Goal: Information Seeking & Learning: Find specific page/section

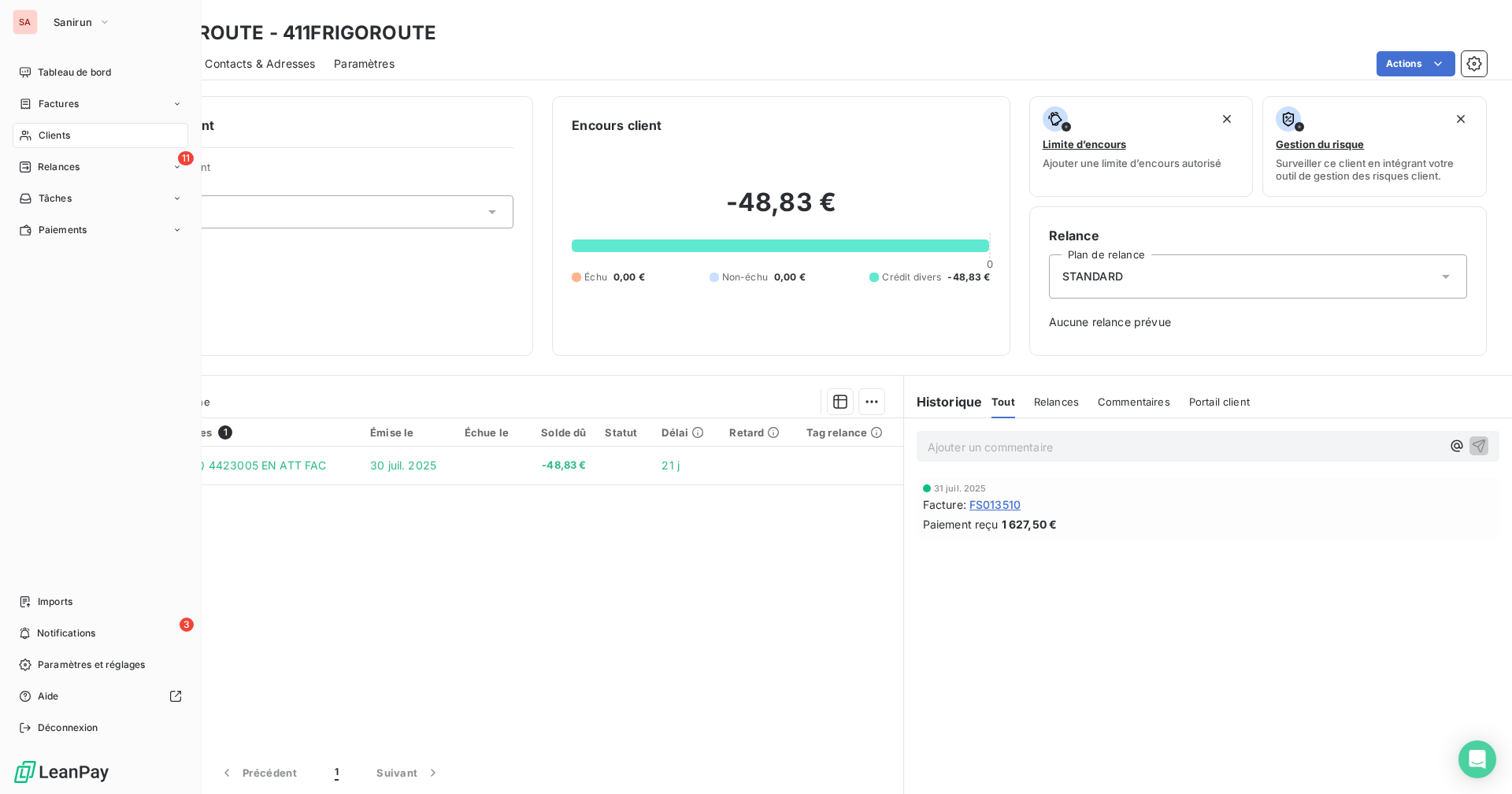
click at [34, 171] on div "Relances" at bounding box center [49, 166] width 61 height 14
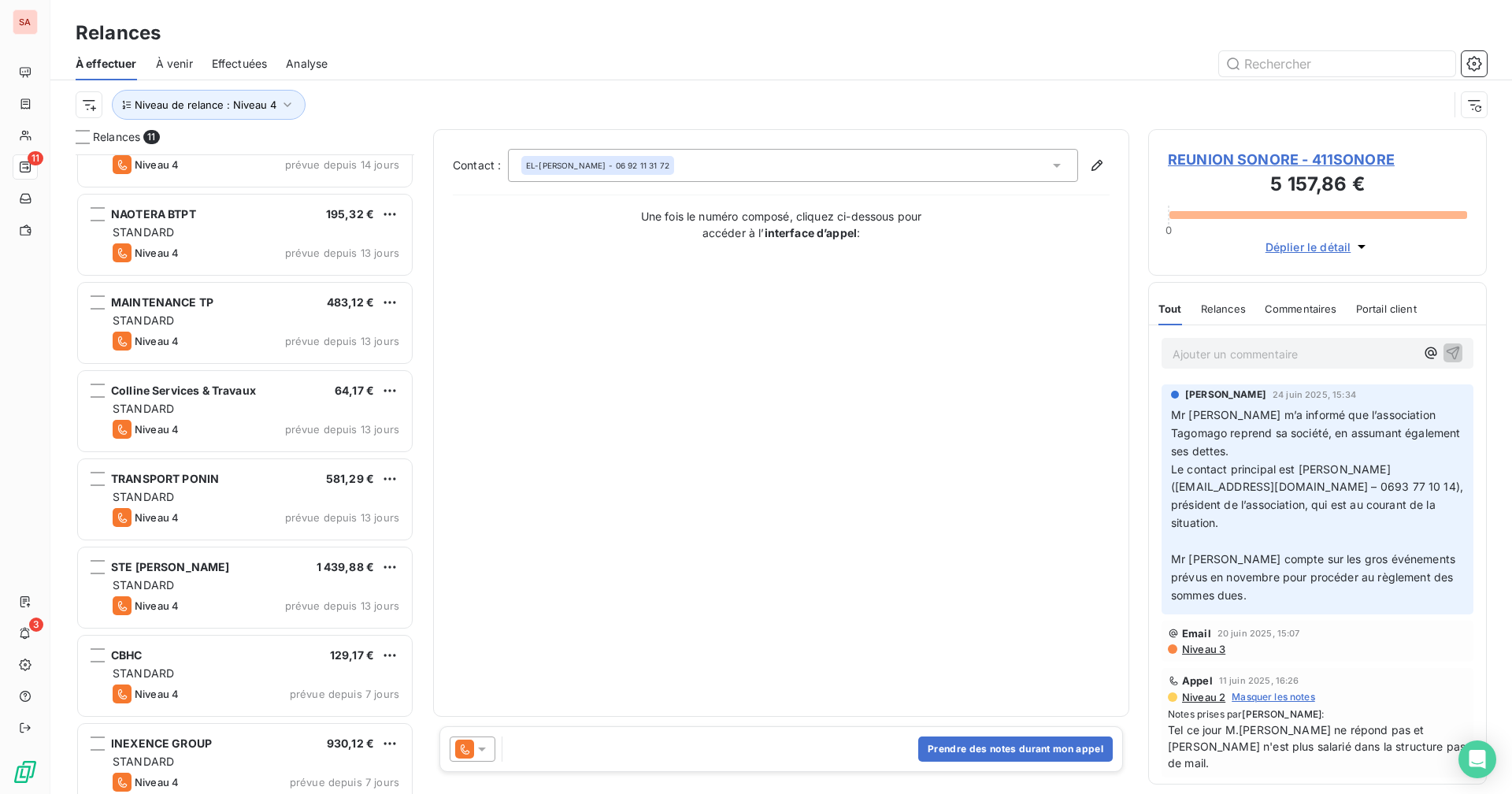
scroll to position [332, 0]
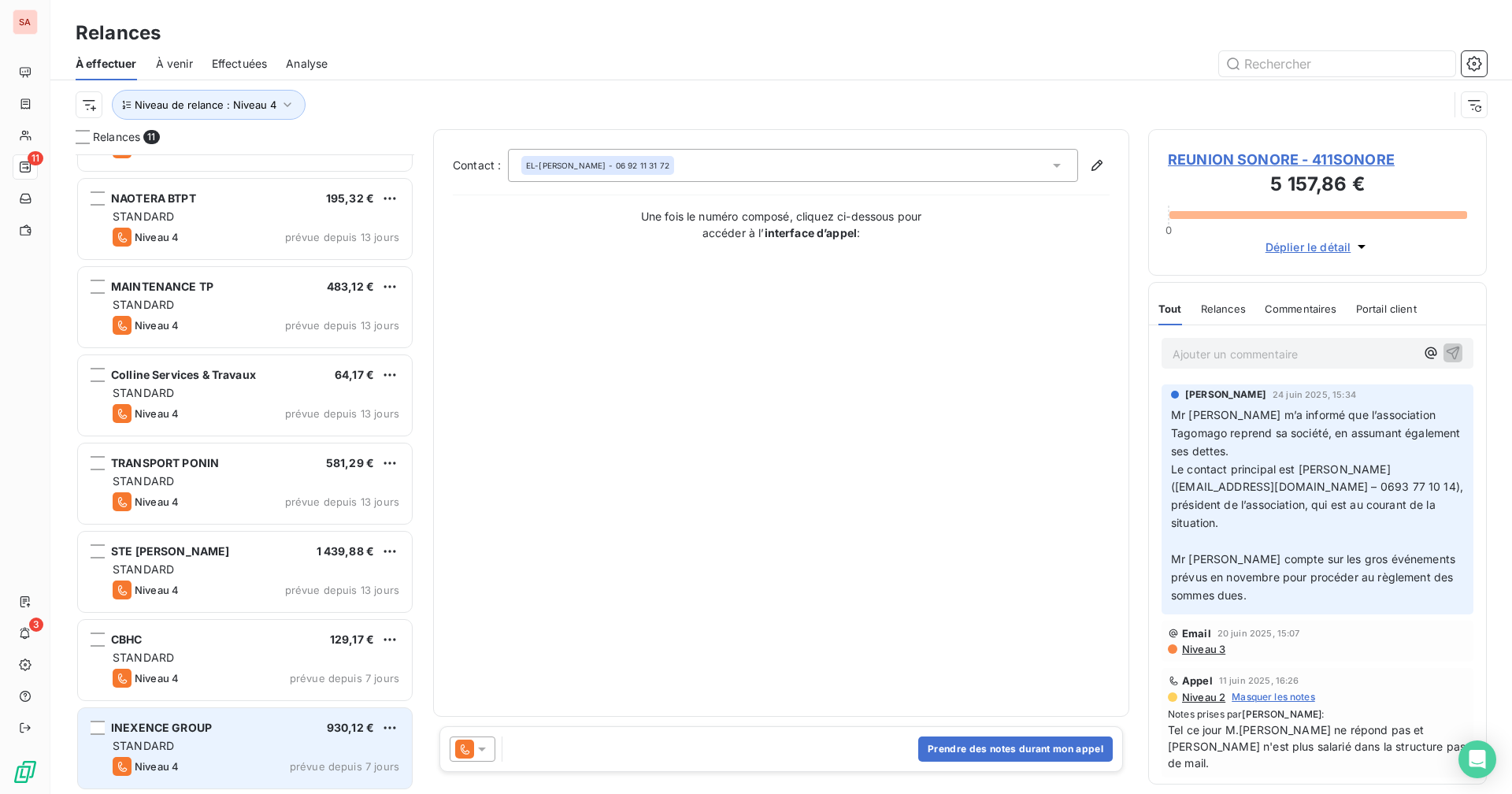
click at [271, 759] on div "Niveau 4 prévue depuis 7 jours" at bounding box center [256, 766] width 287 height 18
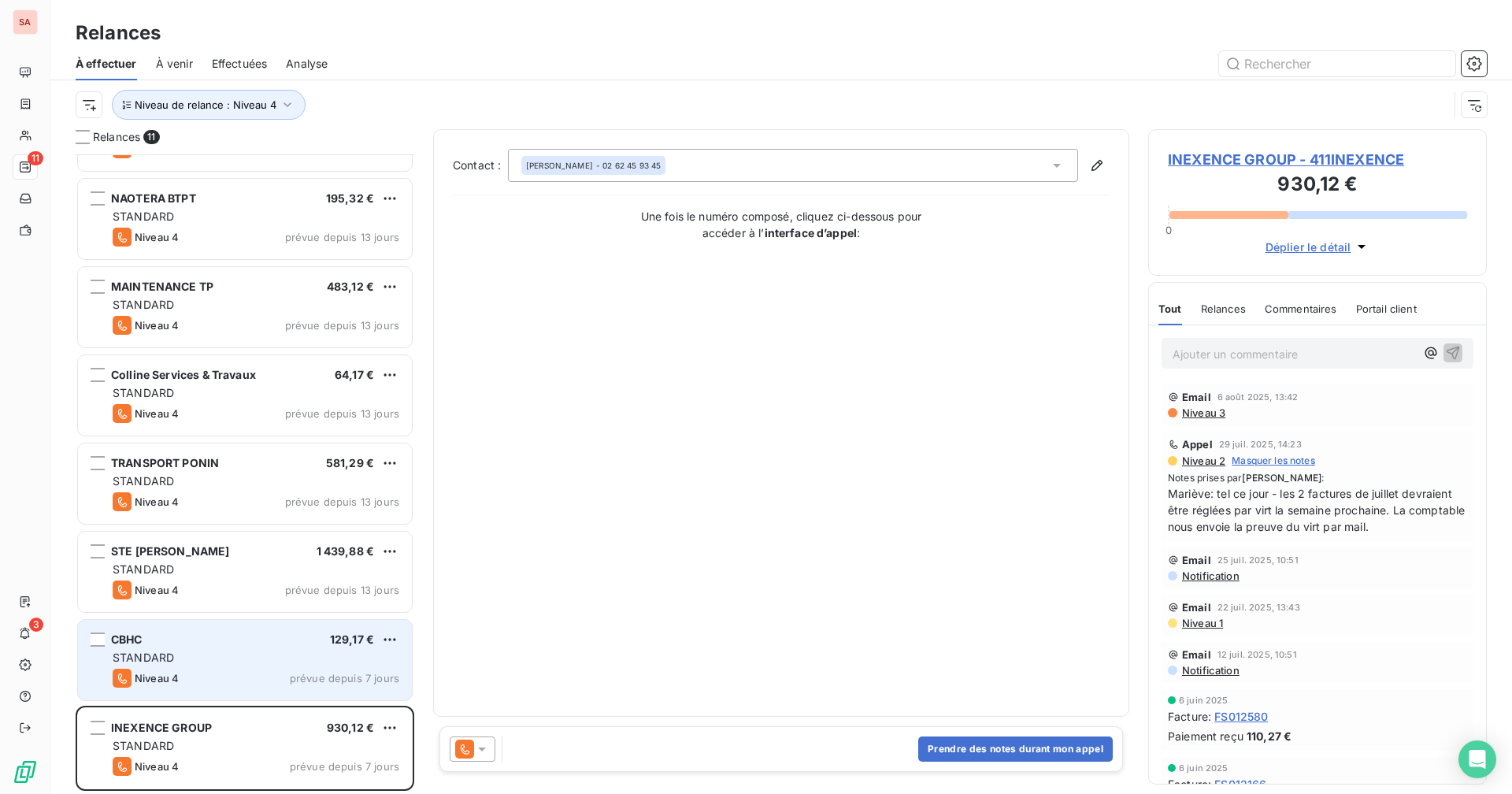
click at [210, 666] on div "CBHC 129,17 € STANDARD Niveau 4 prévue depuis 7 jours" at bounding box center [245, 660] width 334 height 81
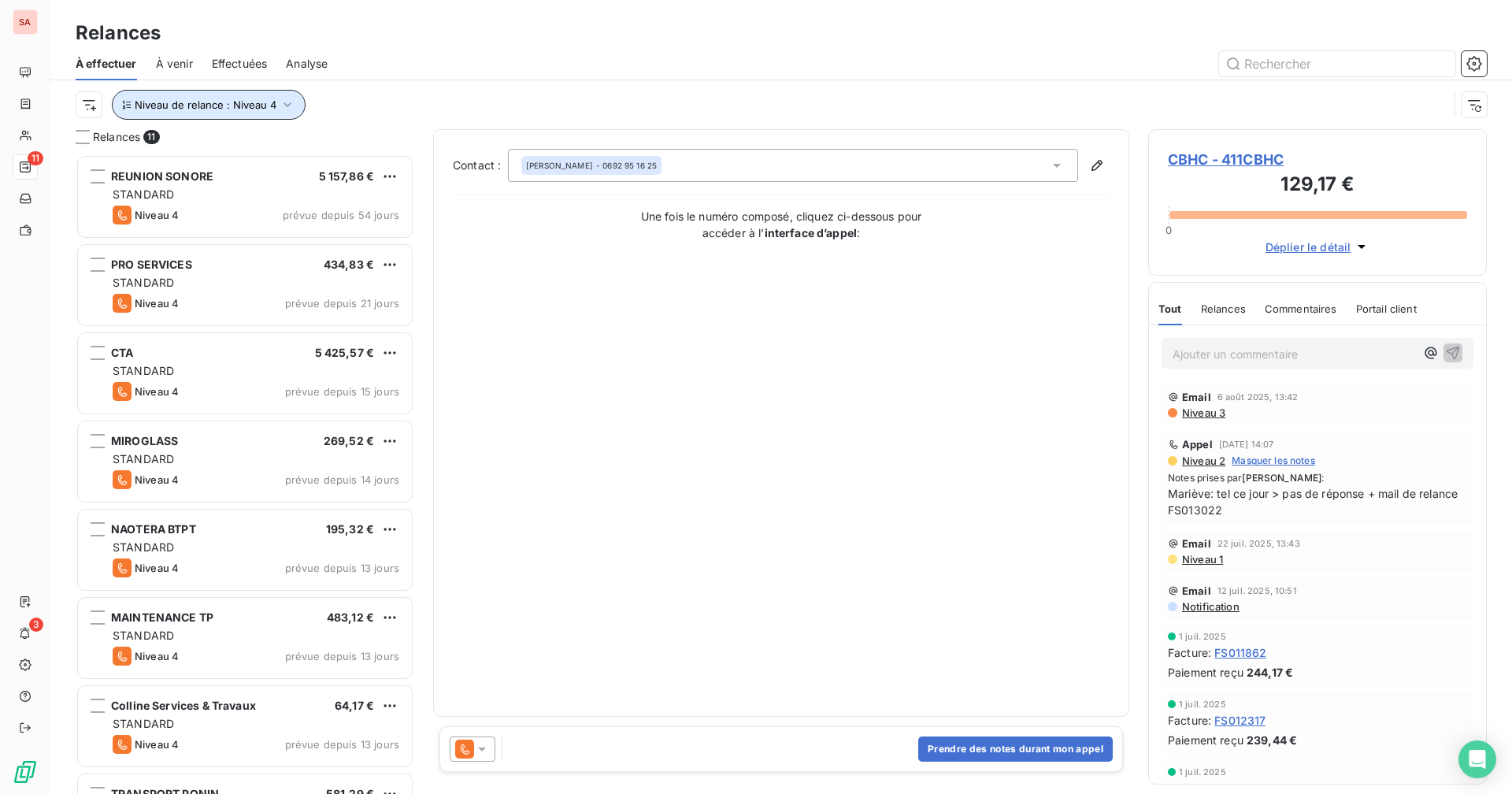
click at [274, 100] on button "Niveau de relance : Niveau 4" at bounding box center [208, 105] width 194 height 30
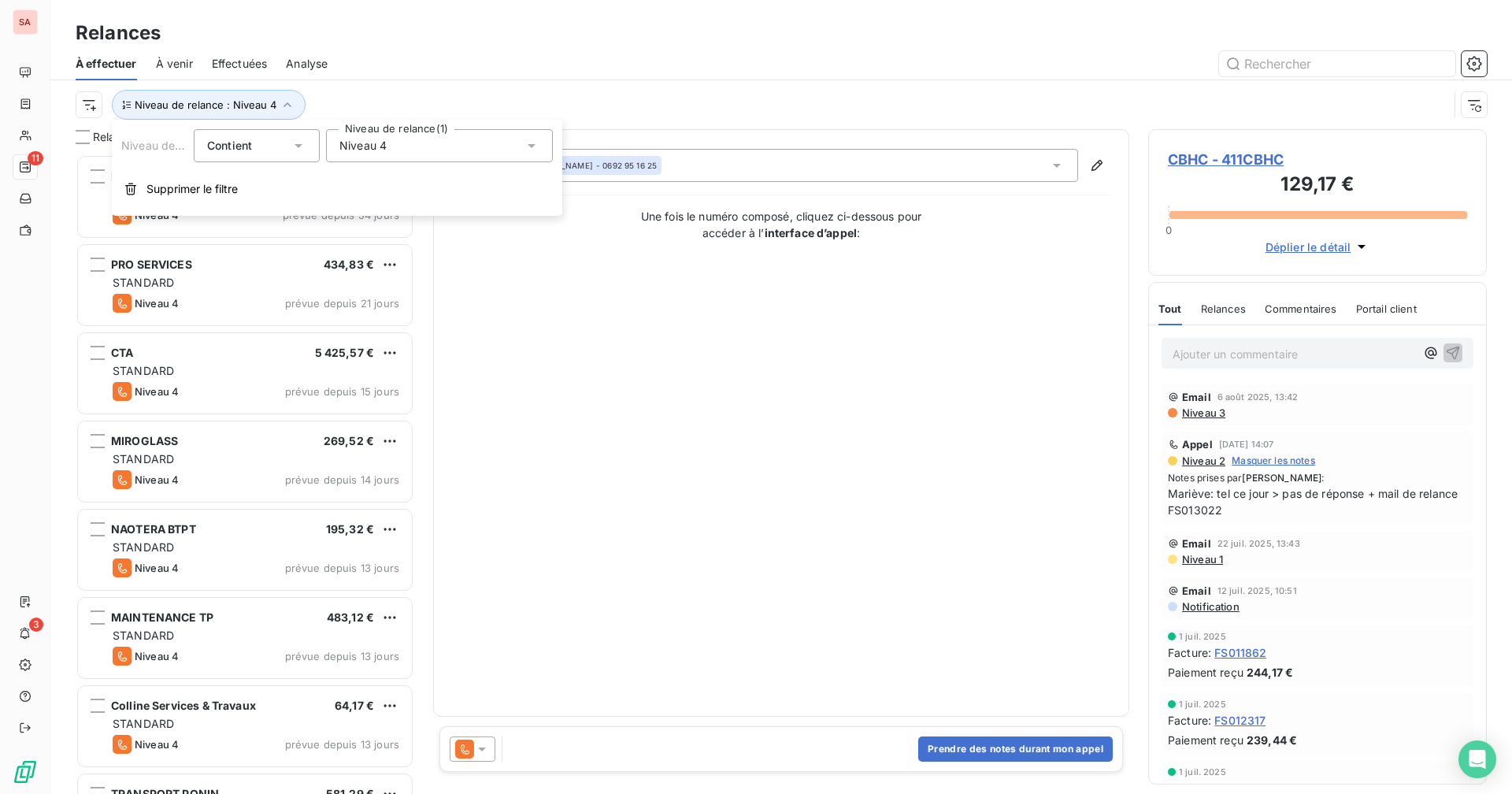
click at [410, 44] on div "Relances" at bounding box center [781, 33] width 1462 height 29
click at [401, 102] on div "Niveau de relance : Niveau 4" at bounding box center [762, 105] width 1373 height 30
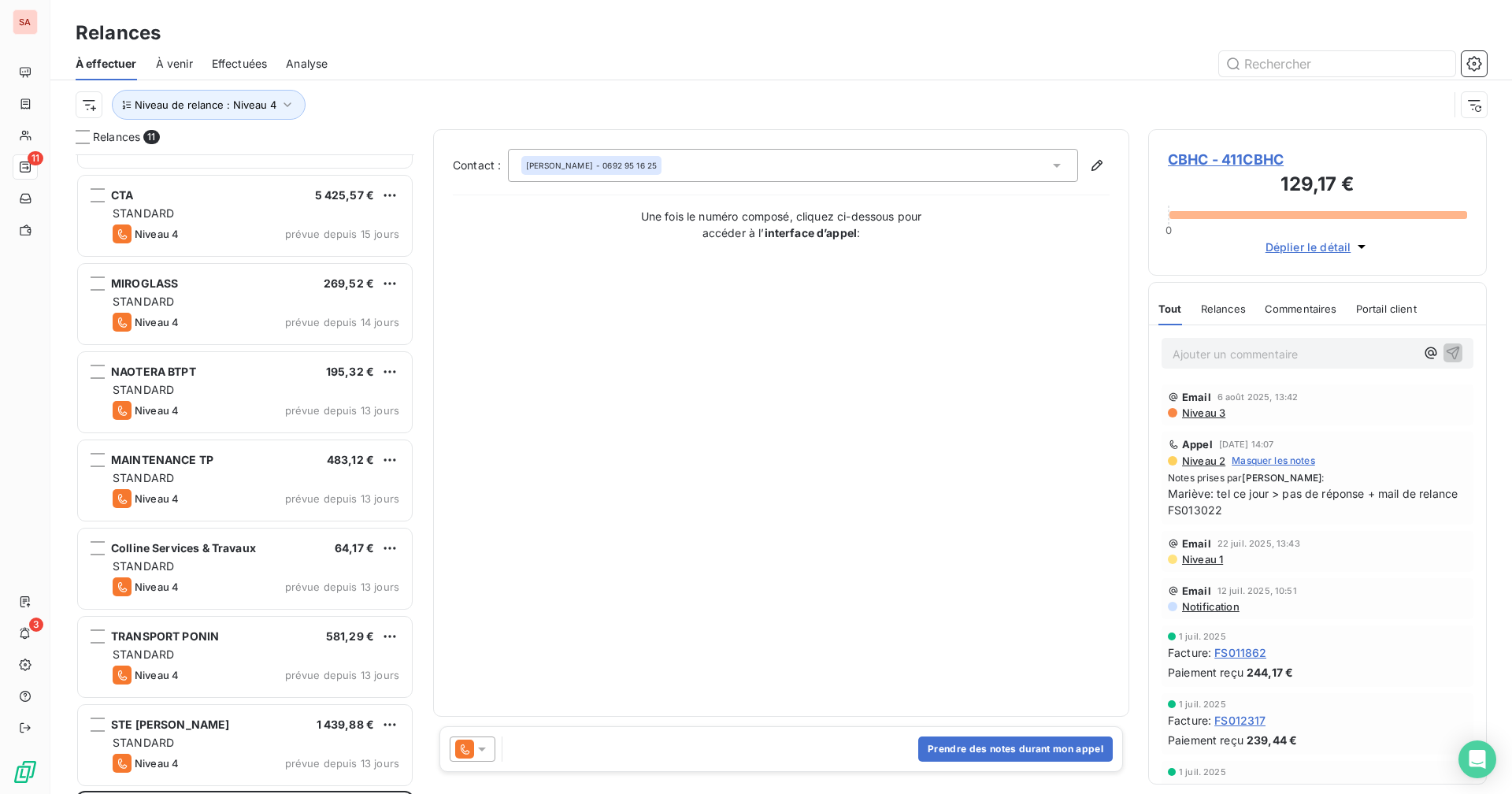
scroll to position [332, 0]
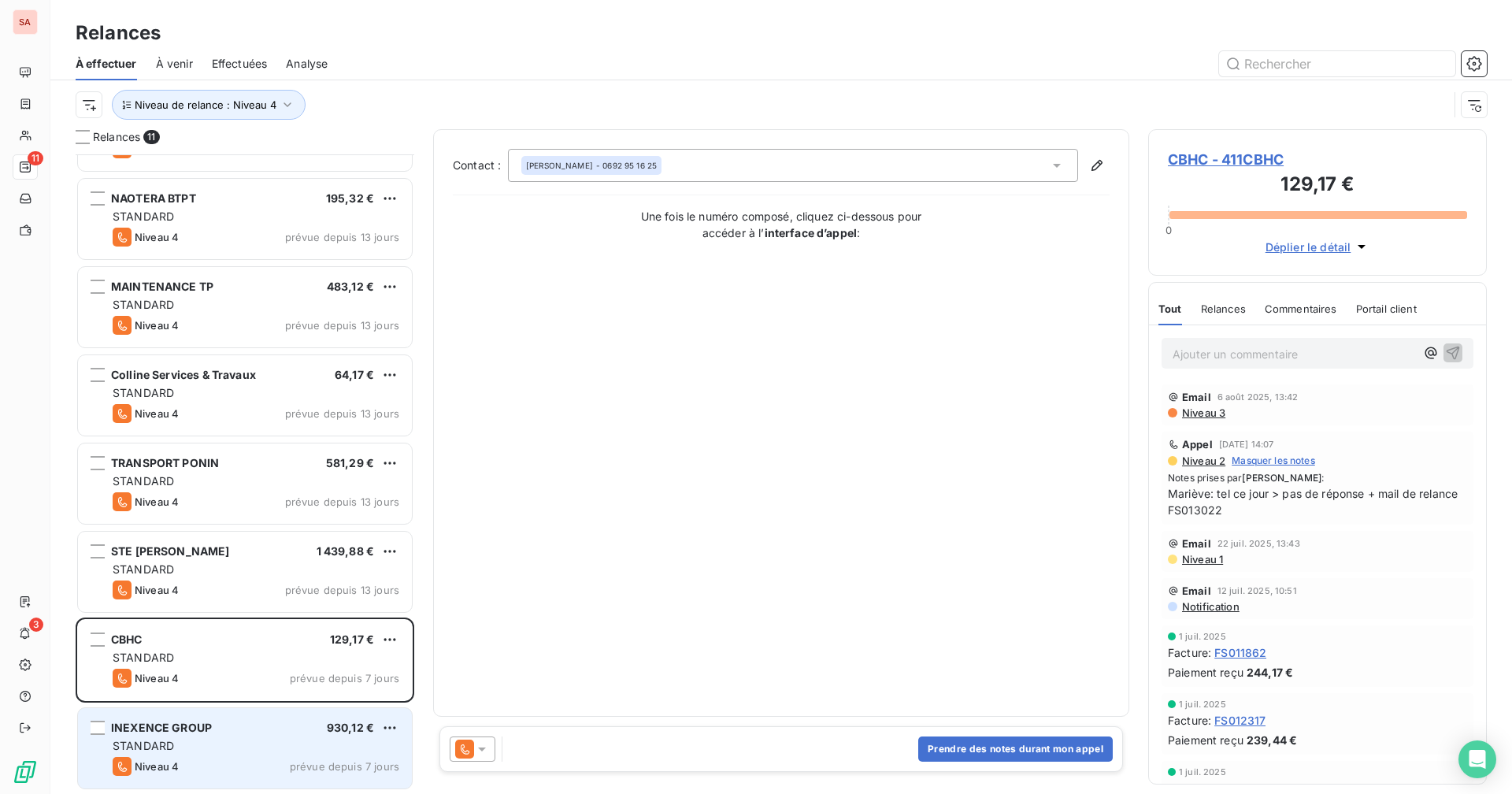
click at [245, 732] on div "INEXENCE GROUP 930,12 €" at bounding box center [256, 728] width 287 height 14
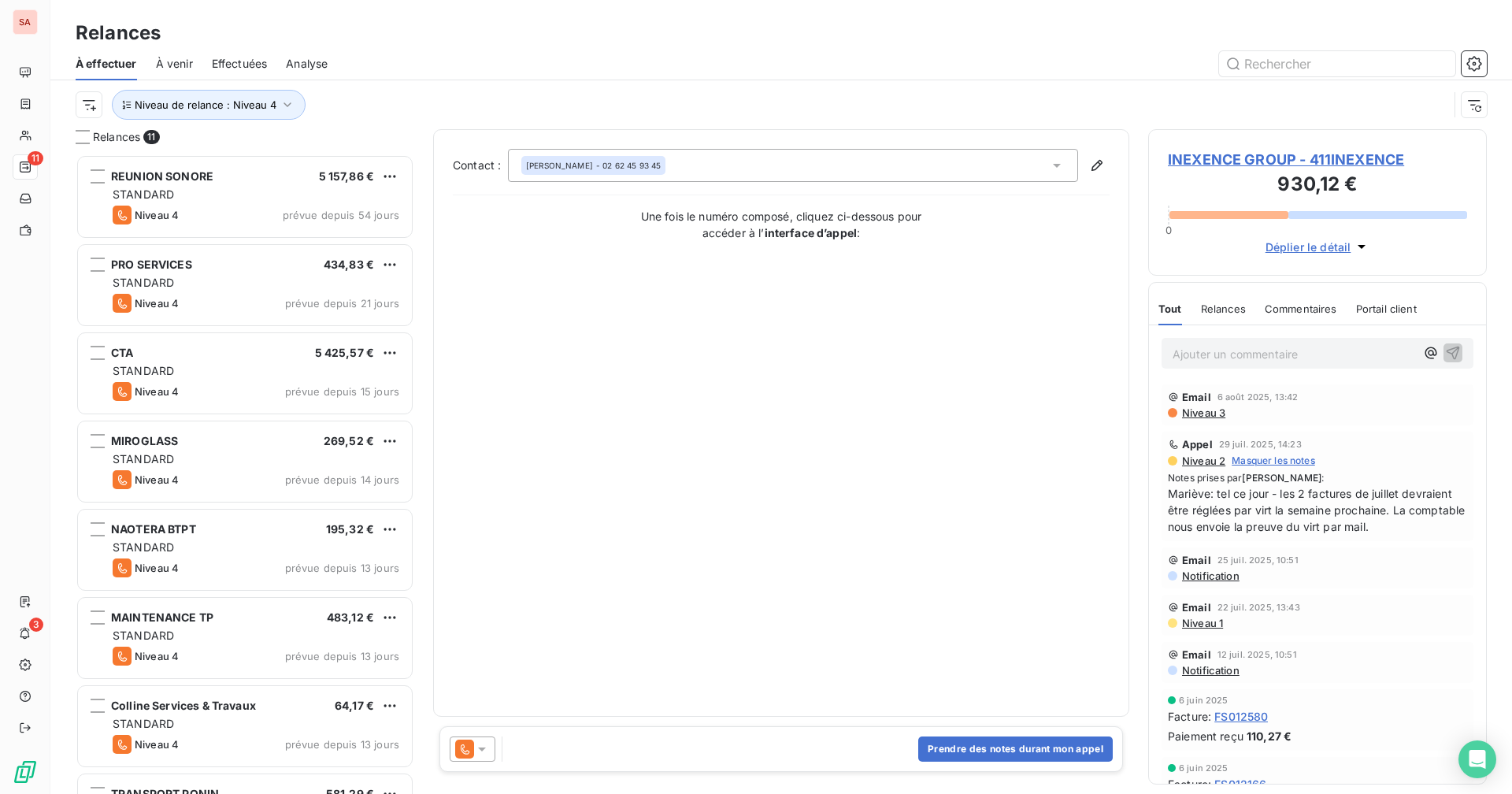
click at [398, 113] on div "Niveau de relance : Niveau 4" at bounding box center [762, 105] width 1373 height 30
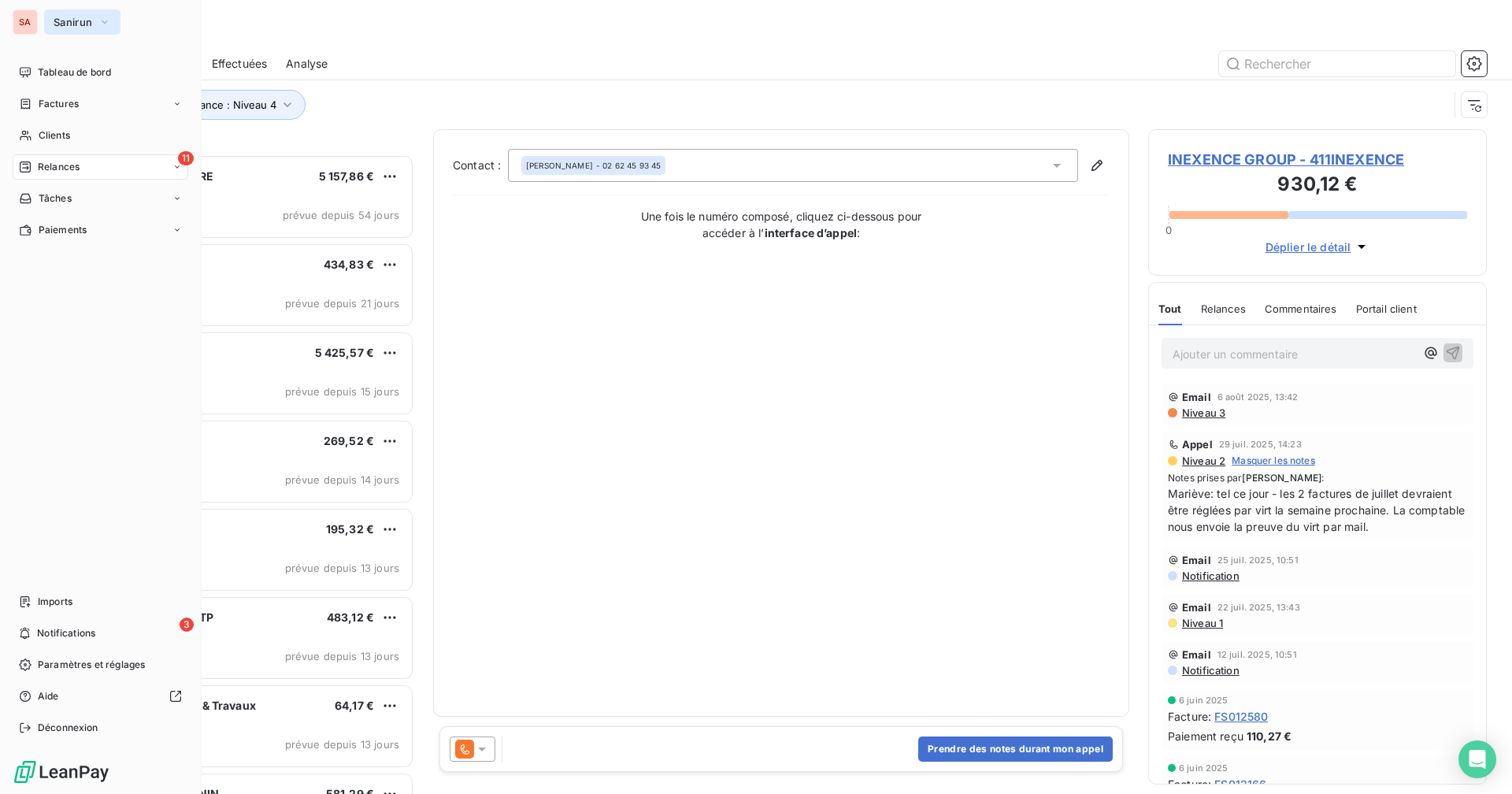
click at [82, 18] on span "Sanirun" at bounding box center [73, 22] width 39 height 13
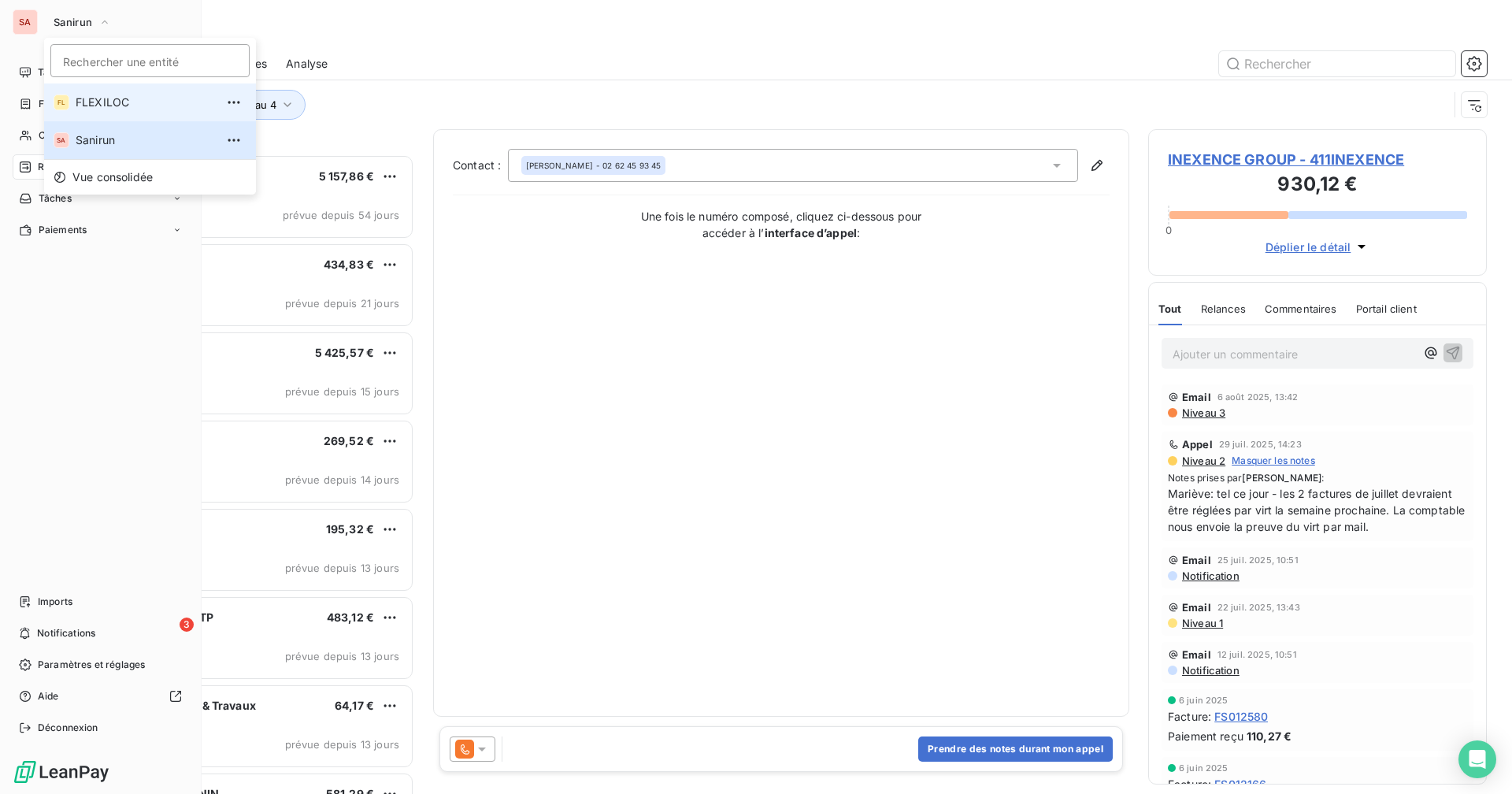
click at [97, 108] on span "FLEXILOC" at bounding box center [145, 102] width 140 height 16
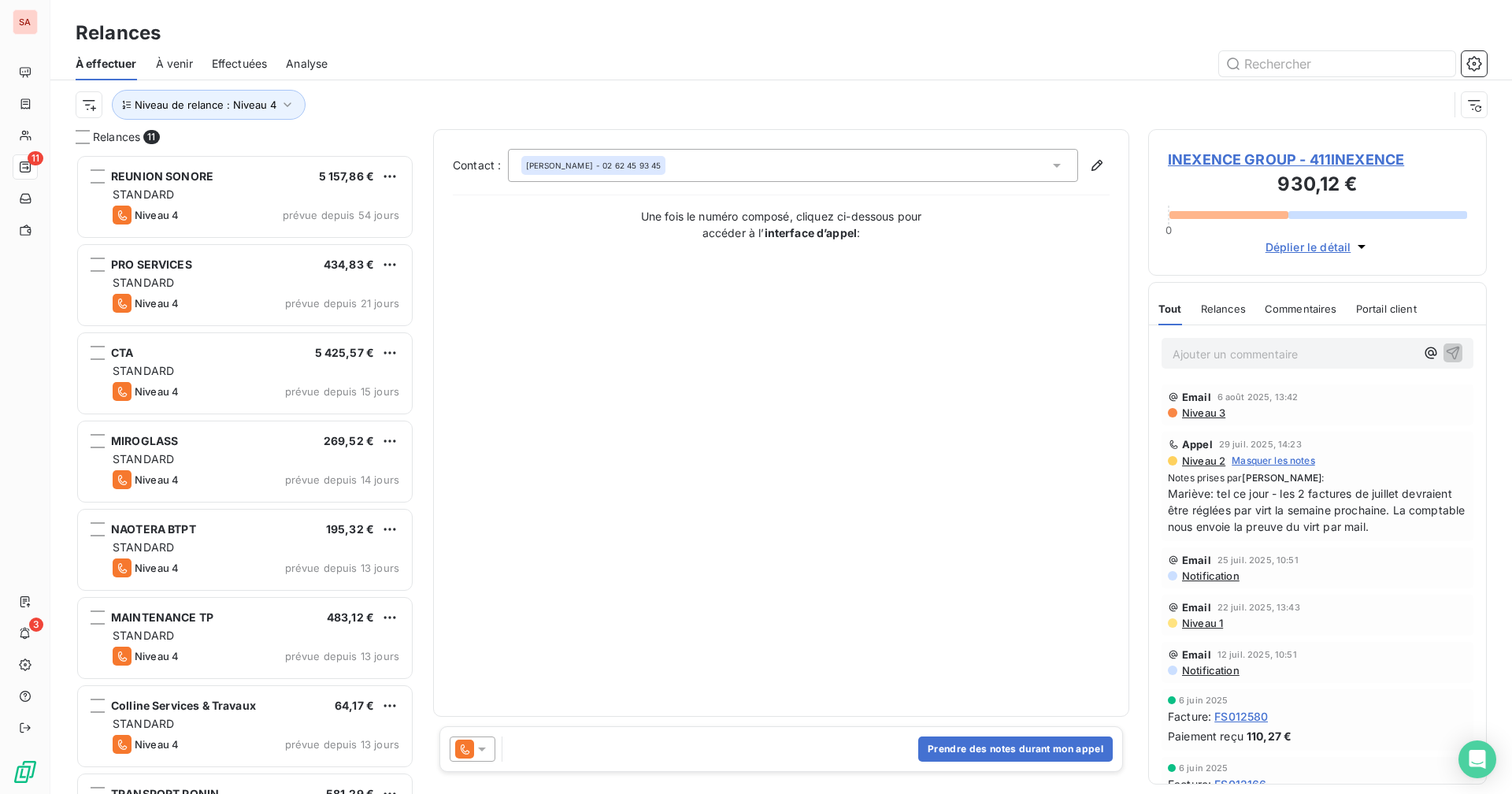
click at [478, 56] on div at bounding box center [916, 64] width 1141 height 25
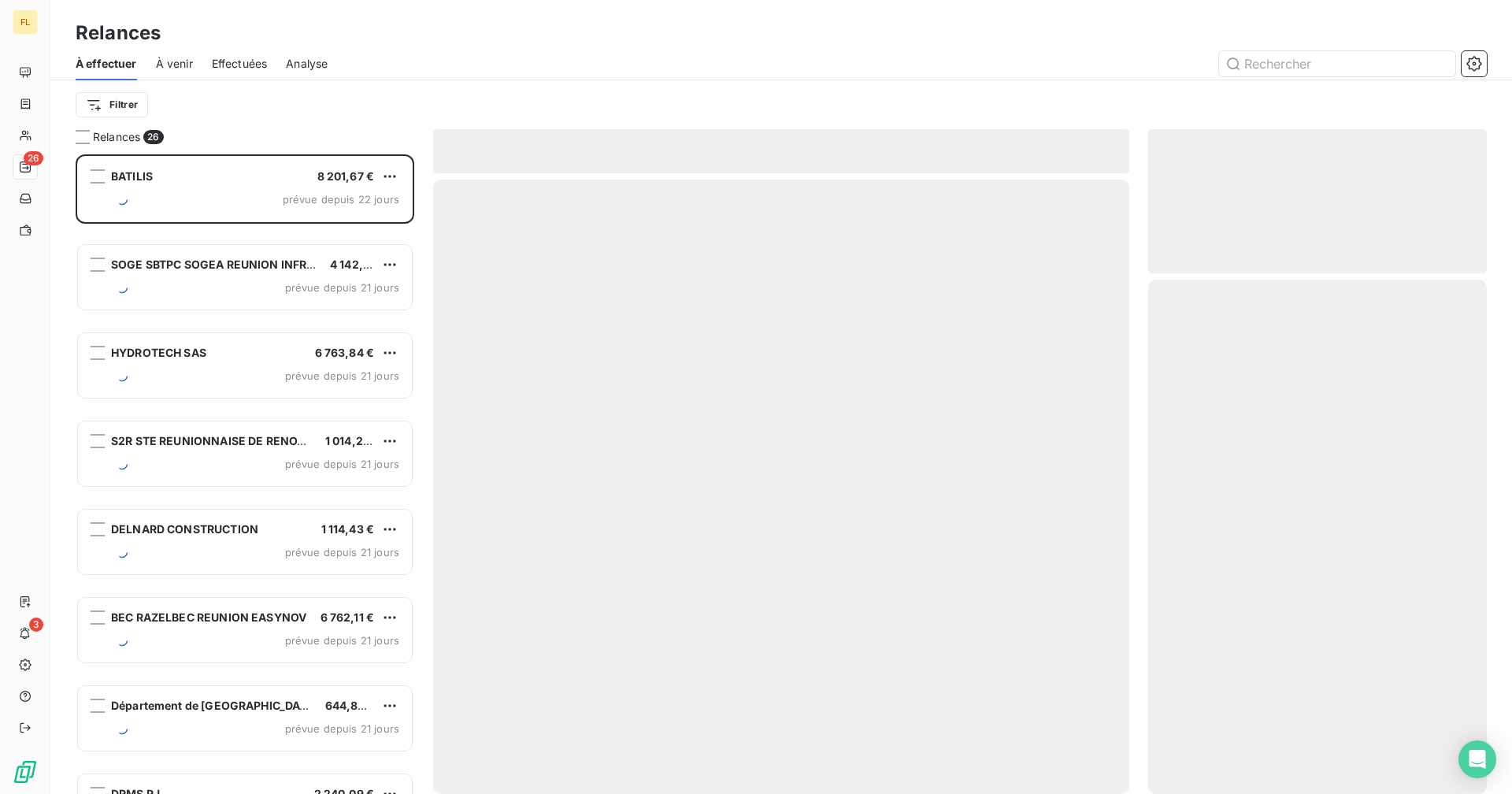
scroll to position [628, 327]
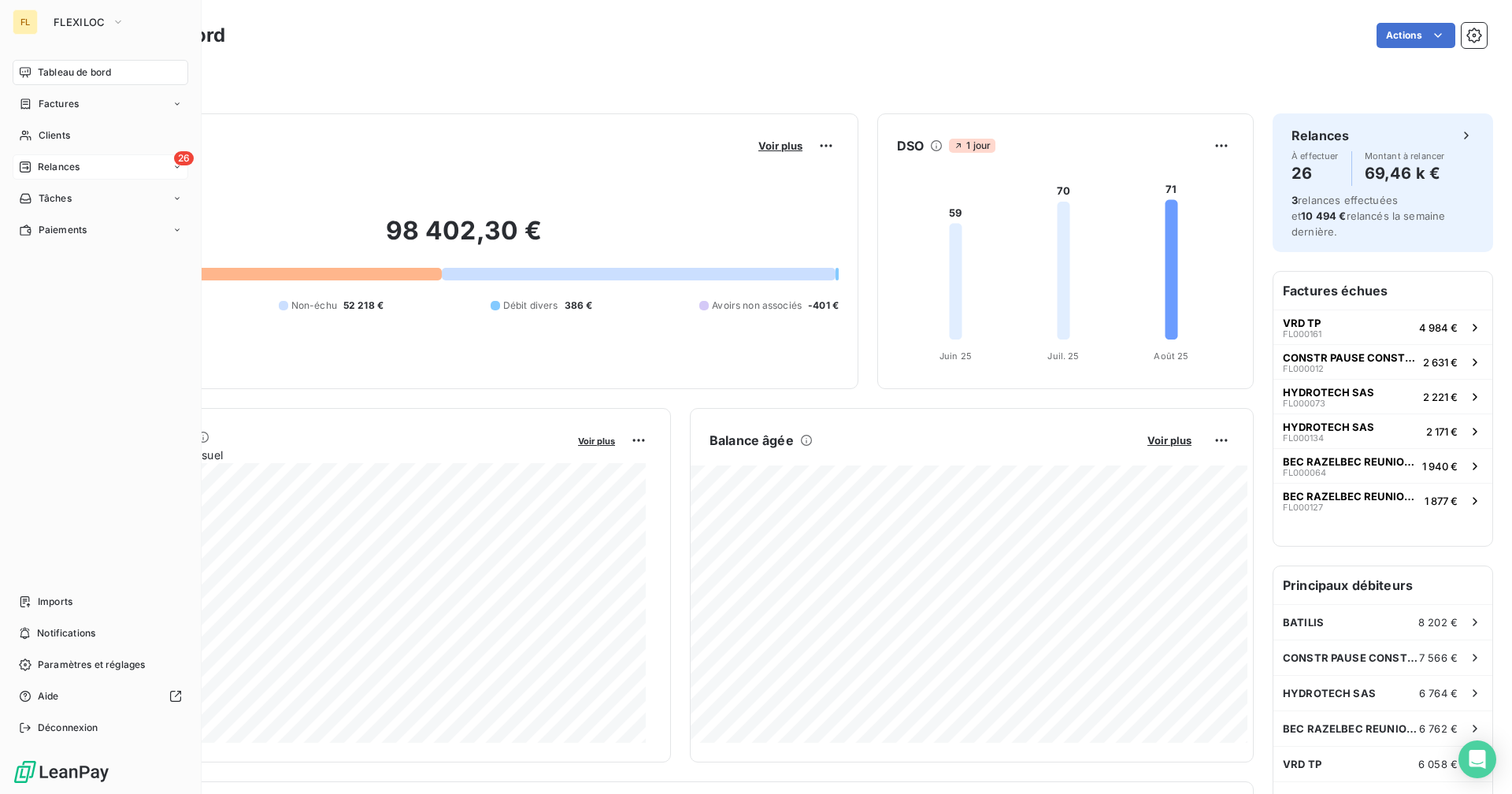
click at [76, 166] on span "Relances" at bounding box center [59, 166] width 42 height 14
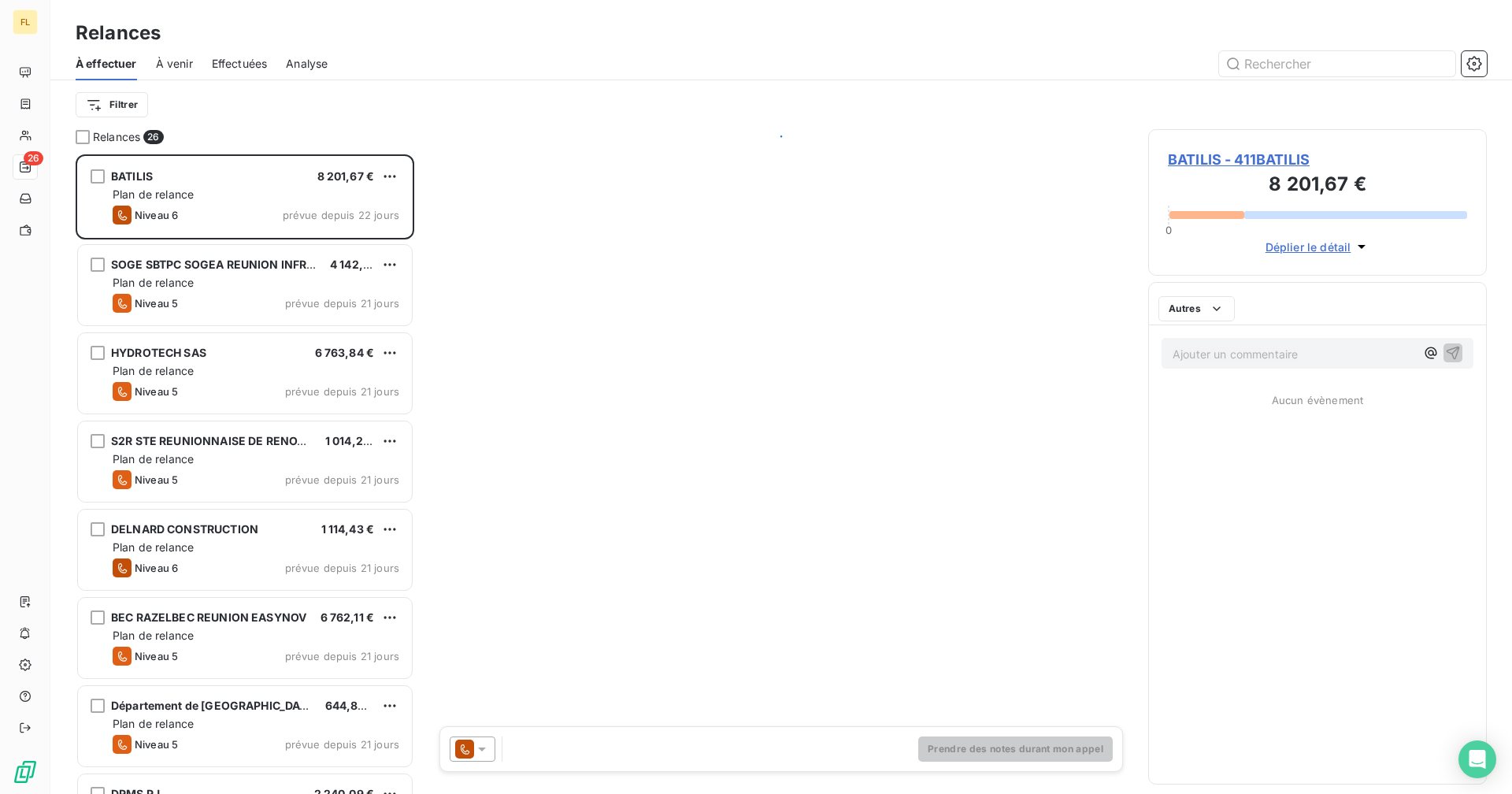
scroll to position [628, 327]
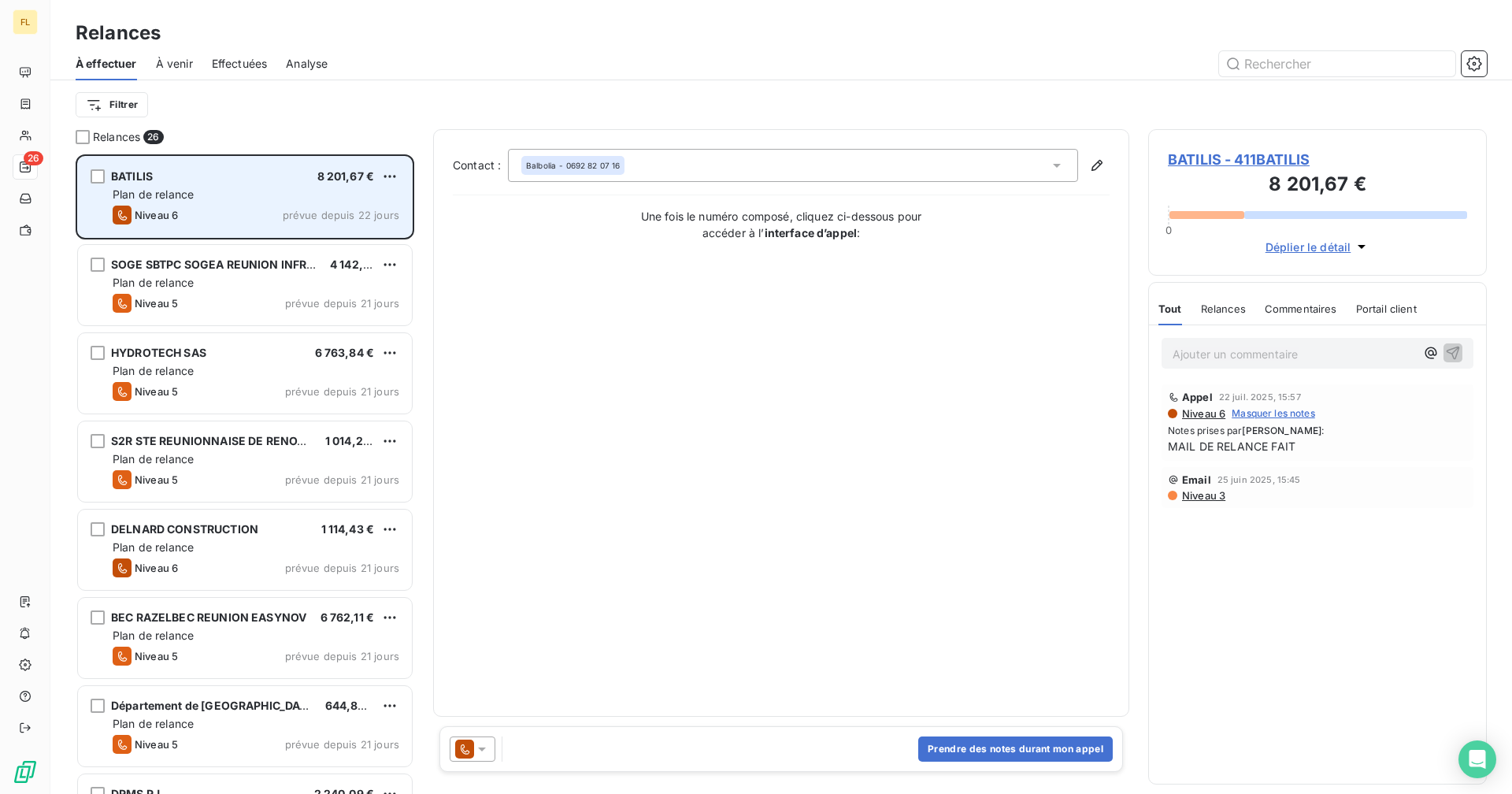
click at [257, 178] on div "BATILIS 8 201,67 €" at bounding box center [256, 176] width 287 height 14
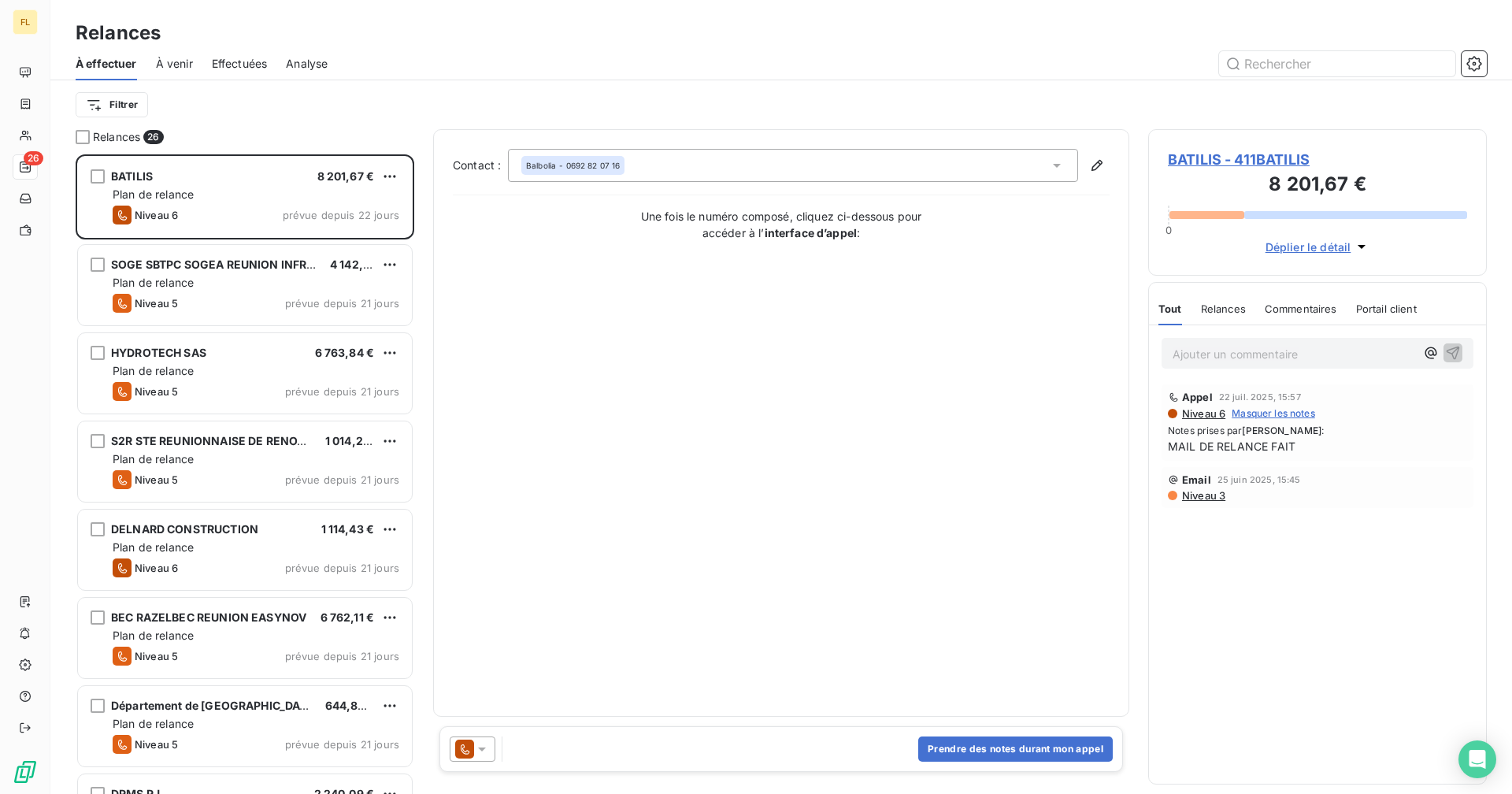
click at [1252, 157] on span "BATILIS - 411BATILIS" at bounding box center [1318, 159] width 299 height 21
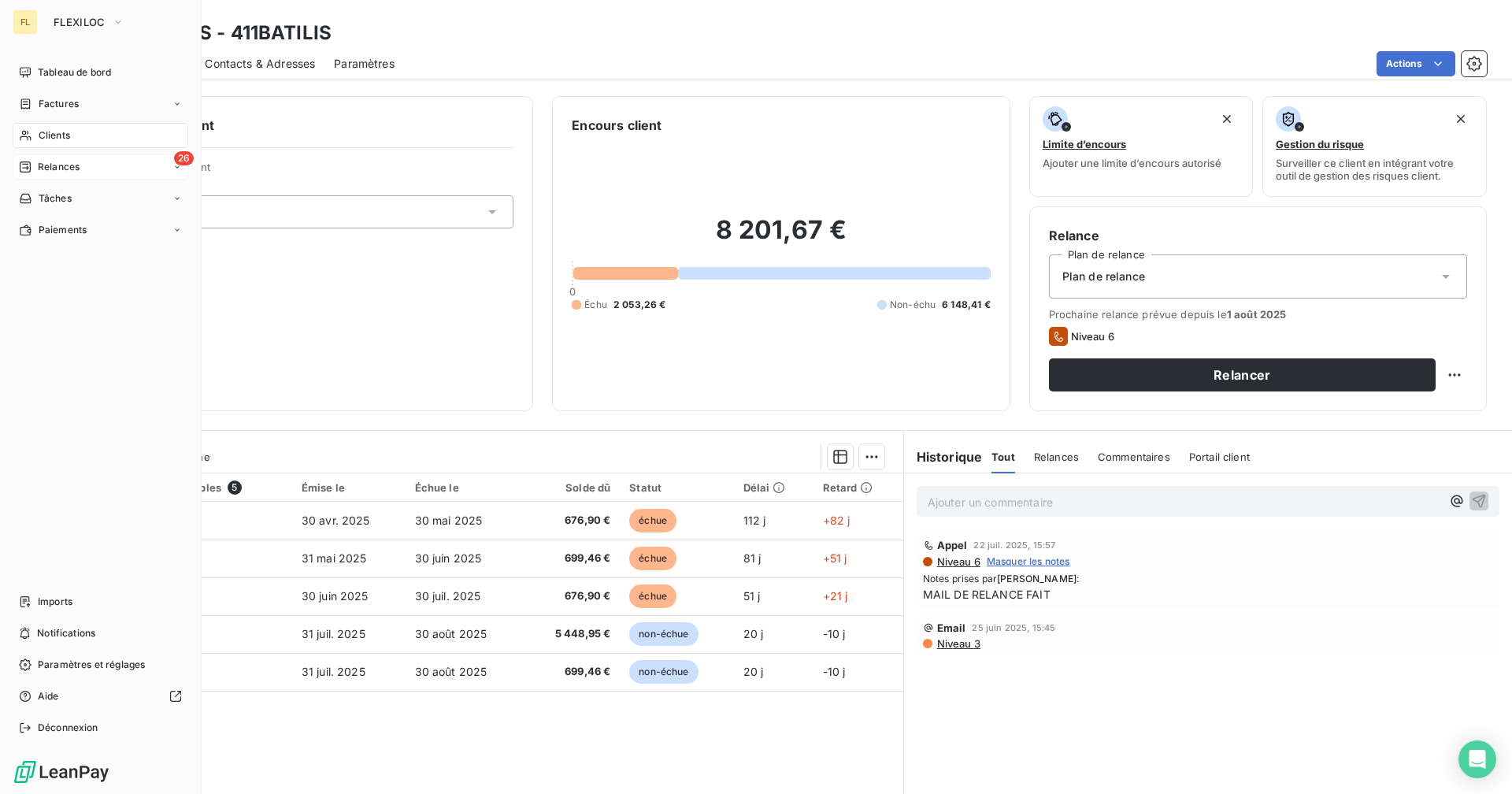
click at [84, 164] on div "26 Relances" at bounding box center [100, 167] width 176 height 25
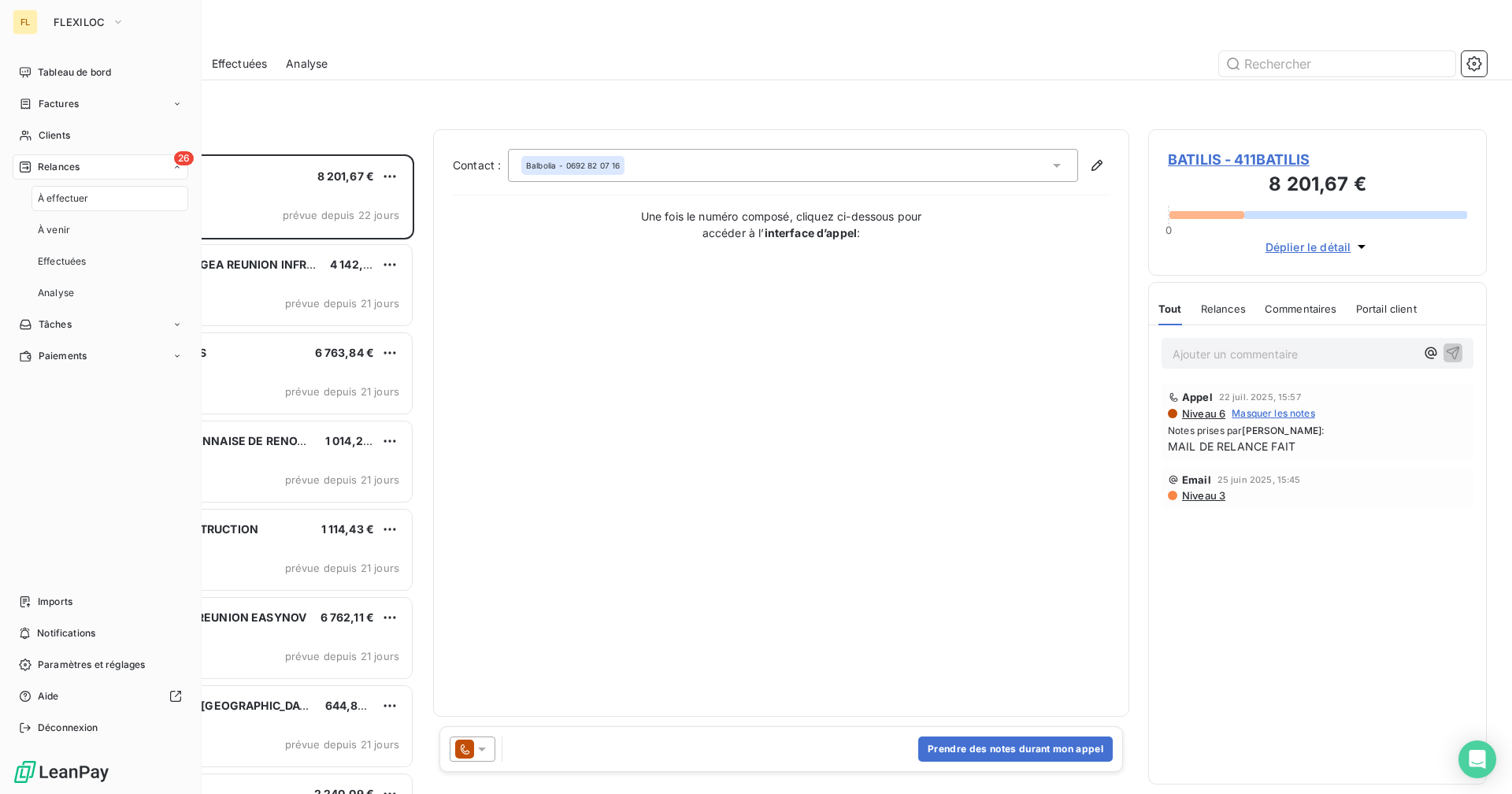
scroll to position [628, 327]
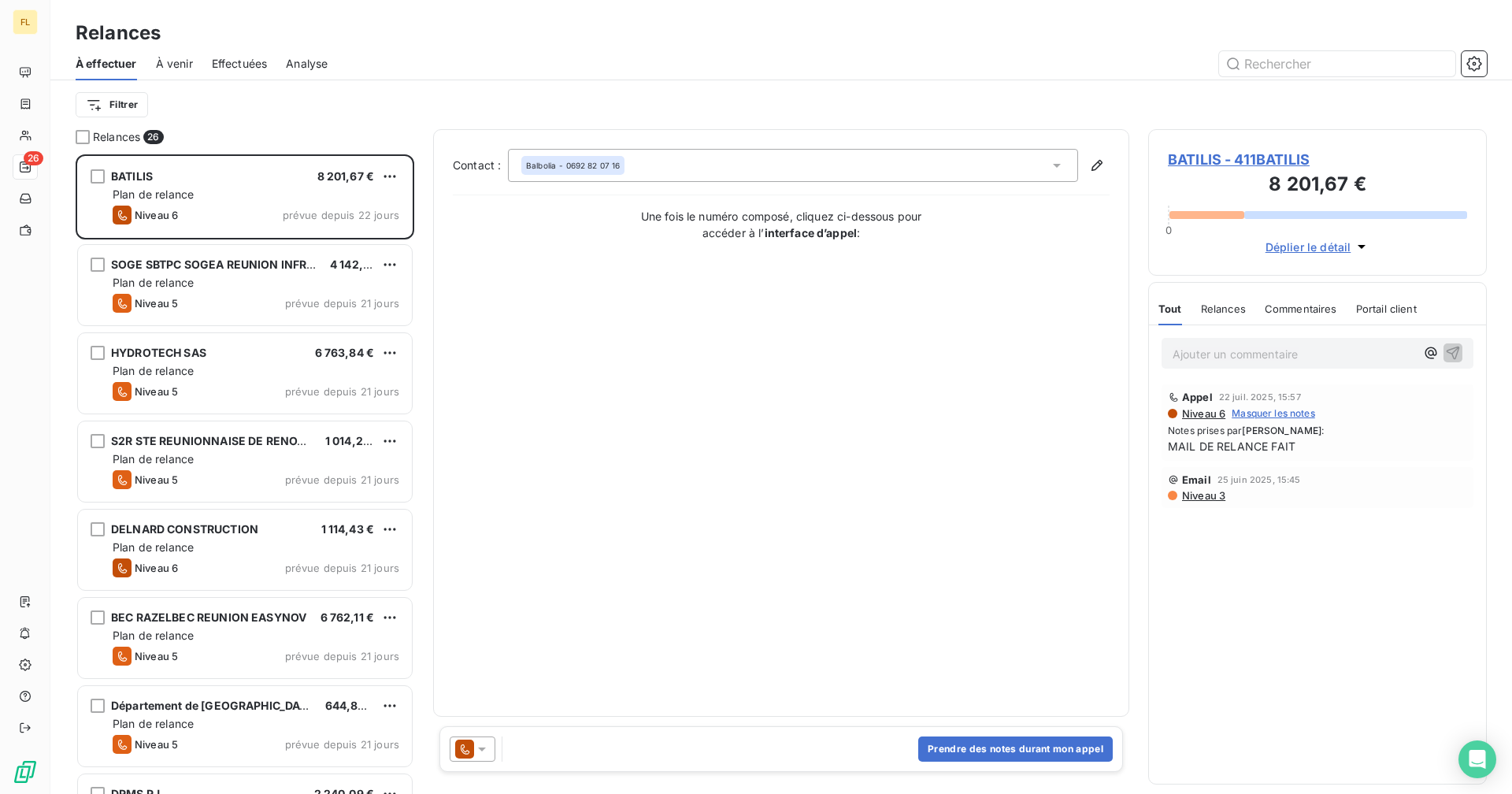
click at [390, 101] on div "Filtrer" at bounding box center [781, 105] width 1411 height 30
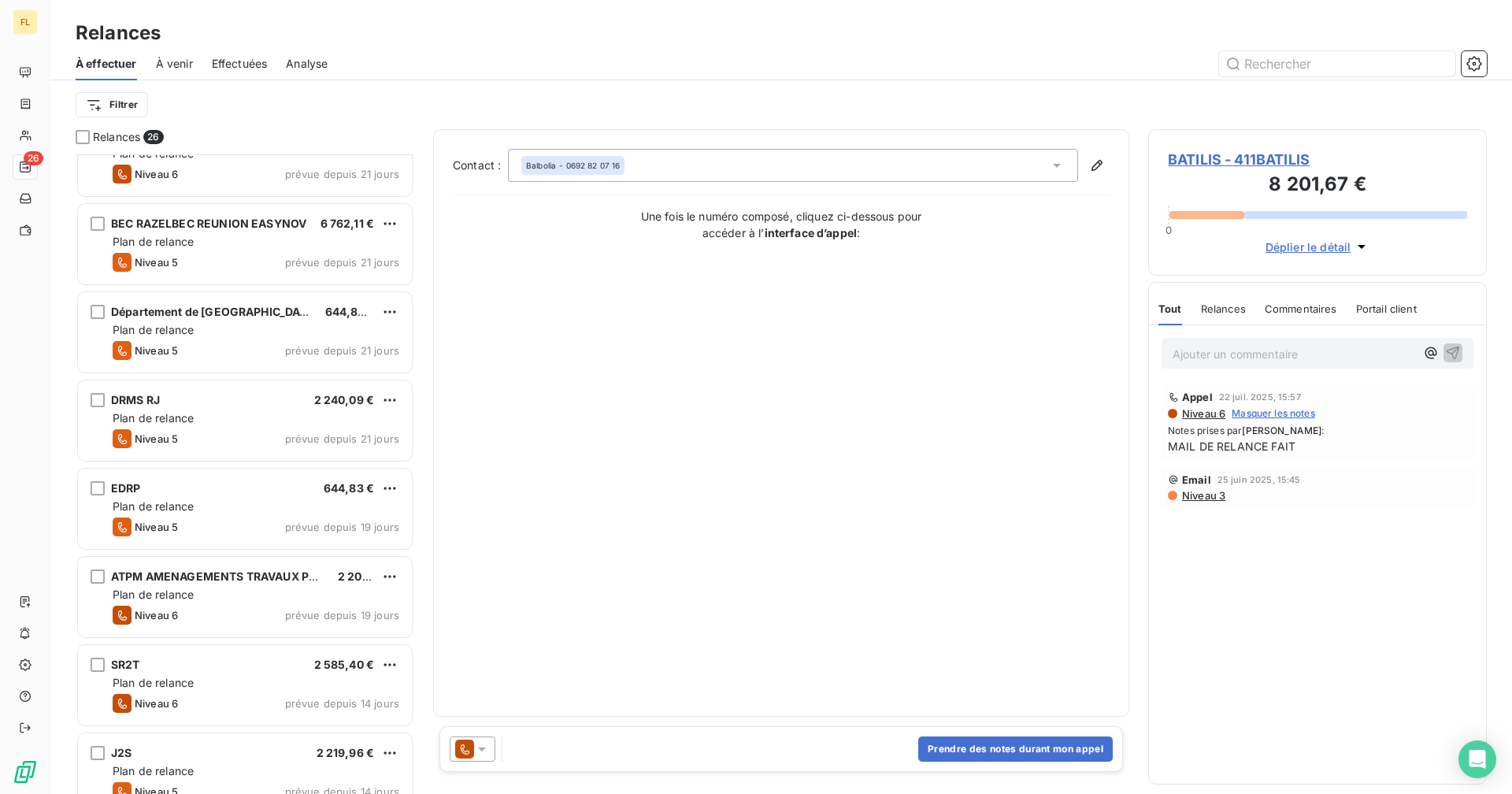
scroll to position [552, 0]
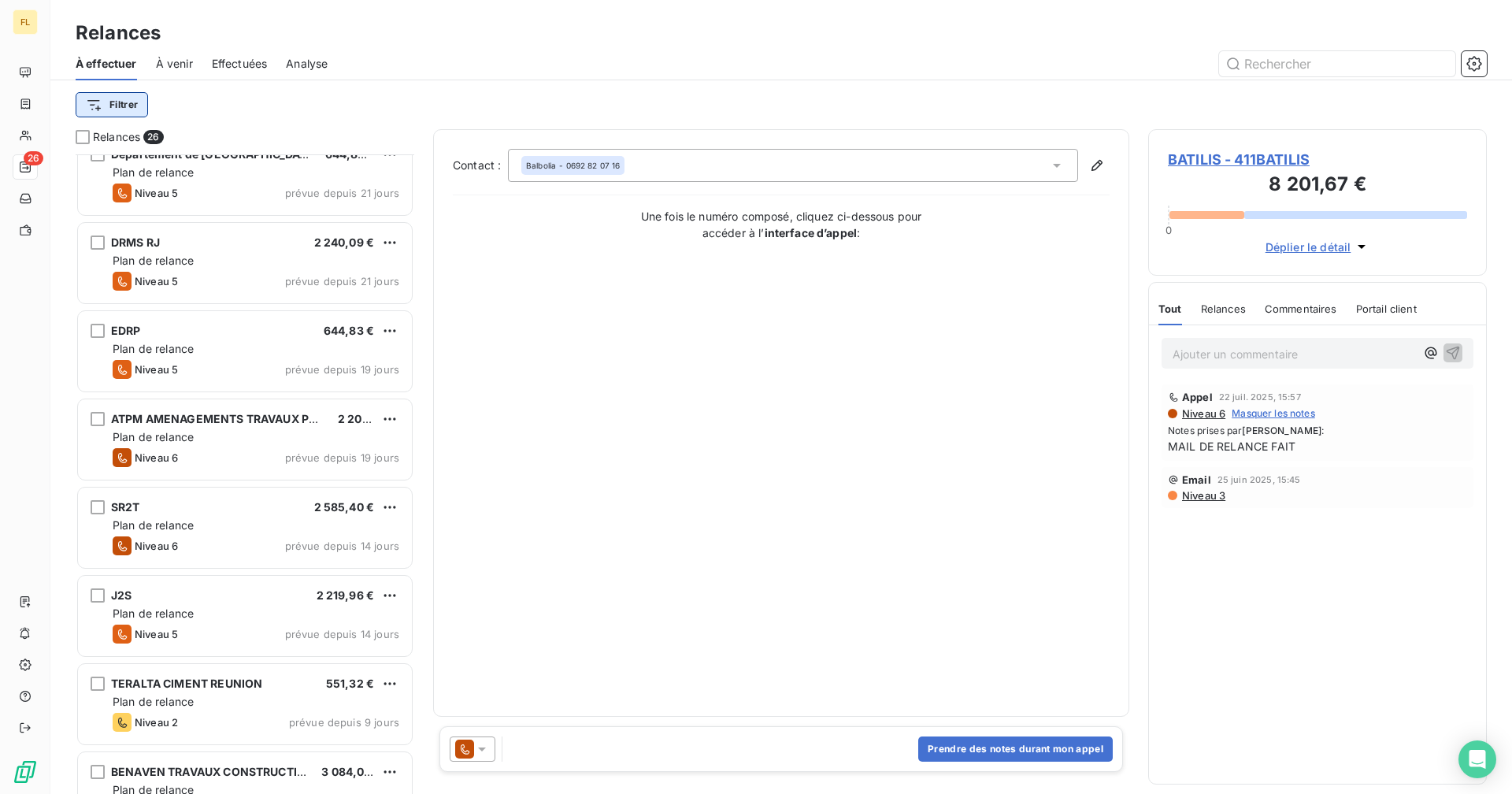
click at [132, 105] on html "FL 26 Relances À effectuer À venir Effectuées Analyse Filtrer Relances 26 BEC R…" at bounding box center [756, 397] width 1512 height 794
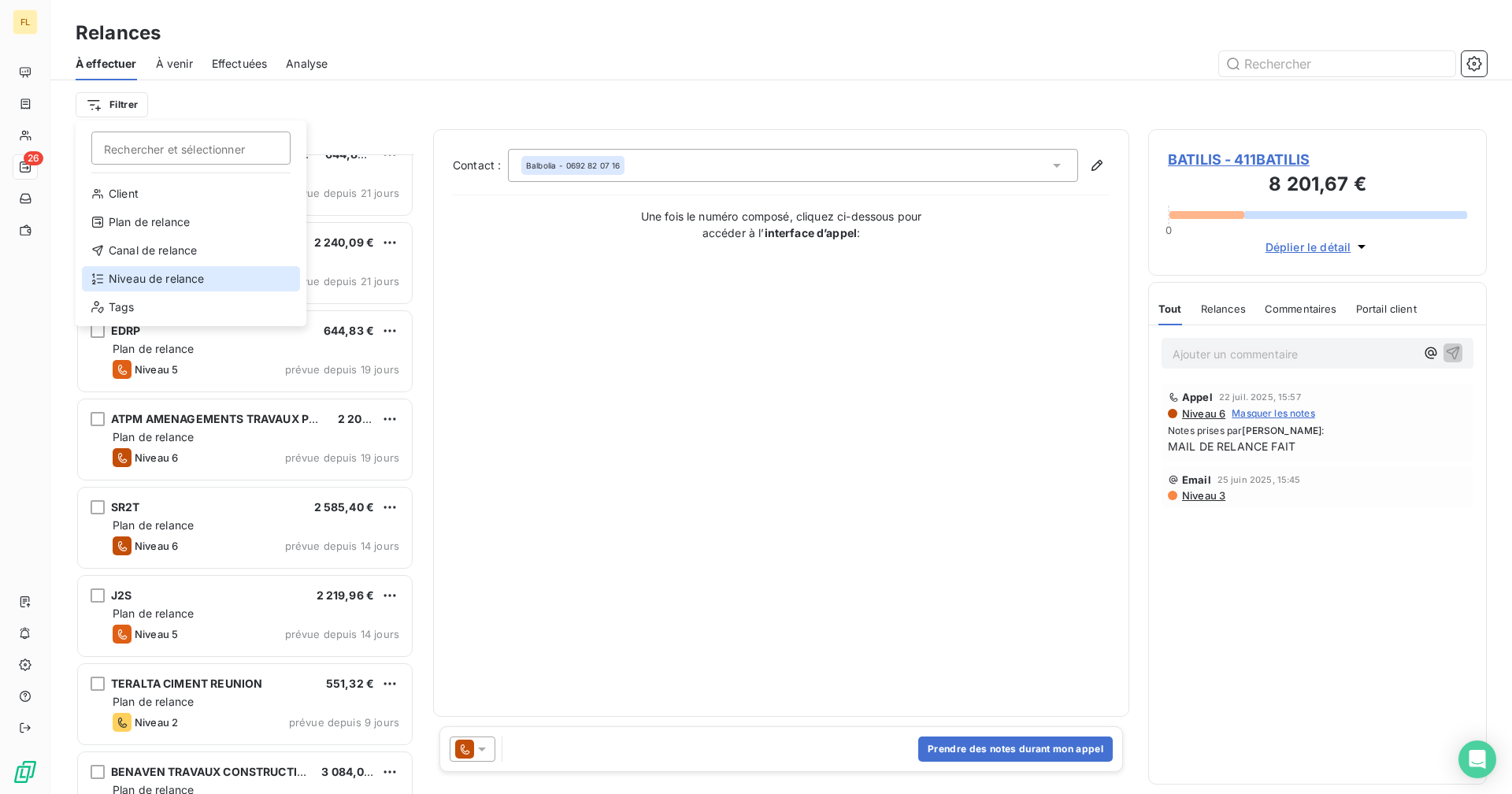
click at [154, 276] on div "Niveau de relance" at bounding box center [191, 279] width 219 height 25
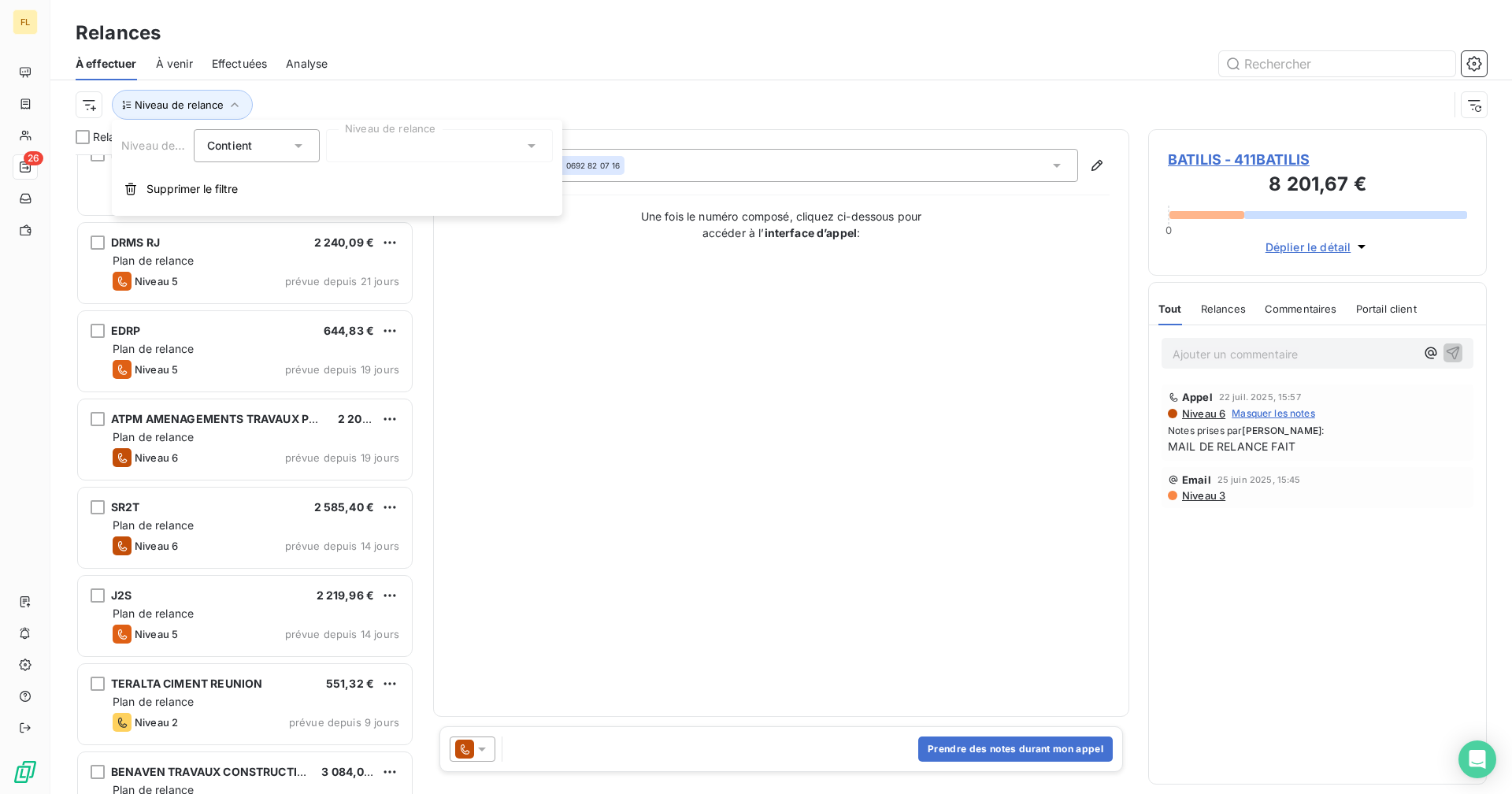
click at [382, 139] on div at bounding box center [440, 145] width 227 height 33
click at [346, 342] on li "Niveau 6 ou plus" at bounding box center [440, 350] width 227 height 29
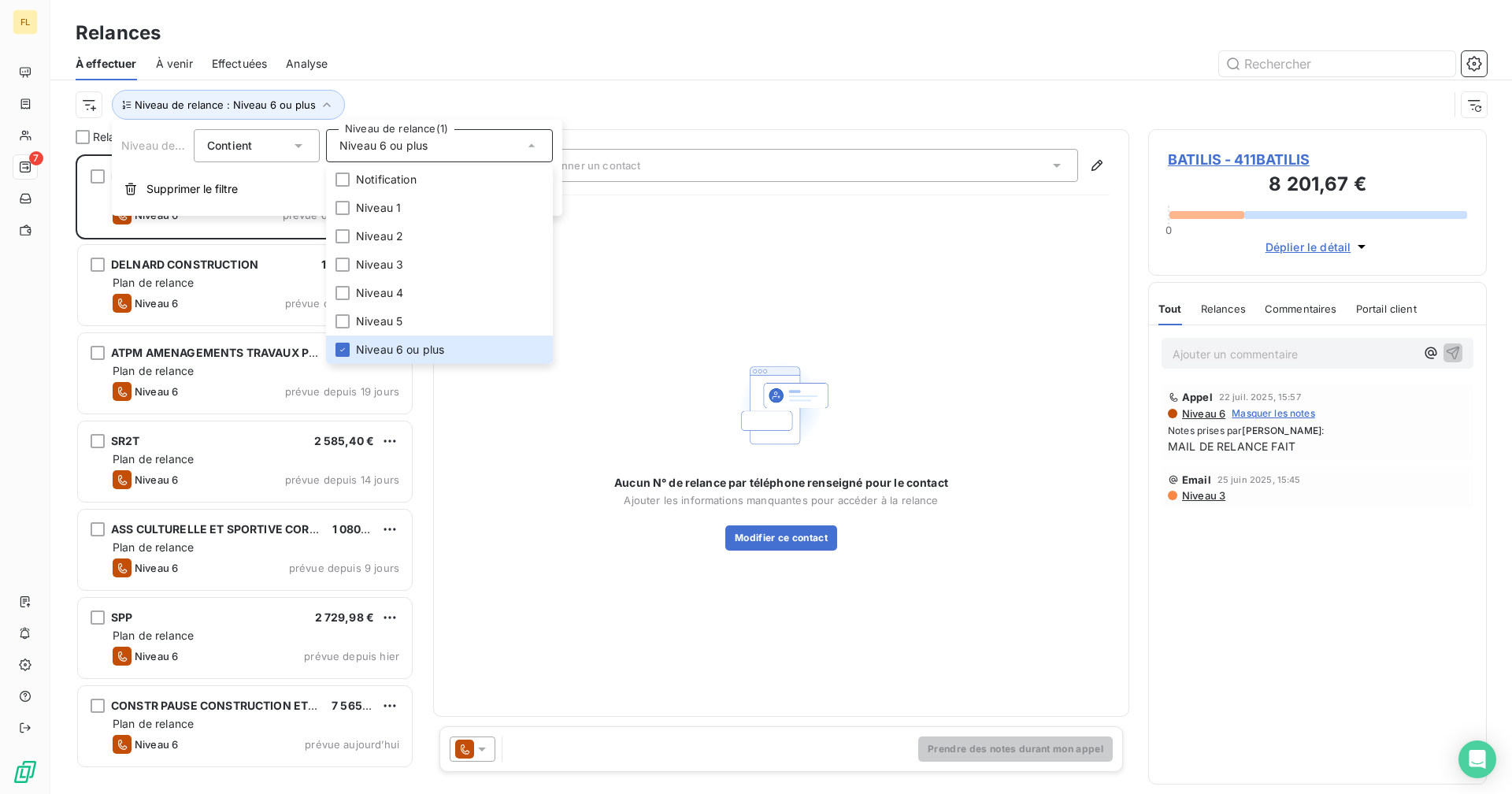
scroll to position [628, 327]
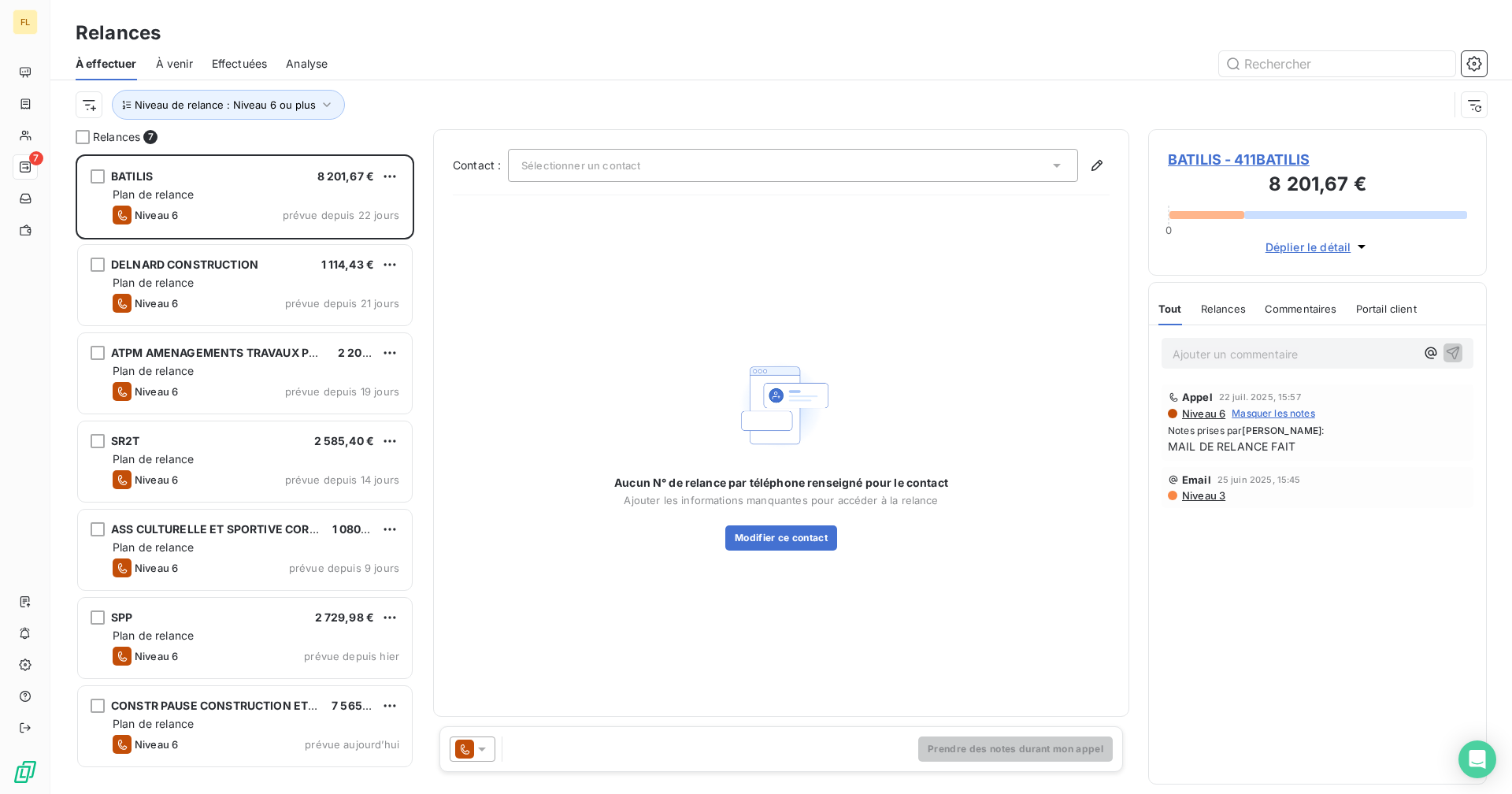
click at [483, 54] on div at bounding box center [916, 64] width 1141 height 25
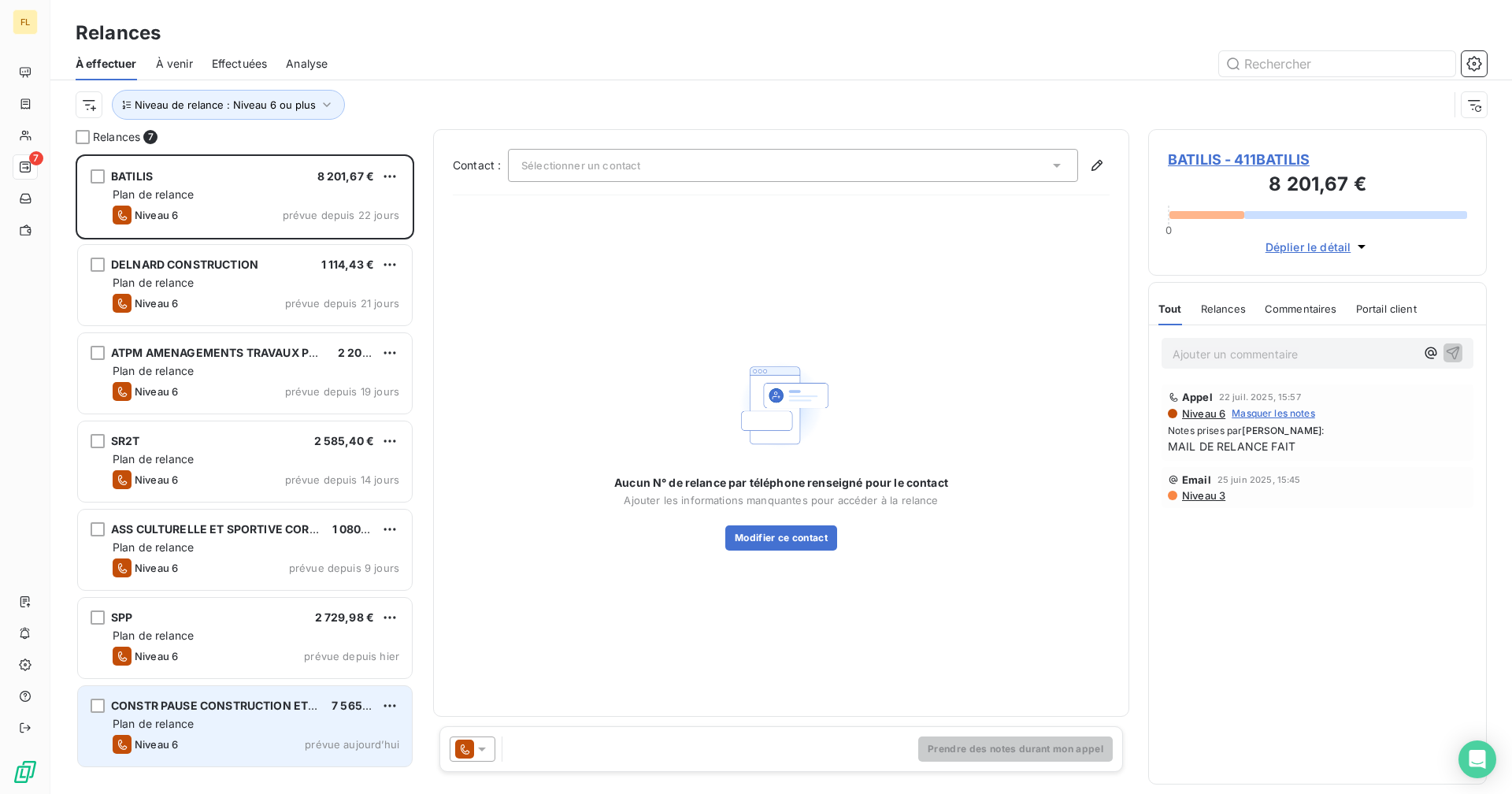
click at [217, 712] on div "CONSTR PAUSE CONSTRUCTION ET TERRASSEMENT" at bounding box center [214, 705] width 208 height 16
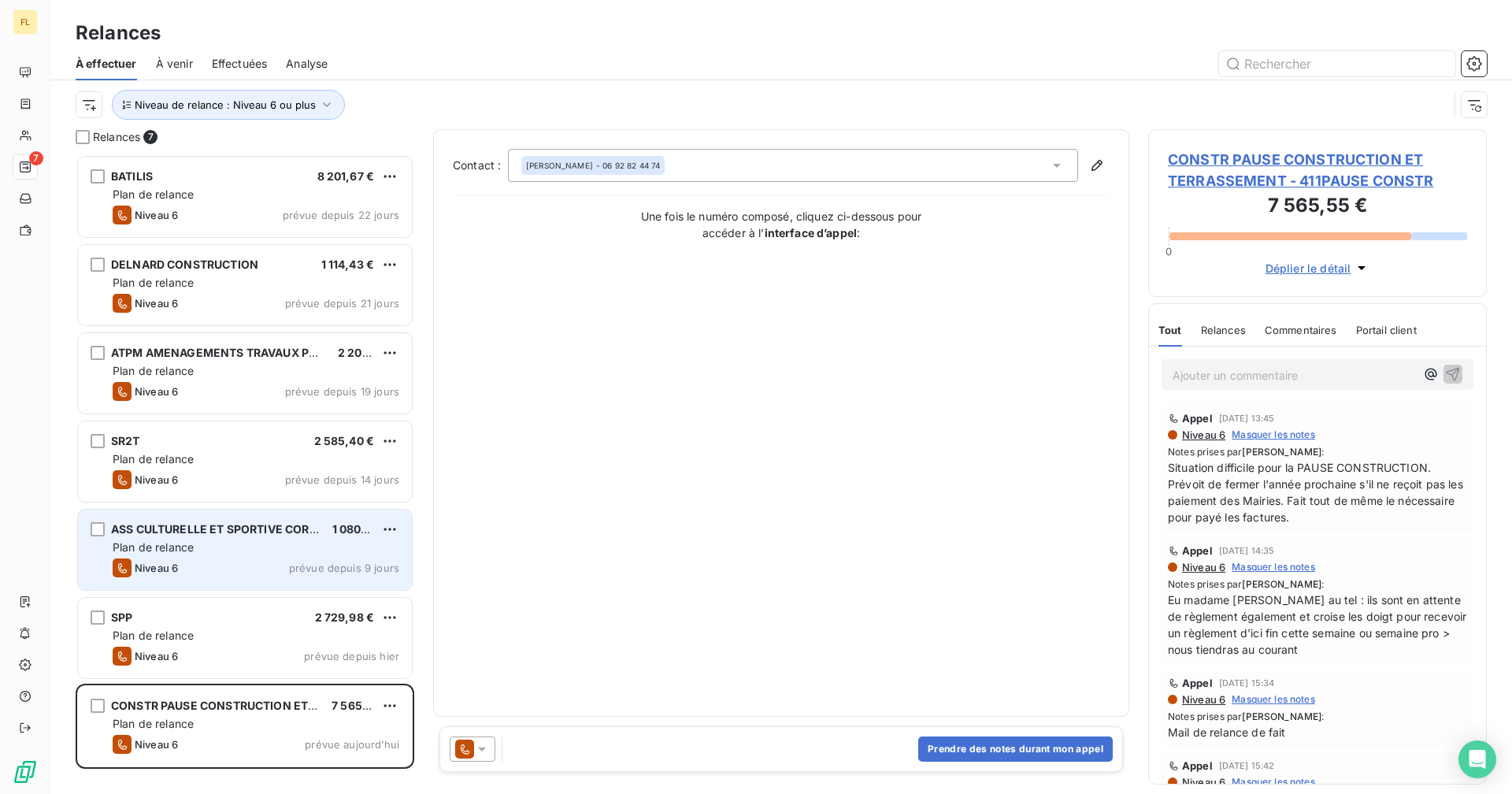
click at [257, 550] on div "Plan de relance" at bounding box center [256, 547] width 287 height 16
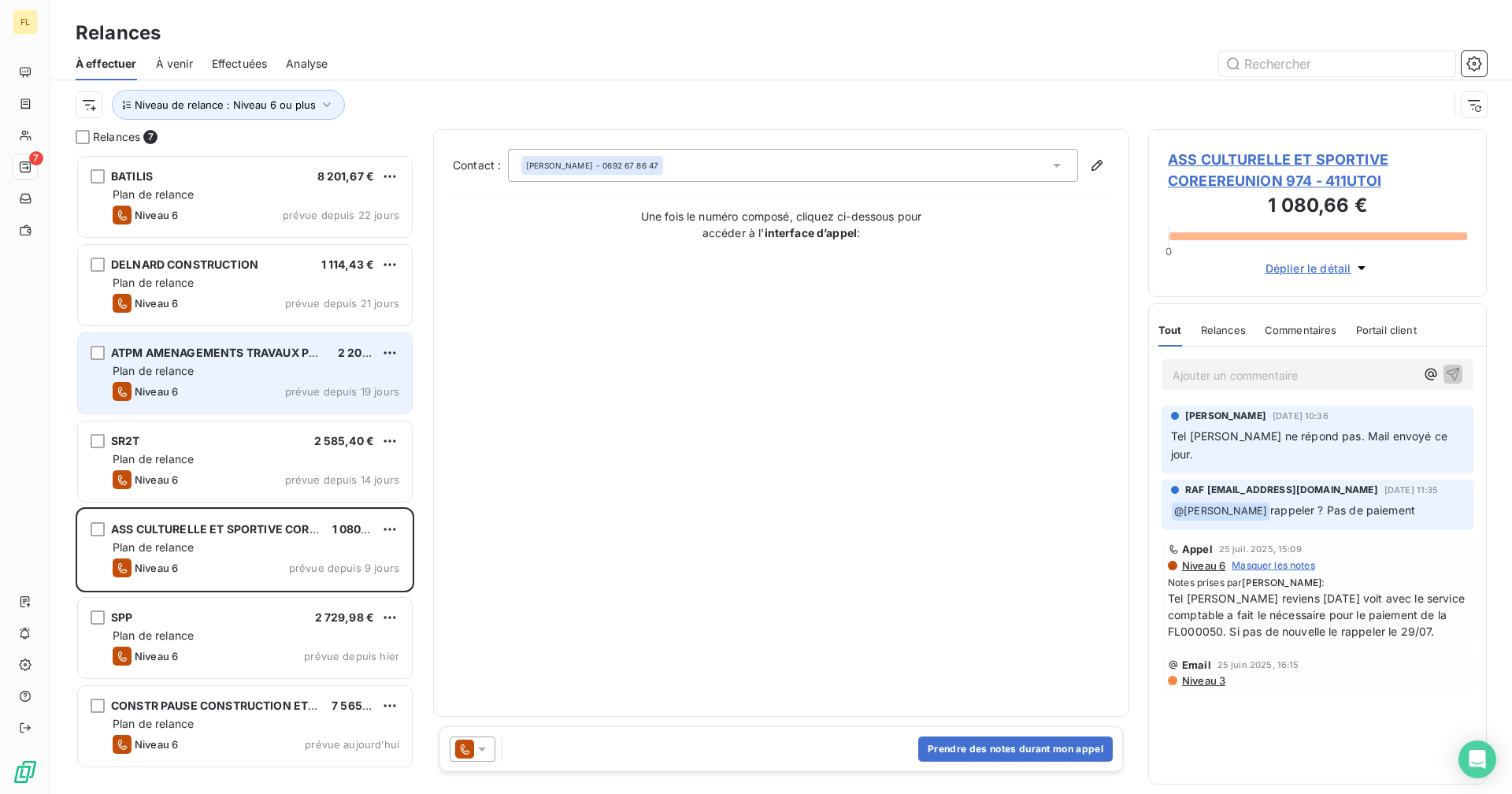
click at [274, 375] on div "Plan de relance" at bounding box center [256, 371] width 287 height 16
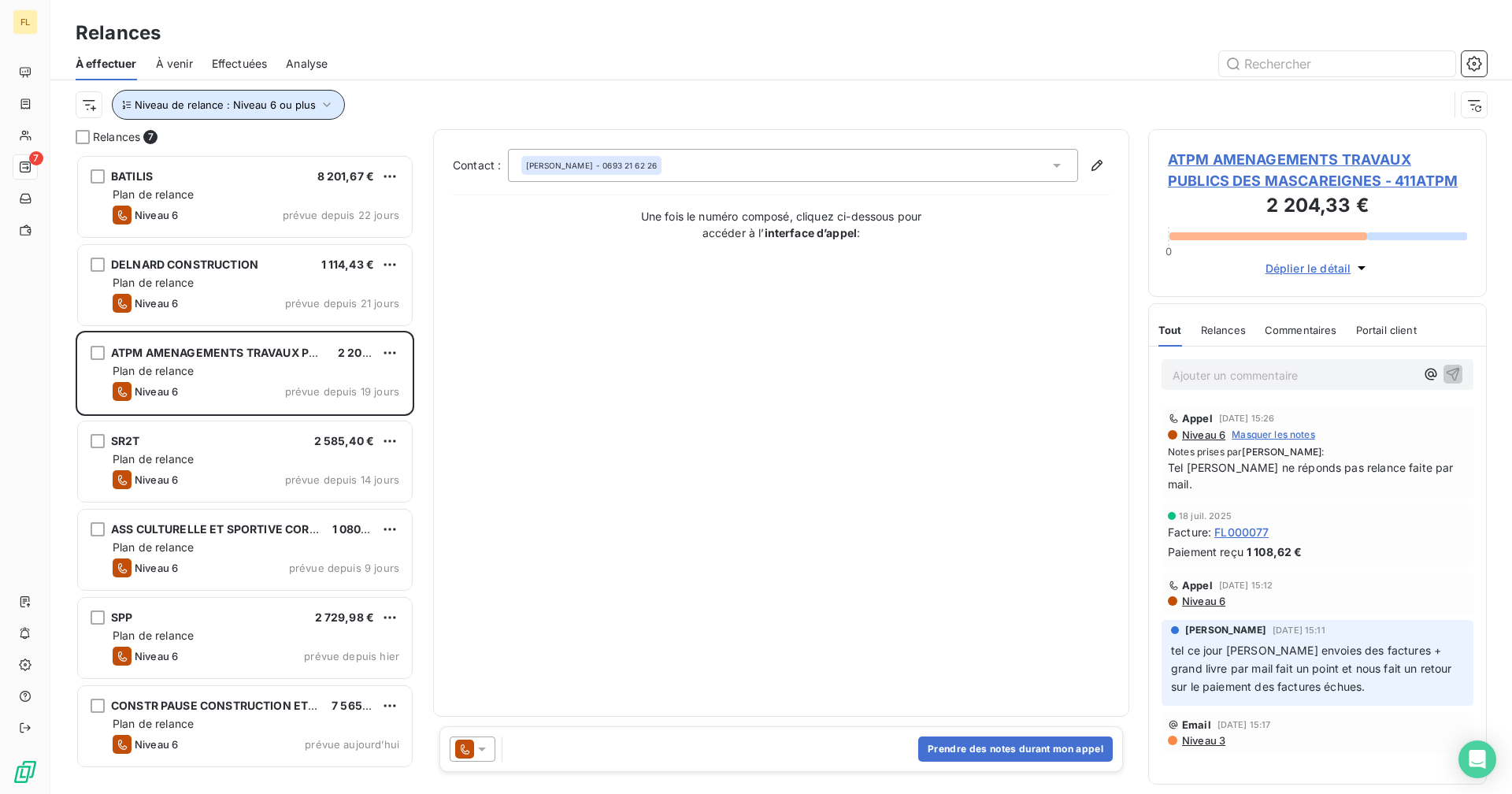
click at [306, 103] on span "Niveau de relance : Niveau 6 ou plus" at bounding box center [225, 104] width 182 height 13
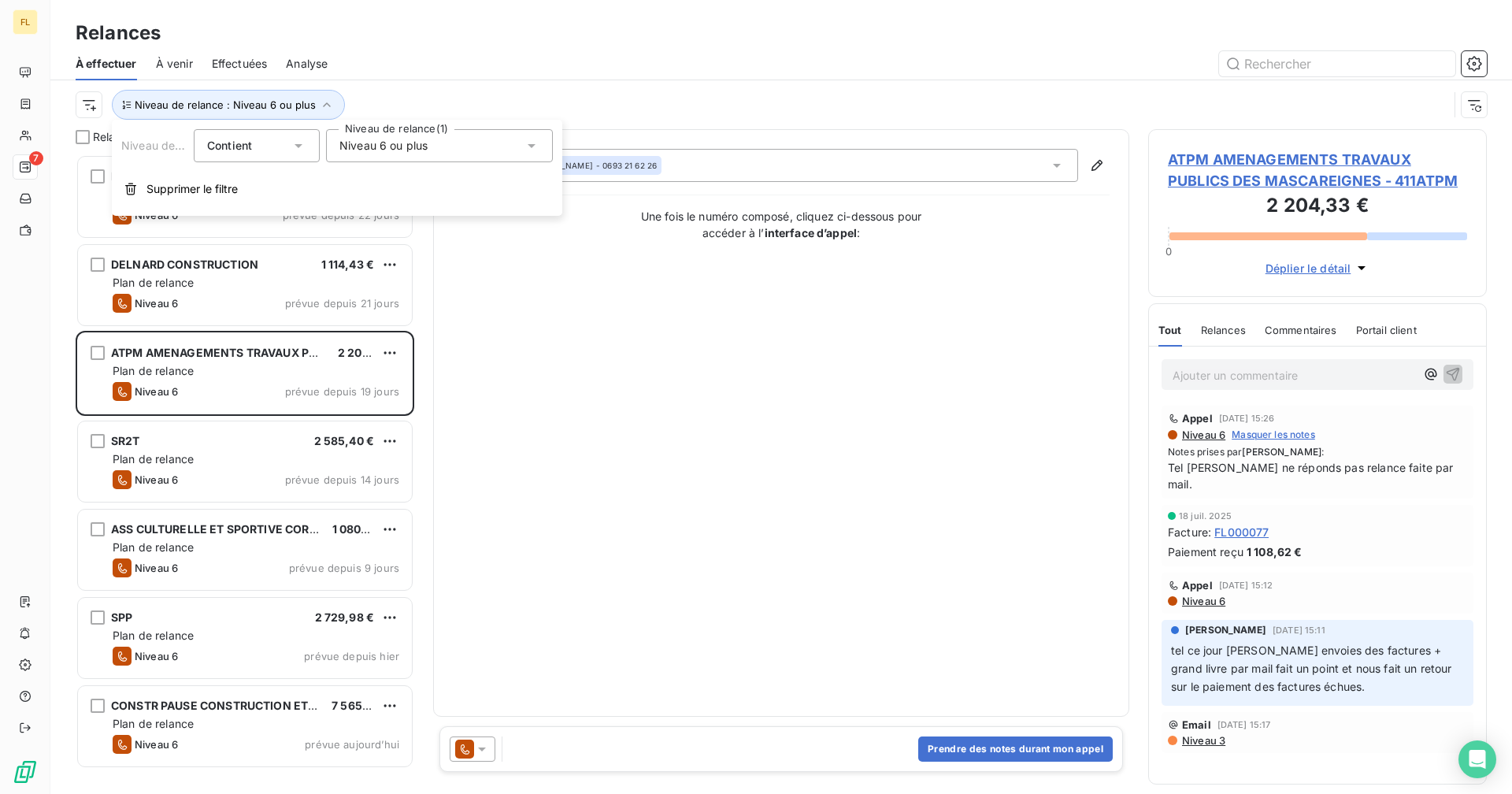
click at [382, 134] on div "Niveau 6 ou plus" at bounding box center [440, 145] width 227 height 33
click at [340, 348] on icon at bounding box center [342, 349] width 9 height 9
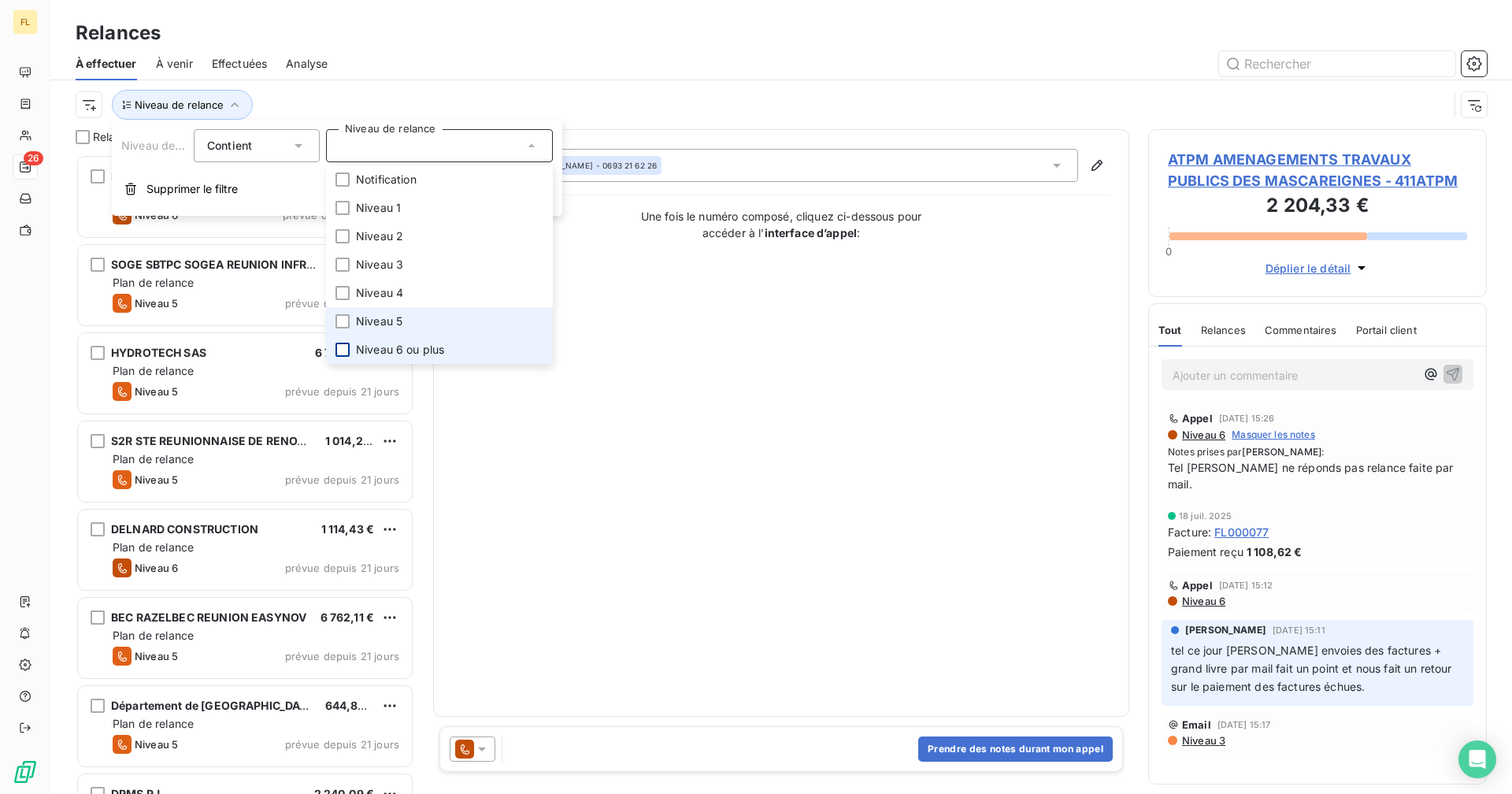
click at [343, 313] on li "Niveau 5" at bounding box center [440, 322] width 227 height 29
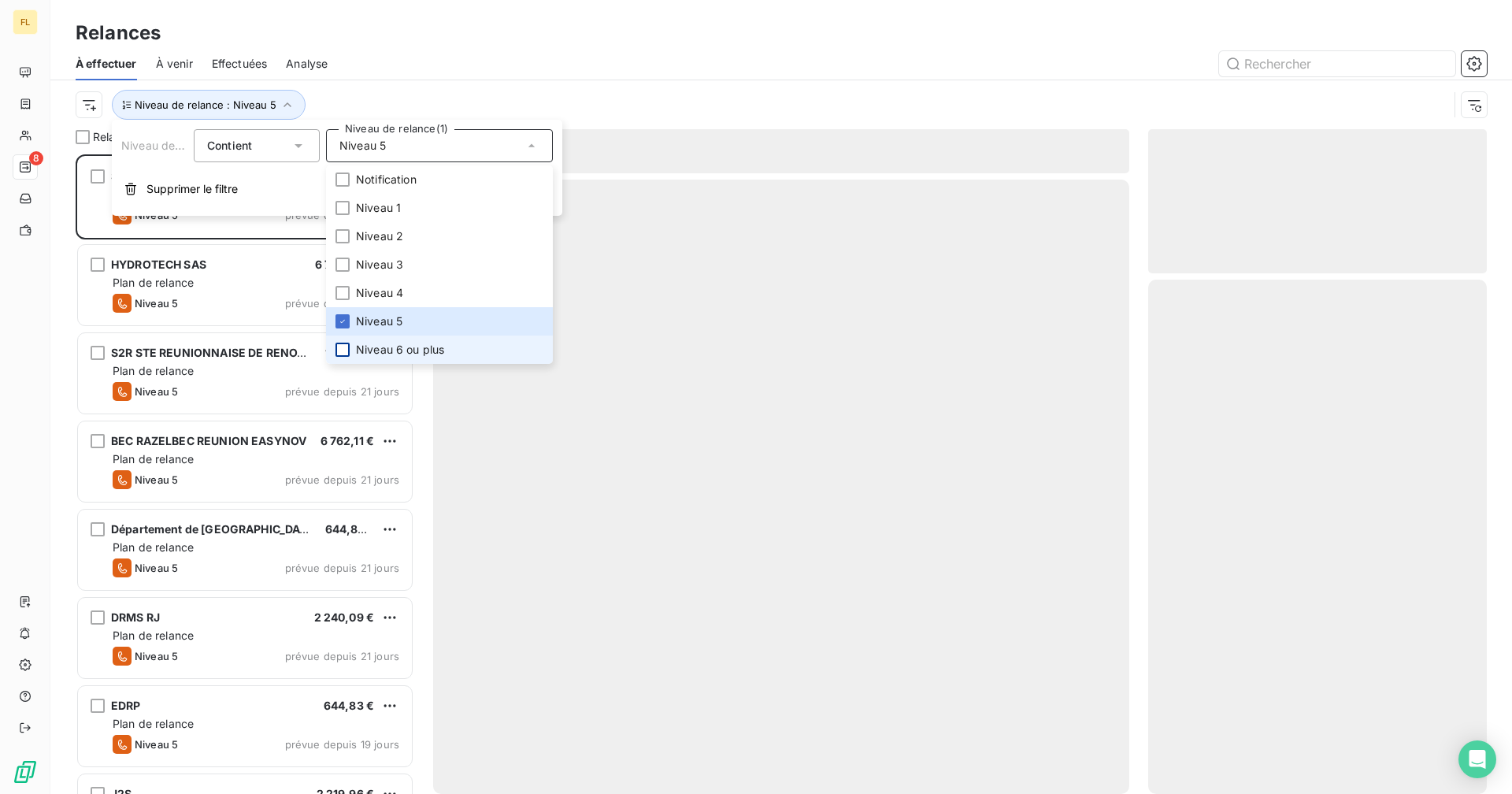
scroll to position [628, 327]
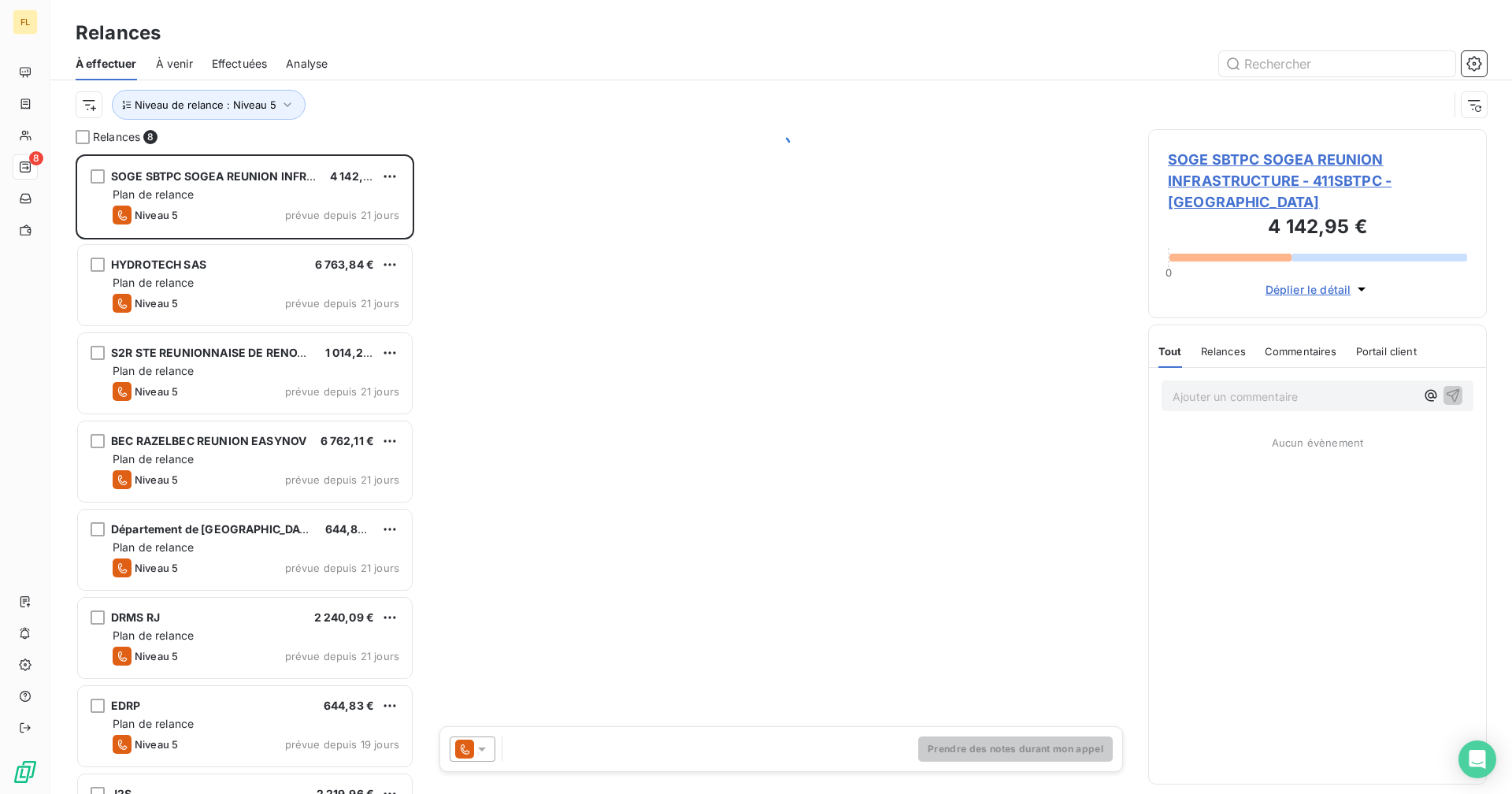
click at [409, 30] on div "Relances" at bounding box center [781, 33] width 1462 height 29
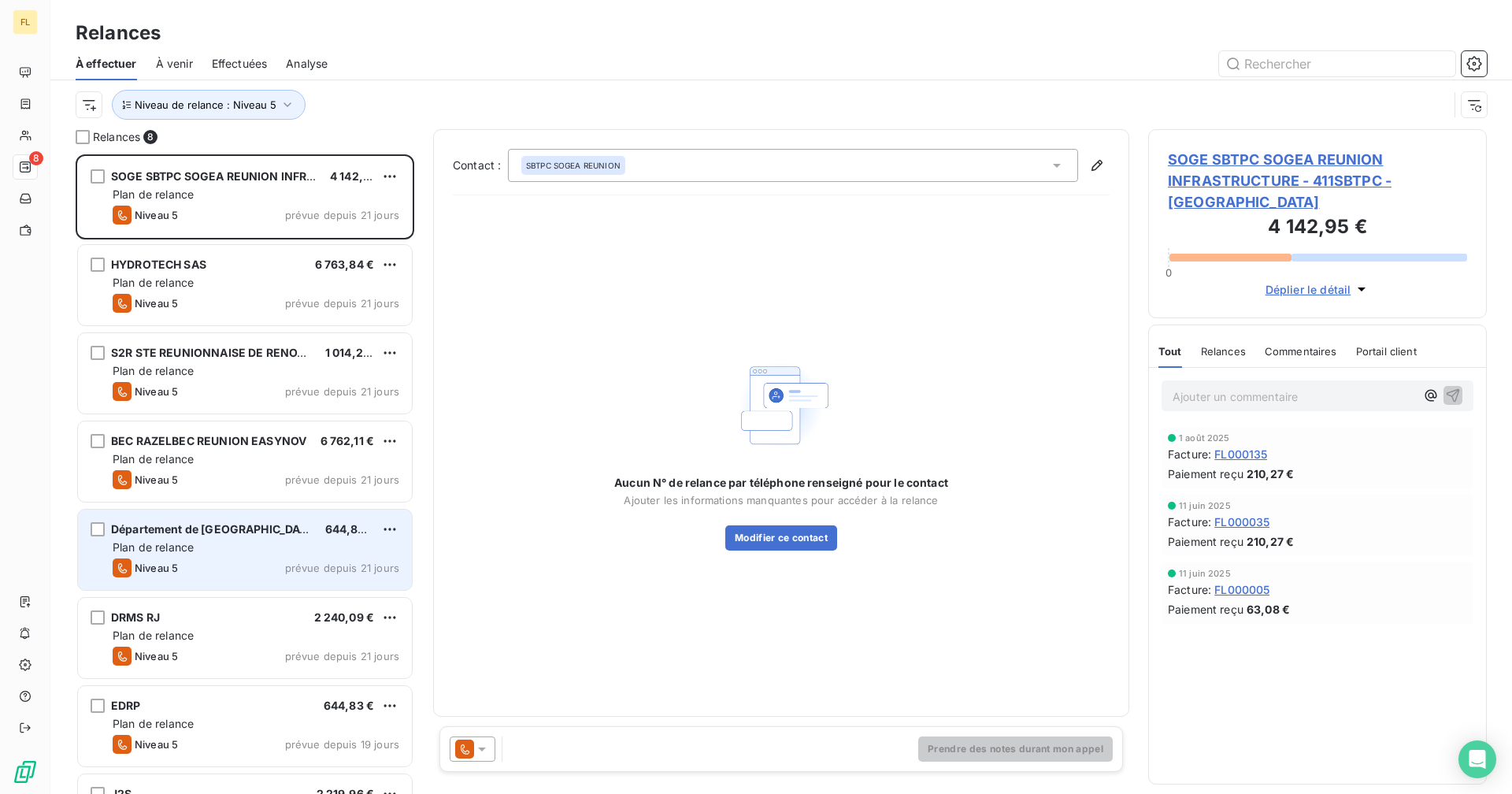
click at [169, 542] on span "Plan de relance" at bounding box center [153, 547] width 82 height 13
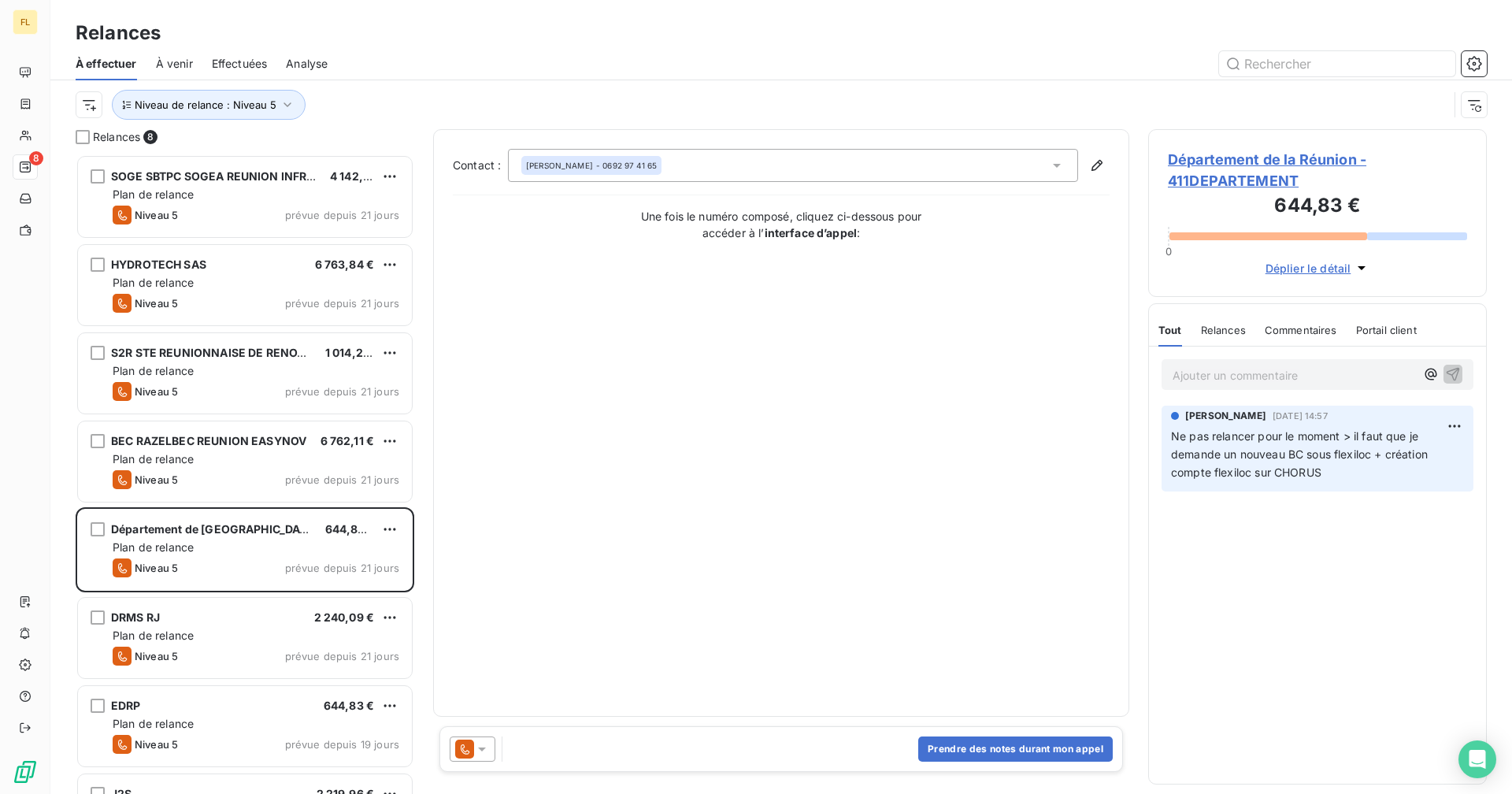
click at [1267, 157] on span "Département de la Réunion - 411DEPARTEMENT" at bounding box center [1318, 170] width 299 height 43
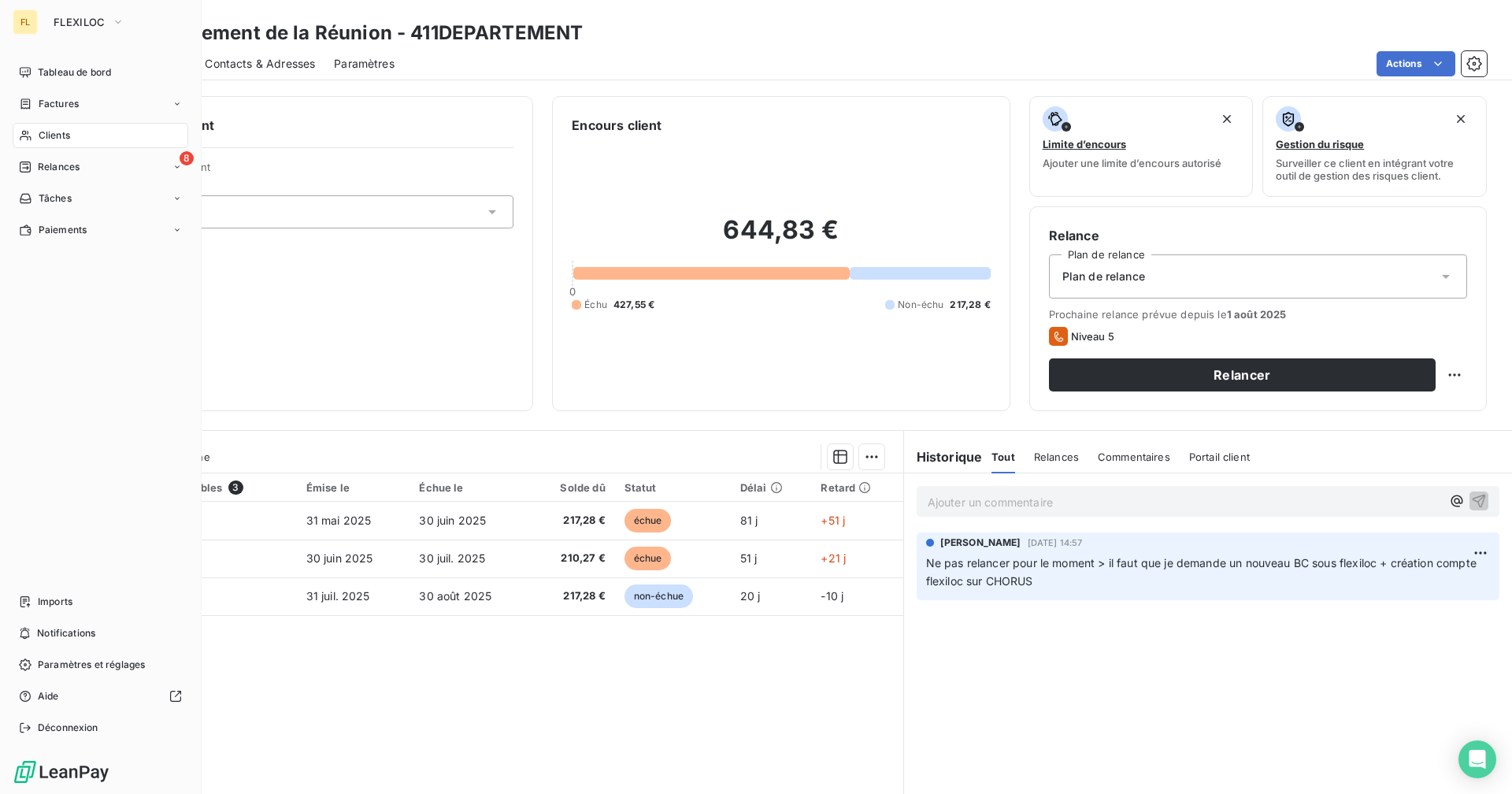
click at [46, 166] on span "Relances" at bounding box center [59, 166] width 42 height 14
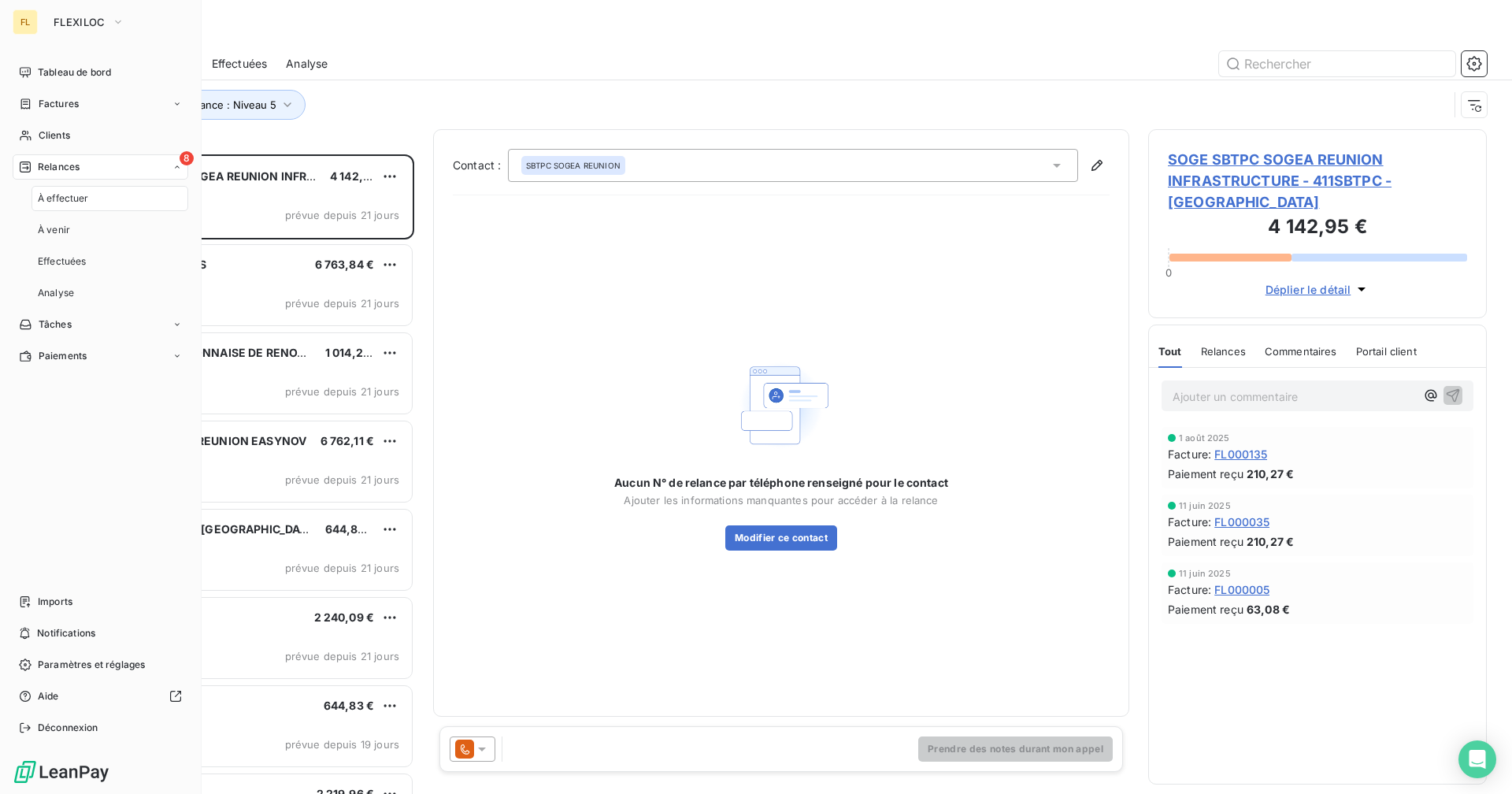
scroll to position [628, 327]
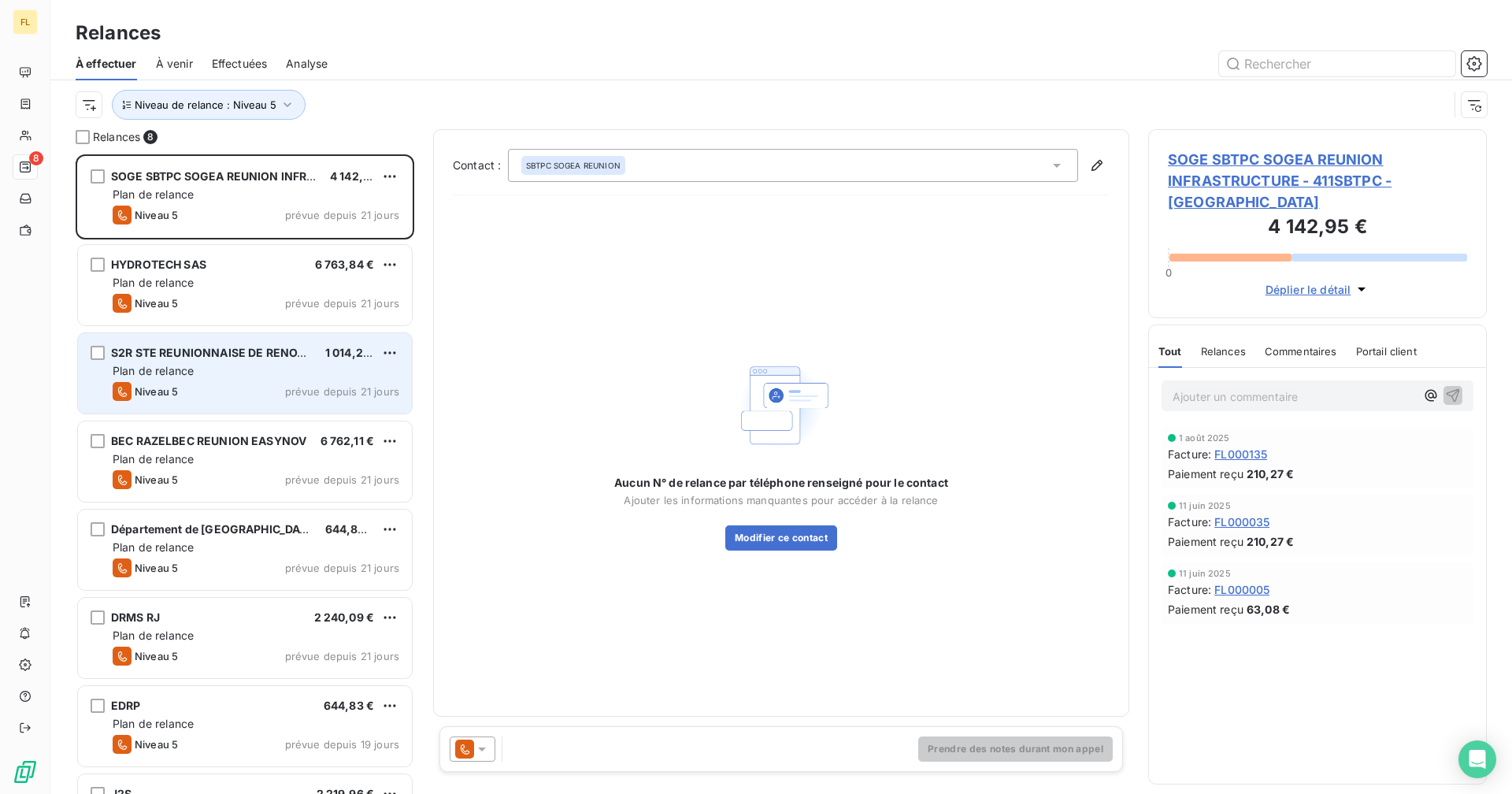
click at [236, 373] on div "Plan de relance" at bounding box center [256, 371] width 287 height 16
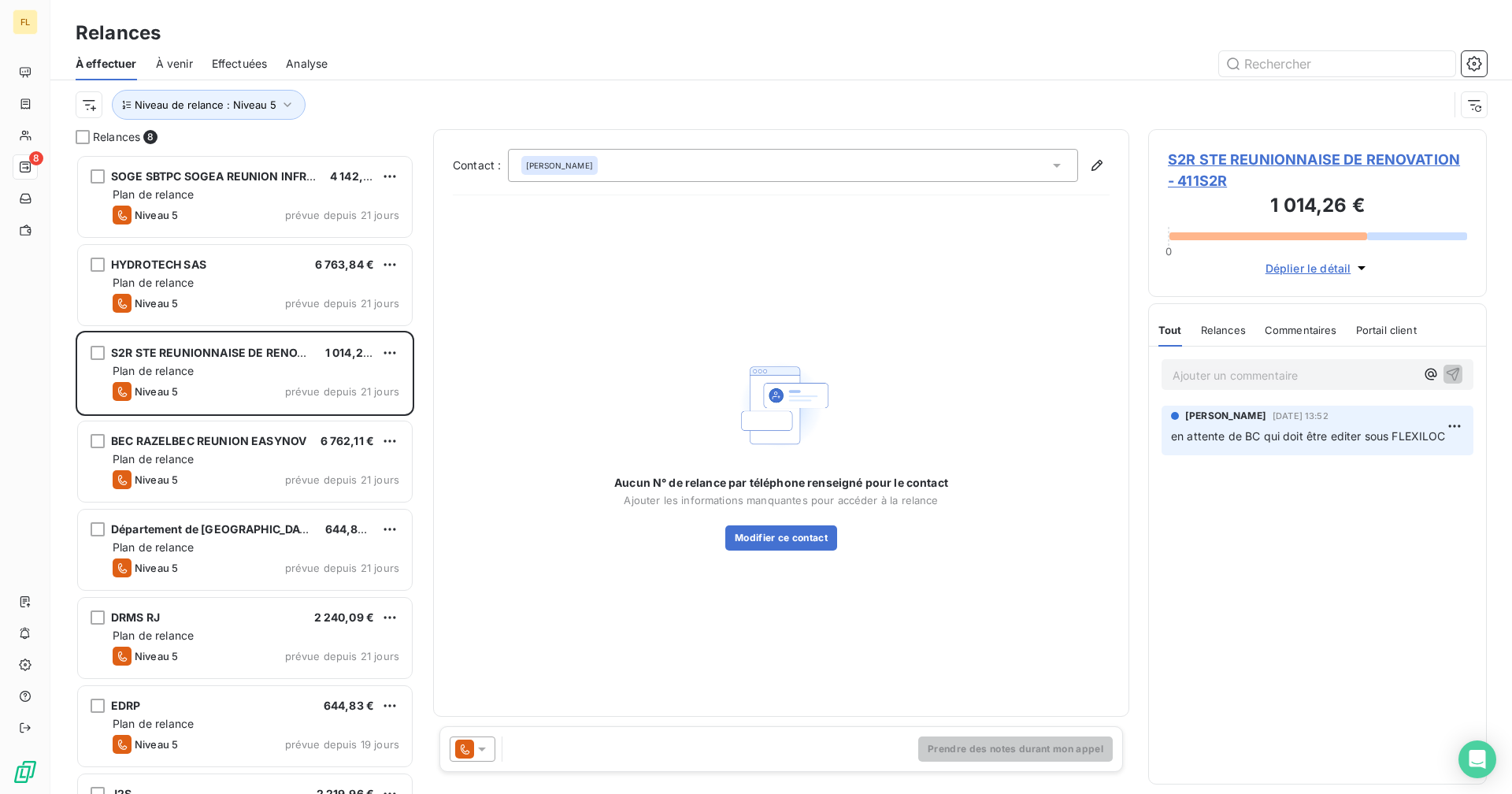
click at [1280, 161] on span "S2R STE REUNIONNAISE DE RENOVATION - 411S2R" at bounding box center [1318, 170] width 299 height 43
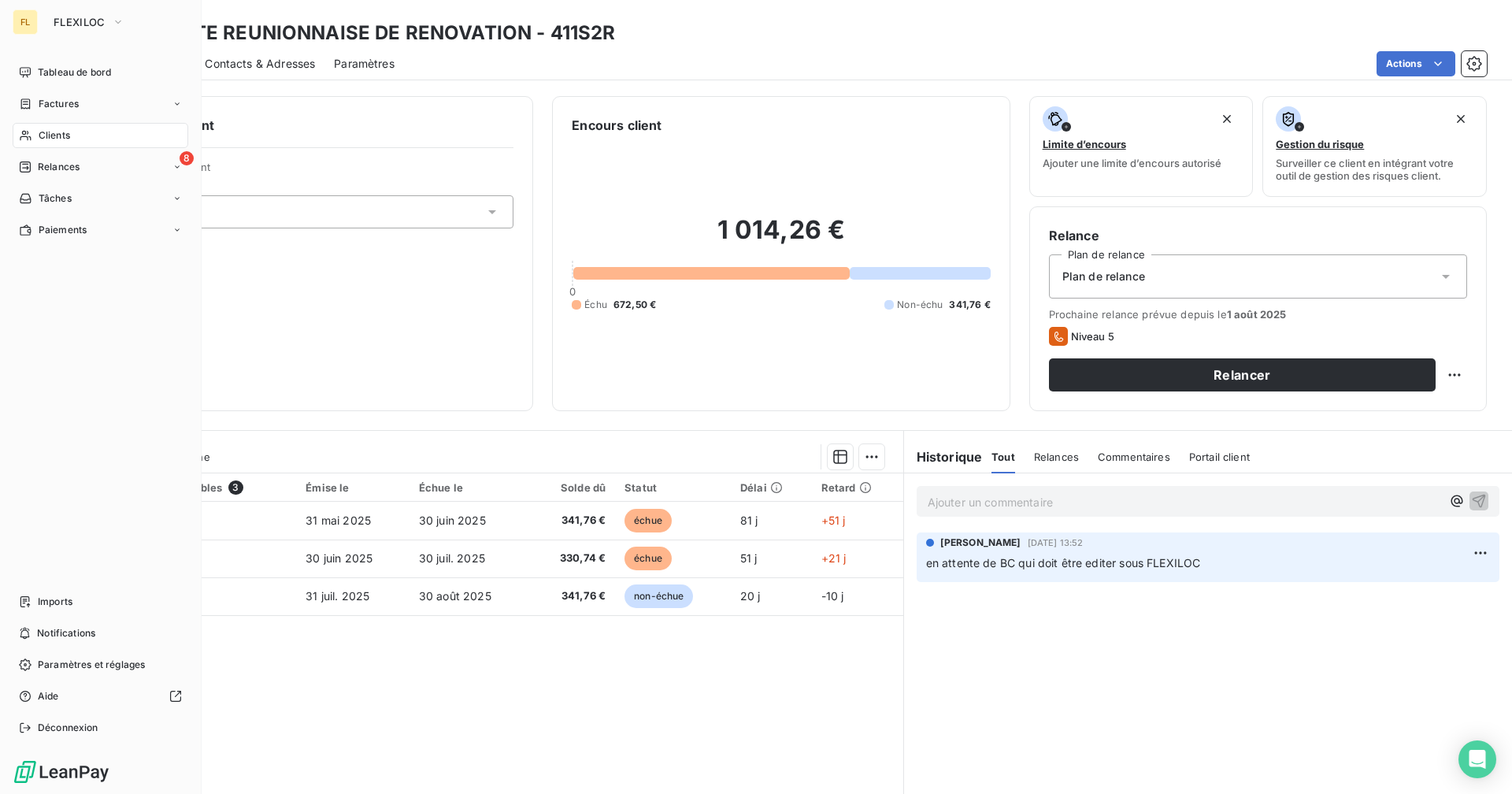
click at [47, 166] on span "Relances" at bounding box center [59, 166] width 42 height 14
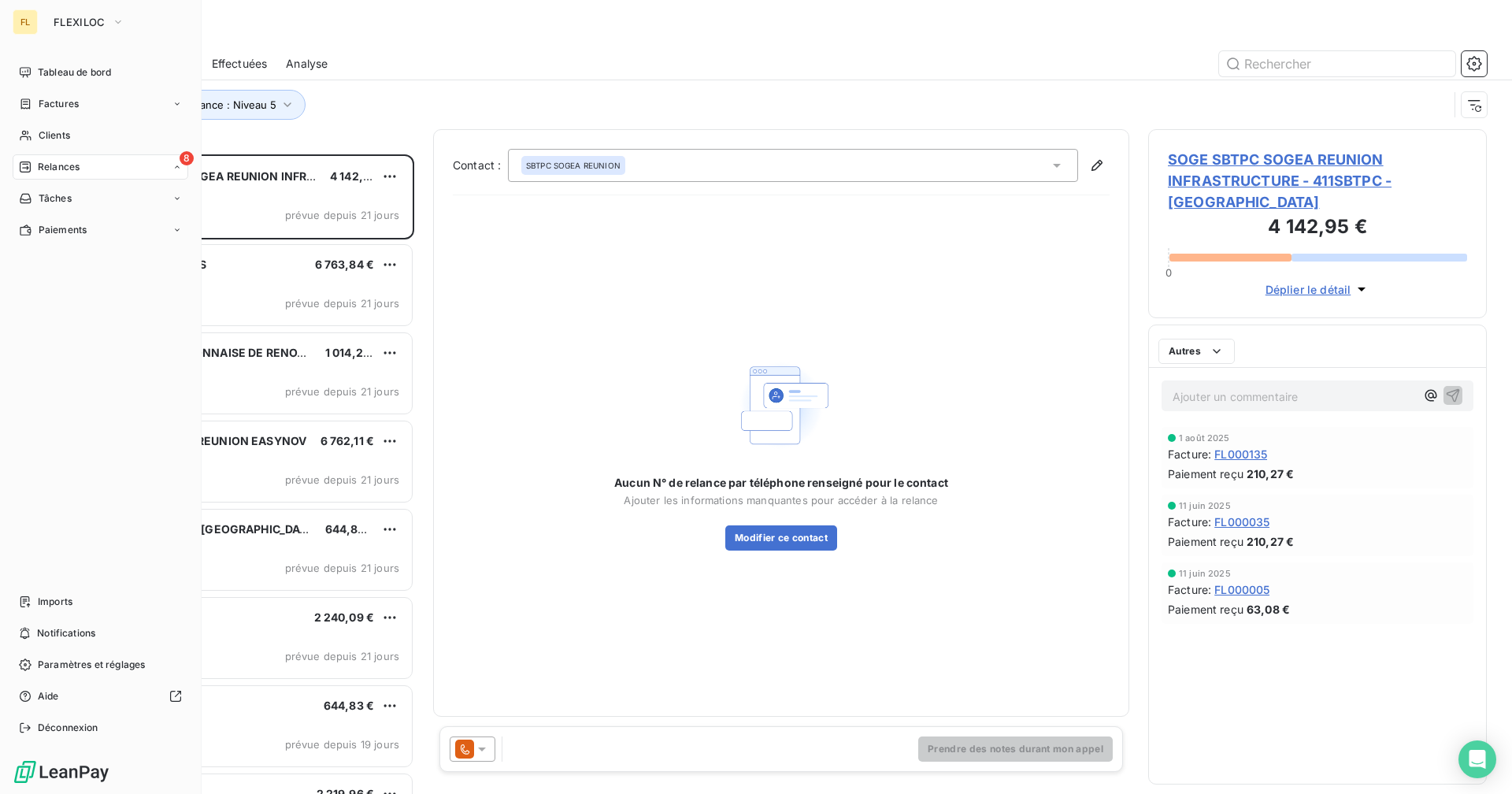
scroll to position [628, 327]
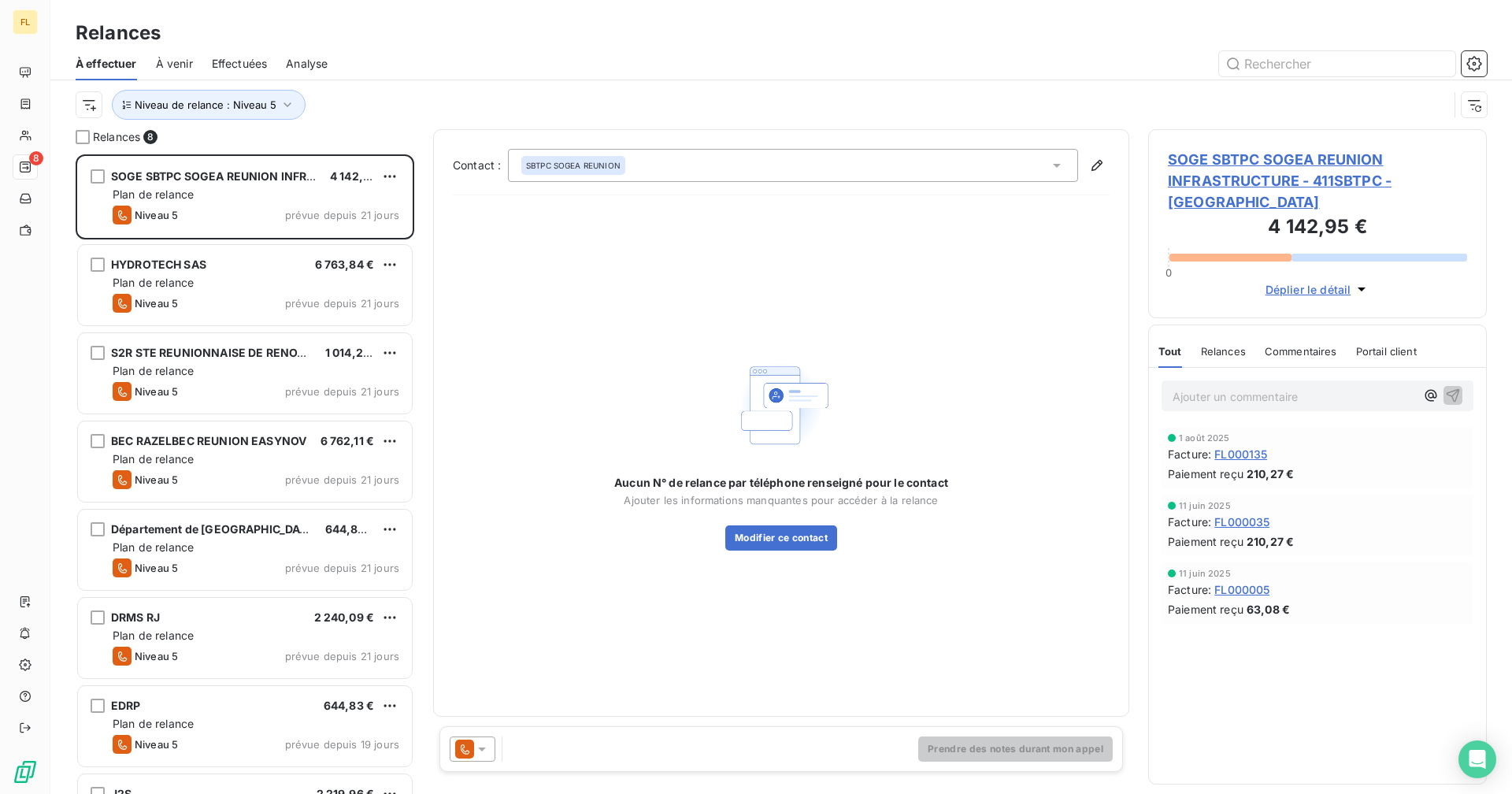
drag, startPoint x: 395, startPoint y: 101, endPoint x: 374, endPoint y: 106, distance: 21.6
click at [393, 101] on div "Niveau de relance : Niveau 5" at bounding box center [762, 105] width 1373 height 30
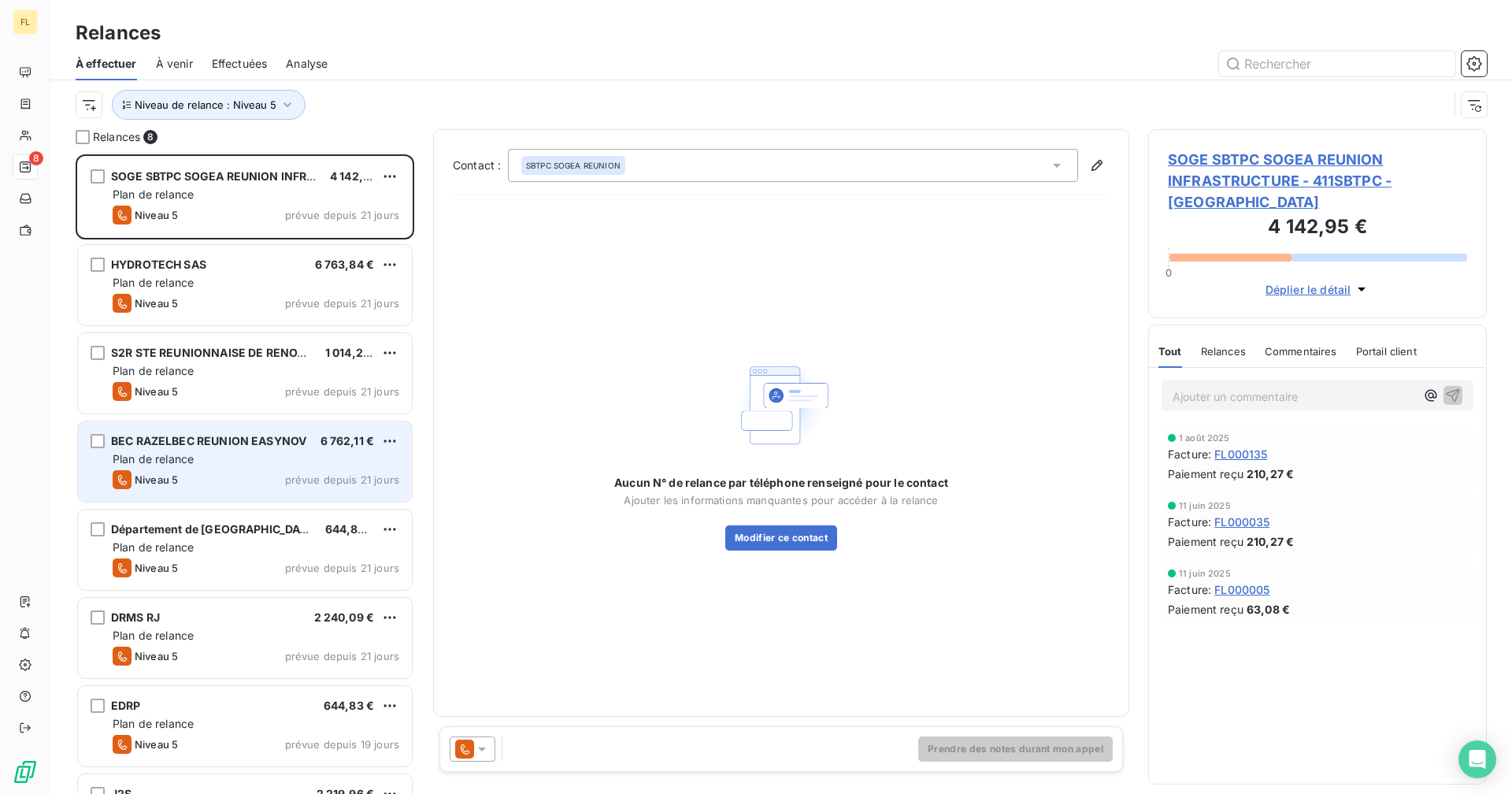
click at [245, 471] on div "Niveau 5 prévue depuis 21 jours" at bounding box center [256, 480] width 287 height 18
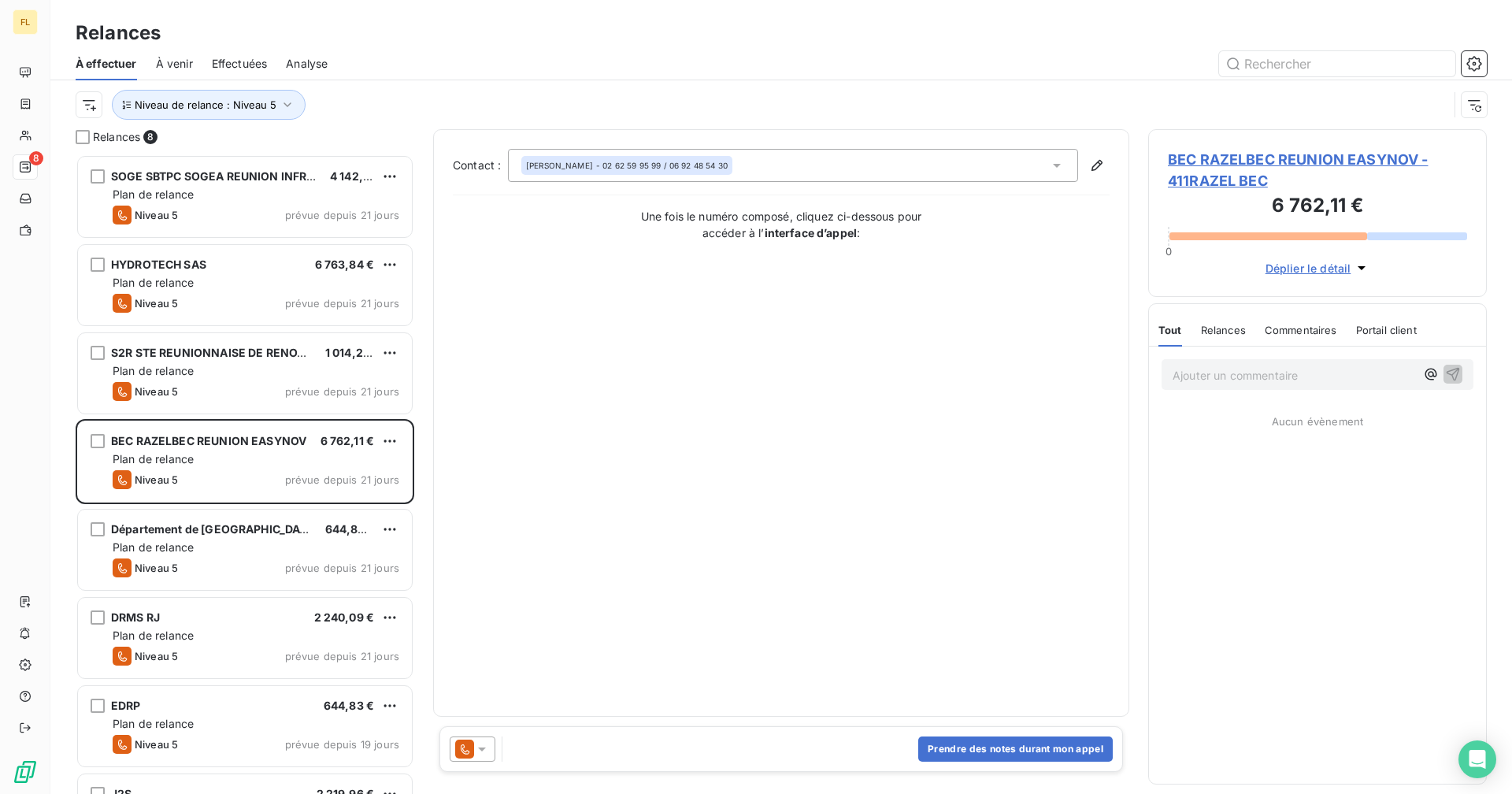
click at [1304, 155] on span "BEC RAZELBEC REUNION EASYNOV - 411RAZEL BEC" at bounding box center [1318, 170] width 299 height 43
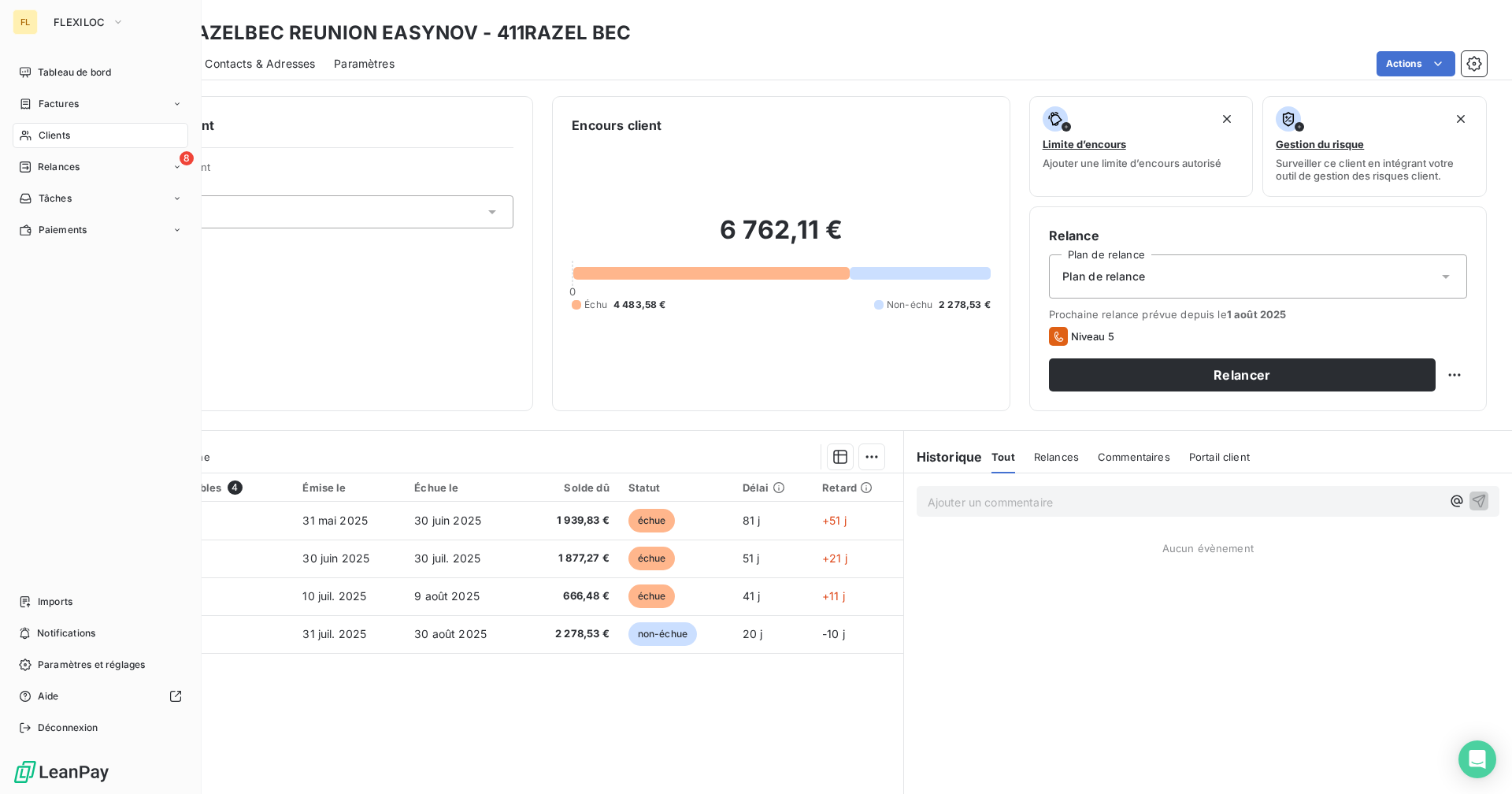
click at [55, 130] on span "Clients" at bounding box center [54, 135] width 31 height 14
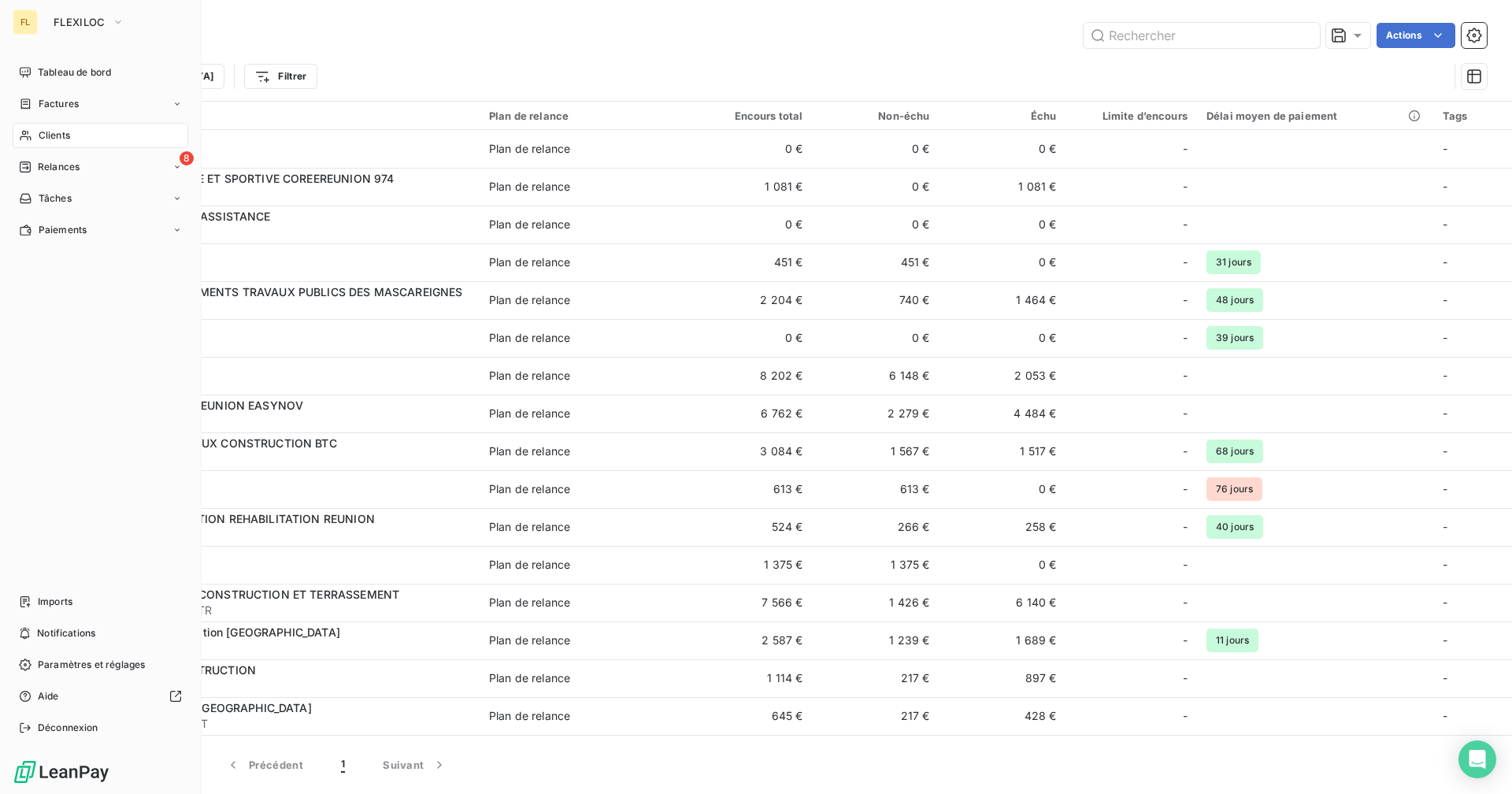
click at [43, 163] on span "Relances" at bounding box center [59, 166] width 42 height 14
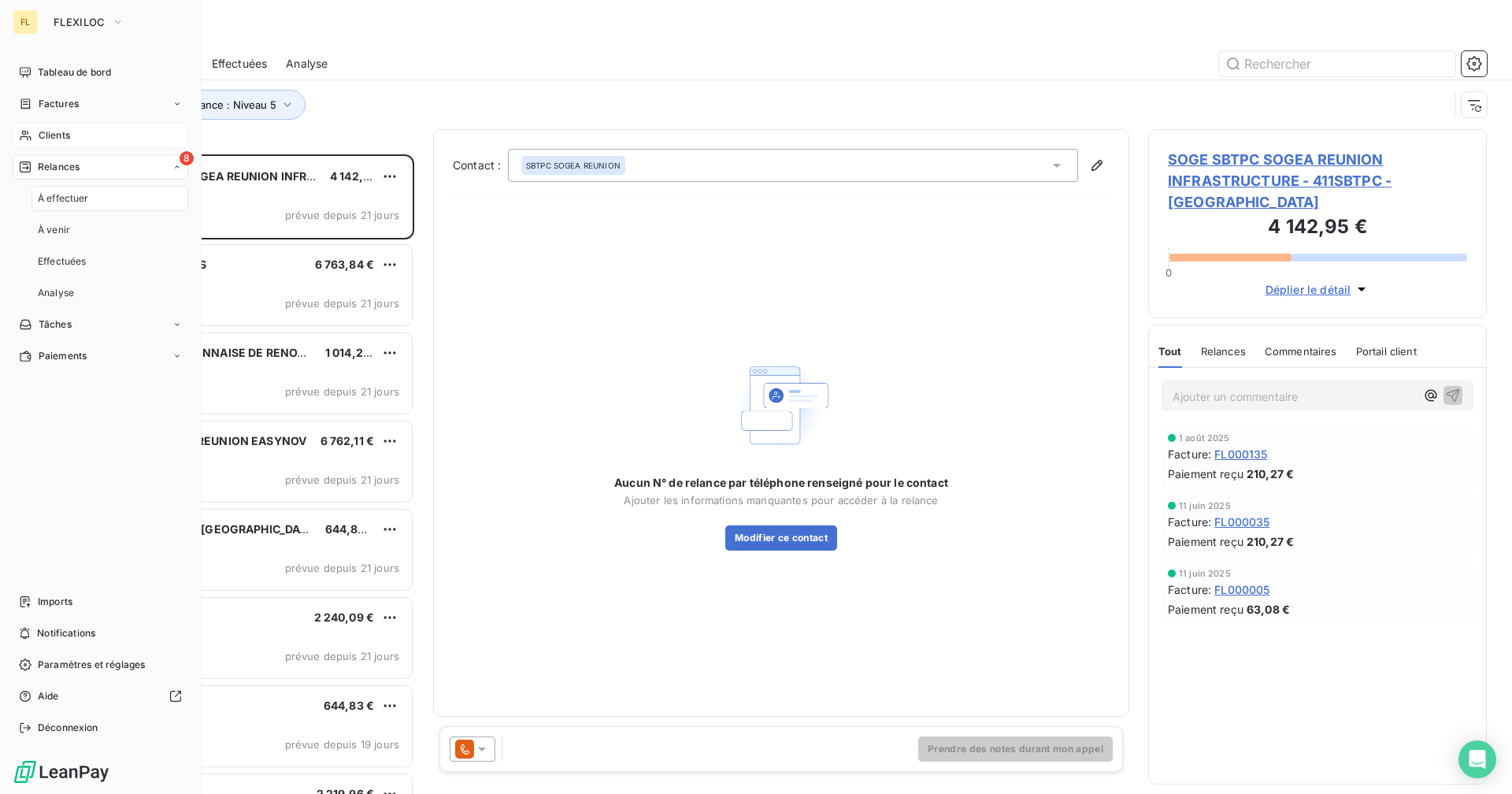
scroll to position [628, 327]
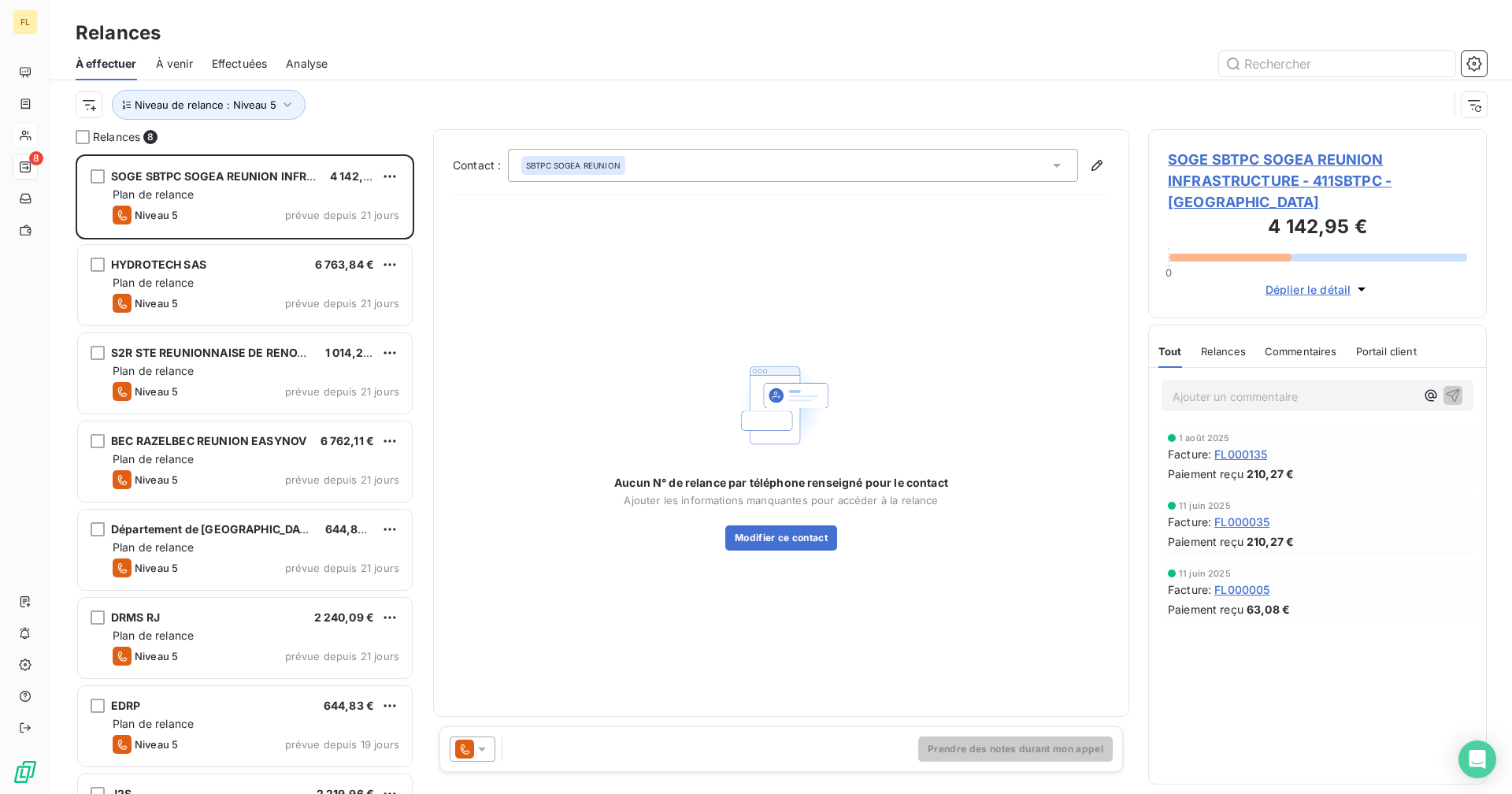
click at [471, 85] on div "Niveau de relance : Niveau 5" at bounding box center [781, 105] width 1411 height 49
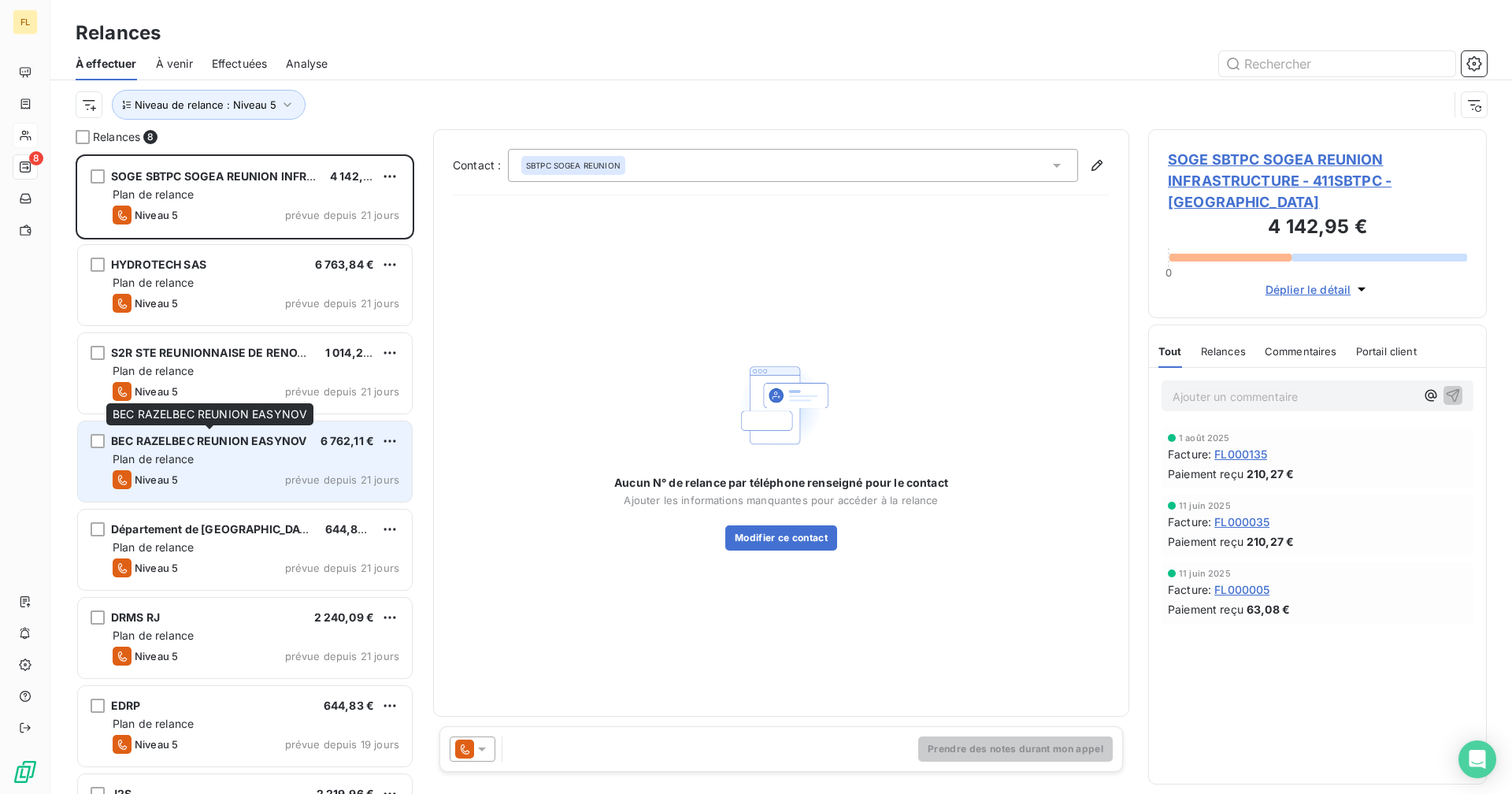
scroll to position [67, 0]
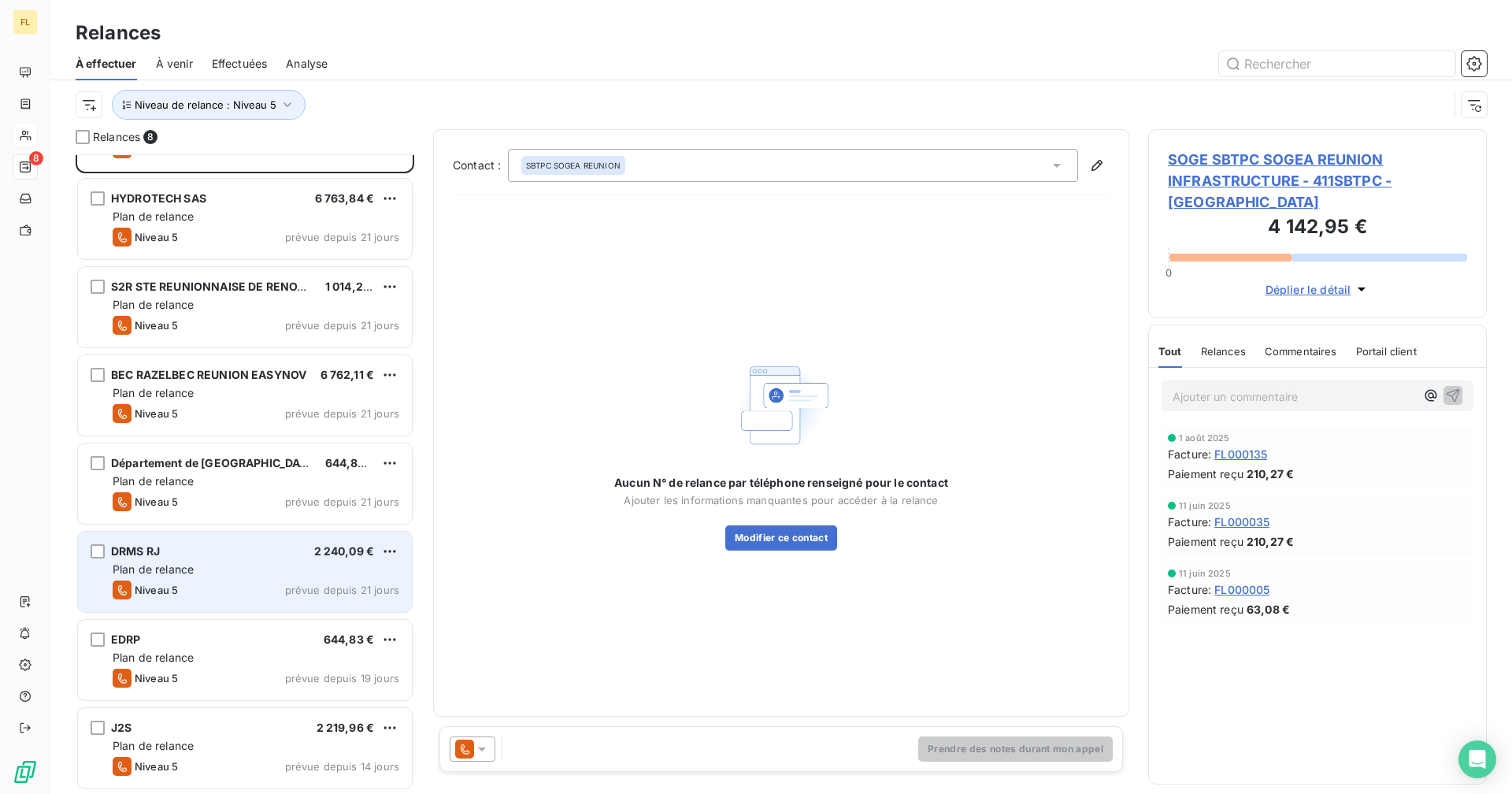
click at [219, 600] on div "DRMS RJ 2 240,09 € Plan de relance Niveau 5 prévue depuis 21 jours" at bounding box center [245, 572] width 334 height 81
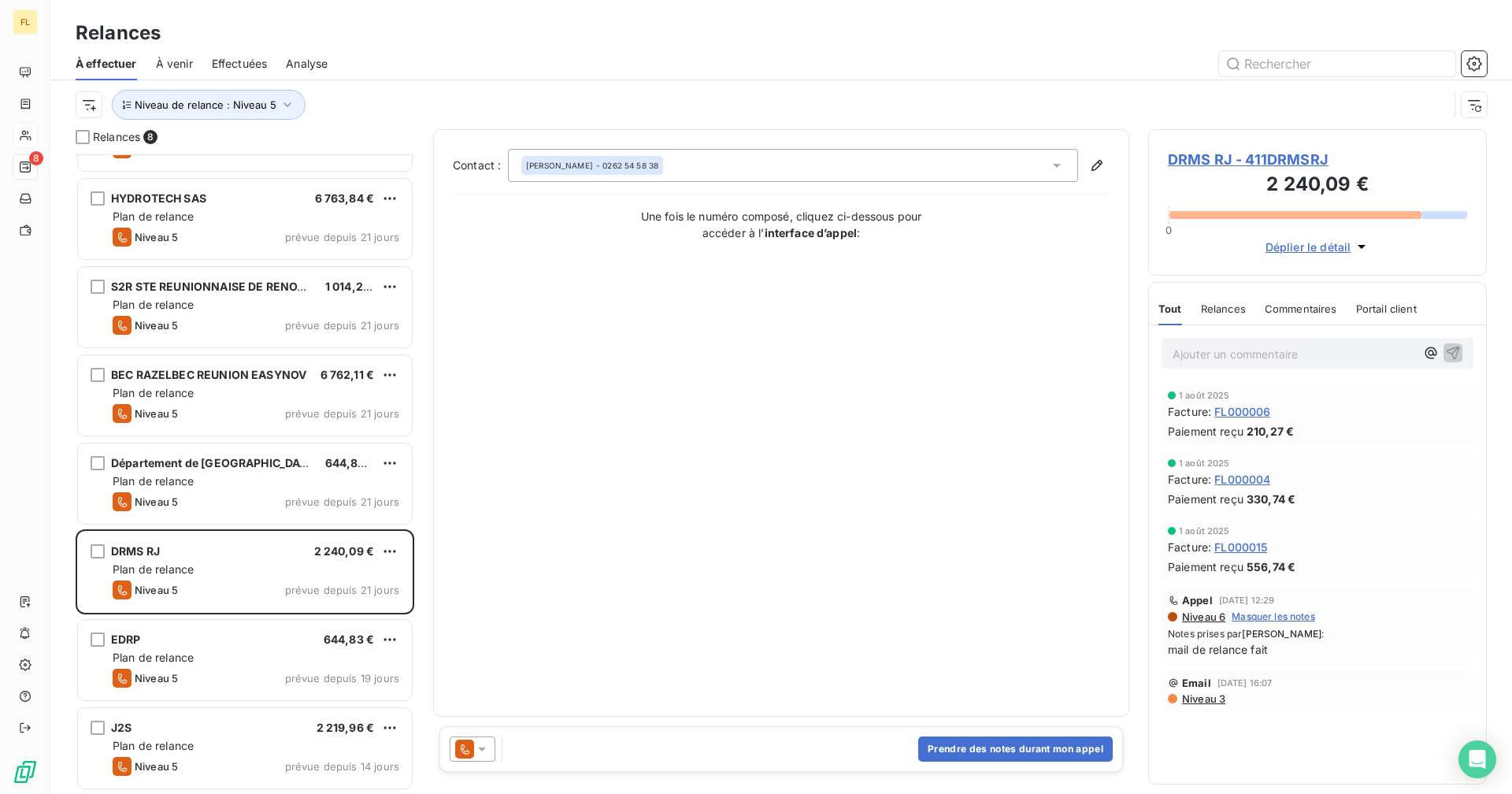
click at [1306, 155] on span "DRMS RJ - 411DRMSRJ" at bounding box center [1318, 159] width 299 height 21
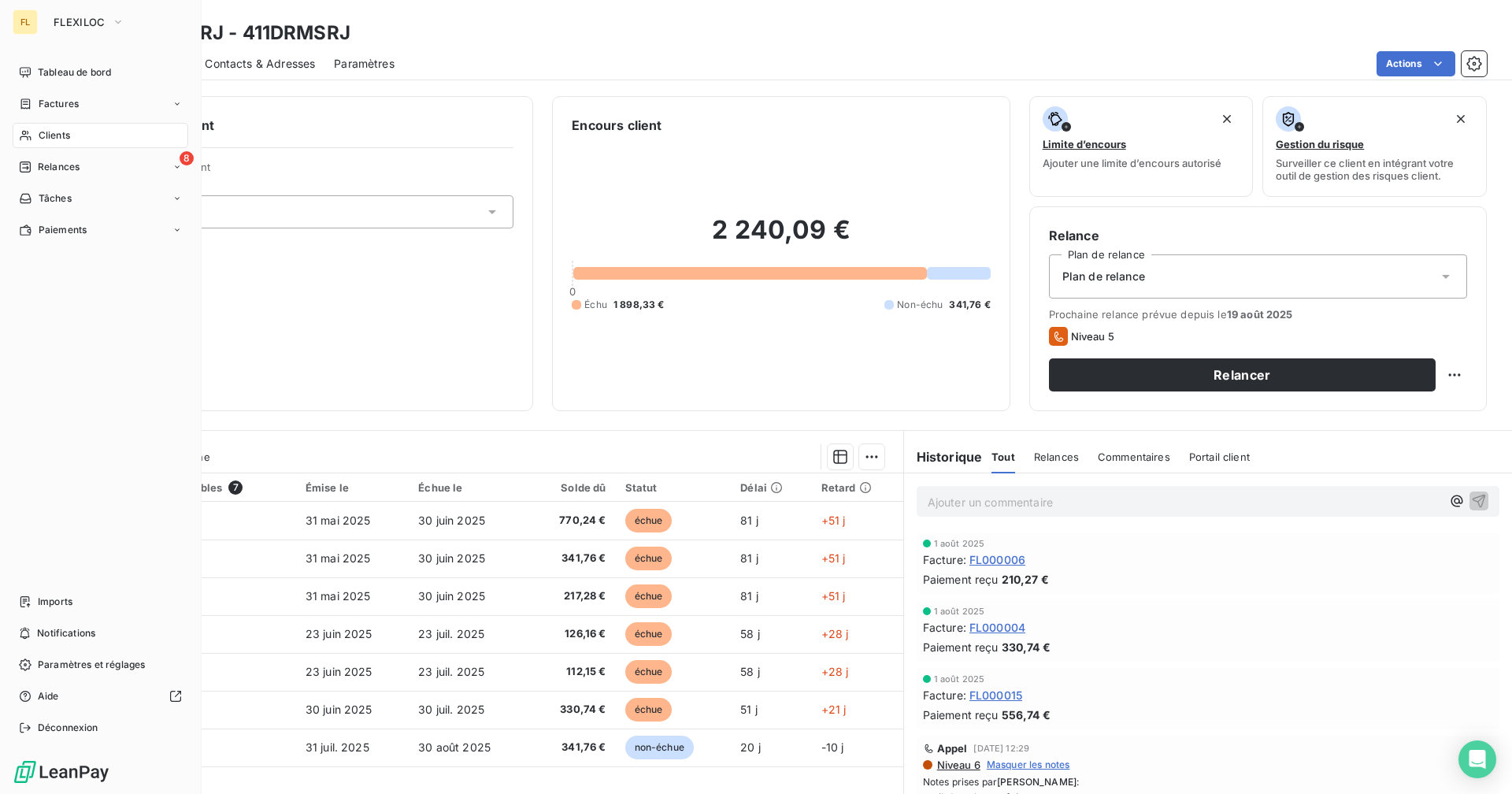
click at [76, 166] on span "Relances" at bounding box center [59, 166] width 42 height 14
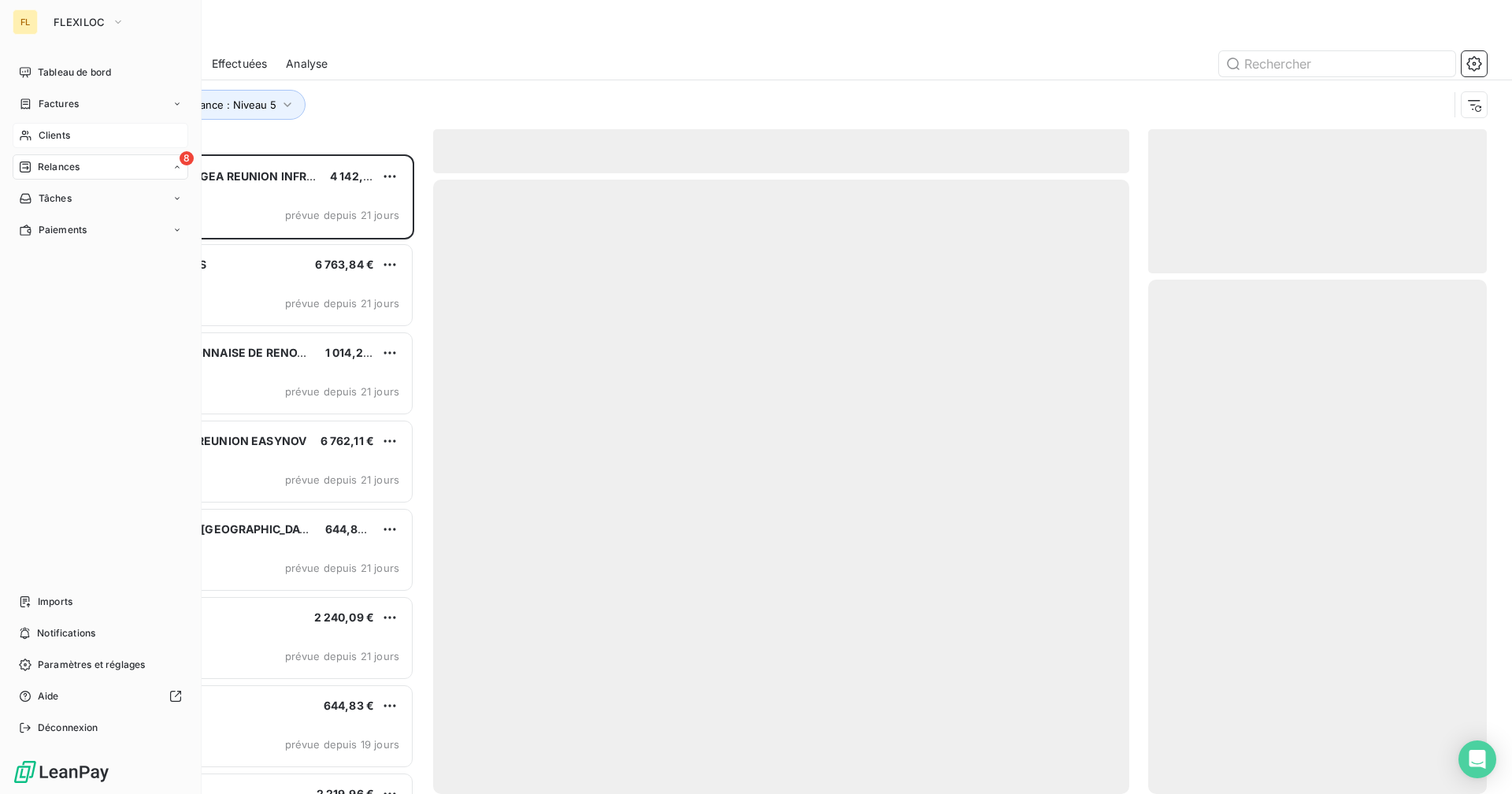
scroll to position [628, 327]
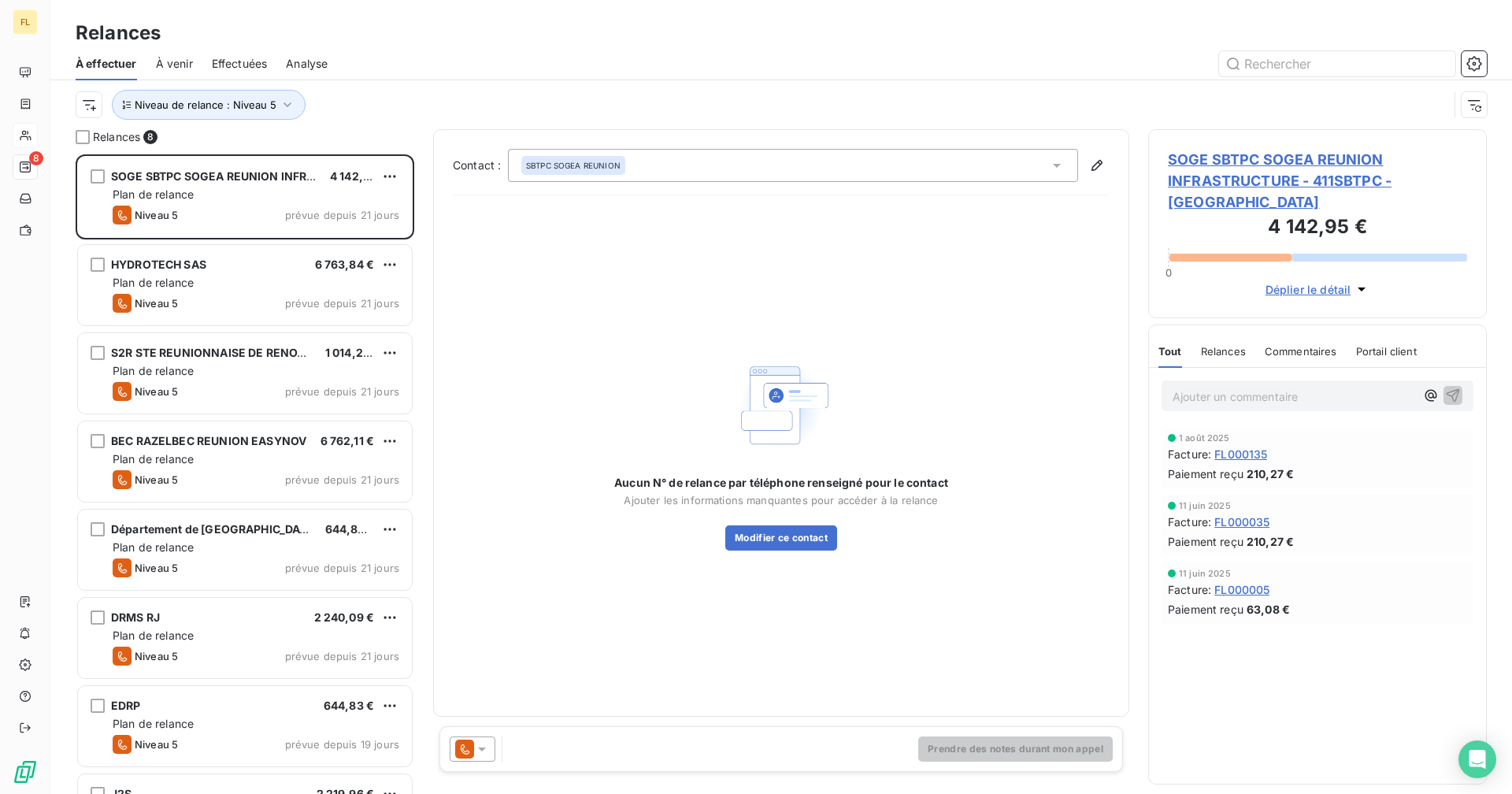
click at [386, 91] on div "Niveau de relance : Niveau 5" at bounding box center [762, 105] width 1373 height 30
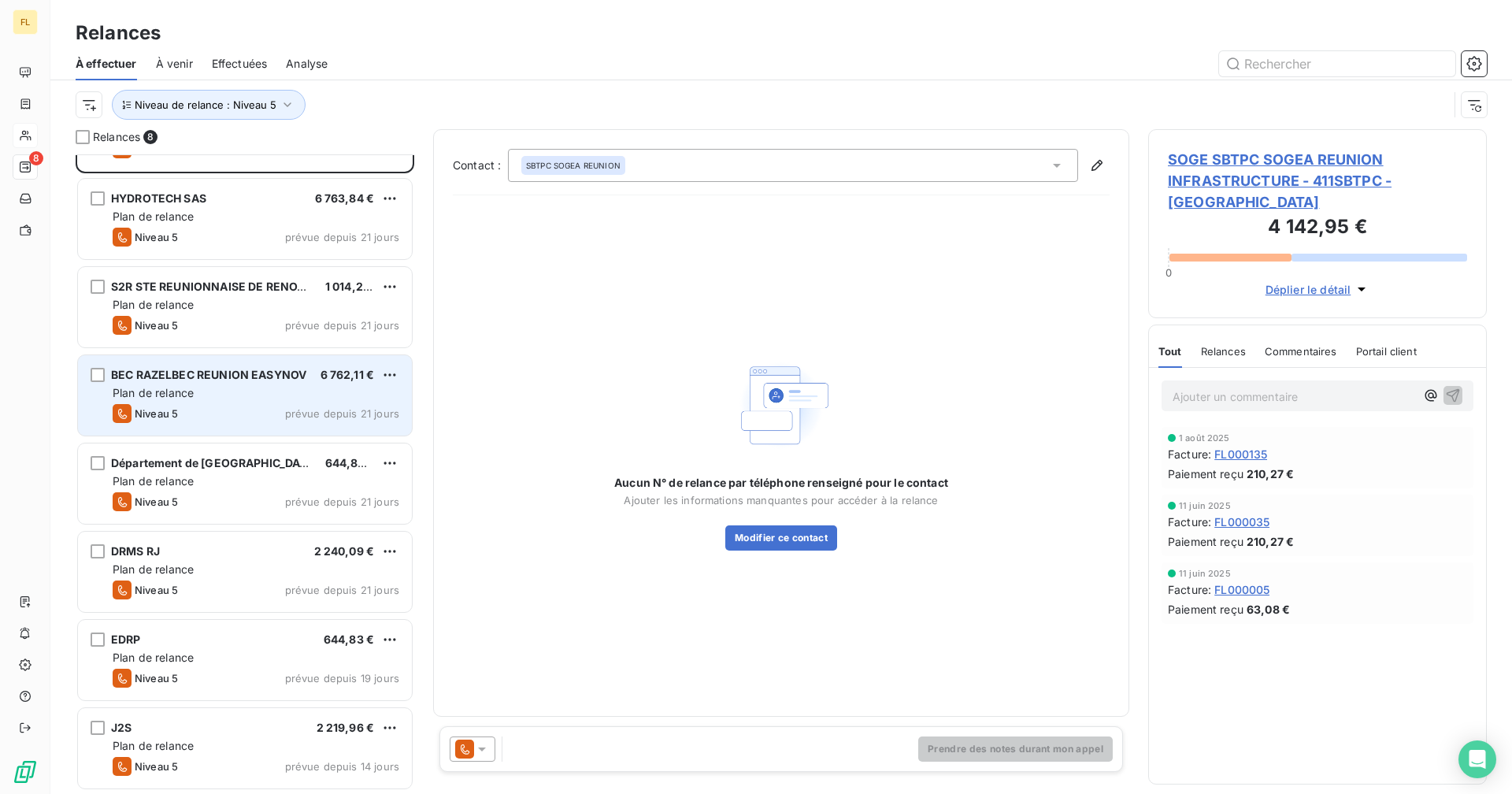
scroll to position [0, 0]
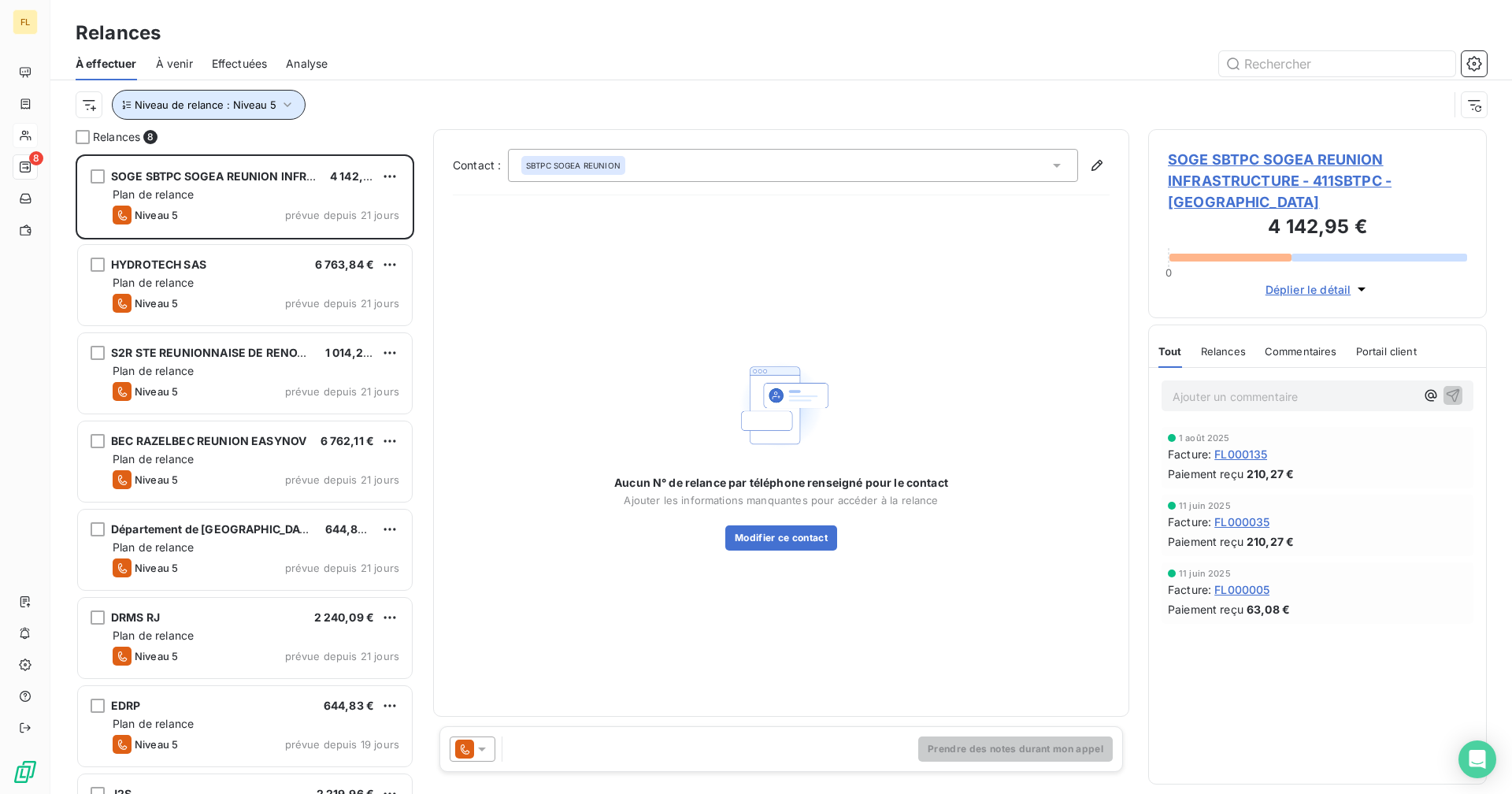
click at [280, 97] on icon "button" at bounding box center [287, 104] width 16 height 16
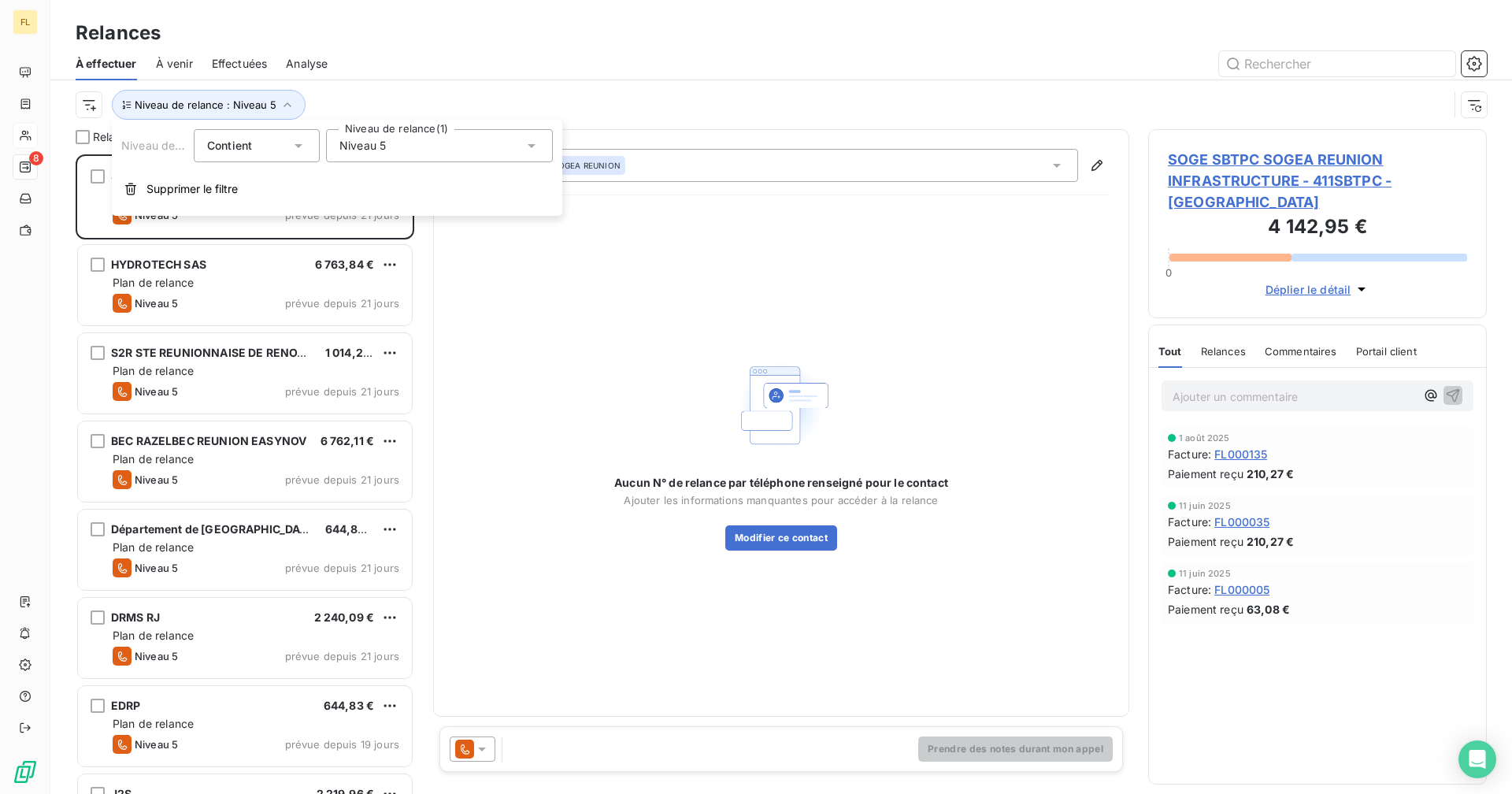
click at [398, 132] on div "Niveau 5" at bounding box center [440, 145] width 227 height 33
click at [344, 327] on div at bounding box center [342, 321] width 14 height 14
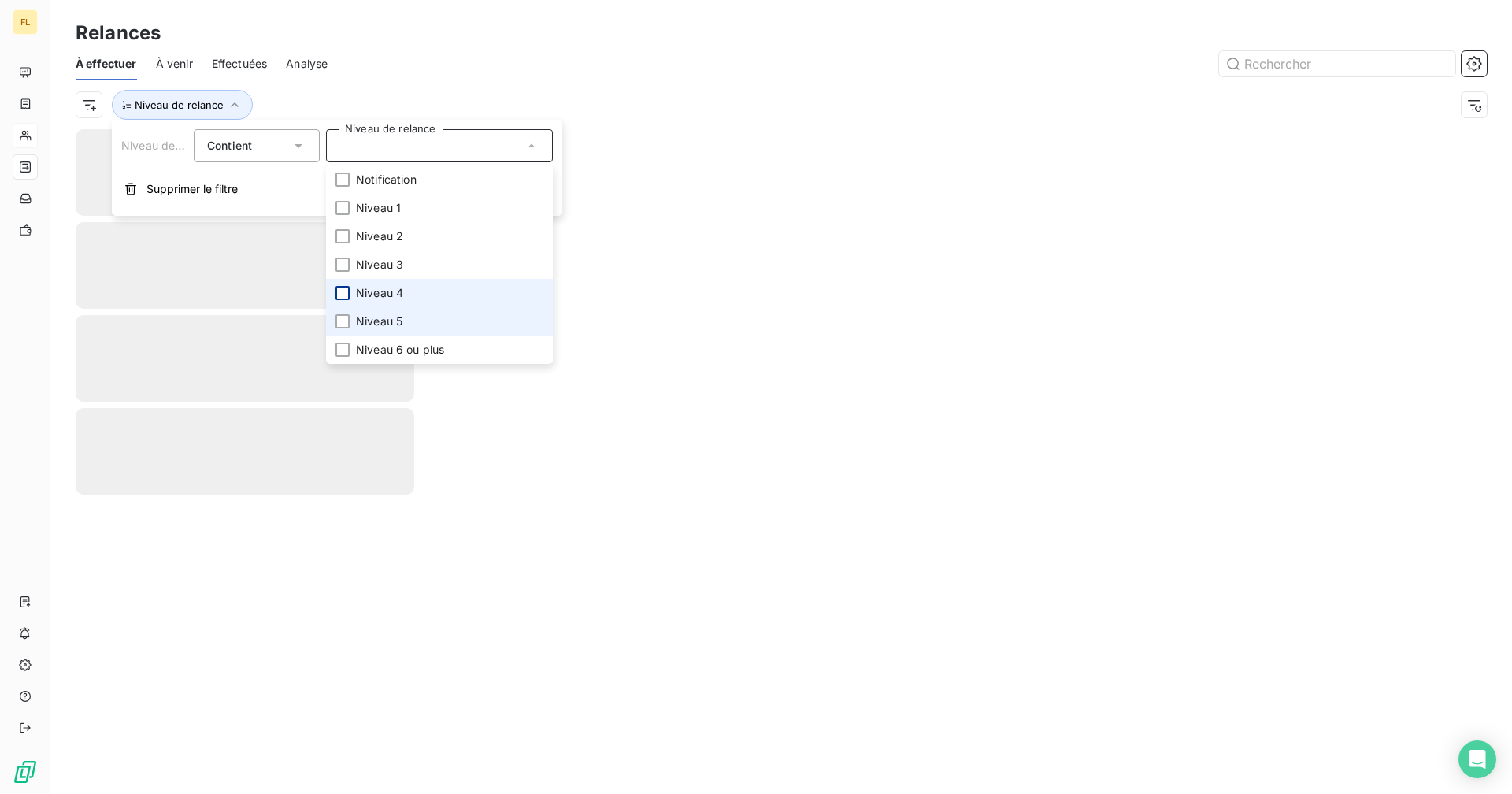
click at [345, 296] on div at bounding box center [342, 292] width 14 height 14
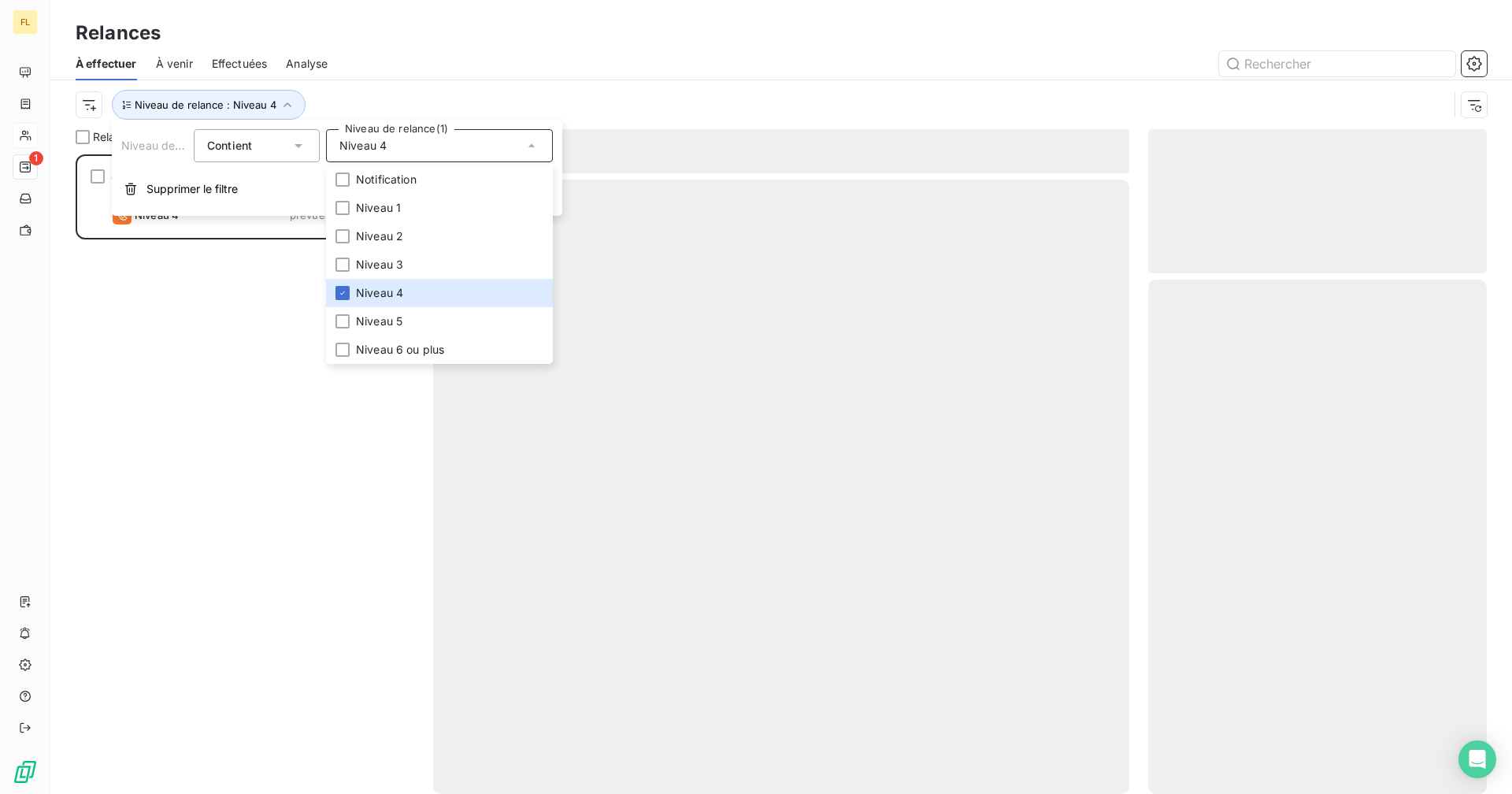
scroll to position [628, 327]
click at [443, 60] on div at bounding box center [916, 64] width 1141 height 25
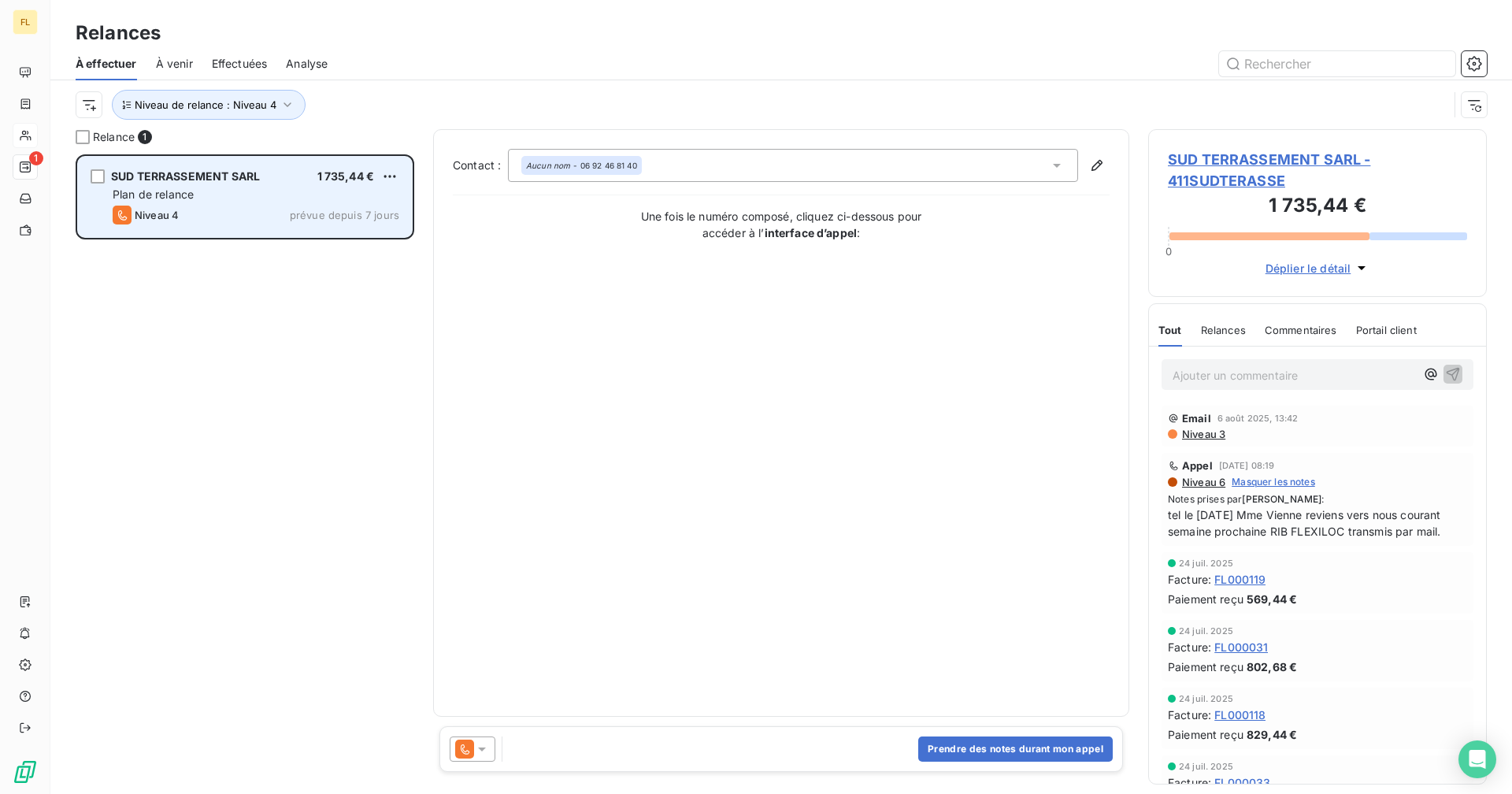
click at [250, 208] on div "Niveau 4 prévue depuis 7 jours" at bounding box center [256, 215] width 287 height 18
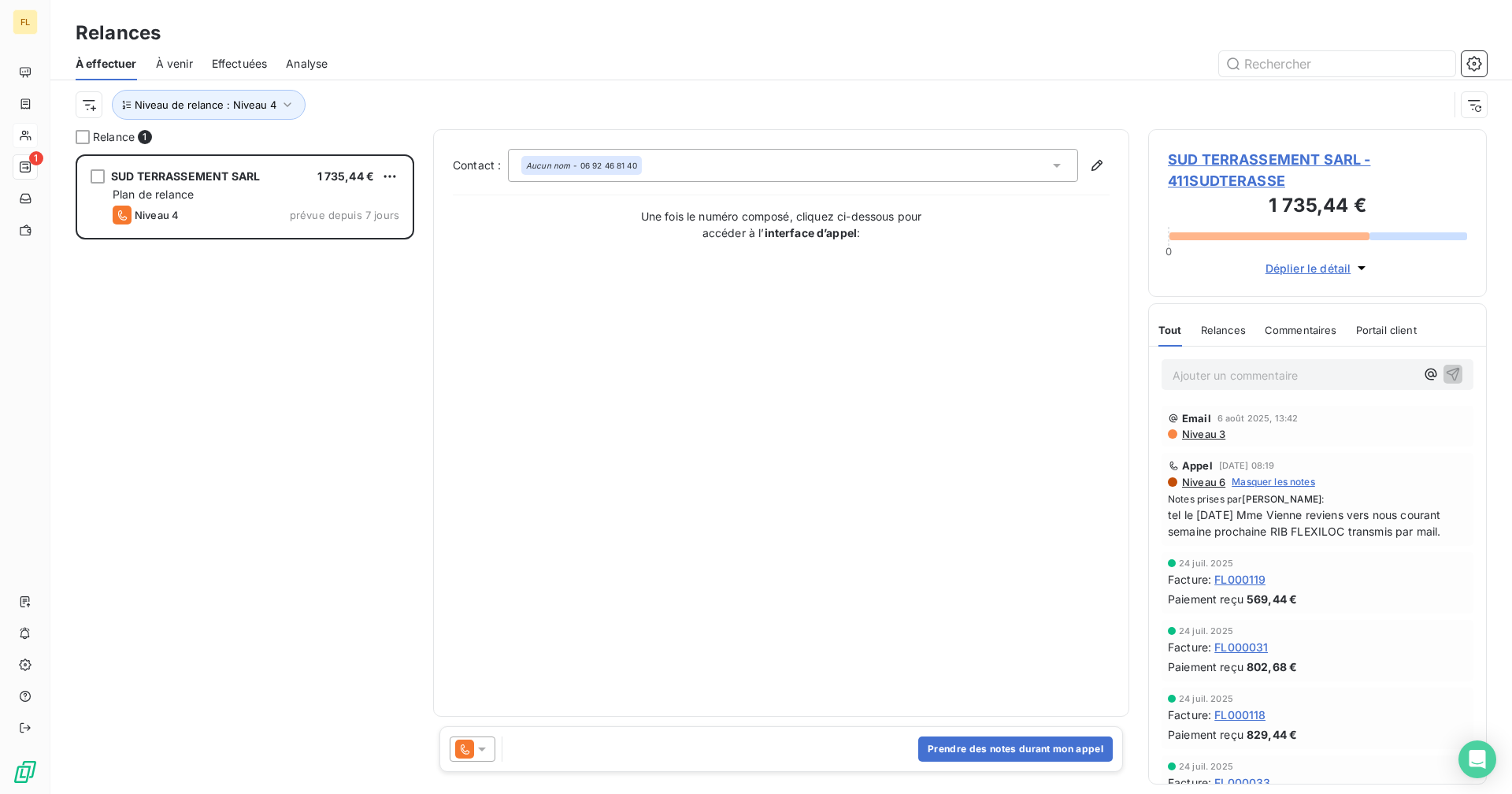
click at [1271, 164] on span "SUD TERRASSEMENT SARL - 411SUDTERASSE" at bounding box center [1318, 170] width 299 height 43
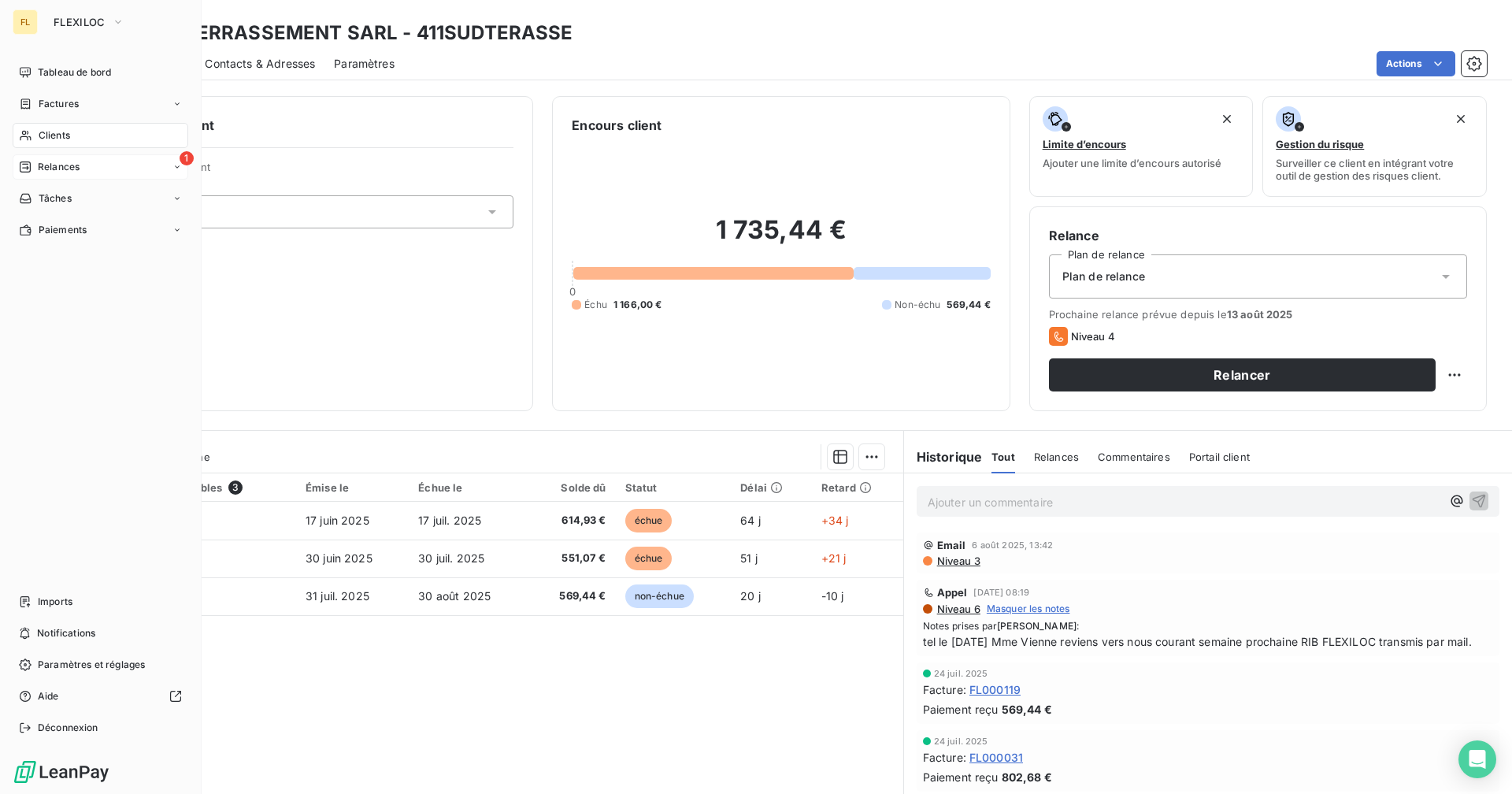
click at [94, 161] on div "1 Relances" at bounding box center [100, 167] width 176 height 25
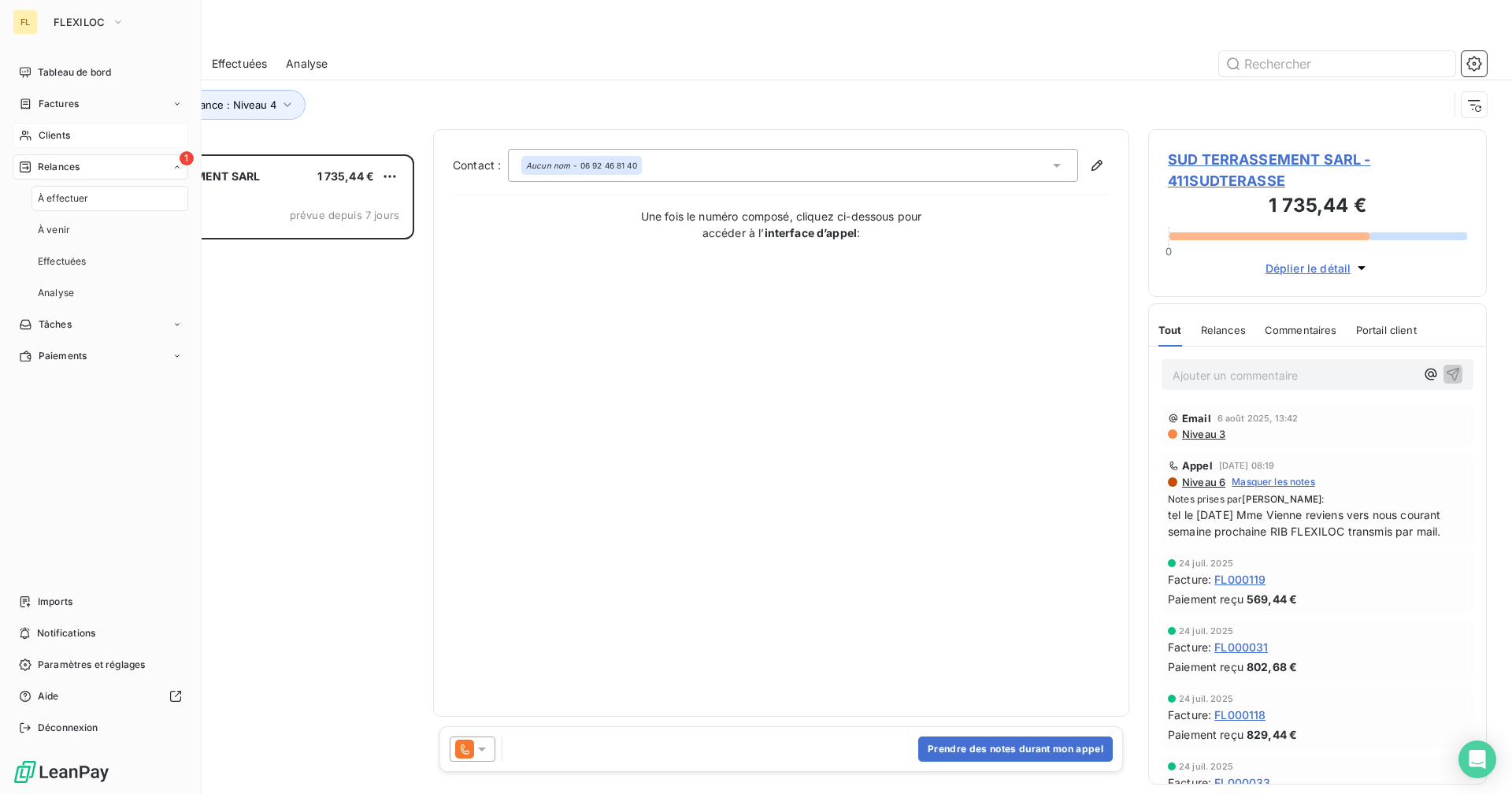
scroll to position [628, 327]
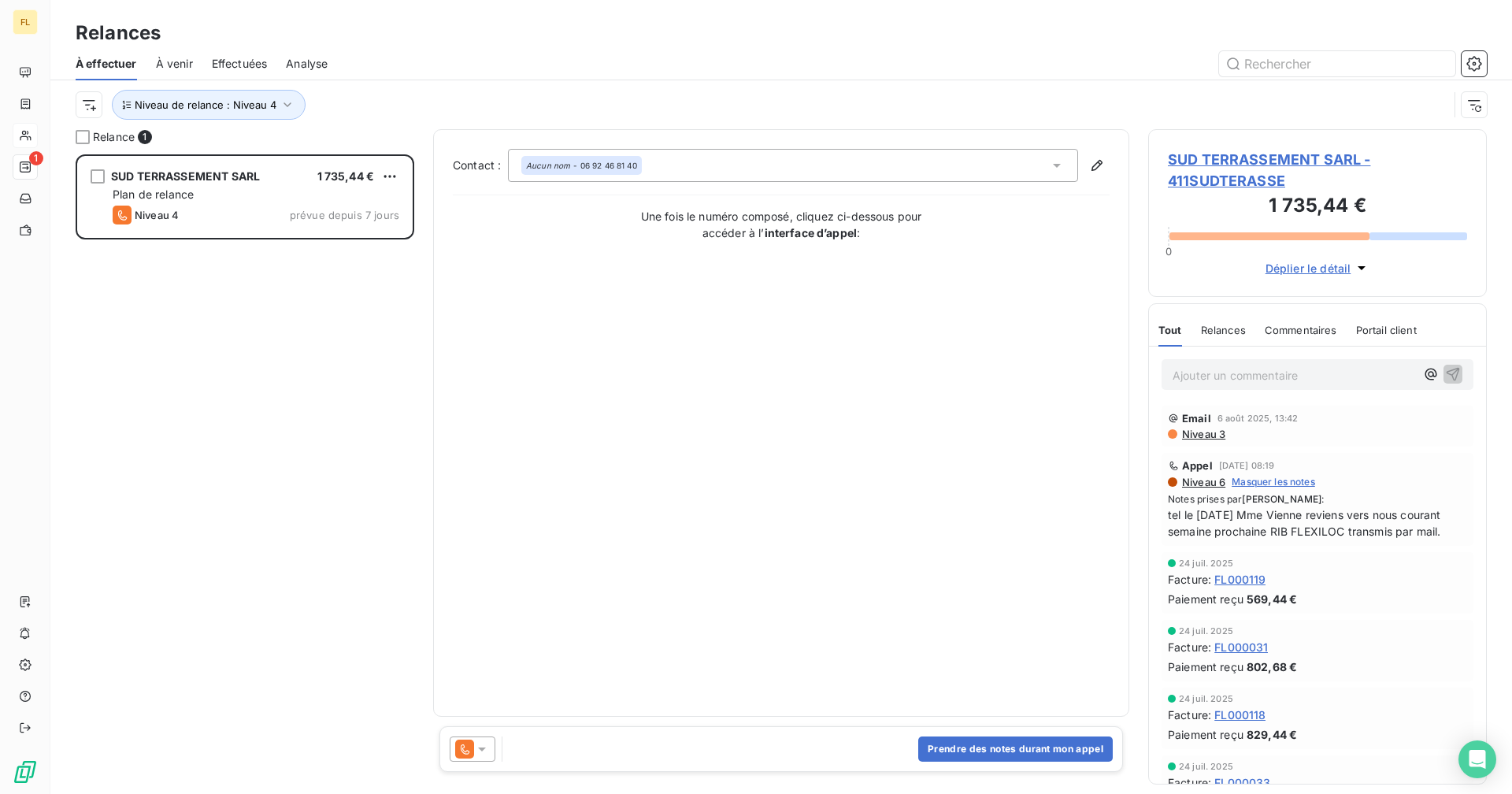
click at [398, 107] on div "Niveau de relance : Niveau 4" at bounding box center [762, 105] width 1373 height 30
click at [280, 108] on icon "button" at bounding box center [287, 104] width 16 height 16
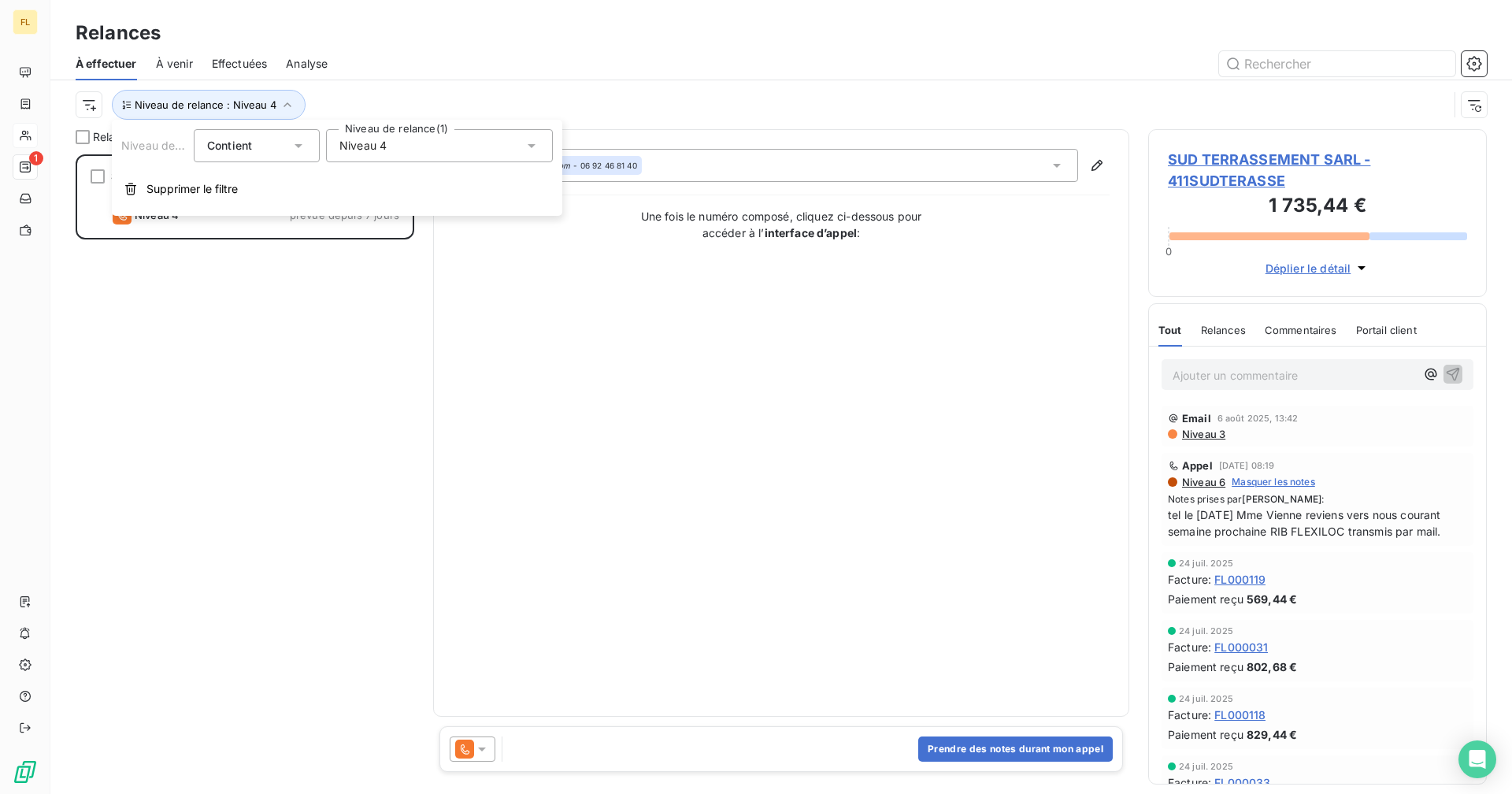
click at [347, 143] on span "Niveau 4" at bounding box center [363, 145] width 47 height 16
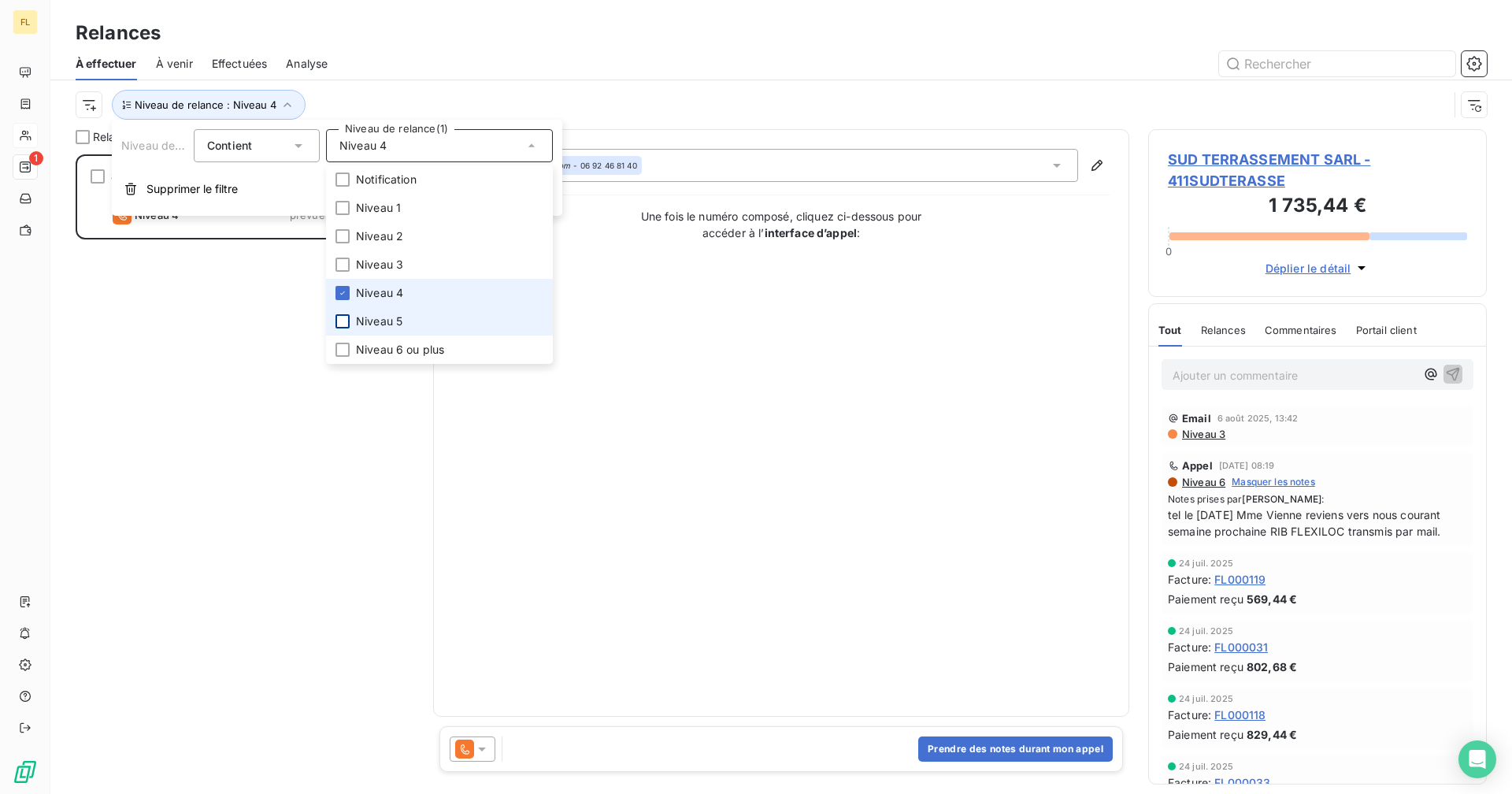
click at [344, 295] on icon at bounding box center [342, 292] width 9 height 9
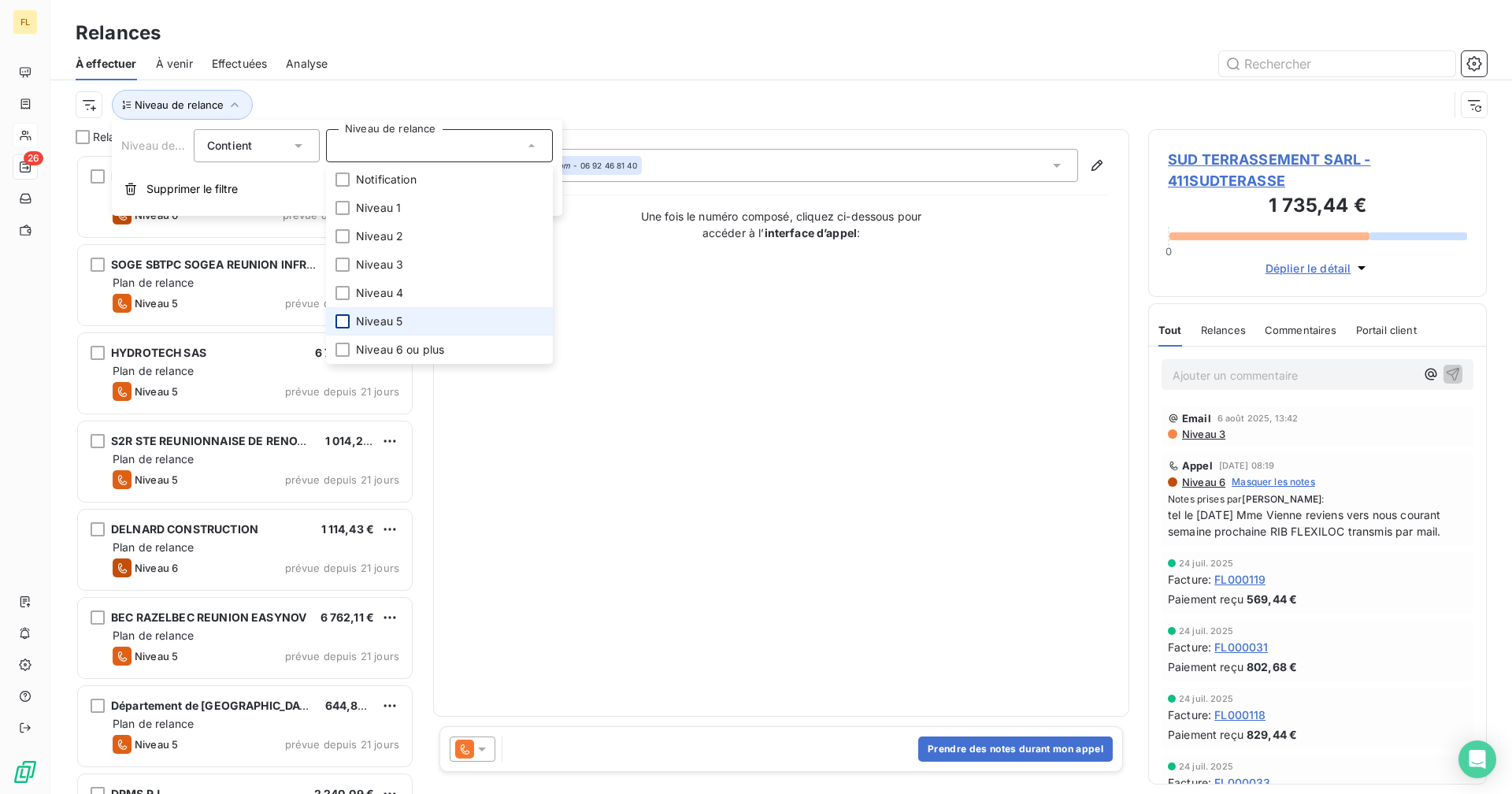
click at [345, 328] on div at bounding box center [342, 321] width 14 height 14
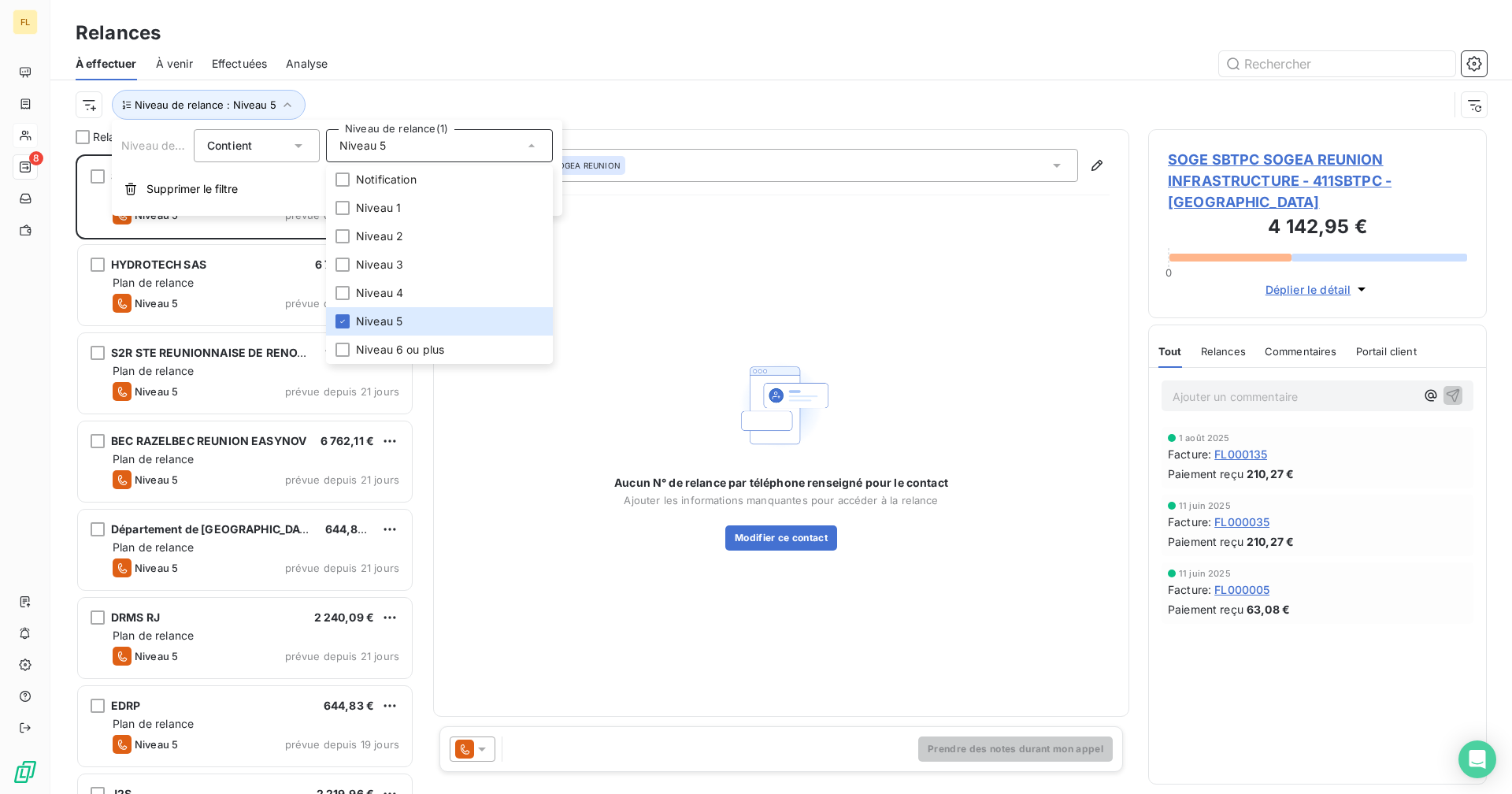
click at [463, 35] on div "Relances" at bounding box center [781, 33] width 1462 height 29
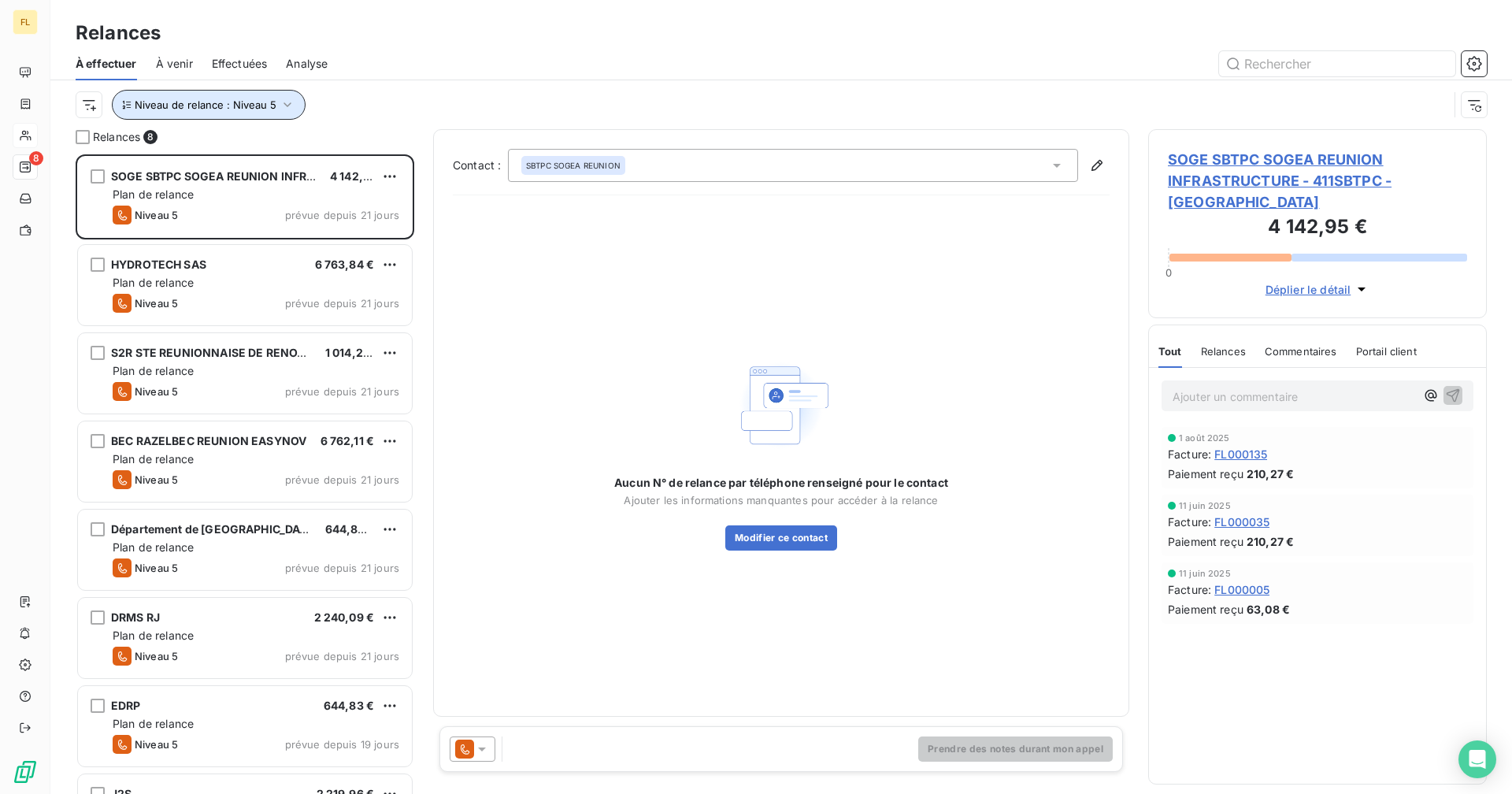
click at [246, 105] on span "Niveau de relance : Niveau 5" at bounding box center [205, 104] width 142 height 13
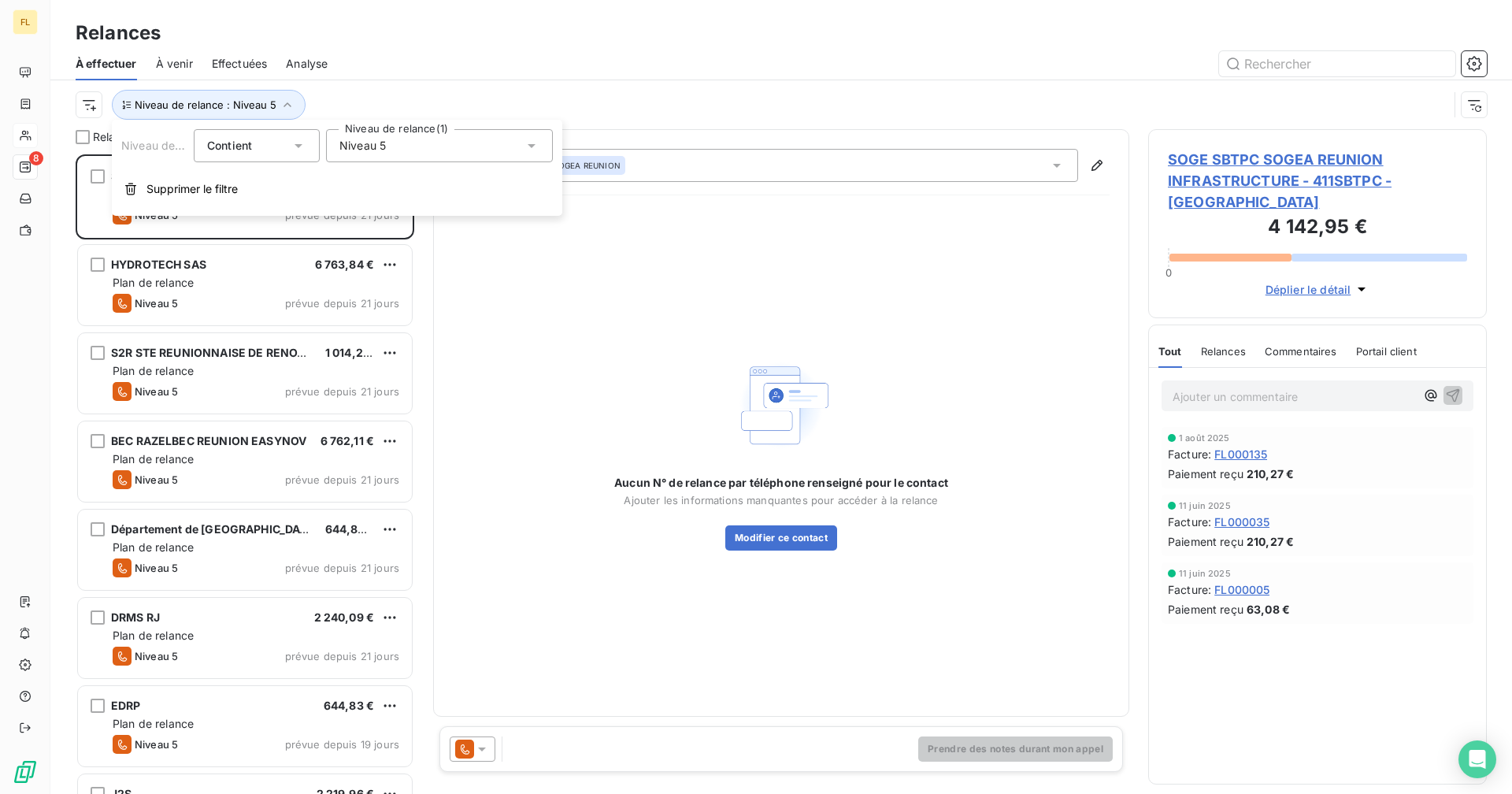
click at [347, 134] on div "Niveau 5" at bounding box center [440, 145] width 227 height 33
click at [346, 320] on icon at bounding box center [342, 321] width 9 height 9
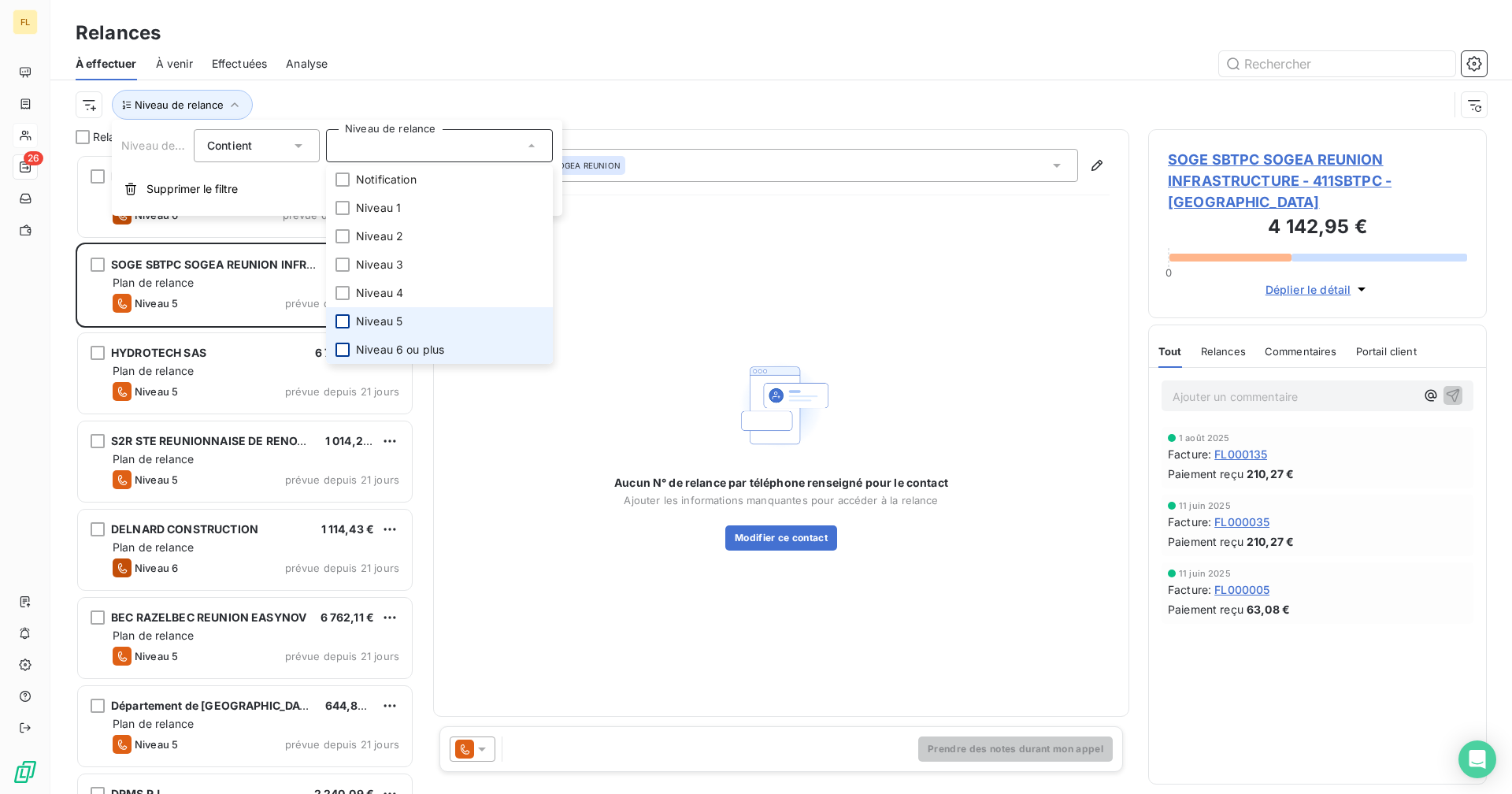
click at [345, 344] on div at bounding box center [342, 350] width 14 height 14
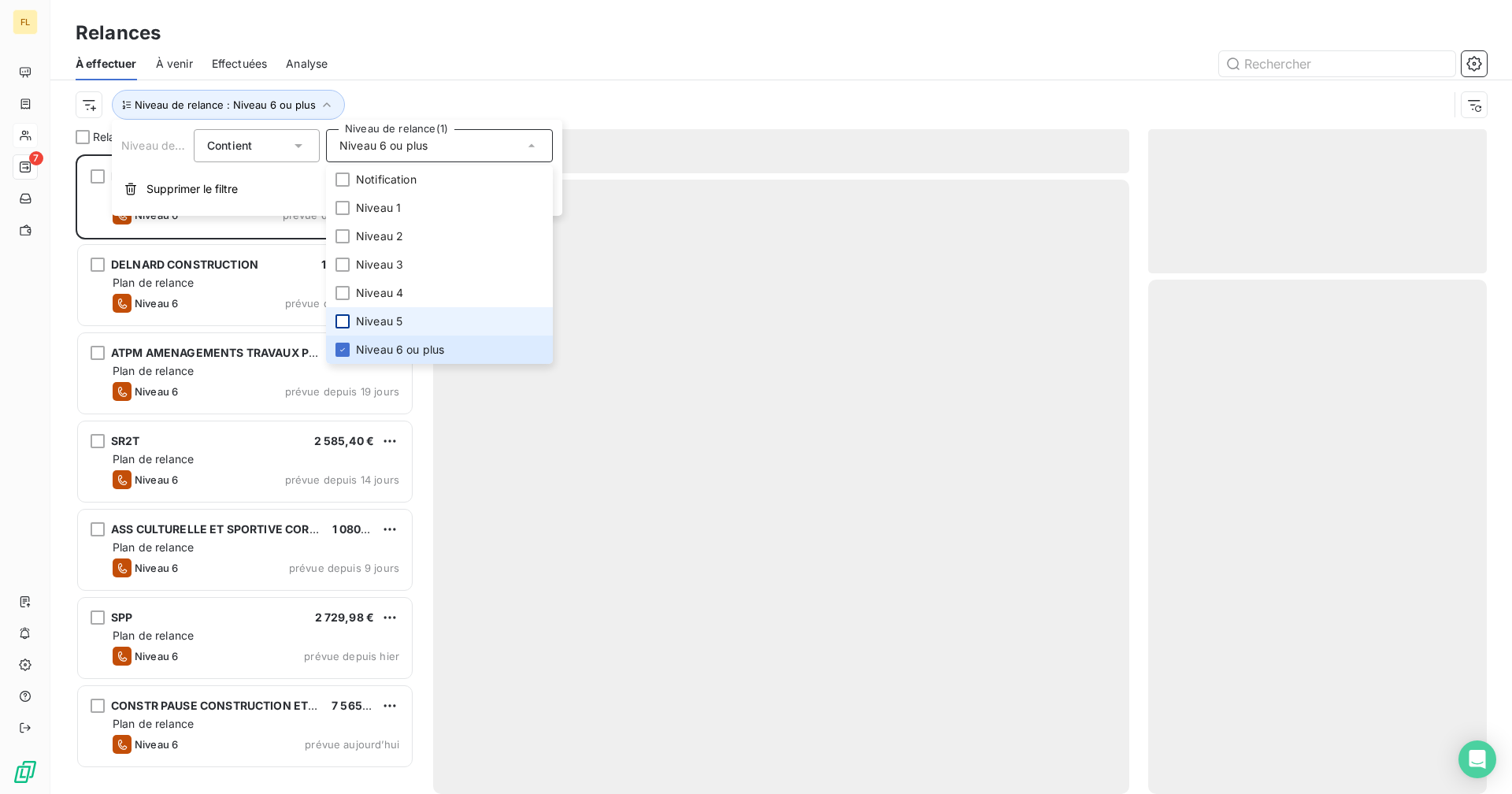
click at [452, 18] on div "Relances À effectuer À venir Effectuées Analyse Niveau de relance : Niveau 6 ou…" at bounding box center [781, 65] width 1462 height 129
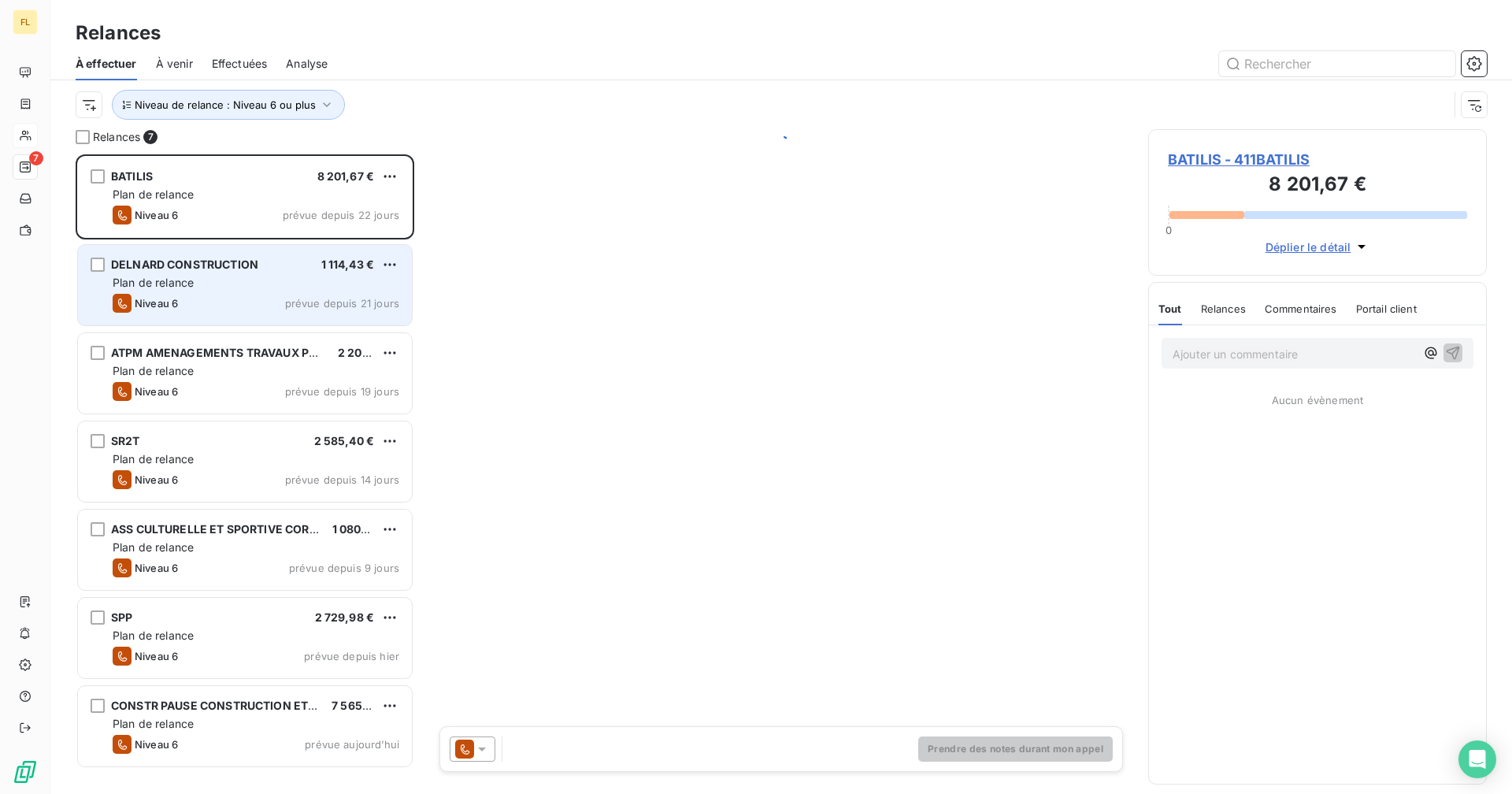
scroll to position [628, 327]
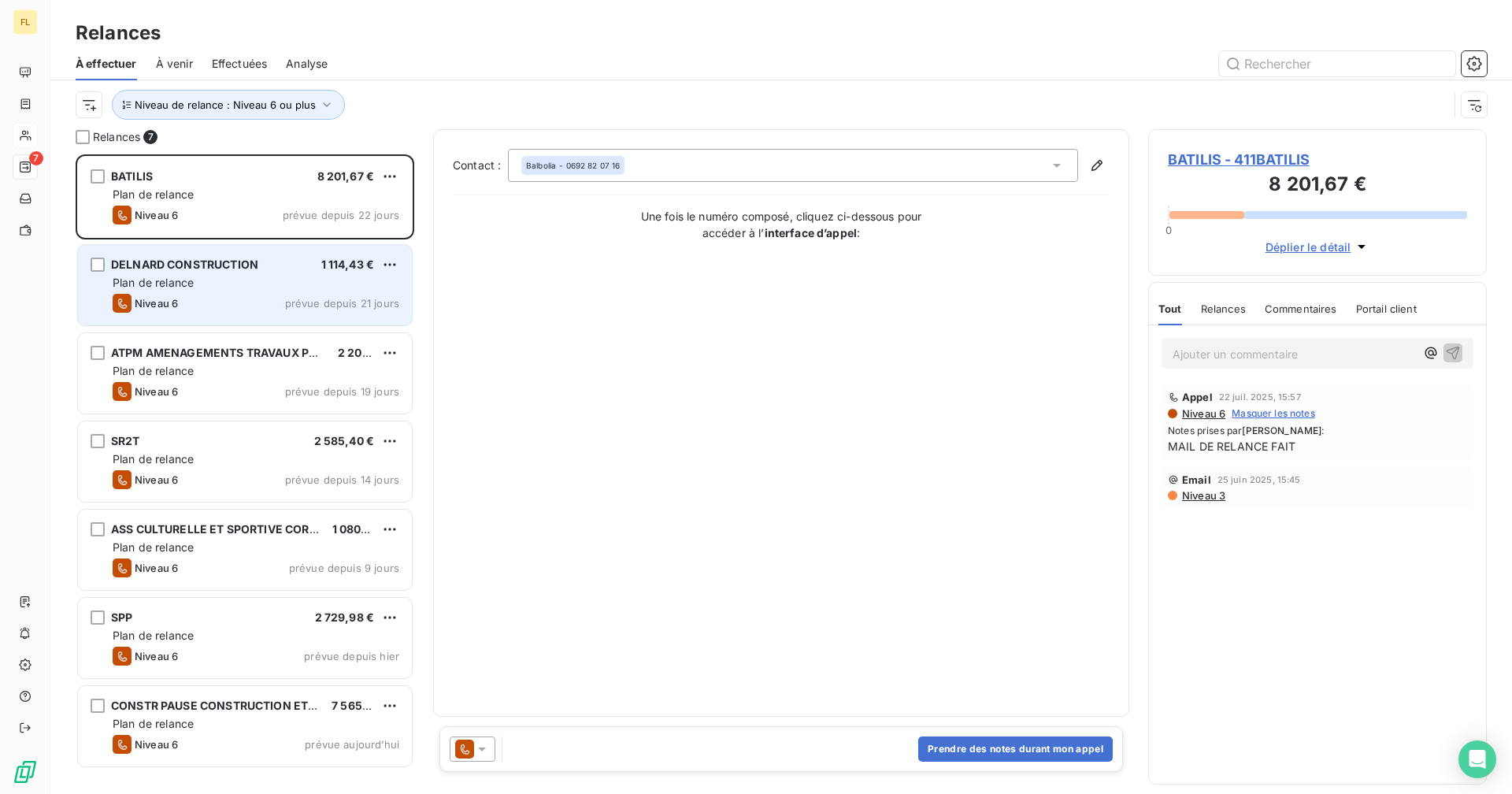
click at [260, 297] on div "Niveau 6 prévue depuis 21 jours" at bounding box center [256, 303] width 287 height 18
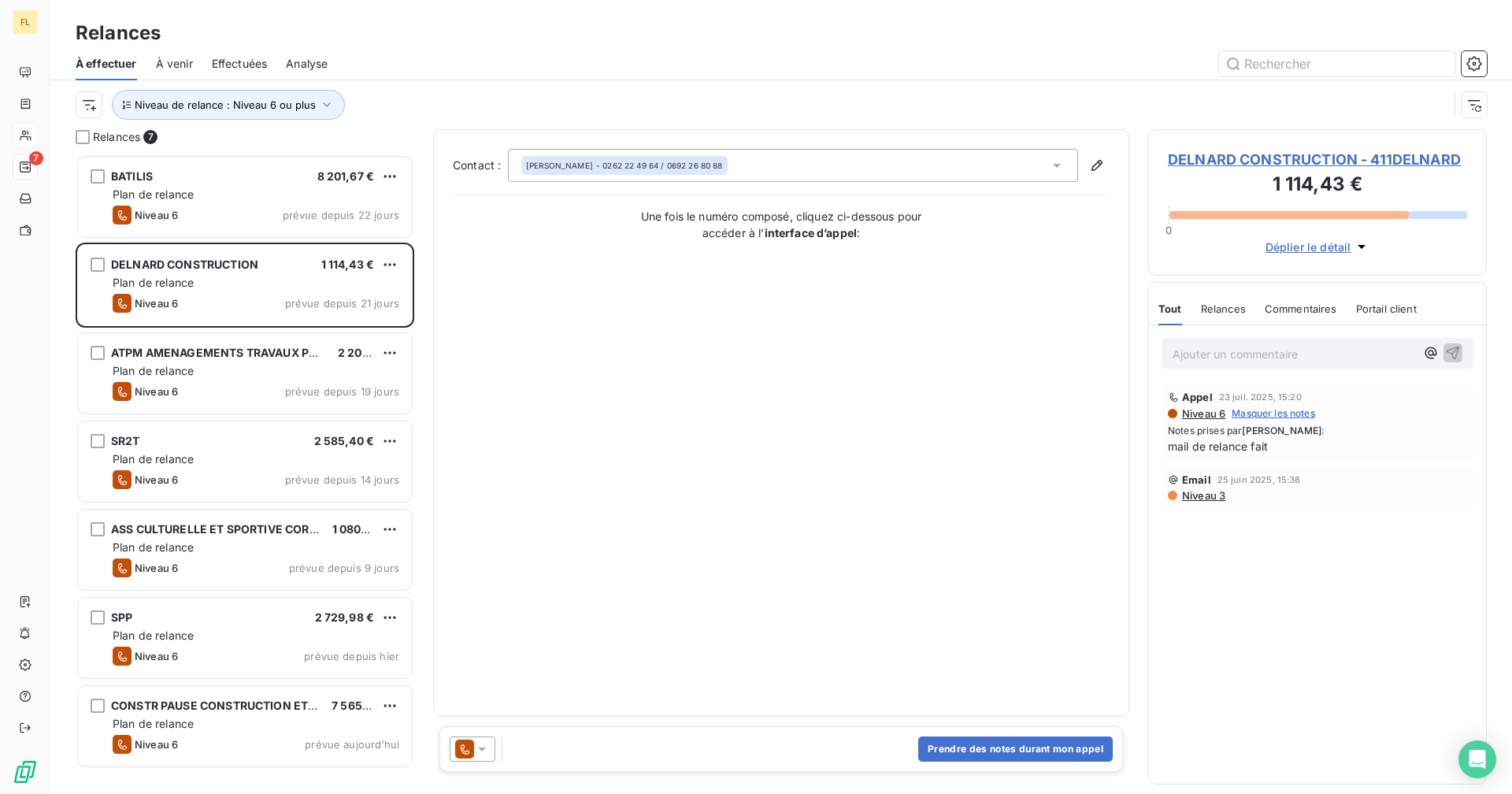
click at [1261, 164] on span "DELNARD CONSTRUCTION - 411DELNARD" at bounding box center [1318, 159] width 299 height 21
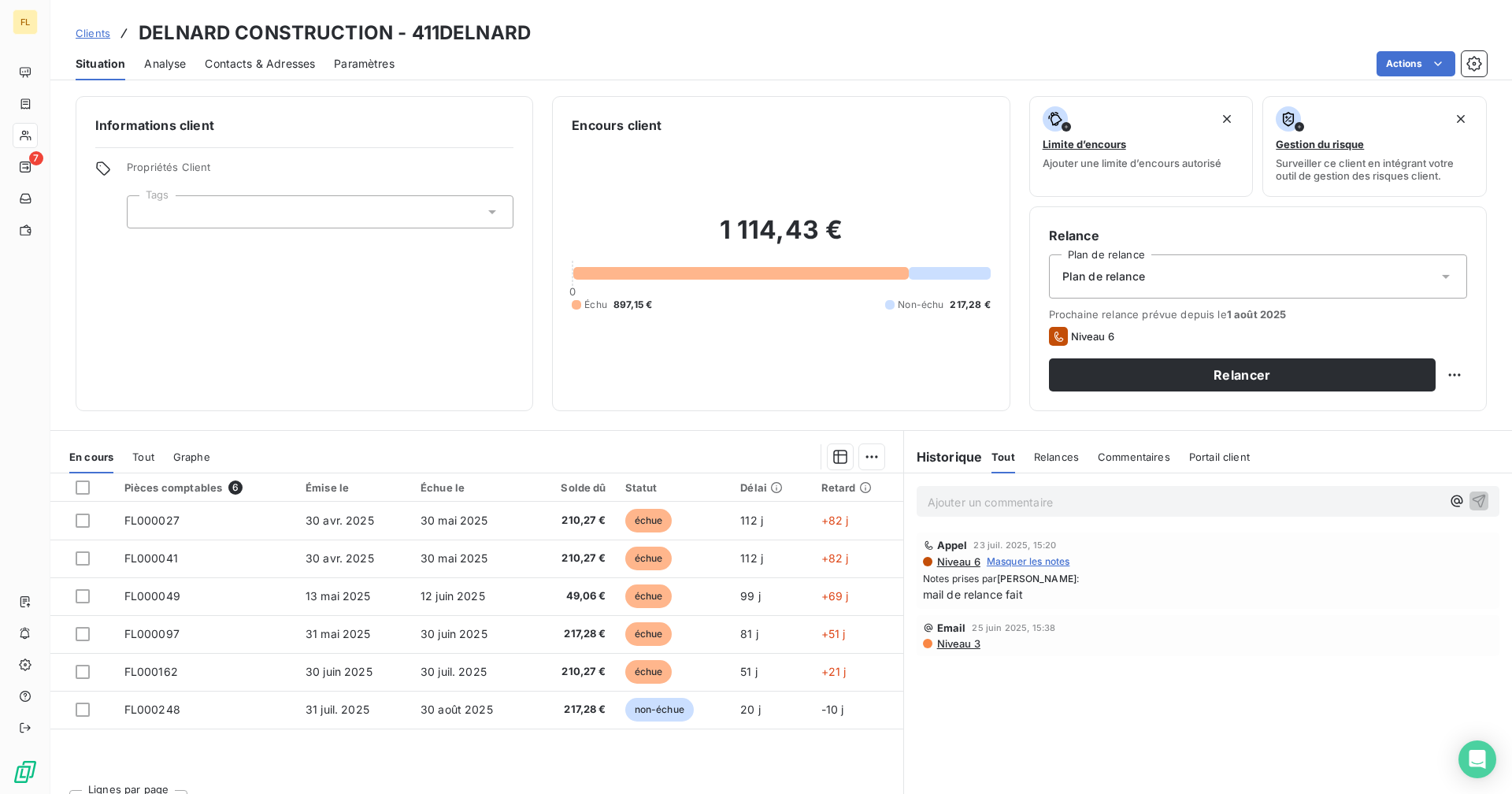
click at [288, 60] on span "Contacts & Adresses" at bounding box center [260, 64] width 110 height 16
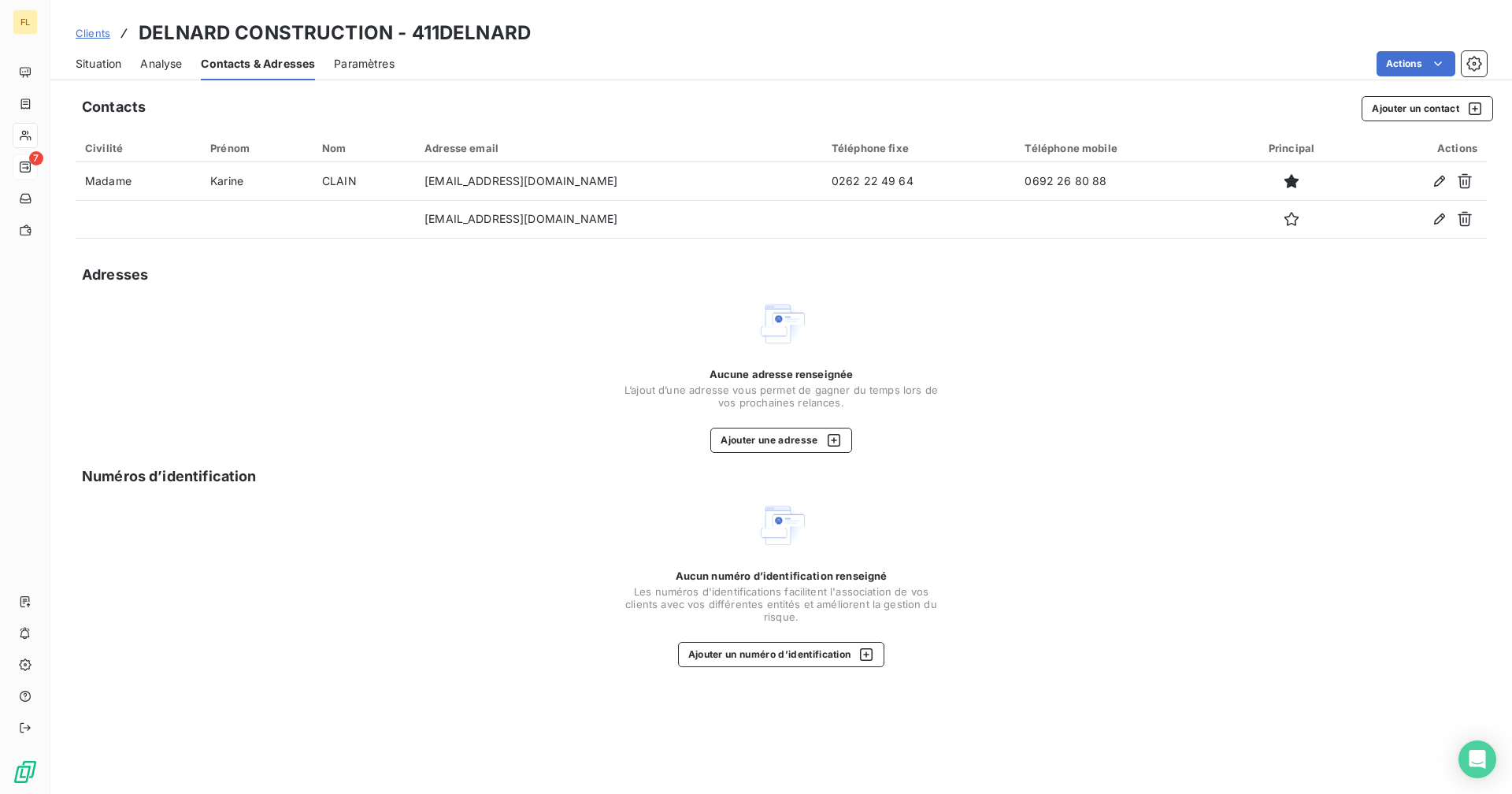
click at [32, 165] on span "7" at bounding box center [36, 158] width 14 height 14
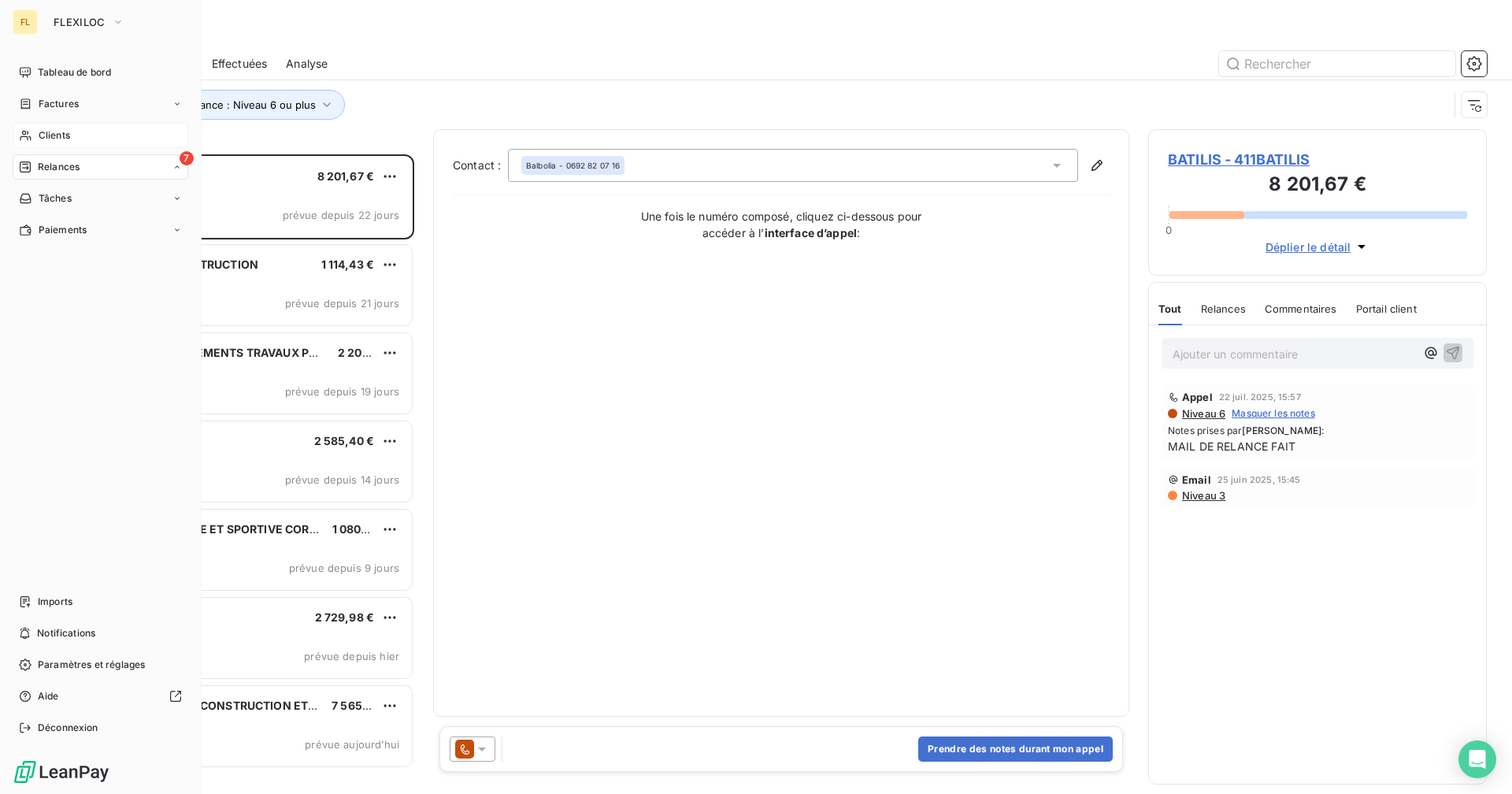
scroll to position [628, 327]
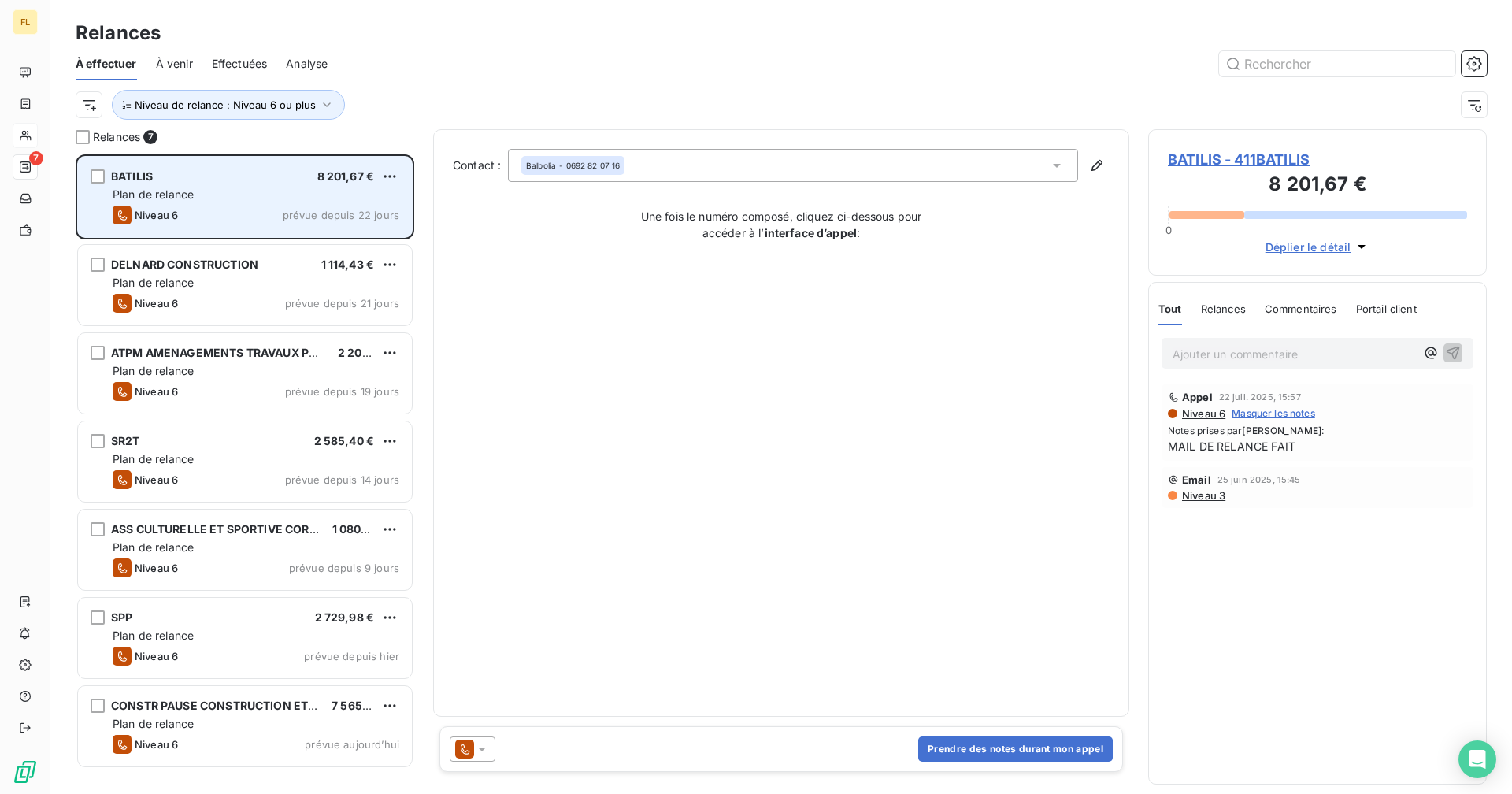
click at [303, 209] on span "prévue depuis 22 jours" at bounding box center [340, 214] width 117 height 13
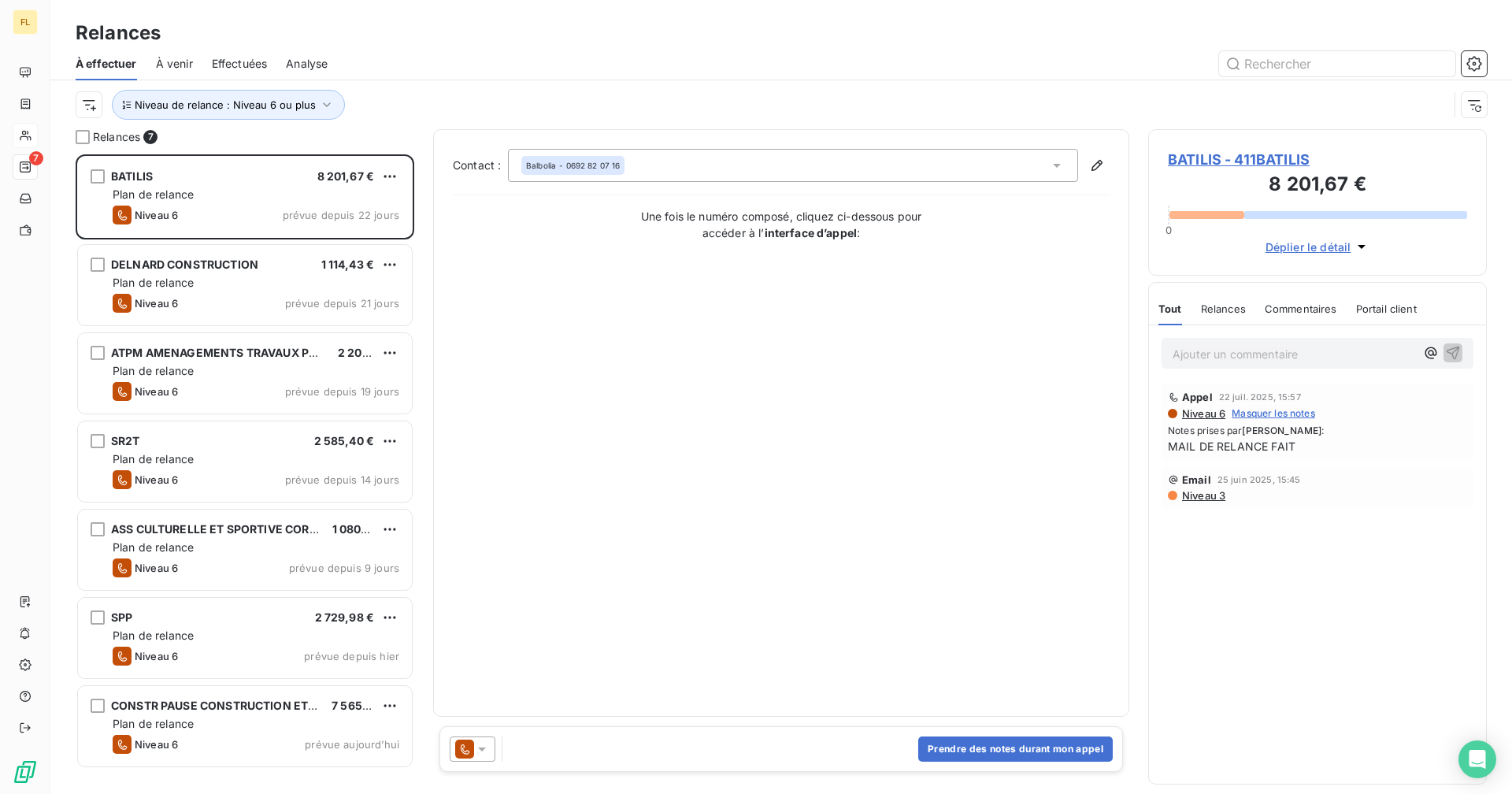
click at [1297, 159] on span "BATILIS - 411BATILIS" at bounding box center [1318, 159] width 299 height 21
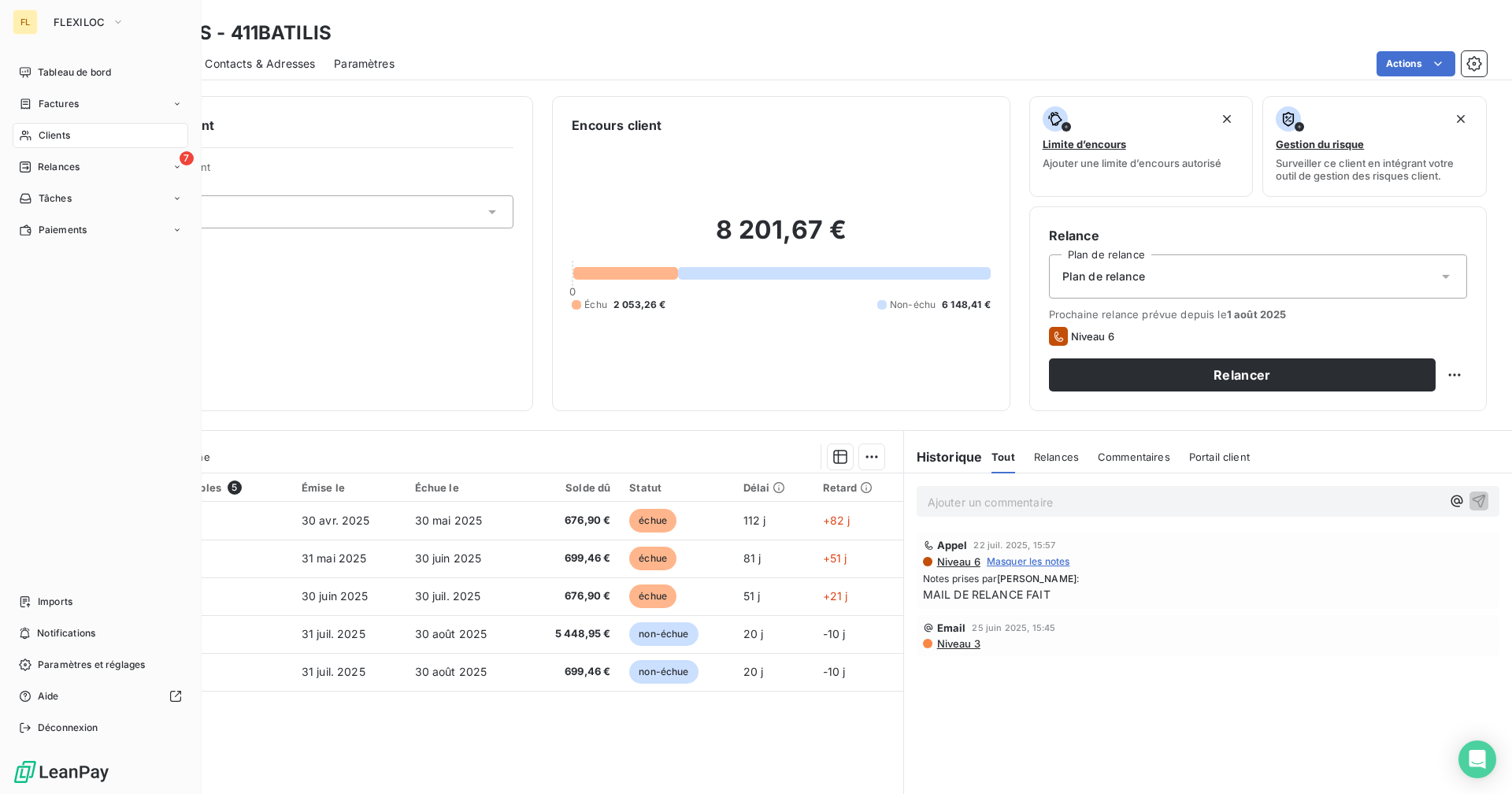
click at [58, 170] on span "Relances" at bounding box center [59, 166] width 42 height 14
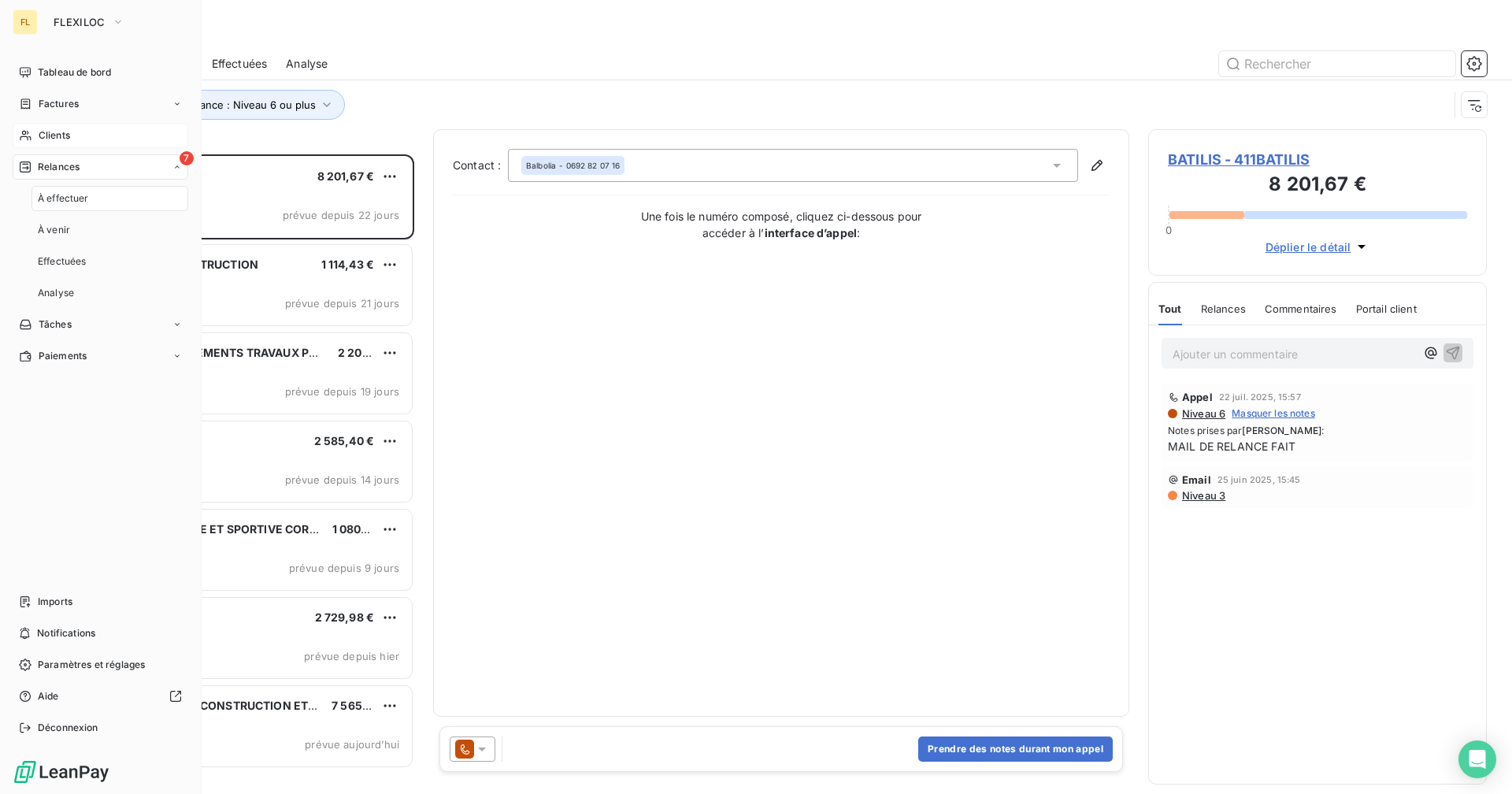
scroll to position [628, 327]
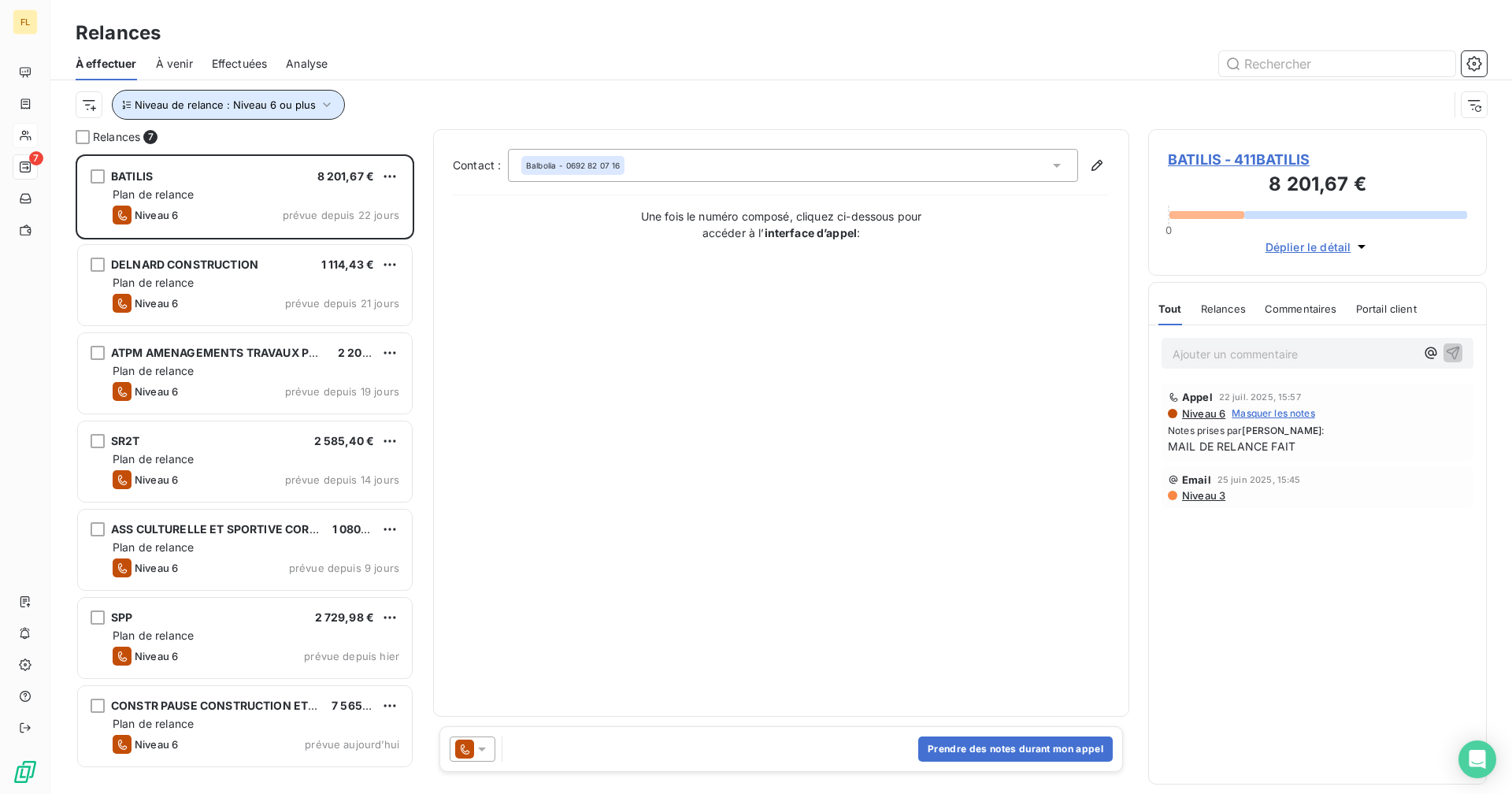
click at [245, 113] on button "Niveau de relance : Niveau 6 ou plus" at bounding box center [228, 105] width 233 height 30
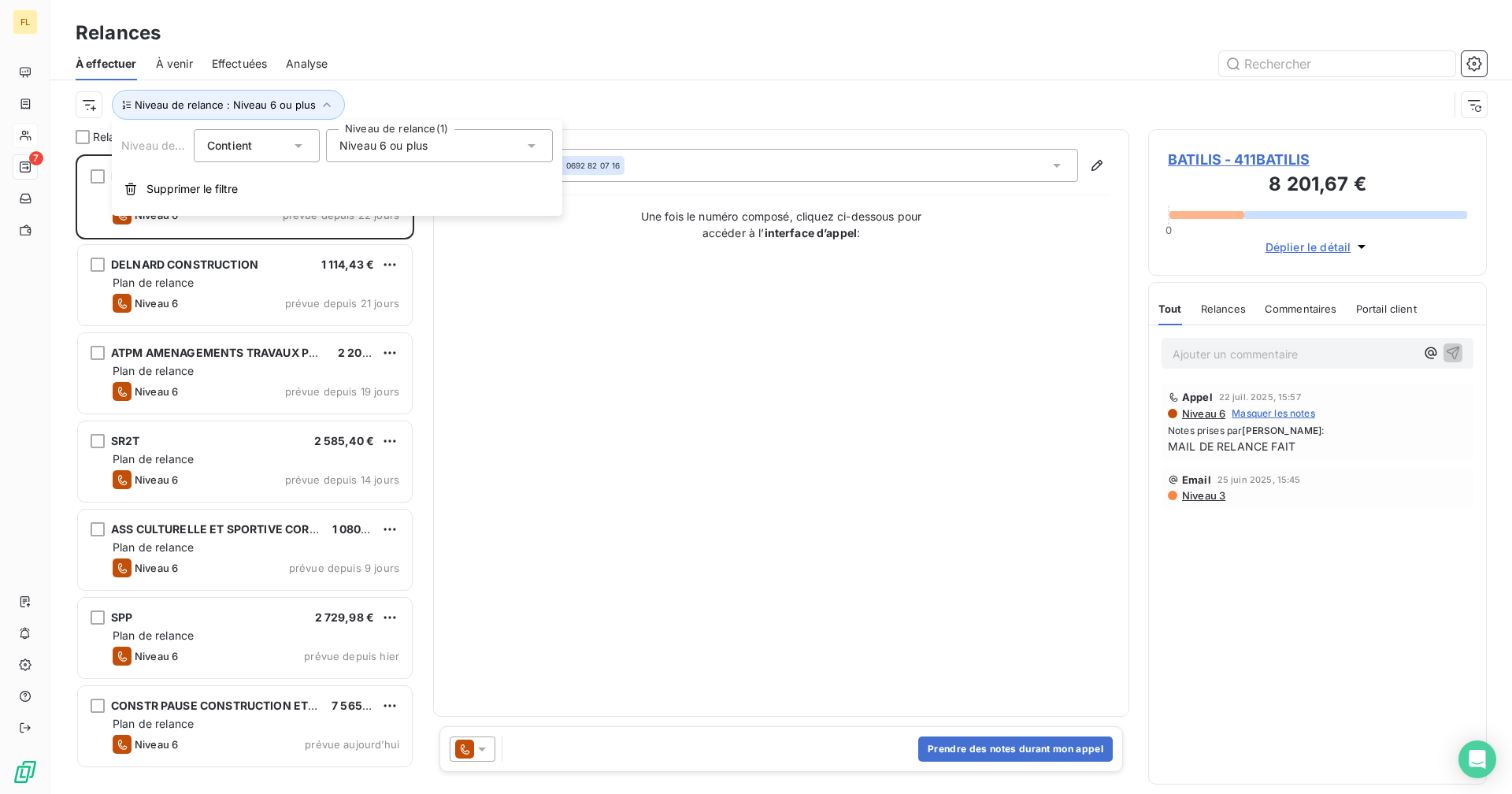
click at [391, 155] on div "Niveau 6 ou plus" at bounding box center [440, 145] width 227 height 33
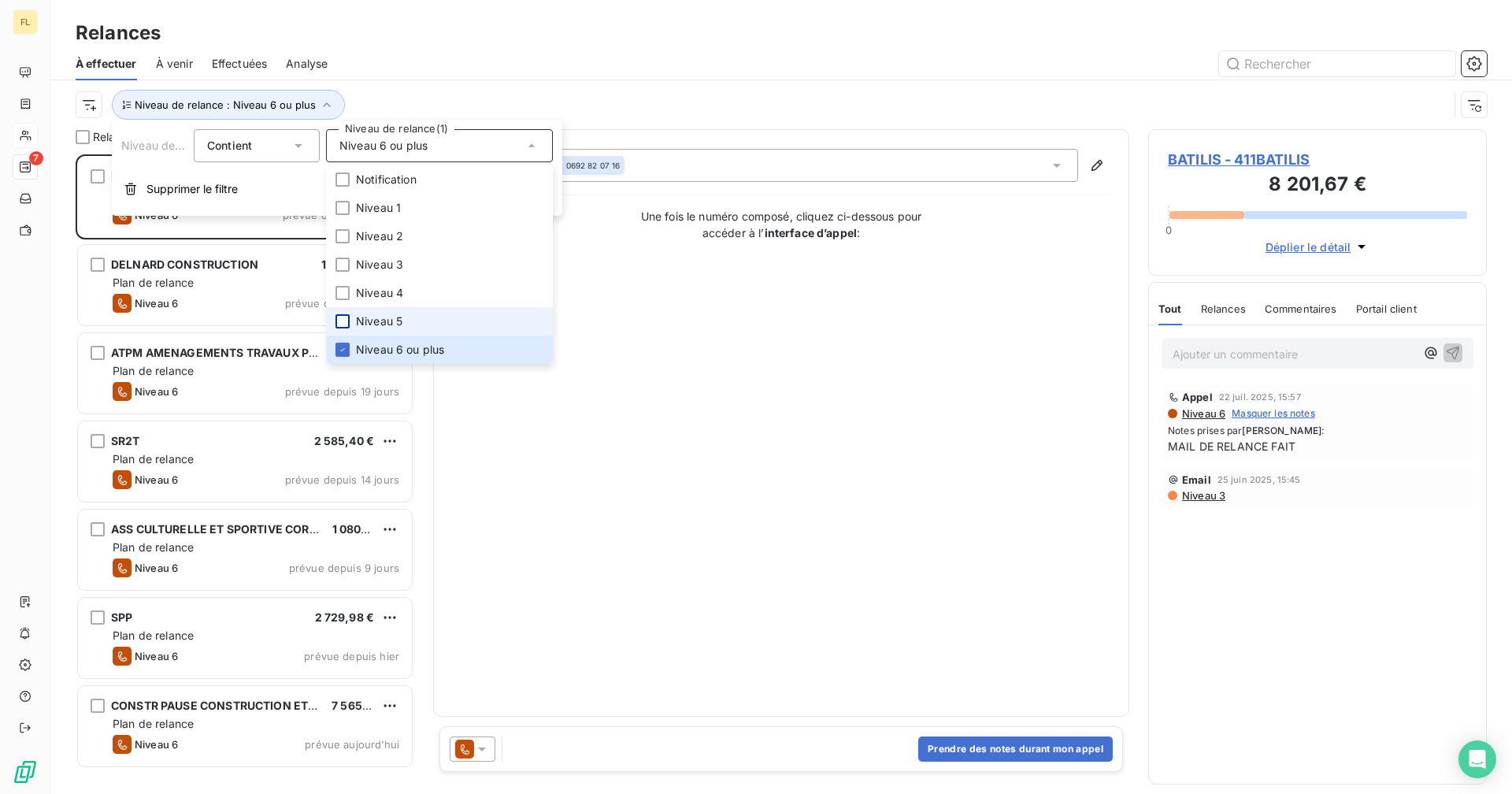
click at [340, 323] on div at bounding box center [342, 321] width 14 height 14
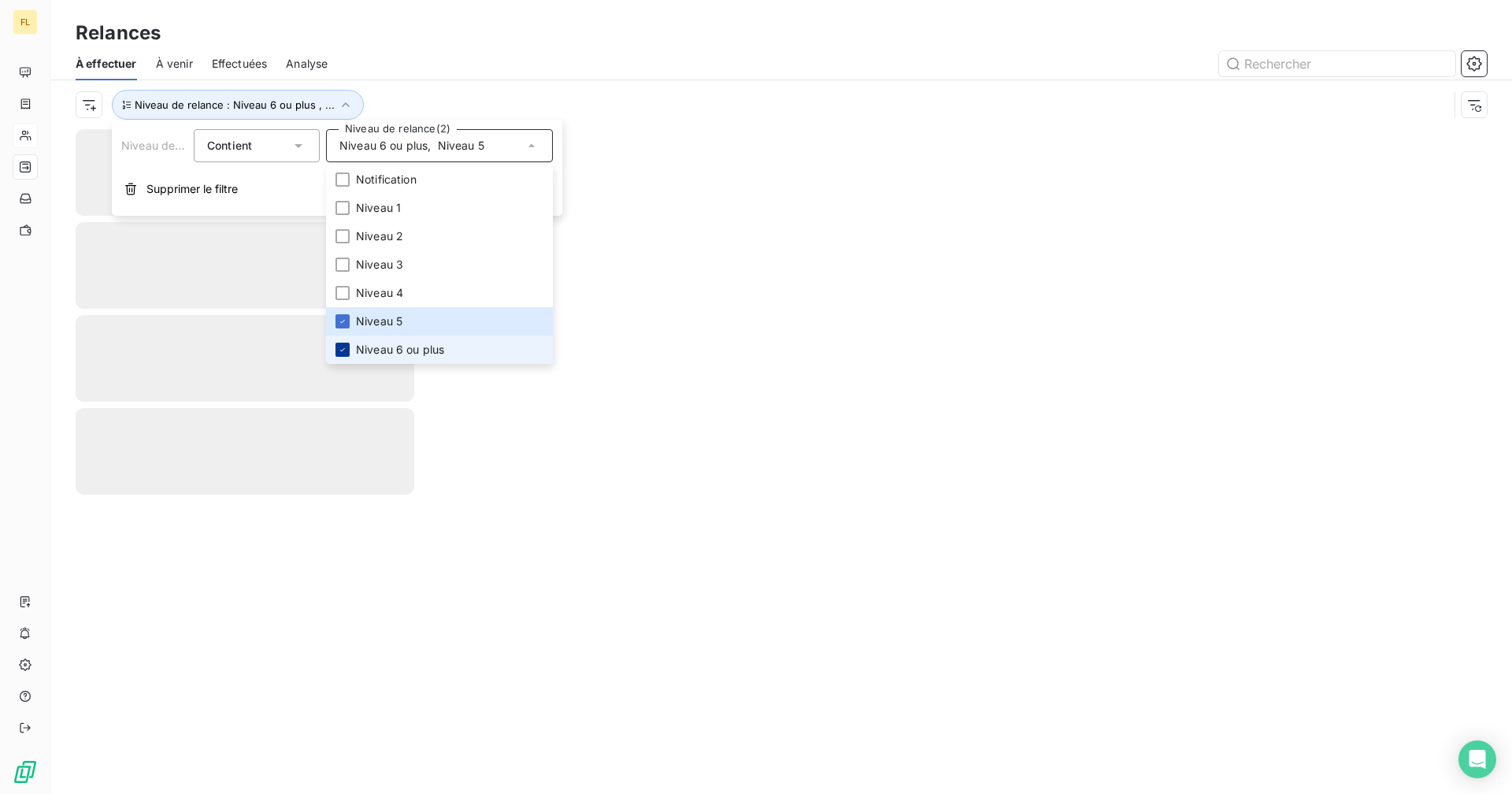
click at [344, 344] on div at bounding box center [342, 350] width 14 height 14
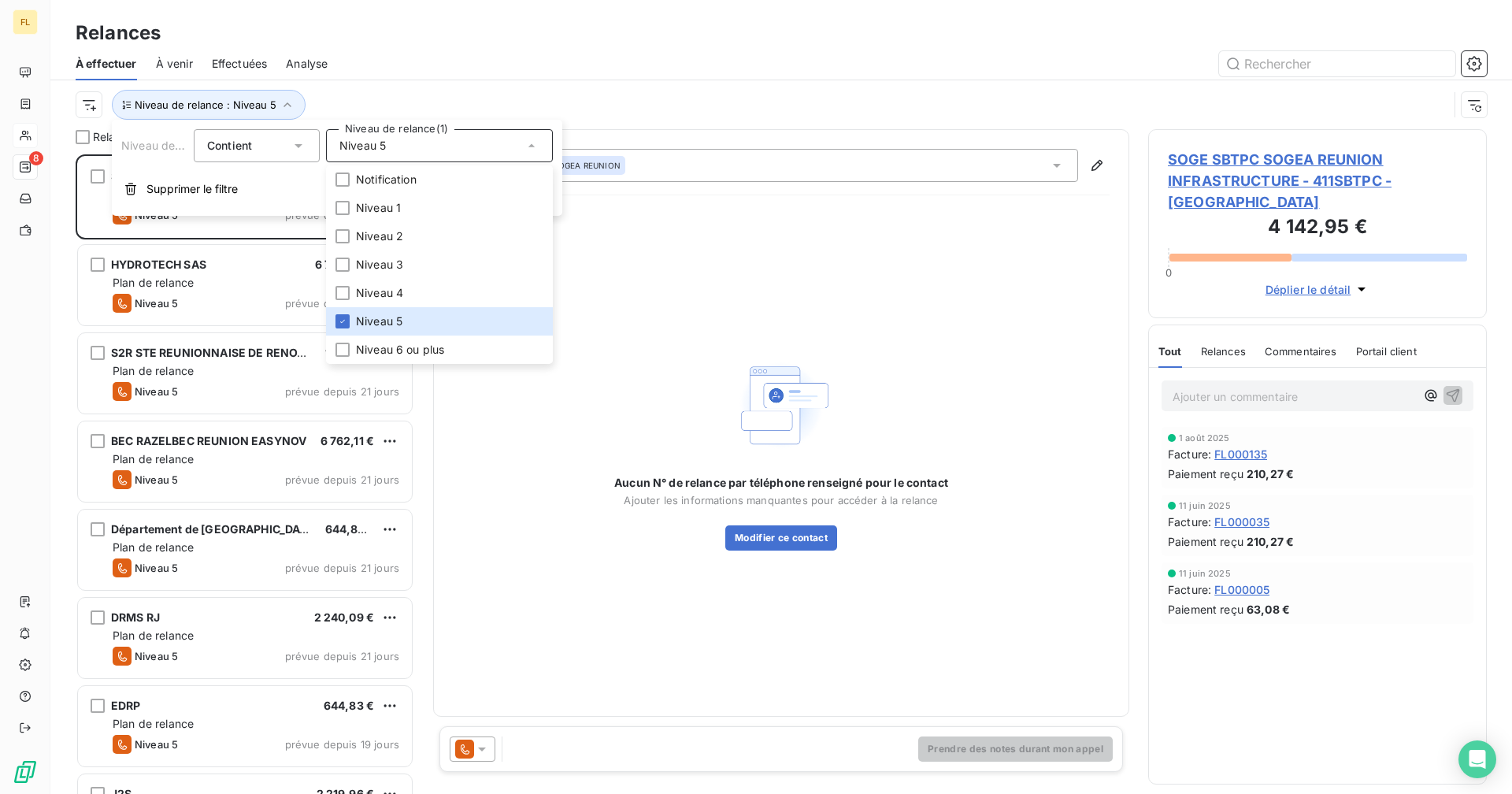
scroll to position [628, 327]
click at [472, 45] on div "Relances" at bounding box center [781, 33] width 1462 height 29
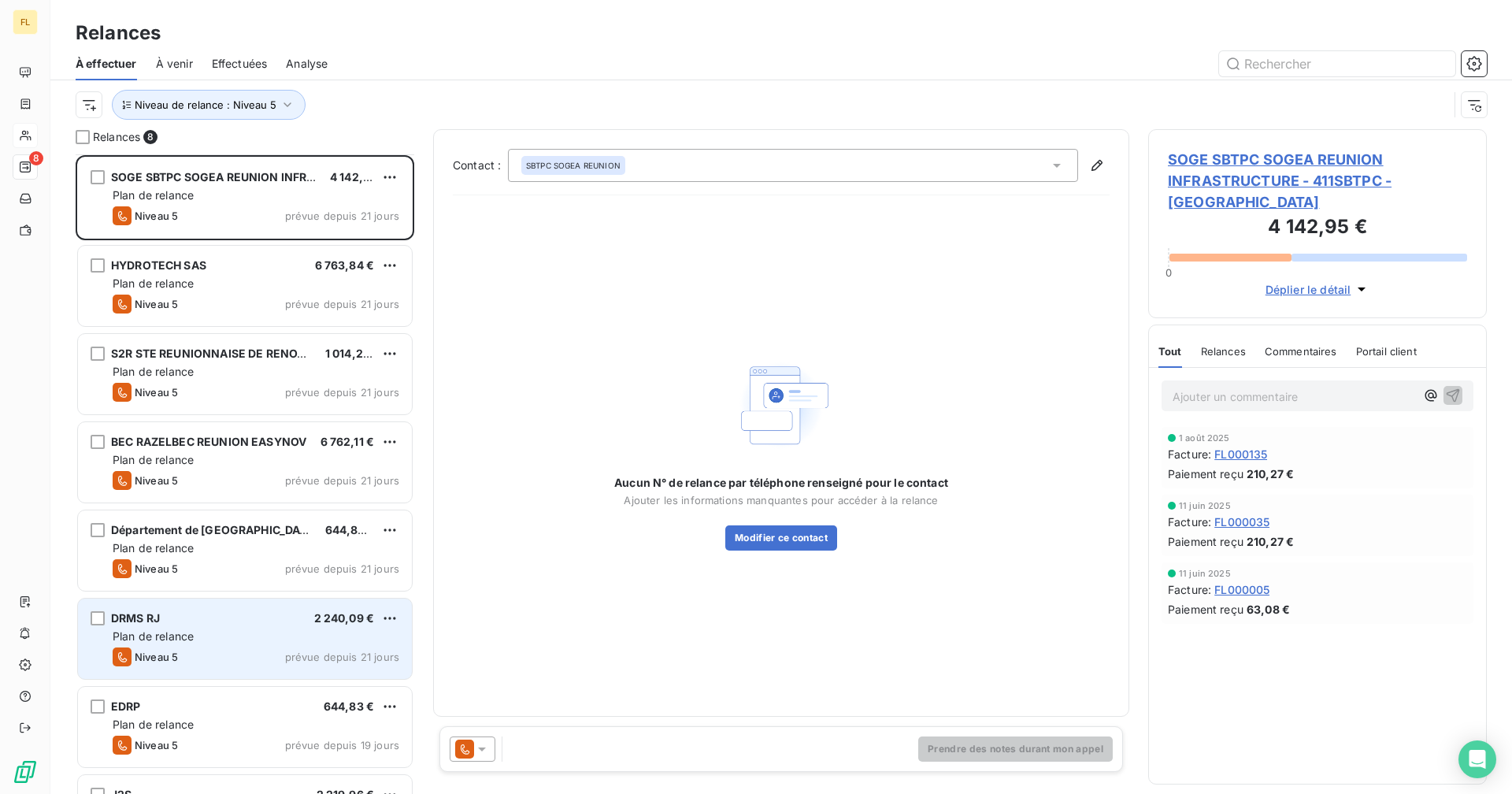
scroll to position [67, 0]
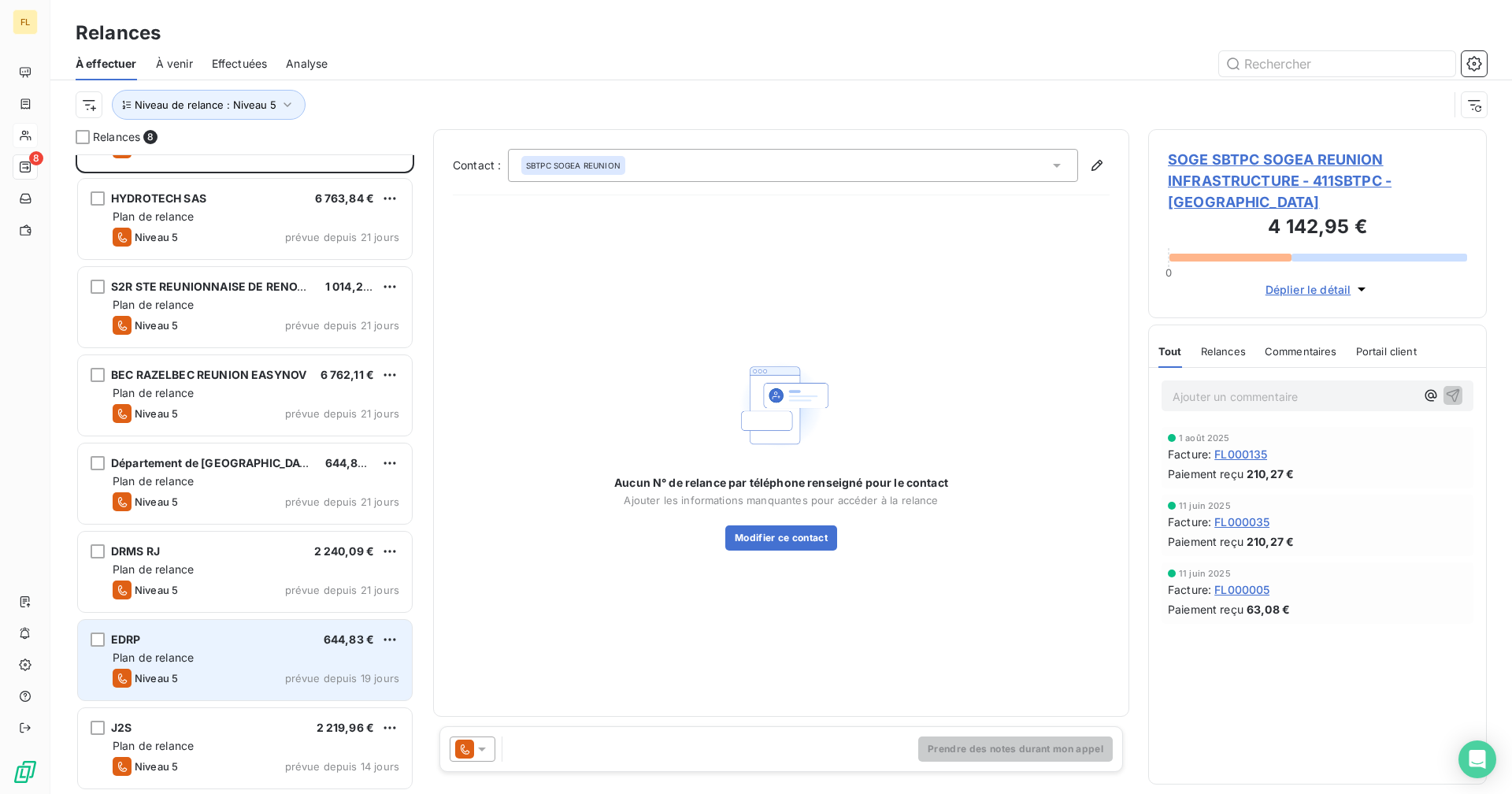
click at [224, 639] on div "EDRP 644,83 €" at bounding box center [256, 639] width 287 height 14
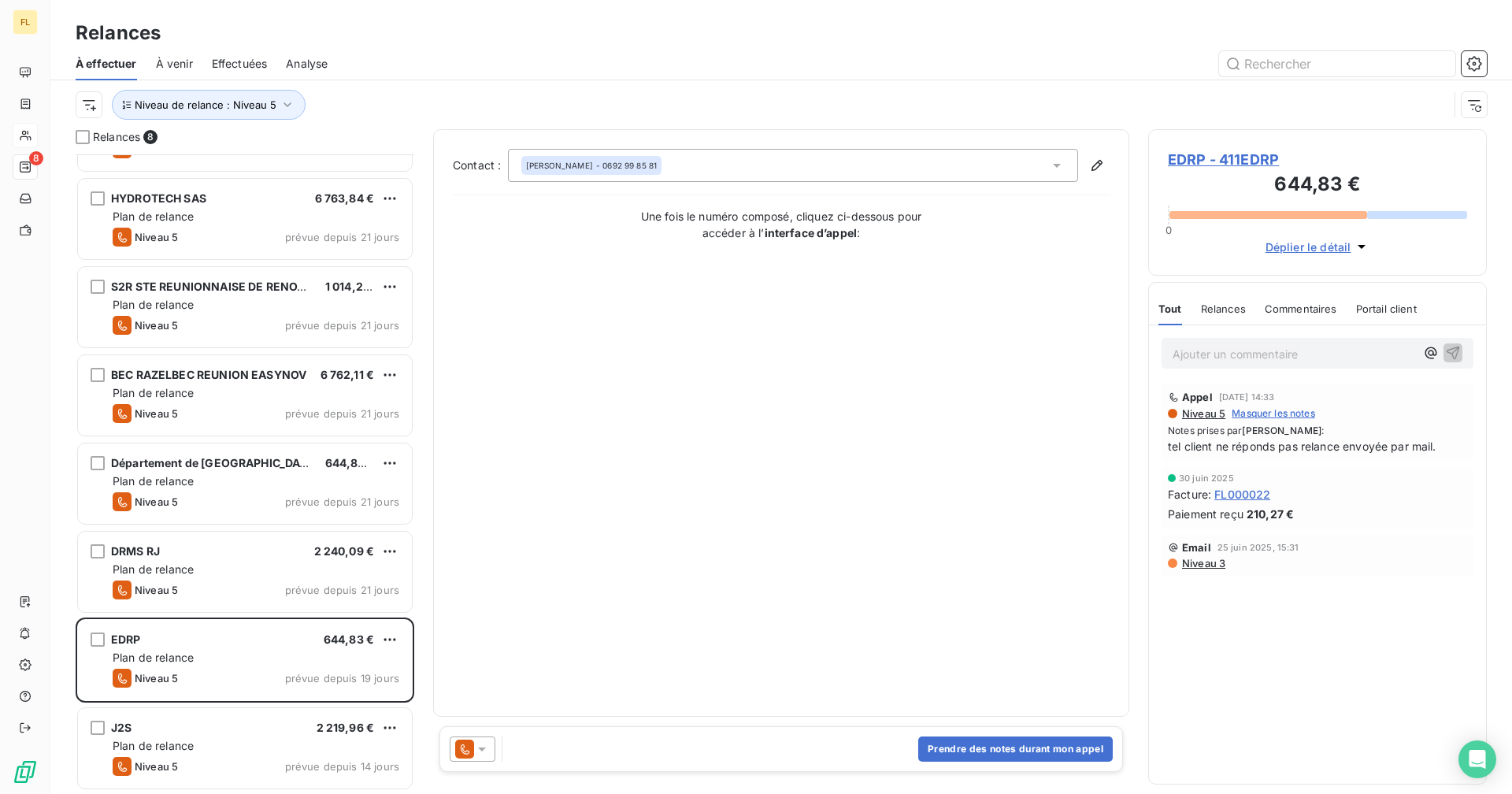
click at [1201, 160] on span "EDRP - 411EDRP" at bounding box center [1318, 159] width 299 height 21
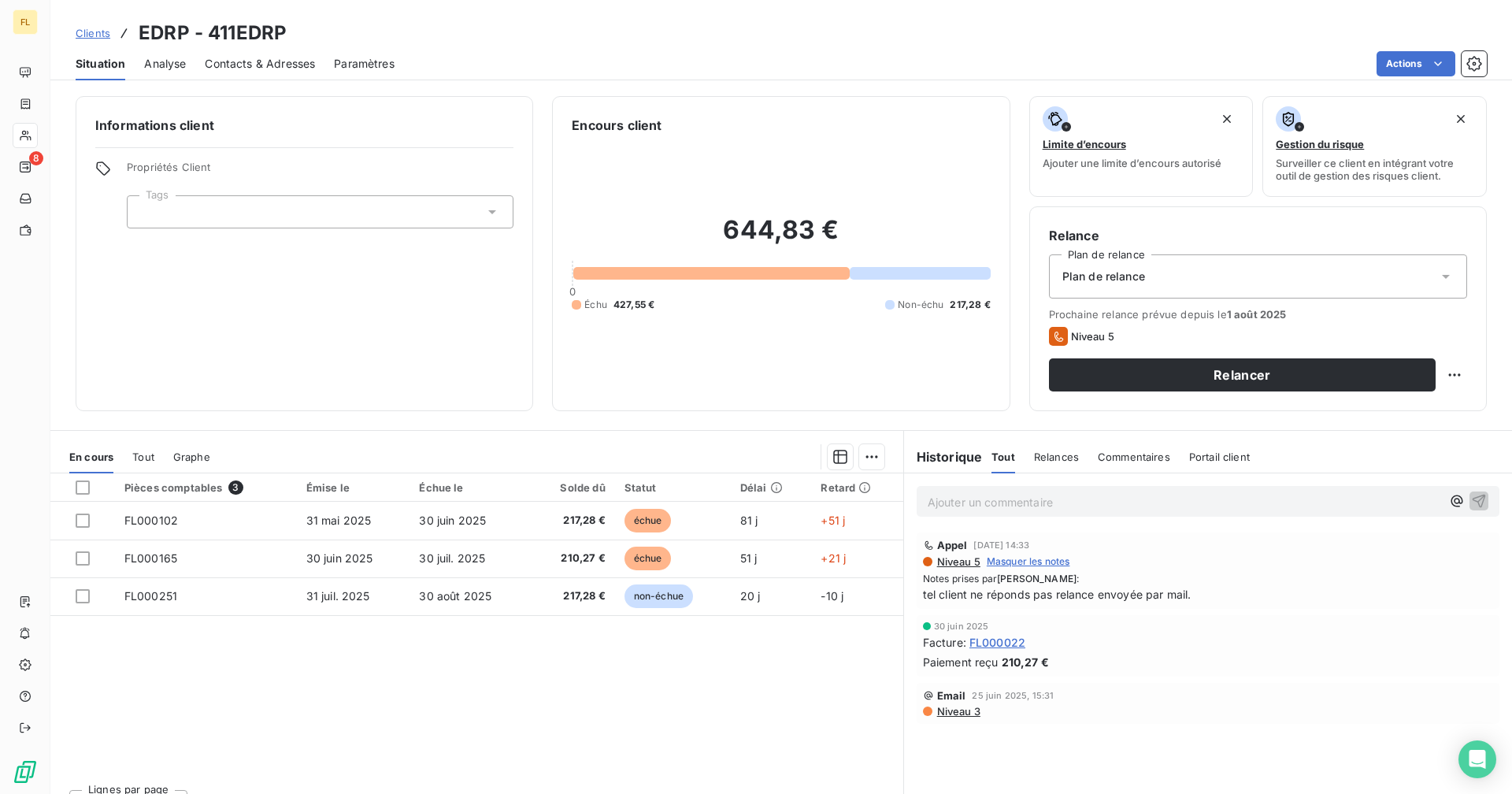
click at [334, 738] on div "Pièces comptables 3 Émise le Échue le Solde dû Statut Délai Retard FL000102 31 …" at bounding box center [477, 624] width 853 height 303
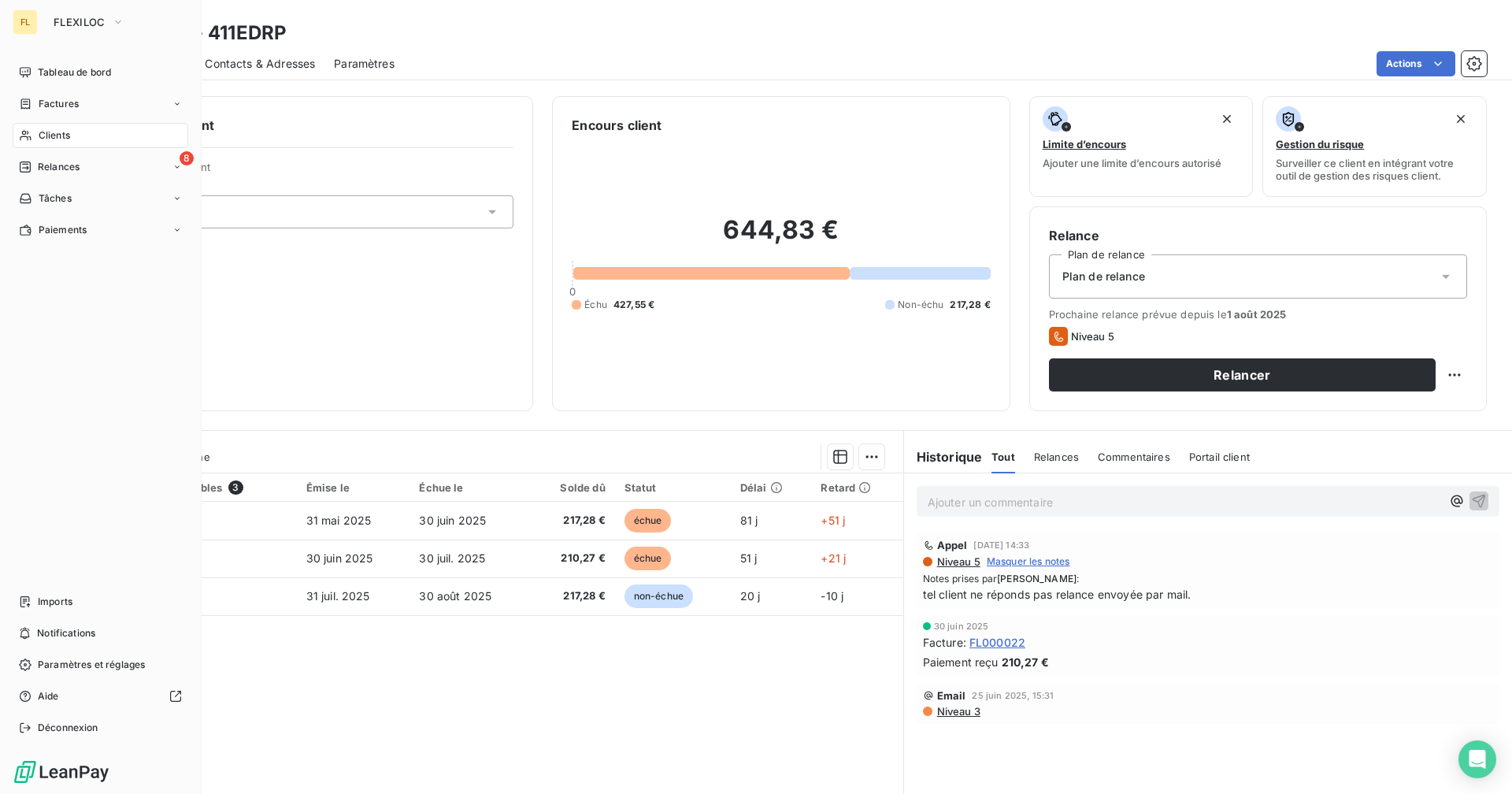
click at [62, 137] on span "Clients" at bounding box center [54, 135] width 31 height 14
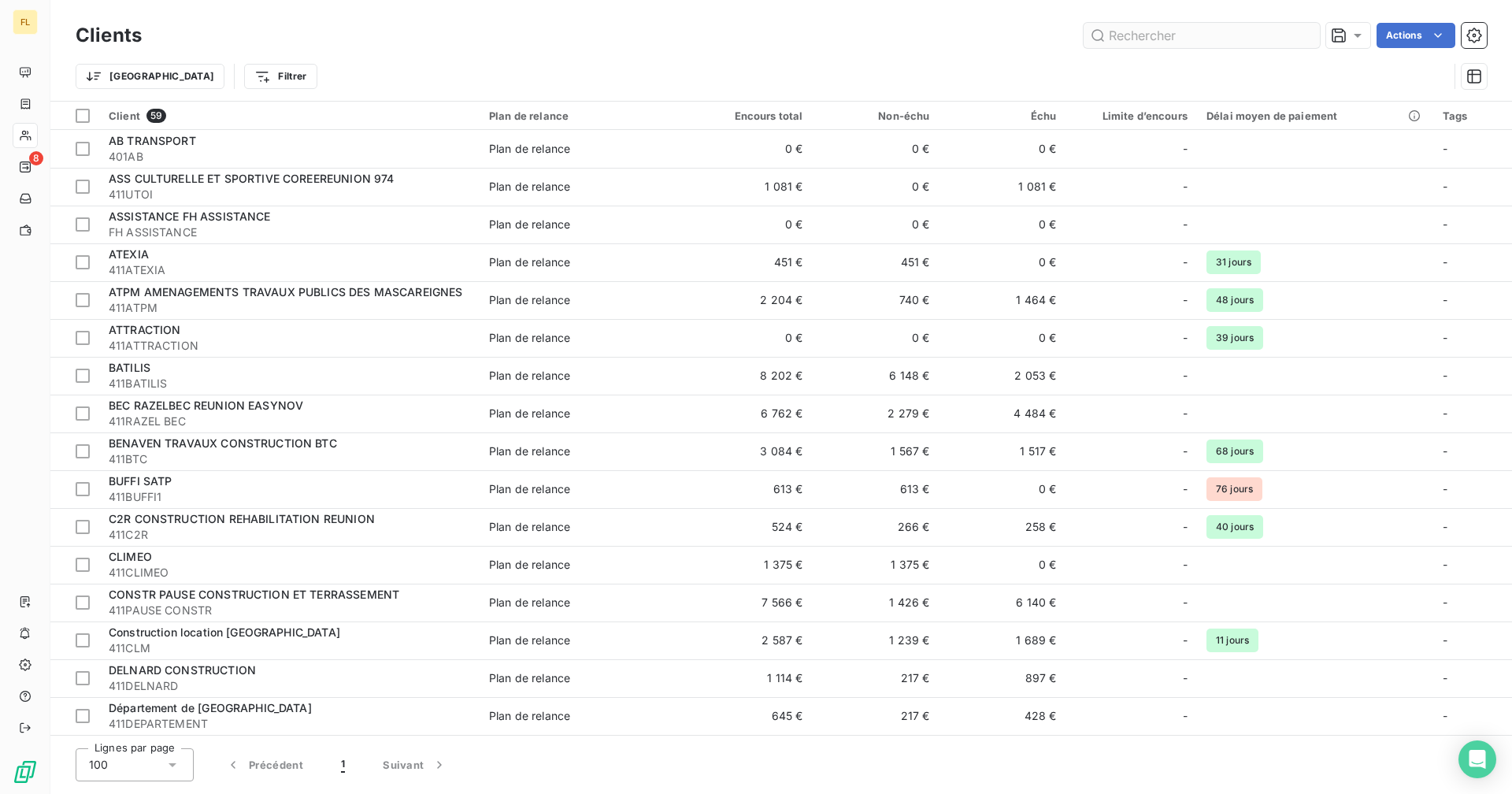
click at [1128, 33] on input "text" at bounding box center [1202, 35] width 236 height 25
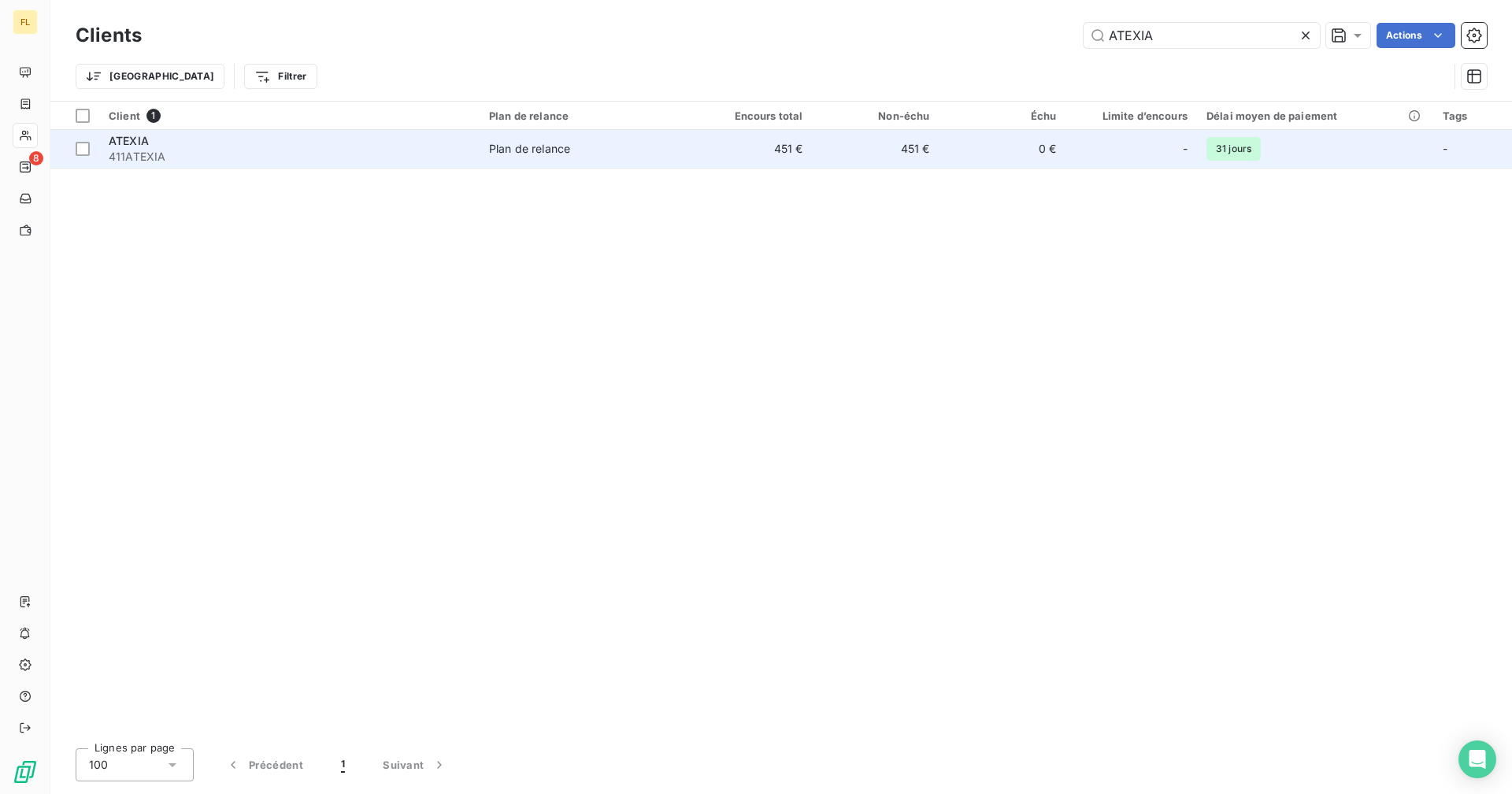
type input "ATEXIA"
click at [825, 148] on td "451 €" at bounding box center [875, 149] width 127 height 38
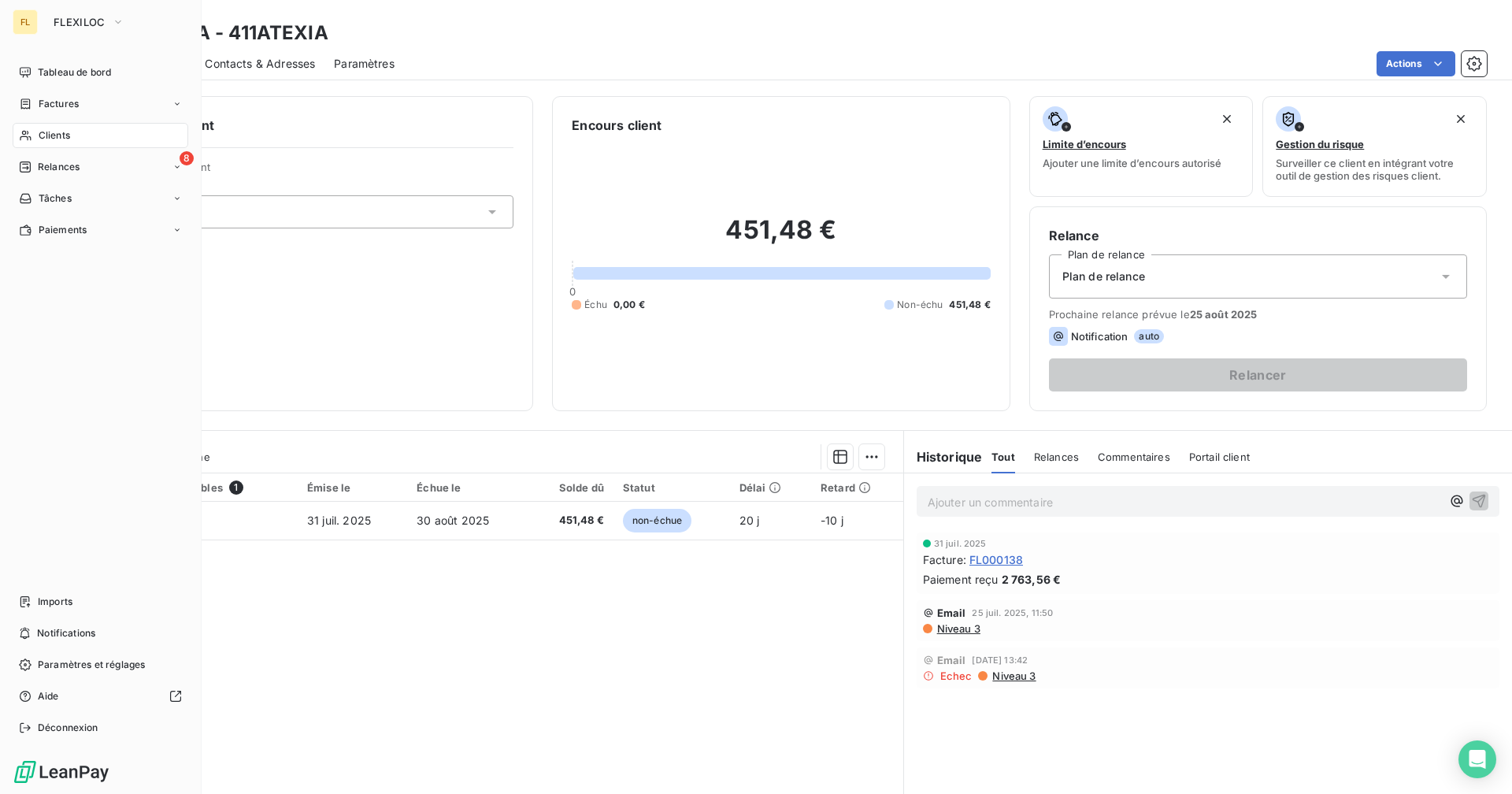
click at [79, 165] on span "Relances" at bounding box center [59, 166] width 42 height 14
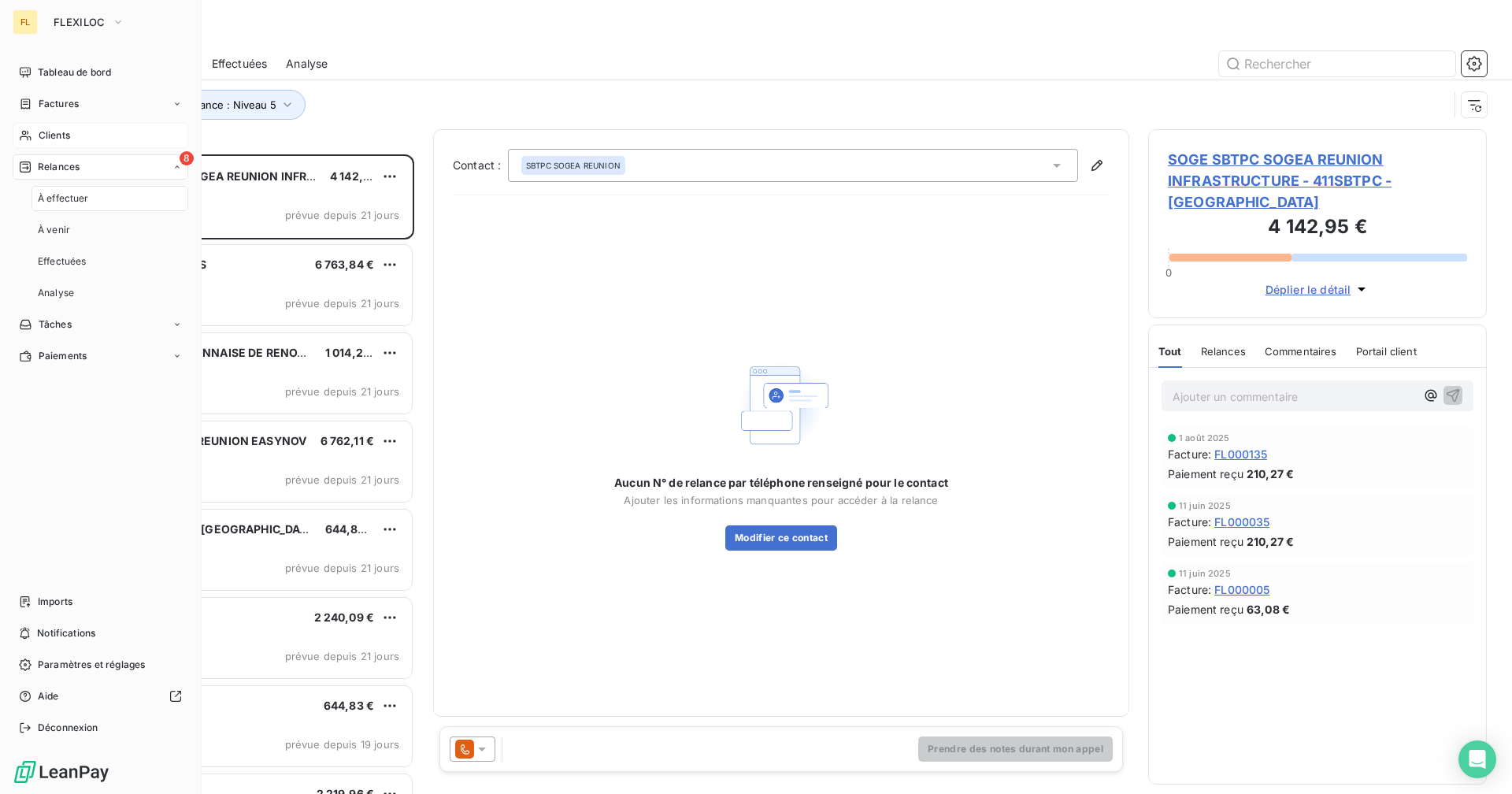
scroll to position [628, 327]
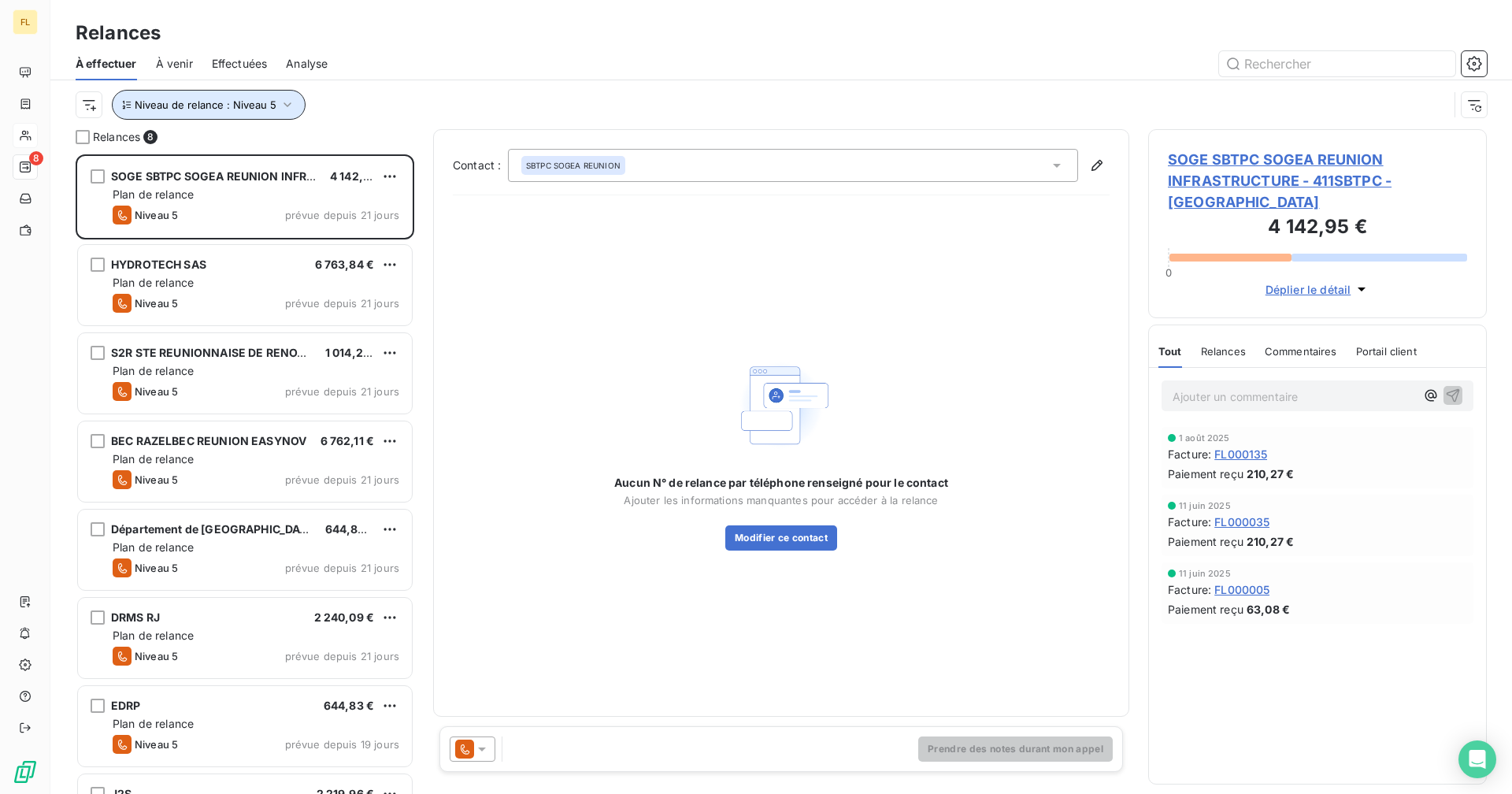
click at [268, 101] on span "Niveau de relance : Niveau 5" at bounding box center [205, 104] width 142 height 13
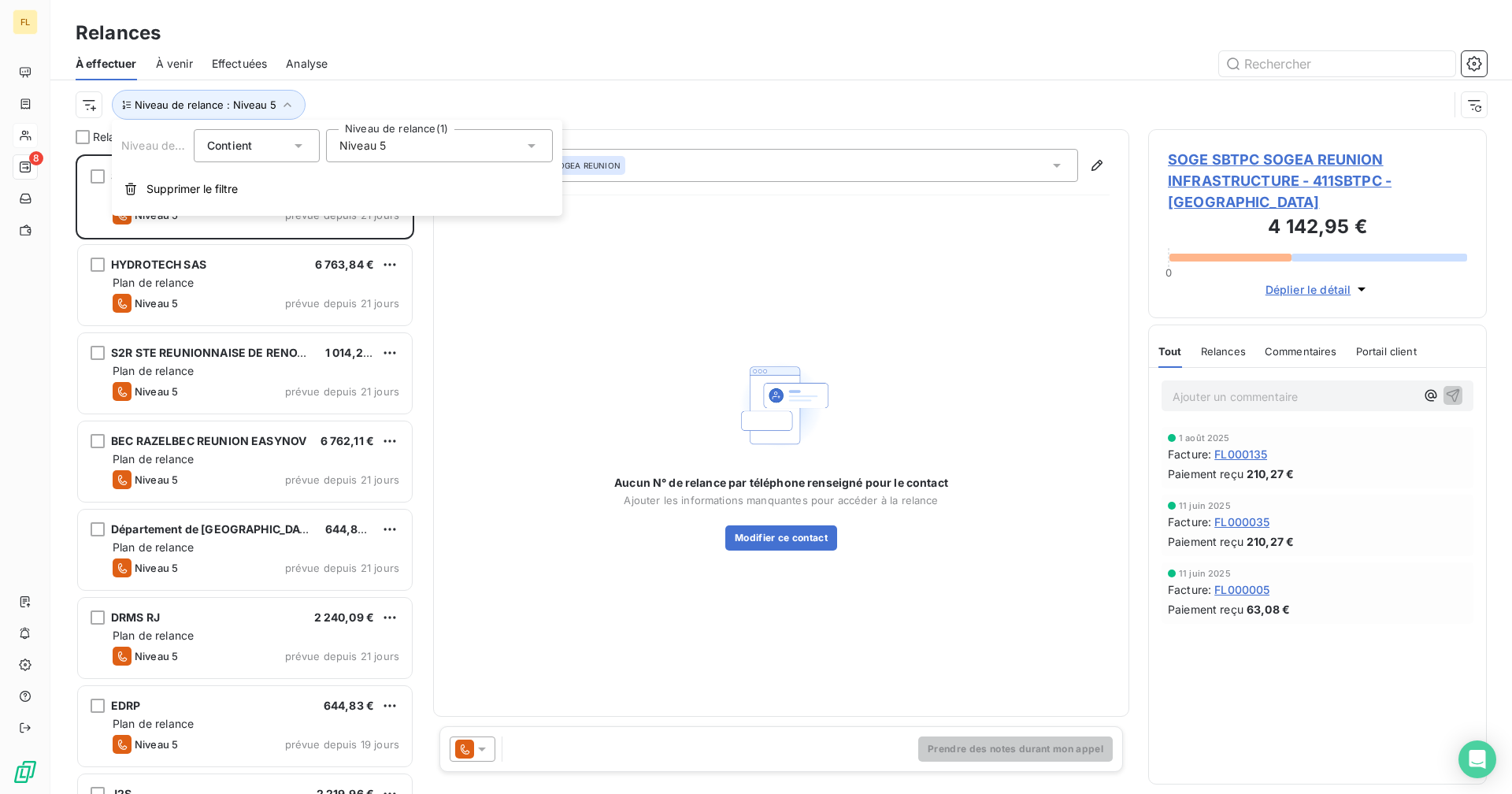
click at [357, 149] on span "Niveau 5" at bounding box center [362, 145] width 46 height 16
click at [340, 314] on div at bounding box center [342, 321] width 14 height 14
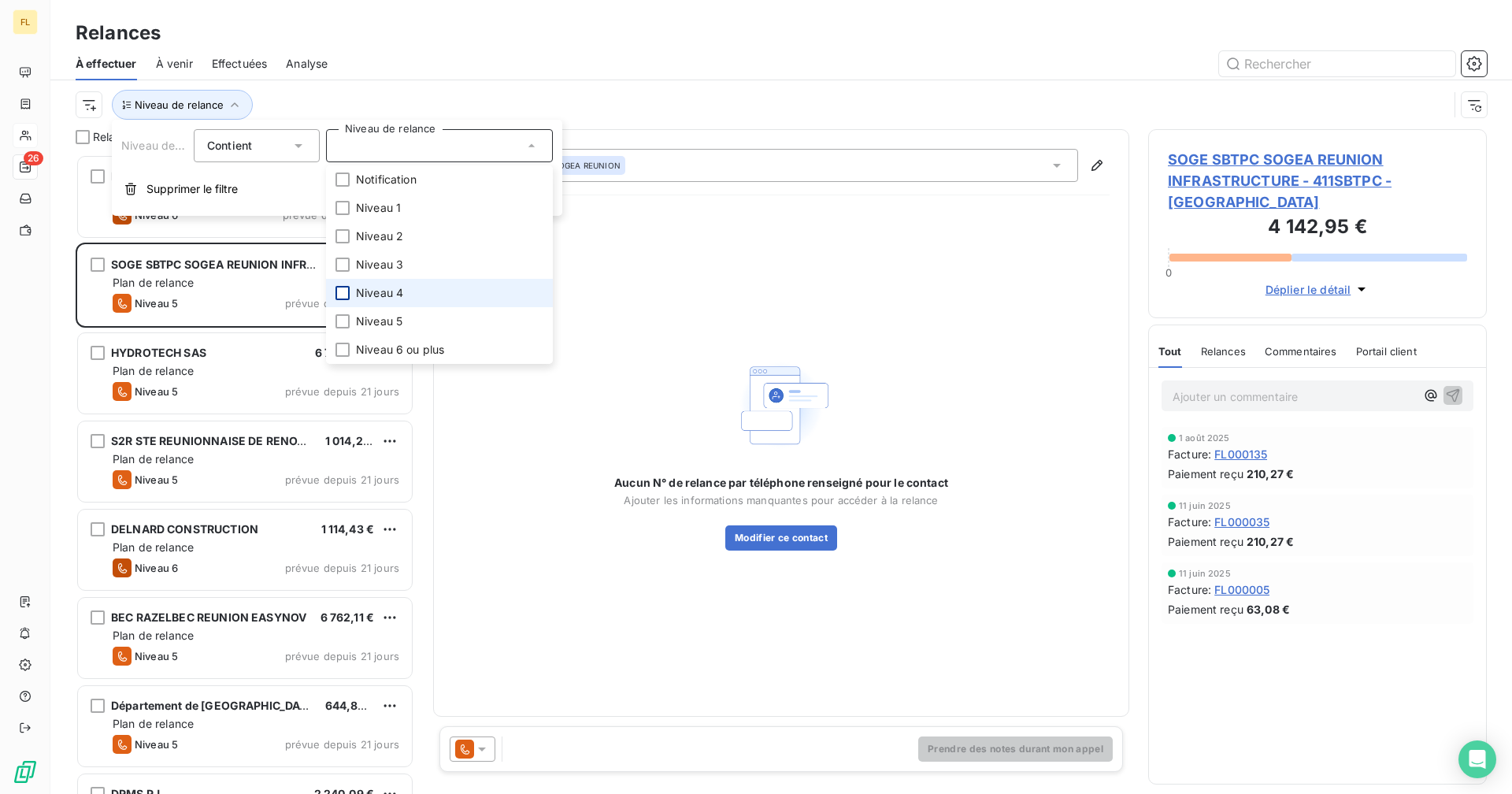
click at [342, 294] on div at bounding box center [342, 292] width 14 height 14
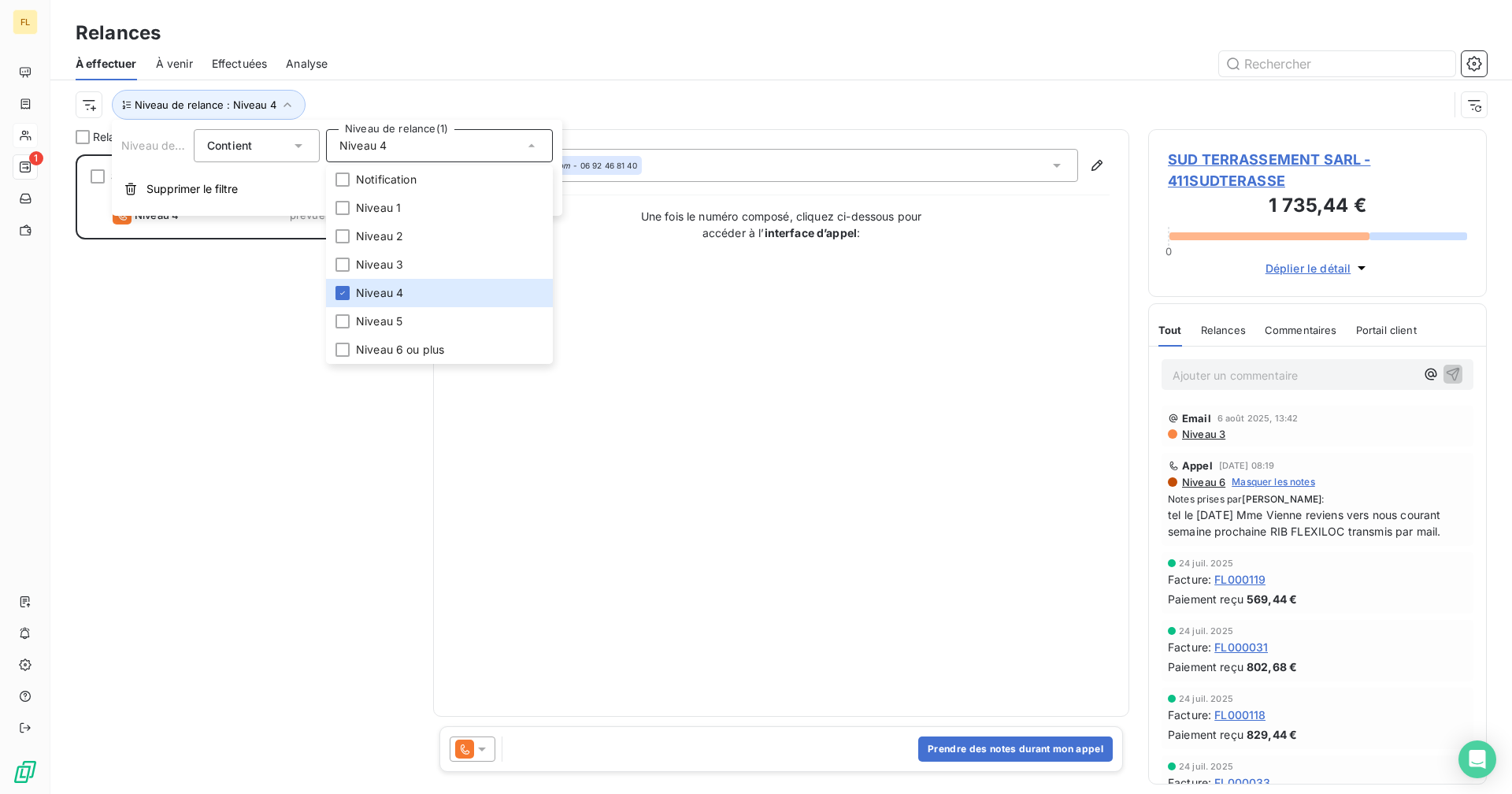
click at [470, 54] on div at bounding box center [916, 64] width 1141 height 25
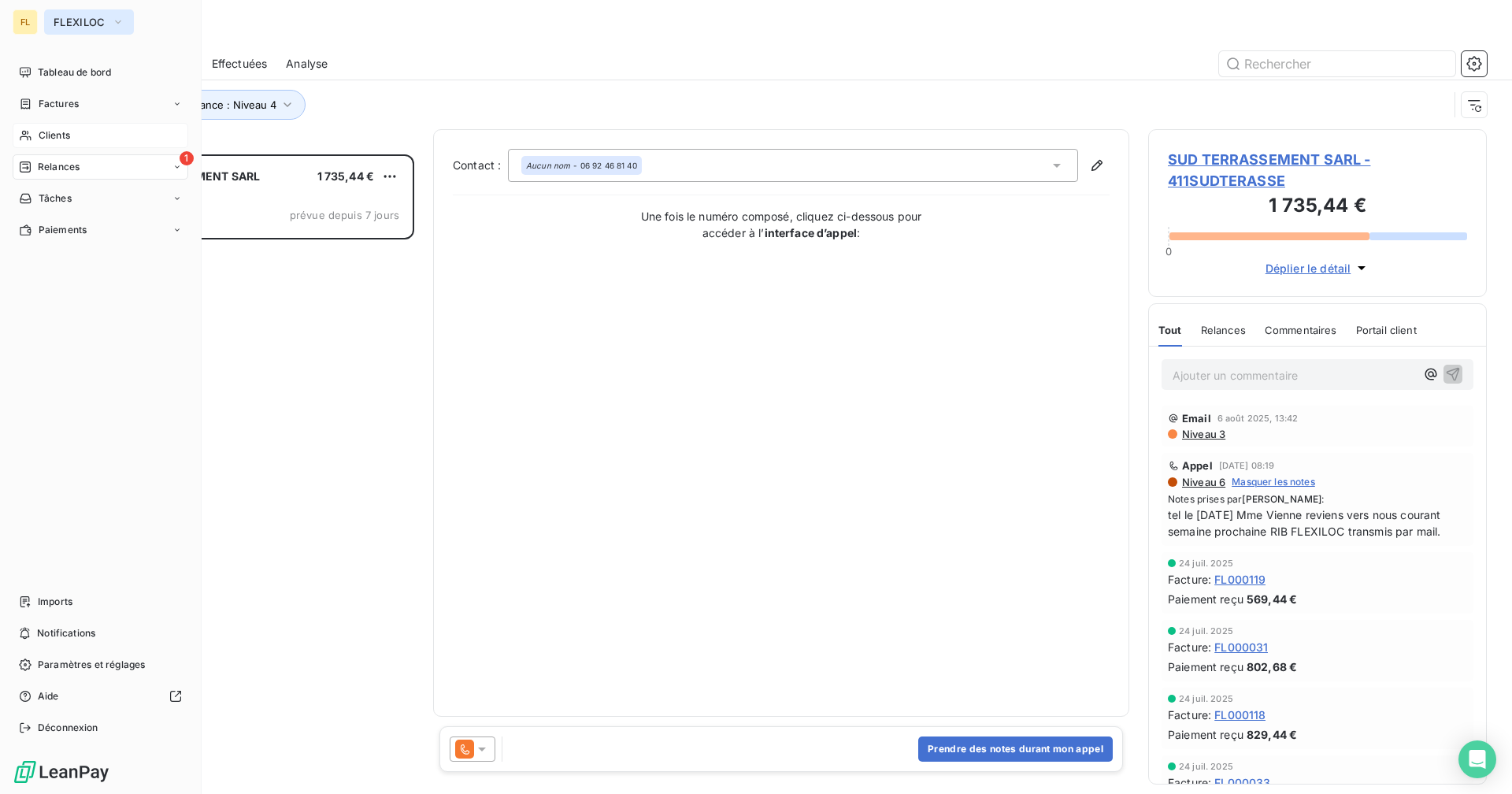
click at [50, 15] on button "FLEXILOC" at bounding box center [88, 22] width 90 height 25
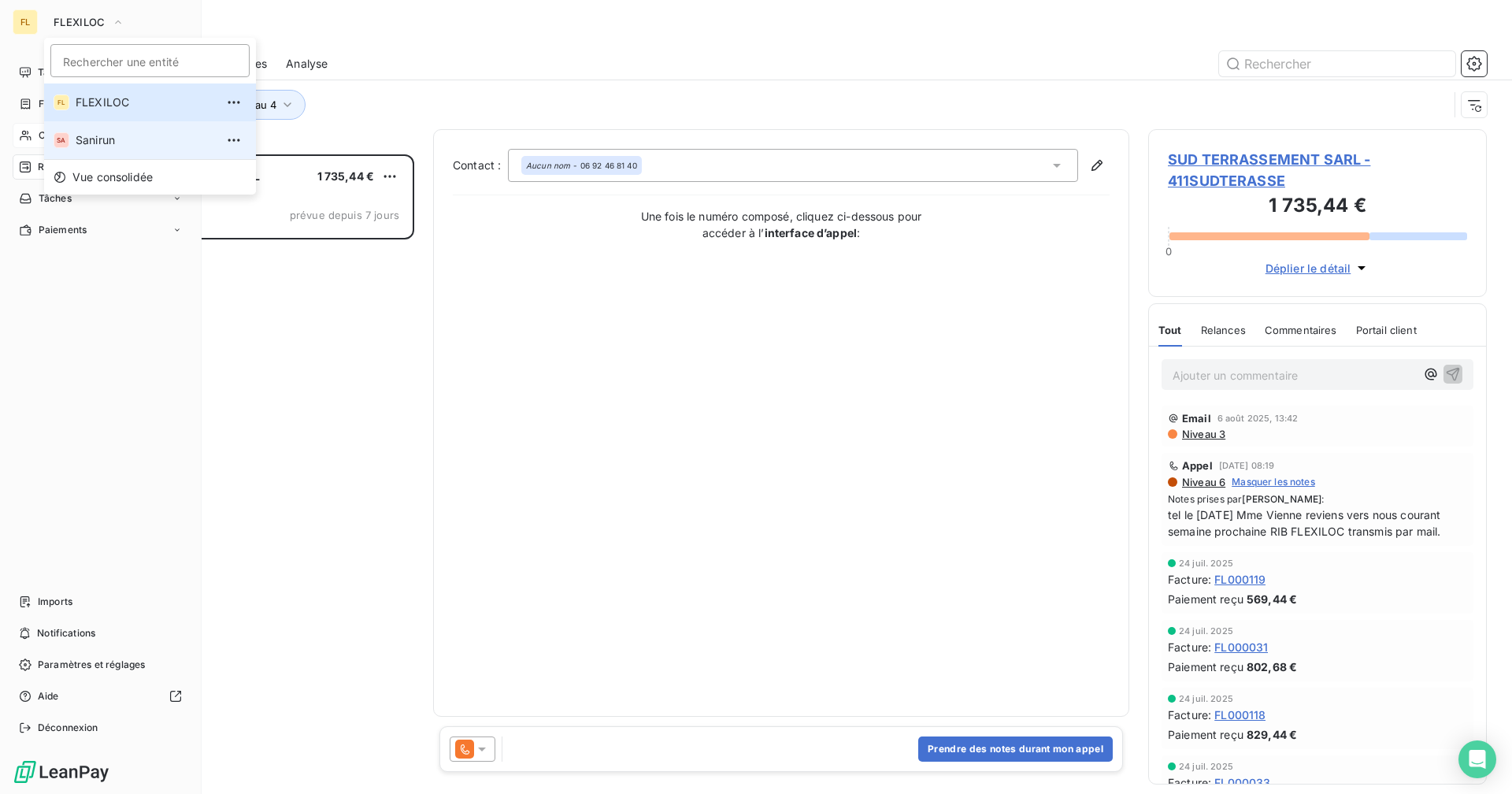
click at [114, 135] on span "Sanirun" at bounding box center [145, 139] width 140 height 16
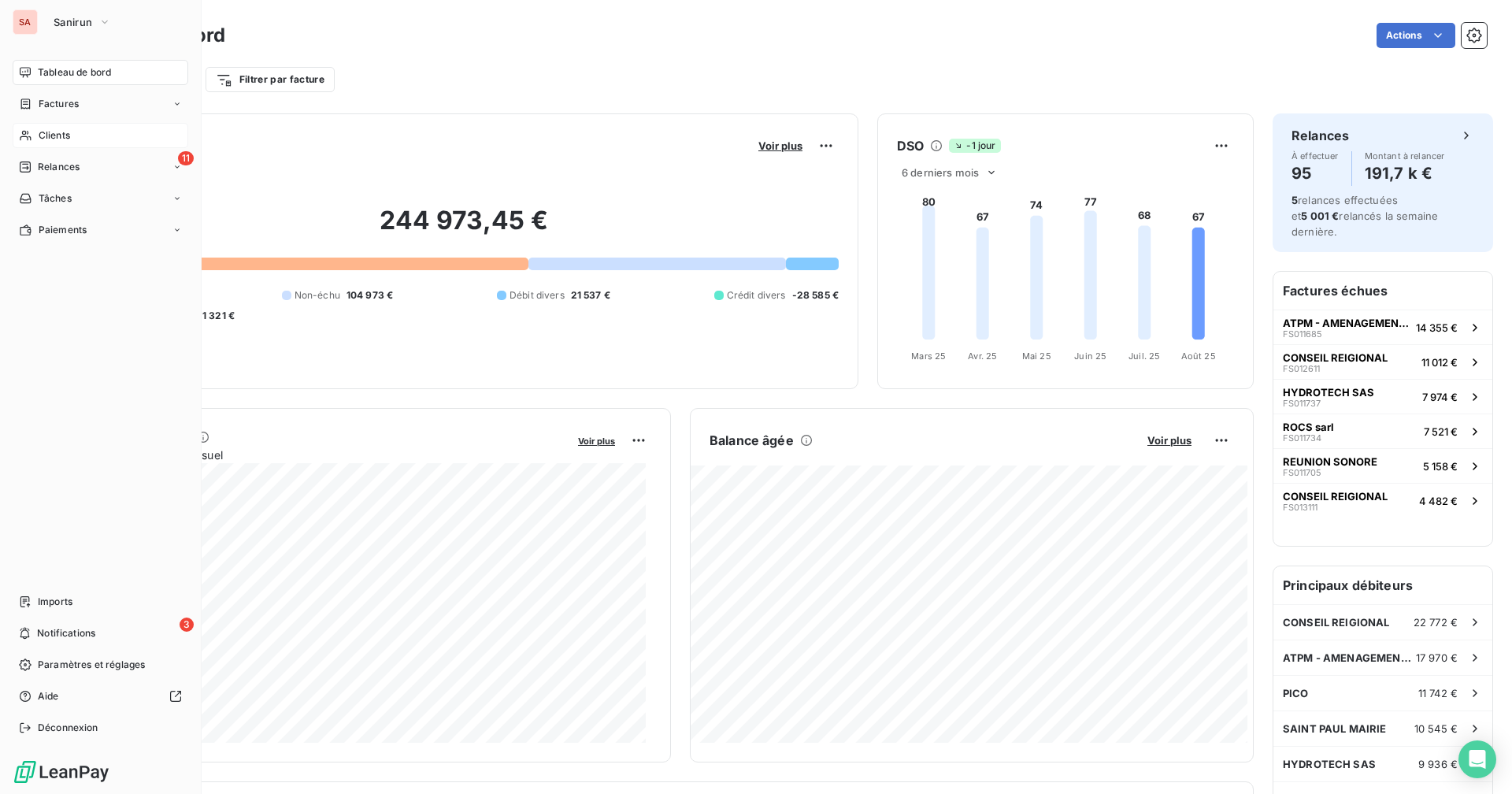
click at [90, 139] on div "Clients" at bounding box center [100, 135] width 176 height 25
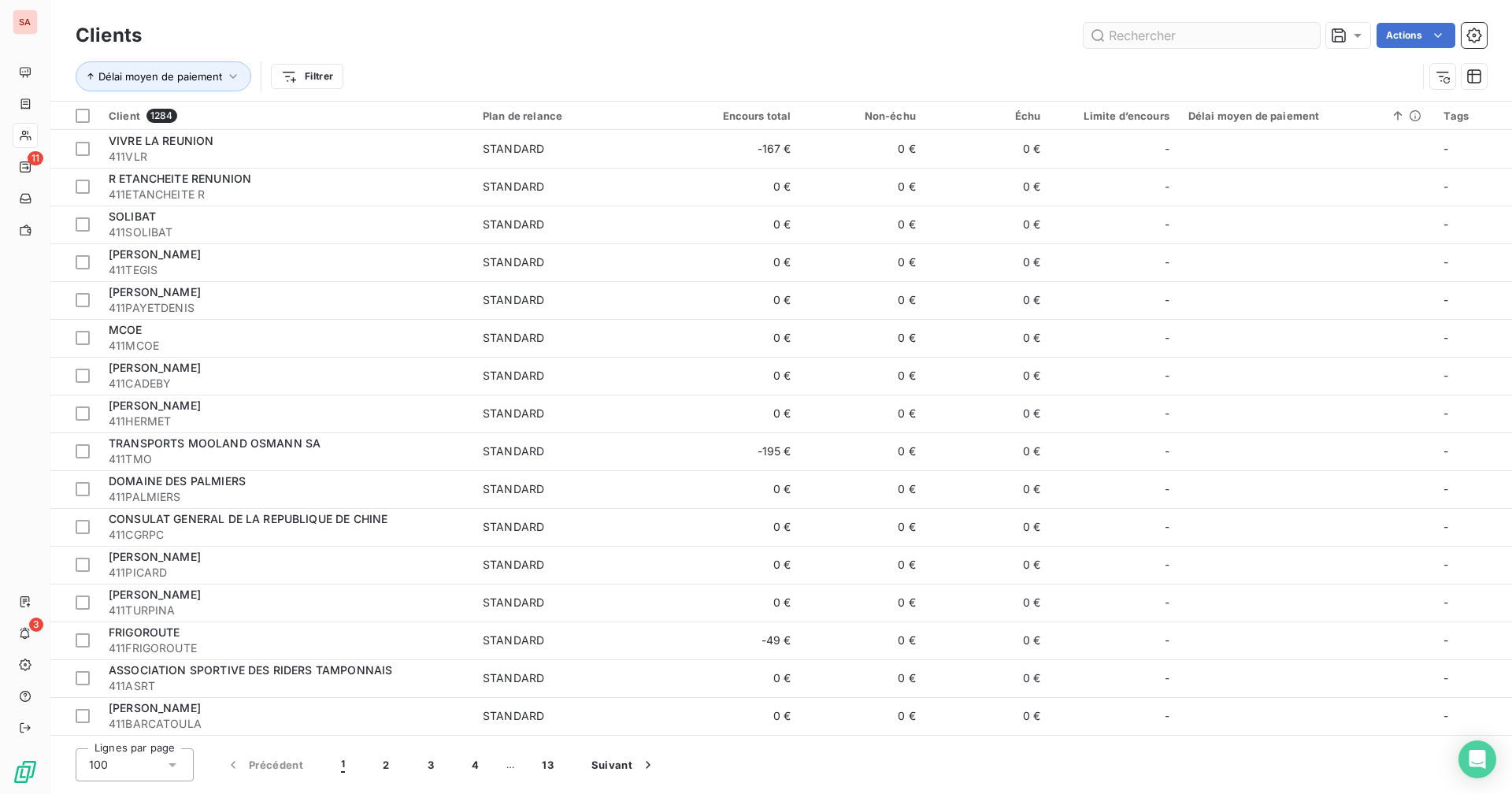
click at [1117, 27] on input "text" at bounding box center [1202, 35] width 236 height 25
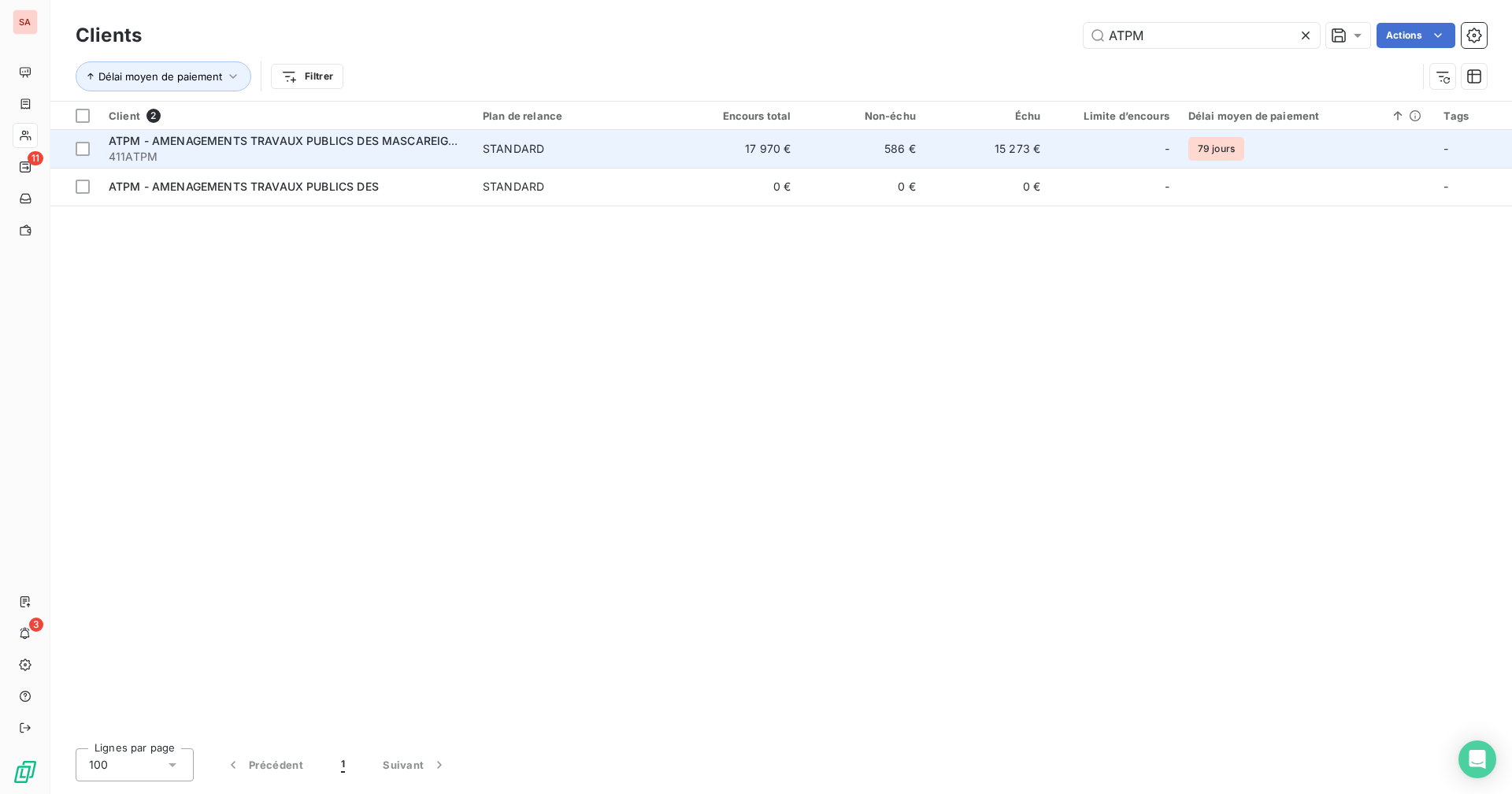
type input "ATPM"
click at [917, 166] on td "586 €" at bounding box center [863, 149] width 124 height 38
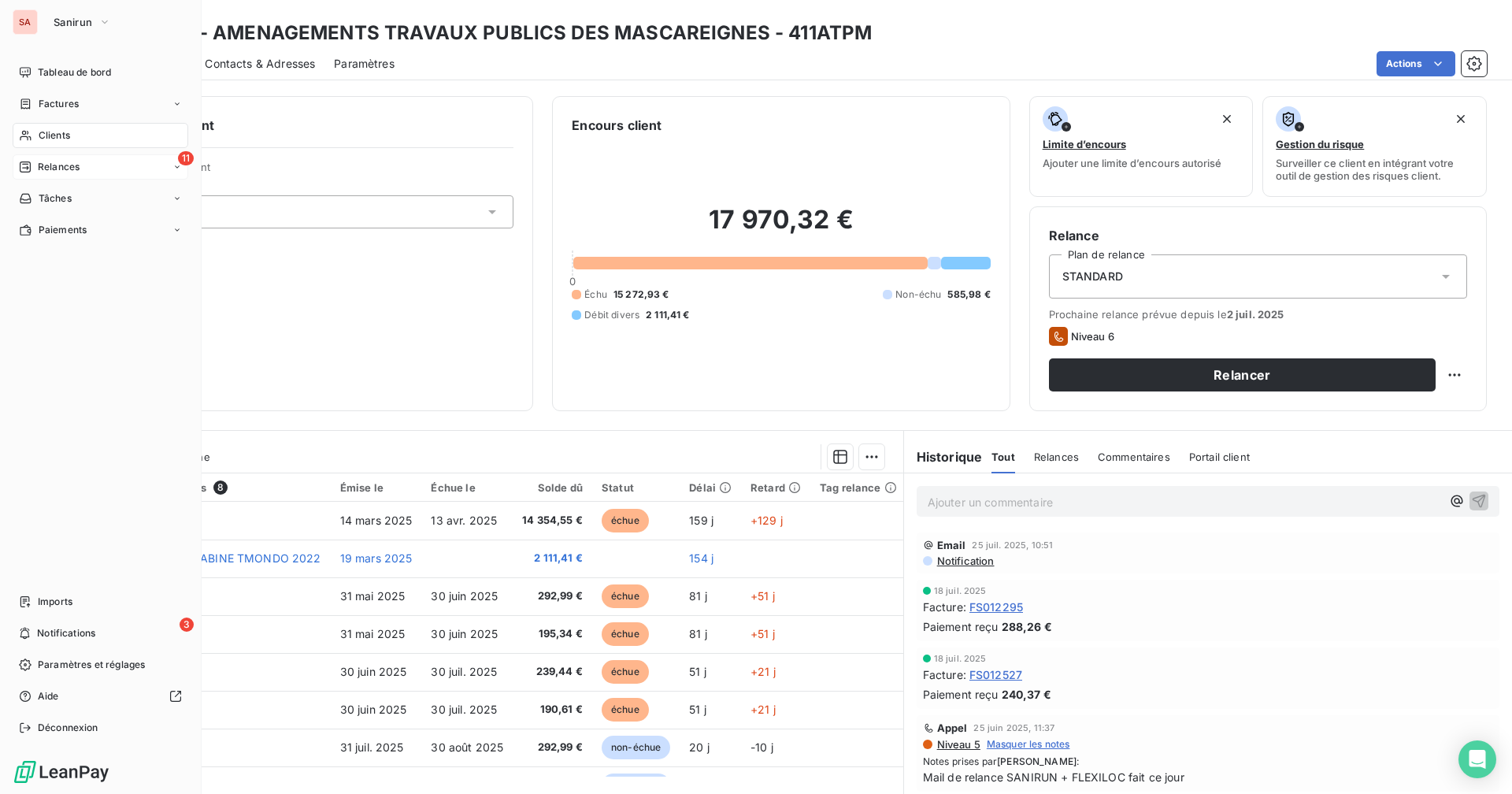
click at [81, 168] on div "11 Relances" at bounding box center [100, 167] width 176 height 25
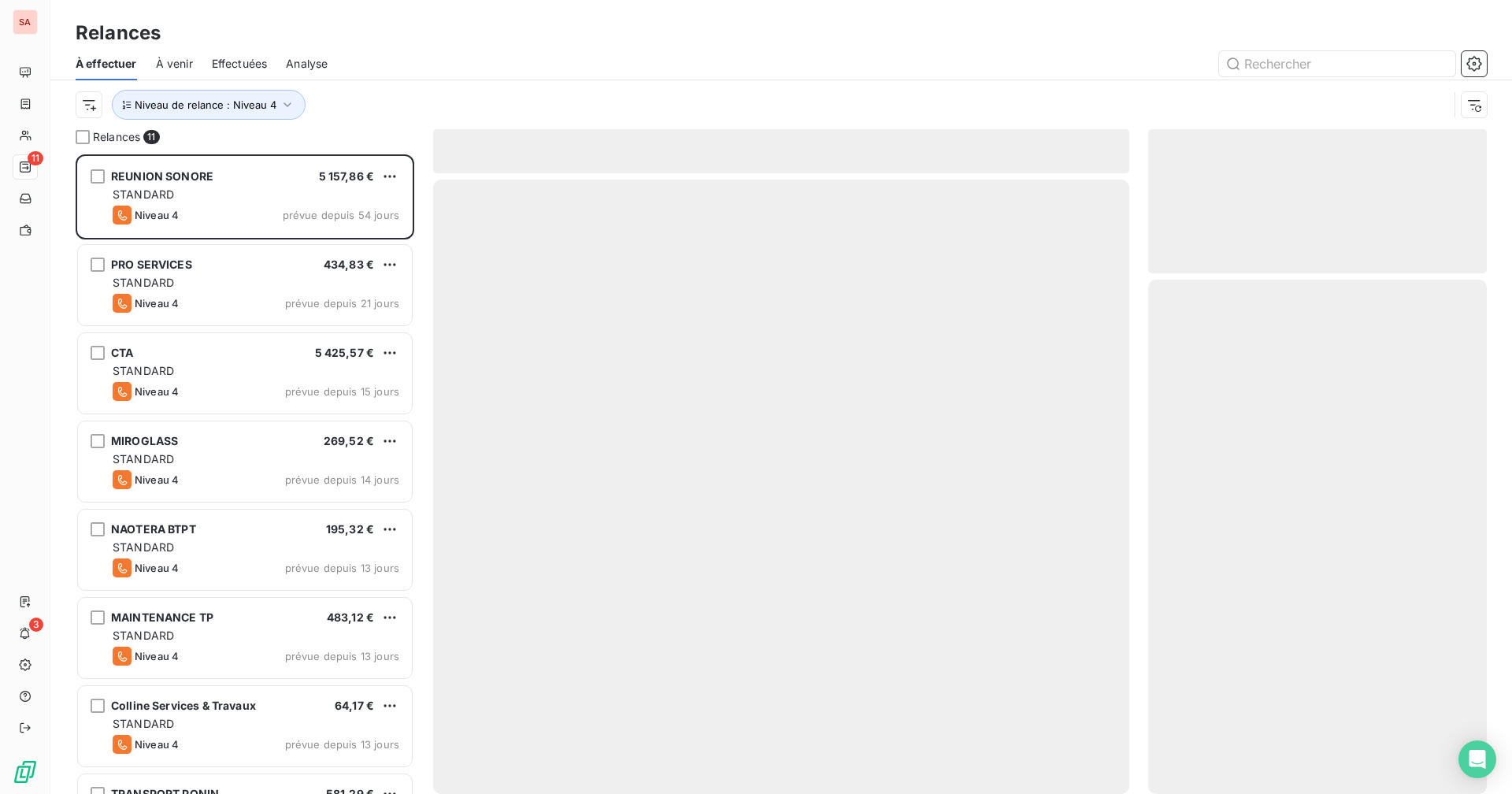
scroll to position [628, 327]
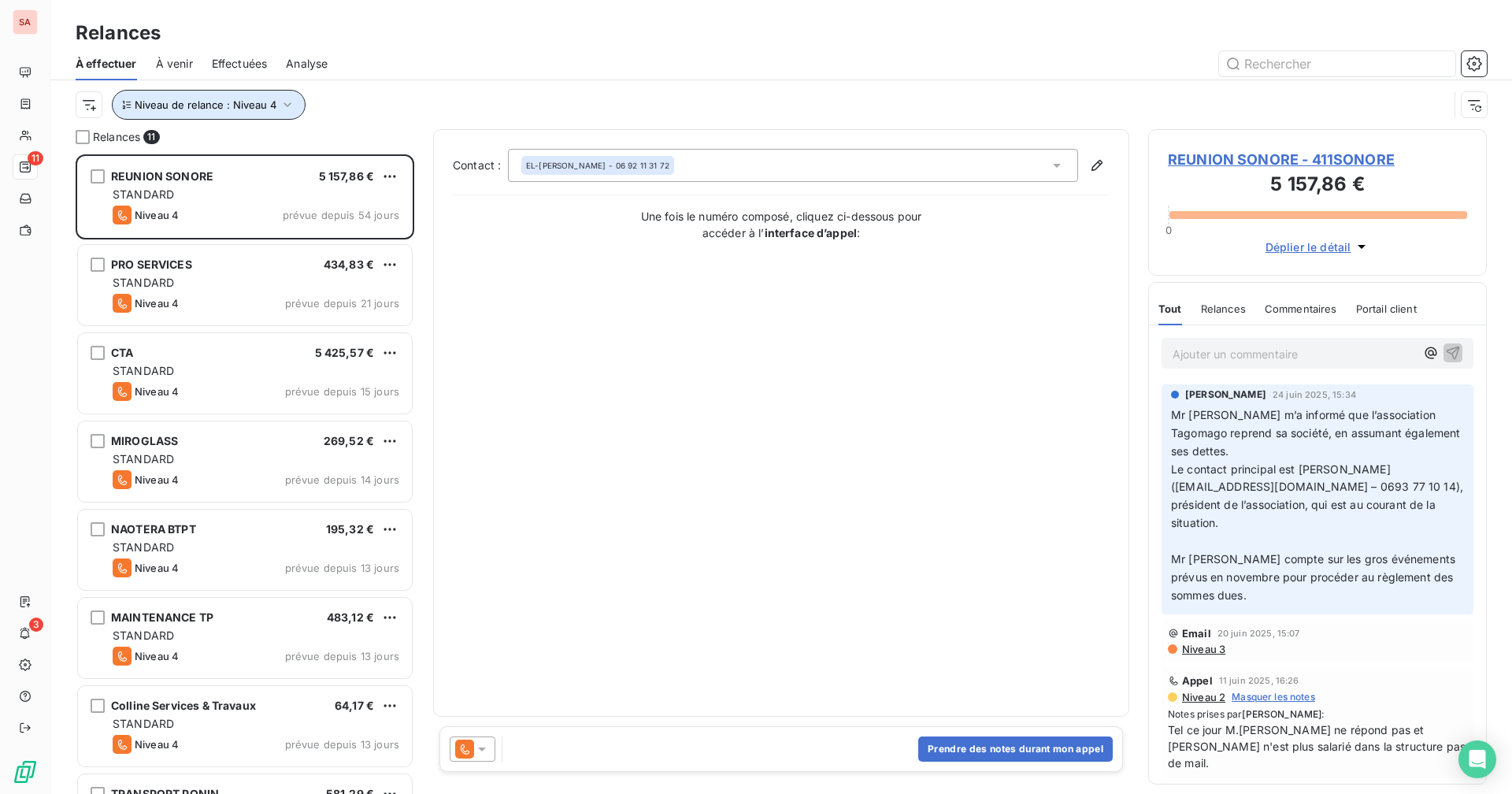
click at [212, 111] on button "Niveau de relance : Niveau 4" at bounding box center [208, 105] width 194 height 30
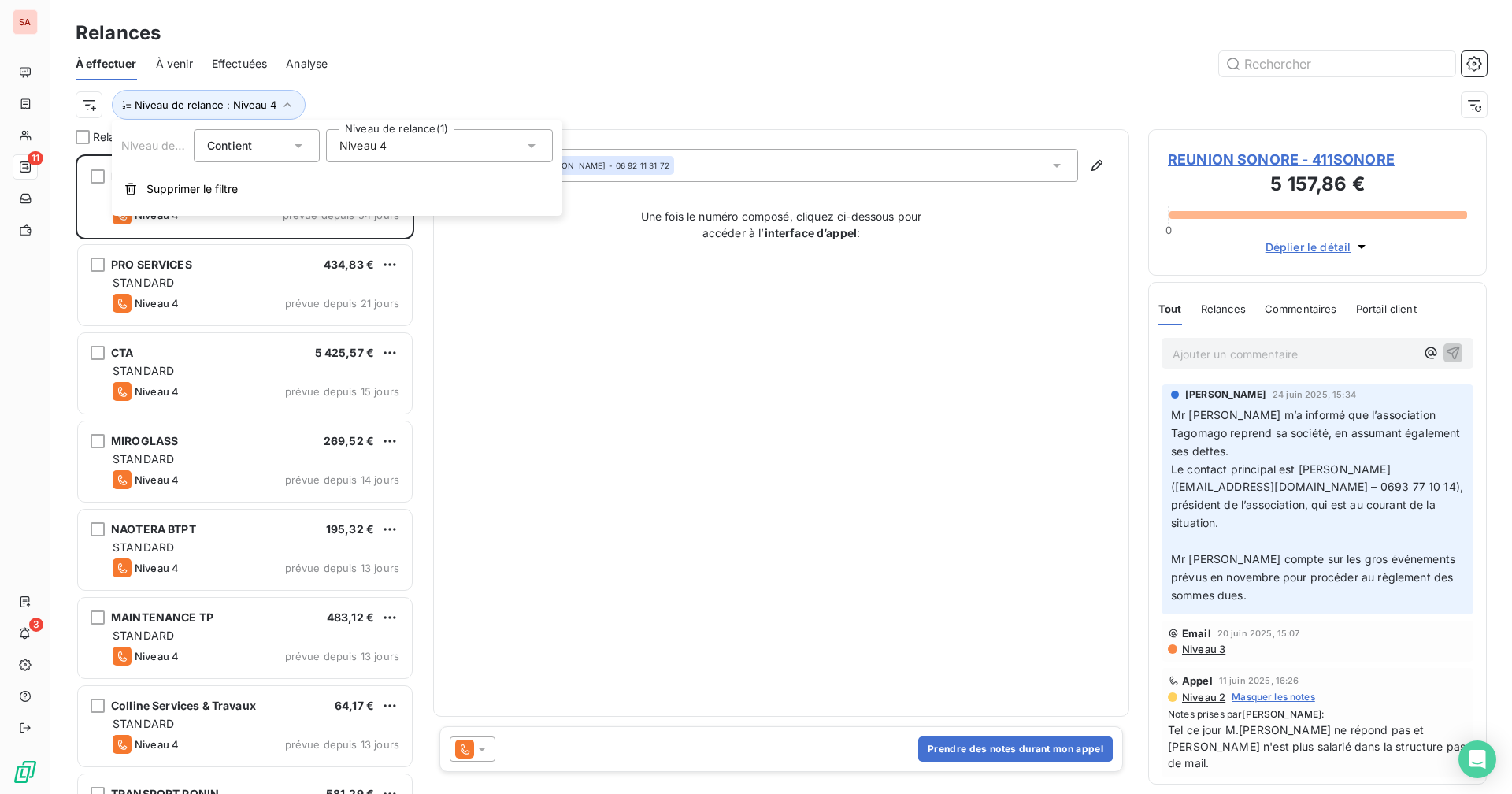
click at [355, 137] on div "Niveau 4" at bounding box center [440, 145] width 227 height 33
click at [343, 295] on icon at bounding box center [342, 292] width 9 height 9
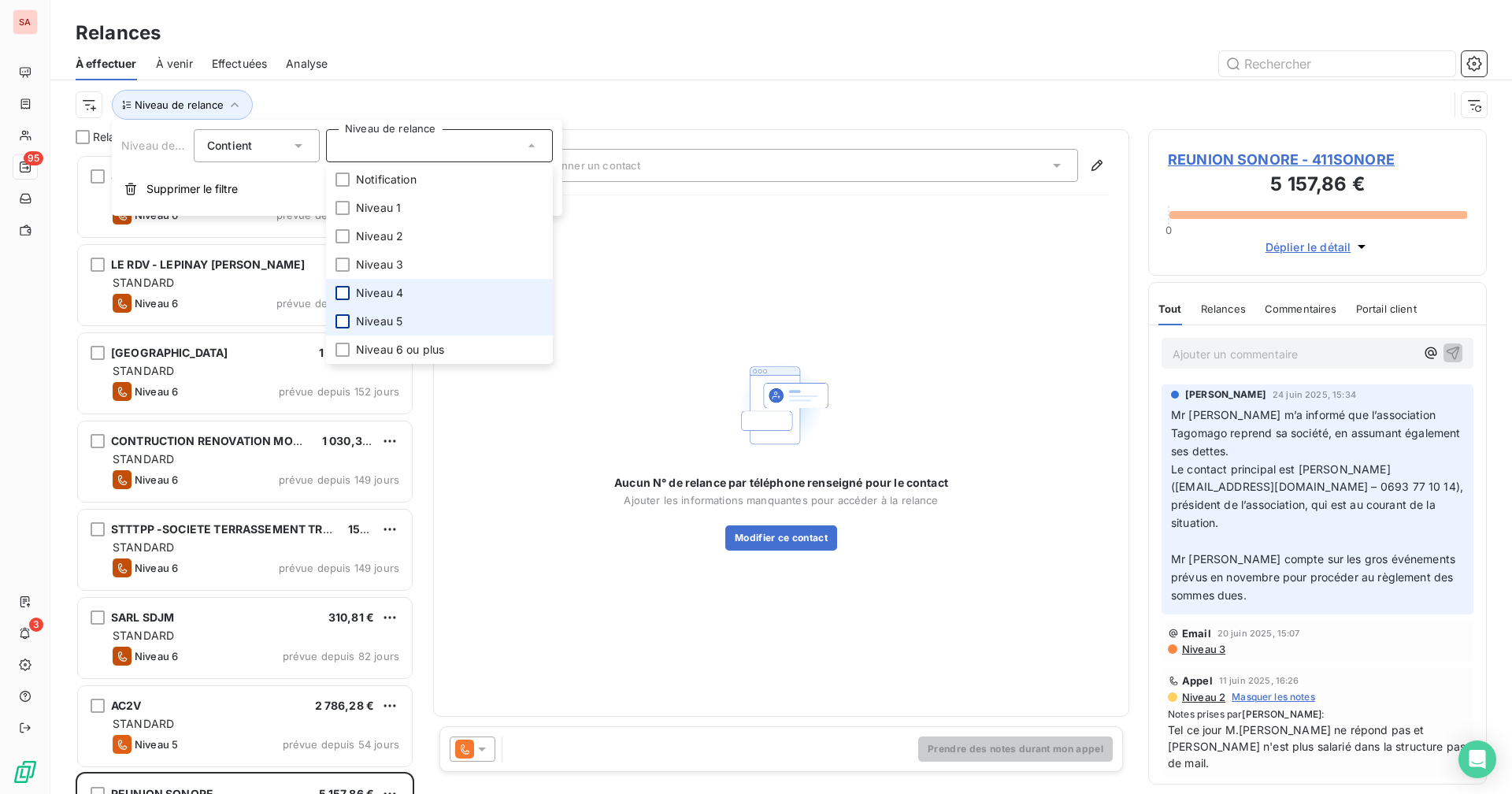
click at [345, 320] on div at bounding box center [342, 321] width 14 height 14
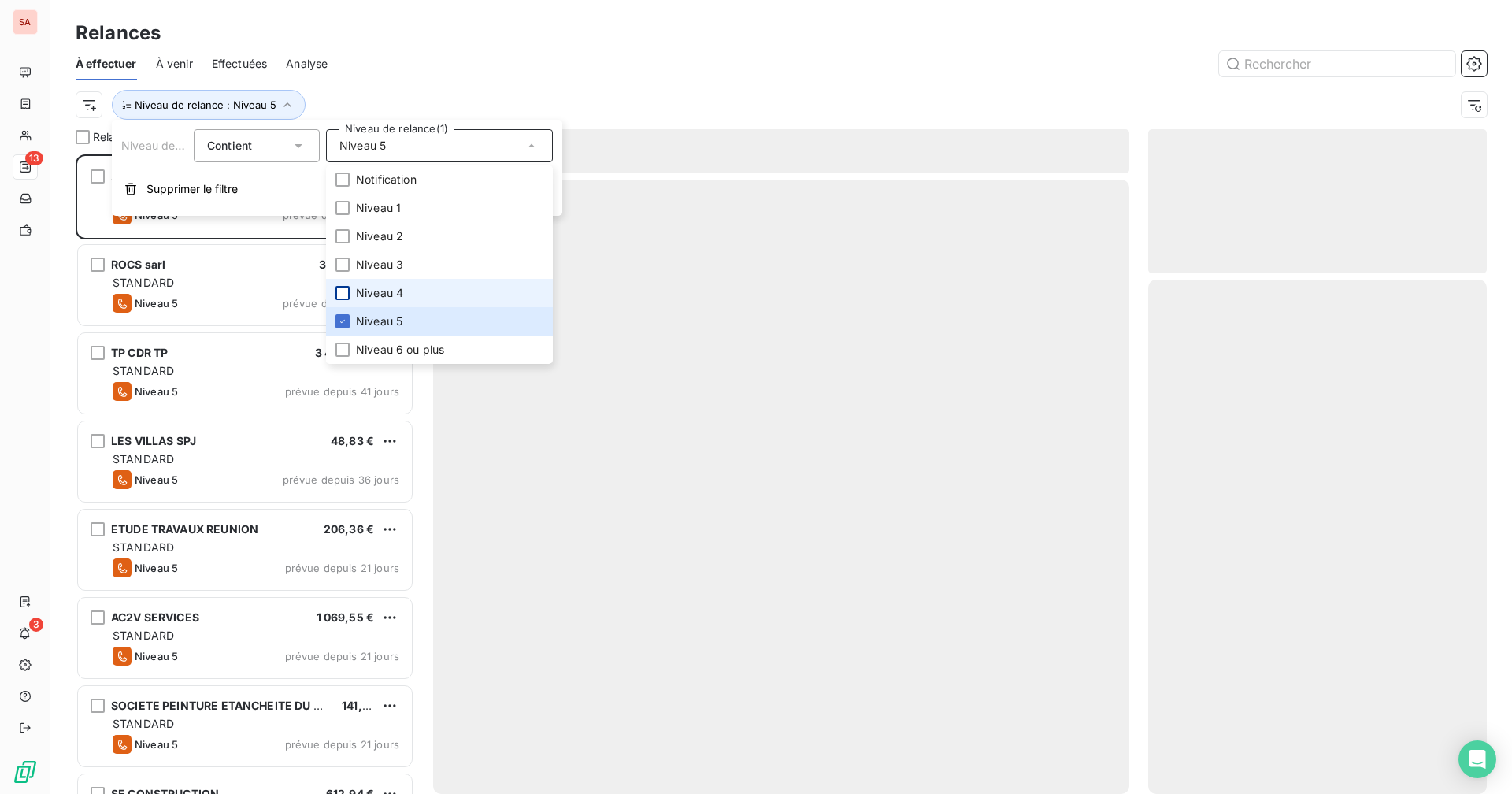
scroll to position [628, 327]
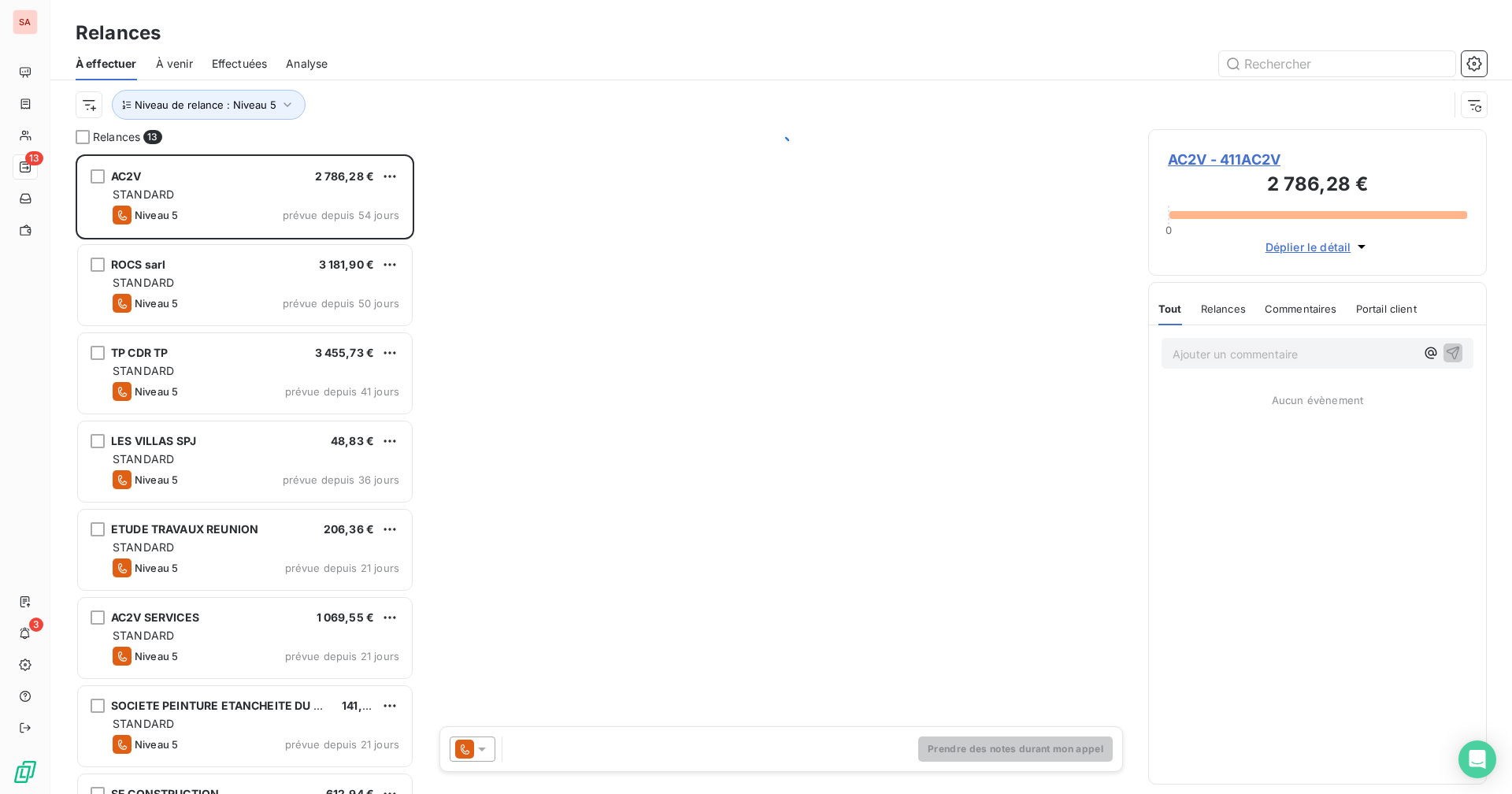
click at [424, 48] on div "À effectuer À venir Effectuées Analyse" at bounding box center [781, 63] width 1462 height 33
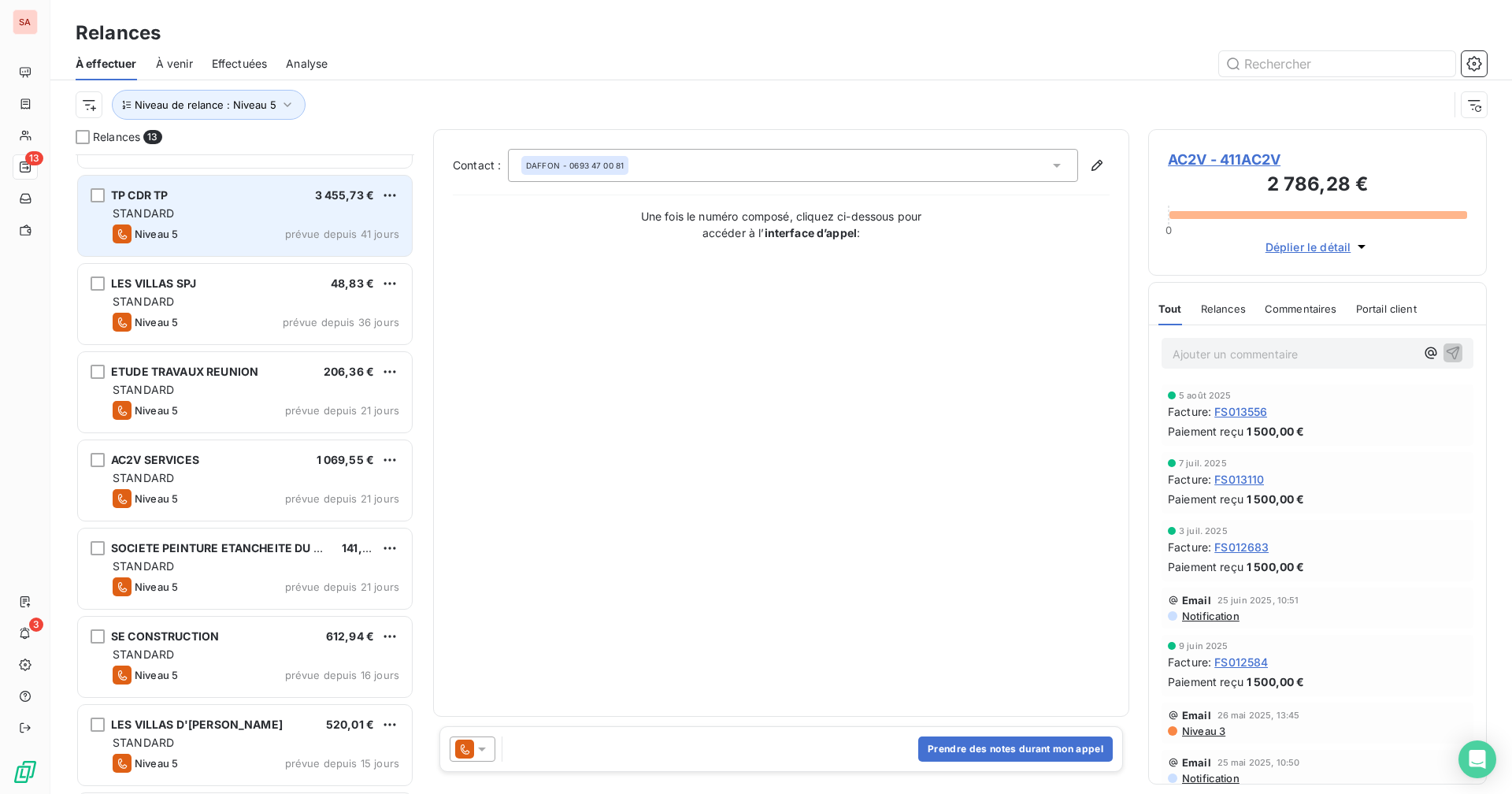
scroll to position [237, 0]
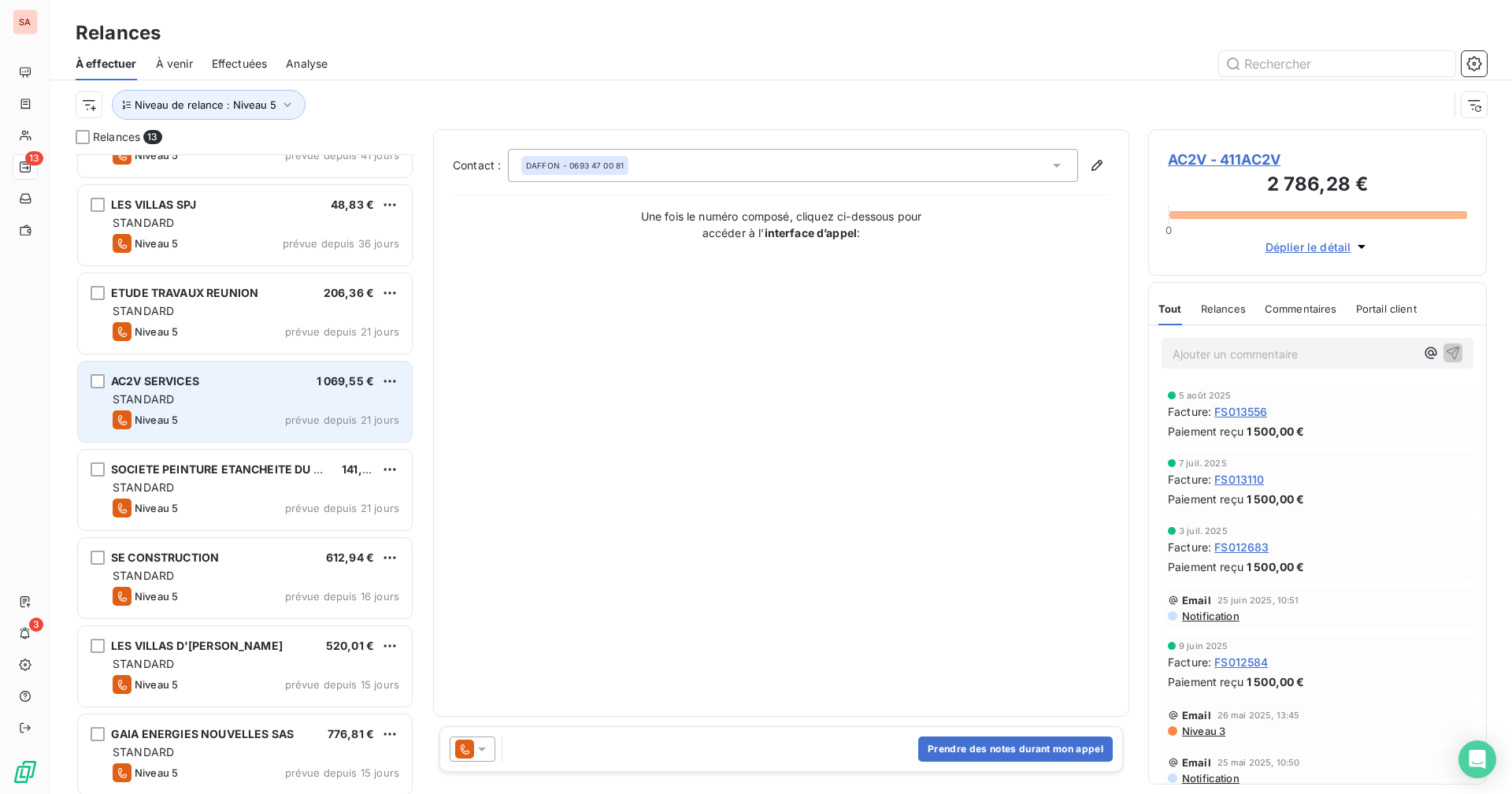
click at [255, 402] on div "STANDARD" at bounding box center [256, 399] width 287 height 16
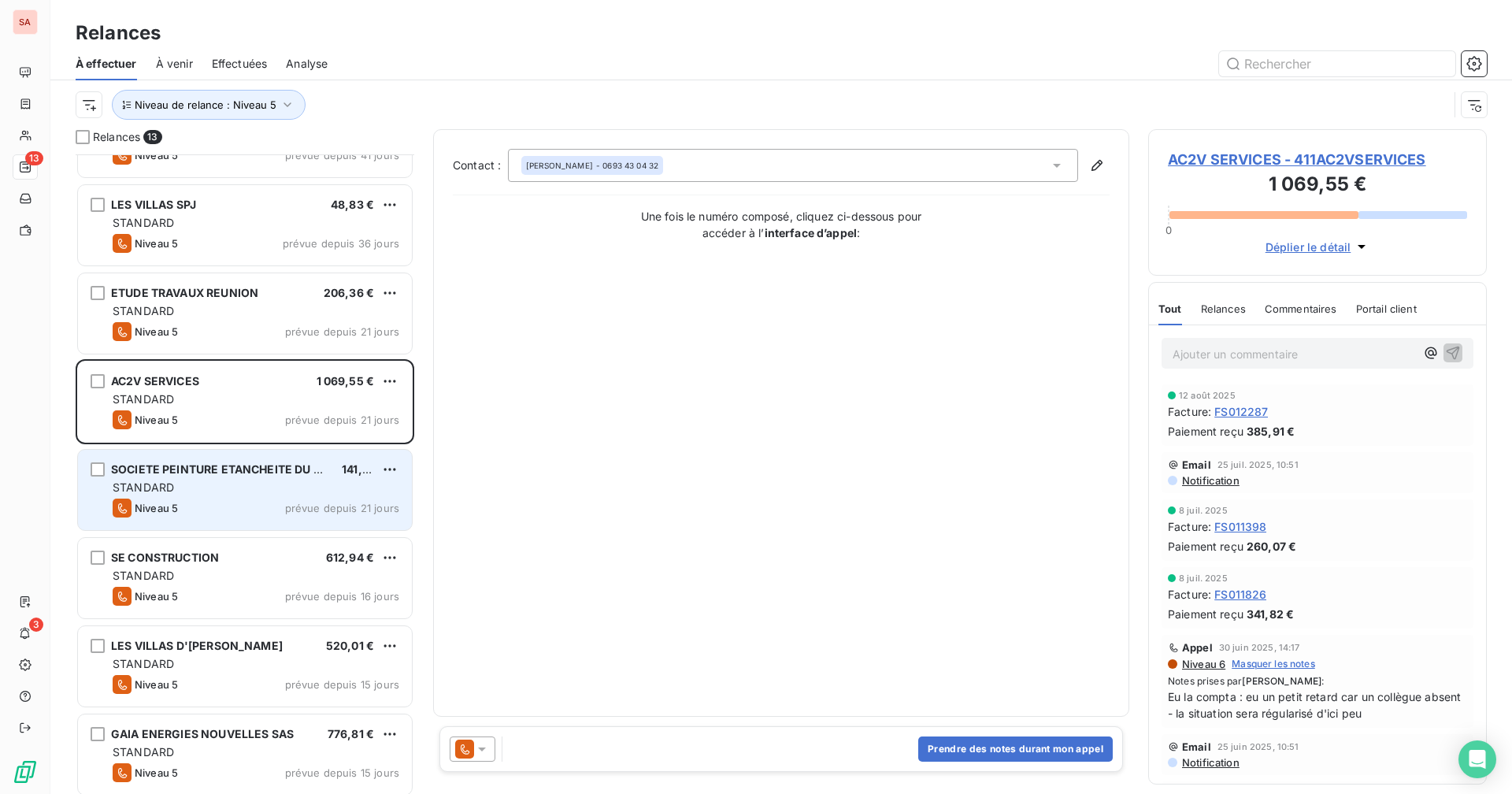
click at [238, 479] on div "SOCIETE PEINTURE ETANCHEITE DU BATIMENT - SPEB 141,79 € STANDARD Niveau 5 prévu…" at bounding box center [245, 490] width 334 height 81
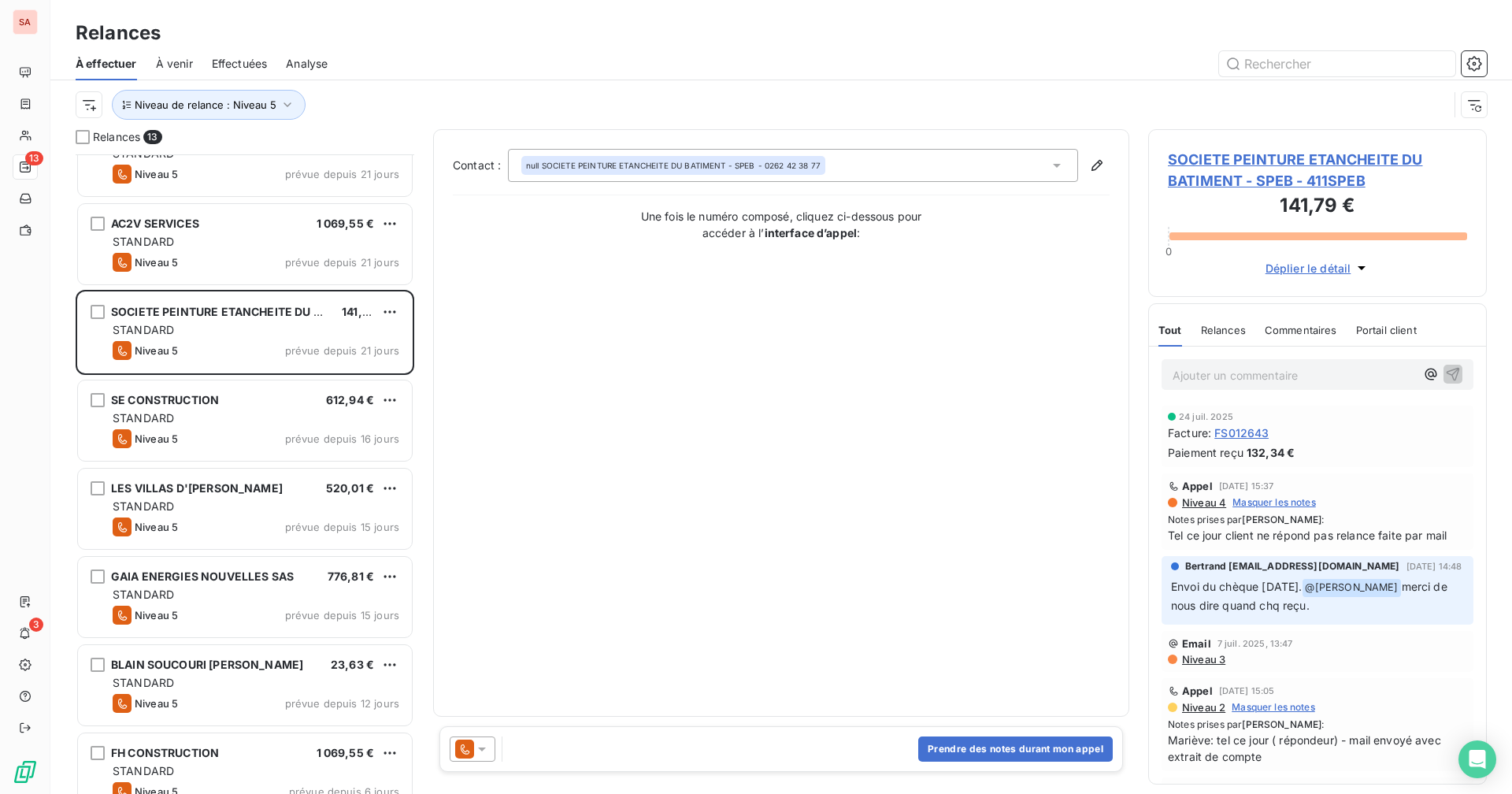
scroll to position [473, 0]
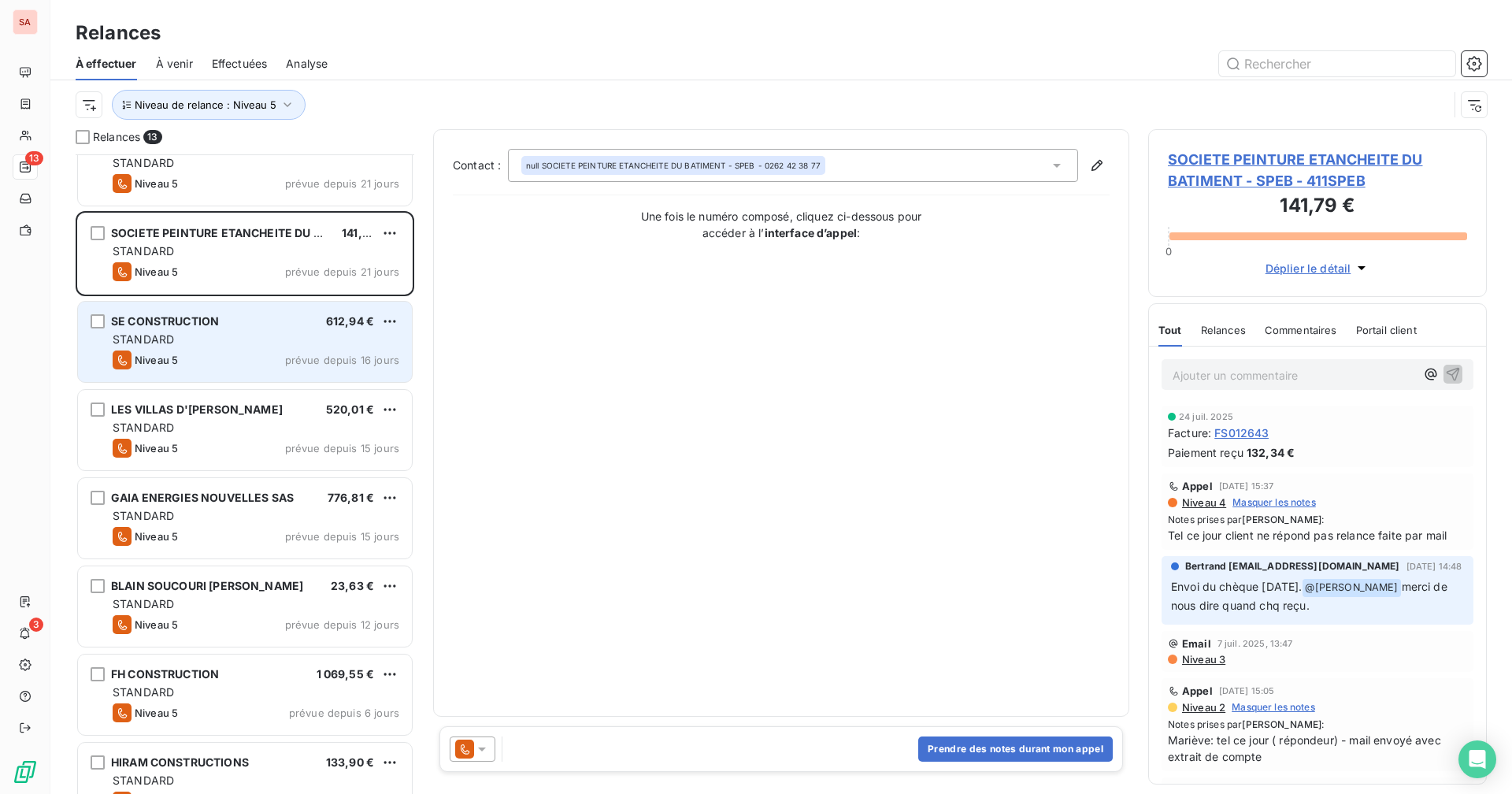
click at [270, 344] on div "STANDARD" at bounding box center [256, 339] width 287 height 16
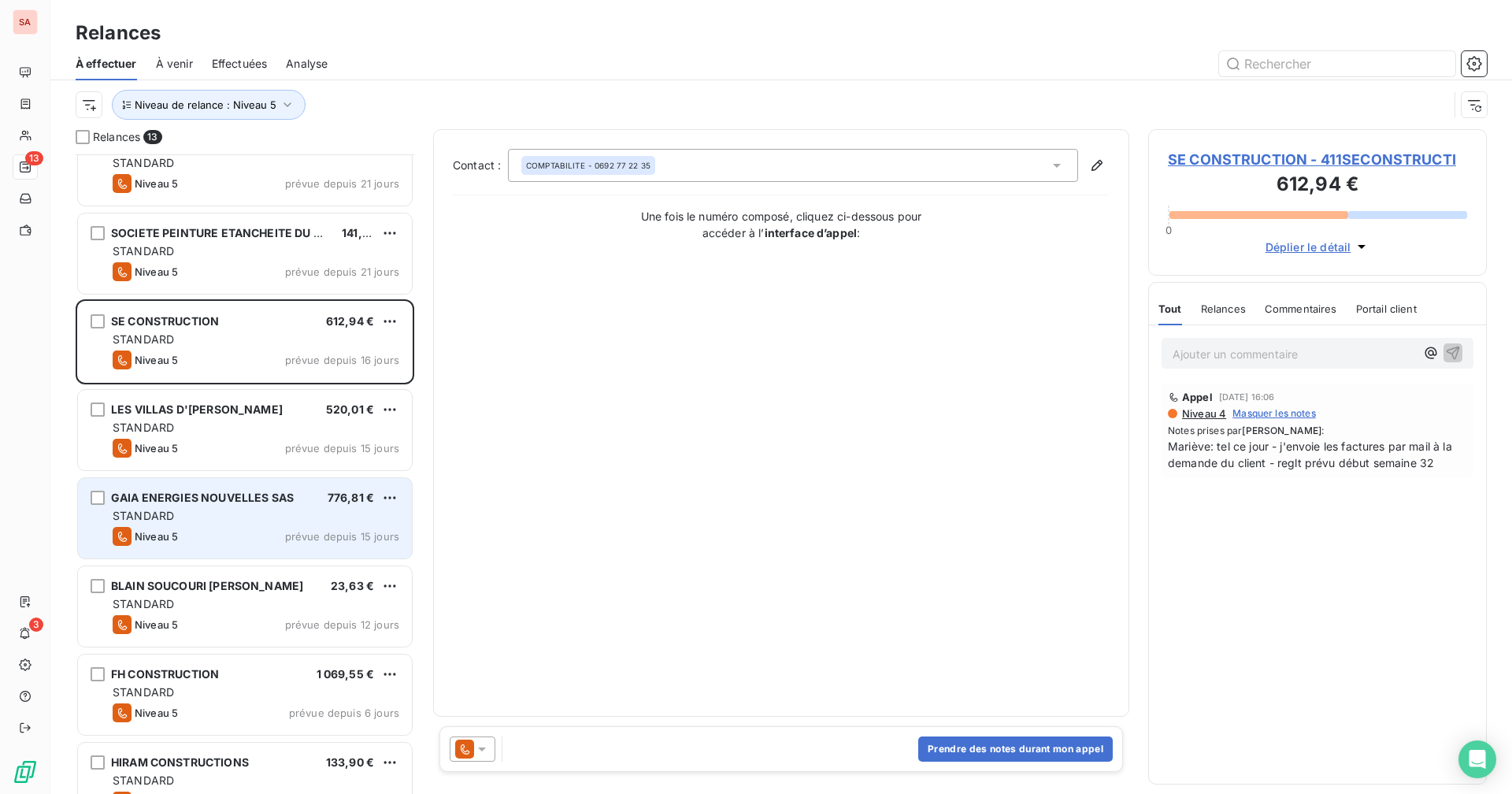
scroll to position [507, 0]
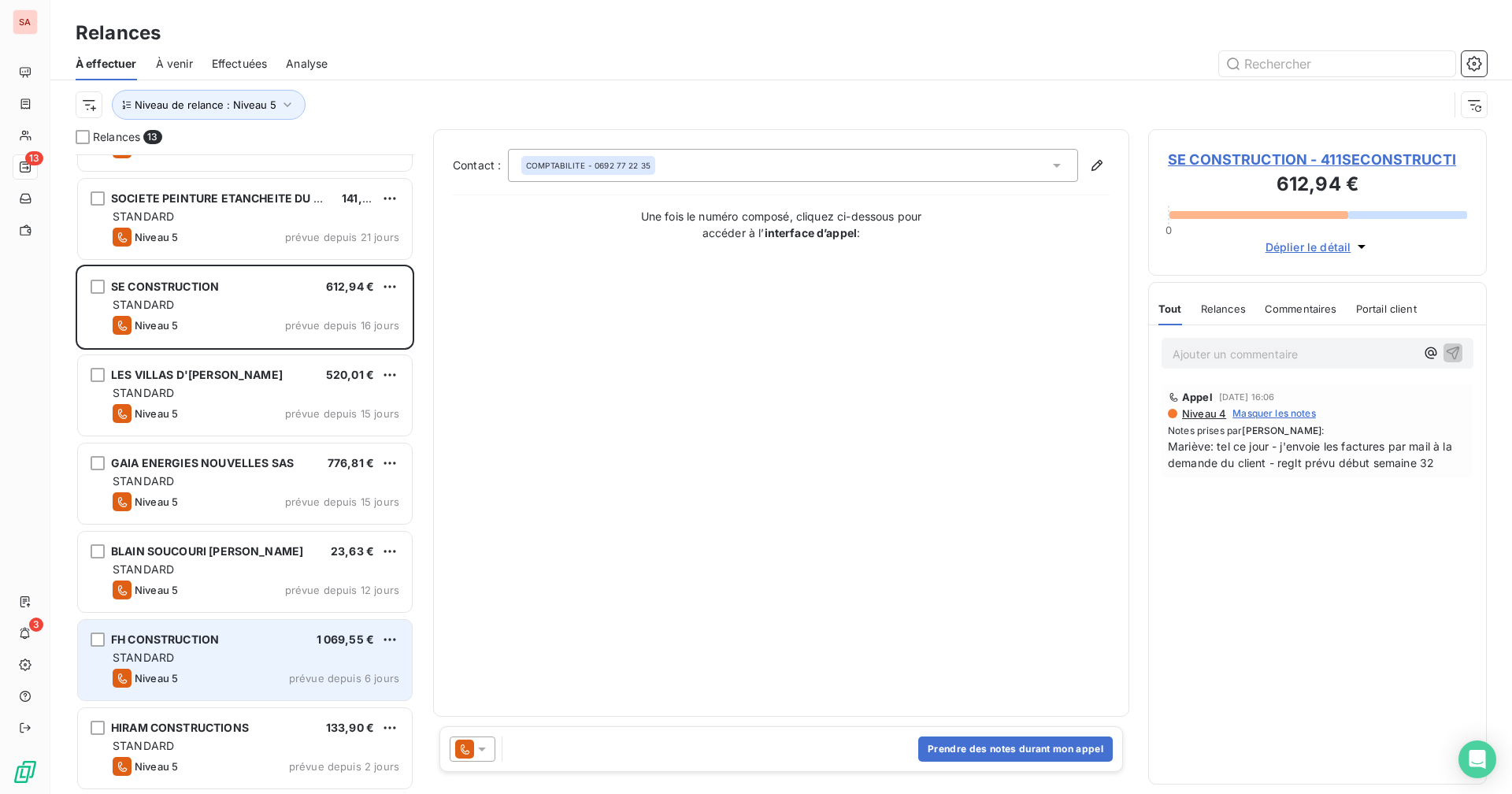
click at [261, 662] on div "STANDARD" at bounding box center [256, 657] width 287 height 16
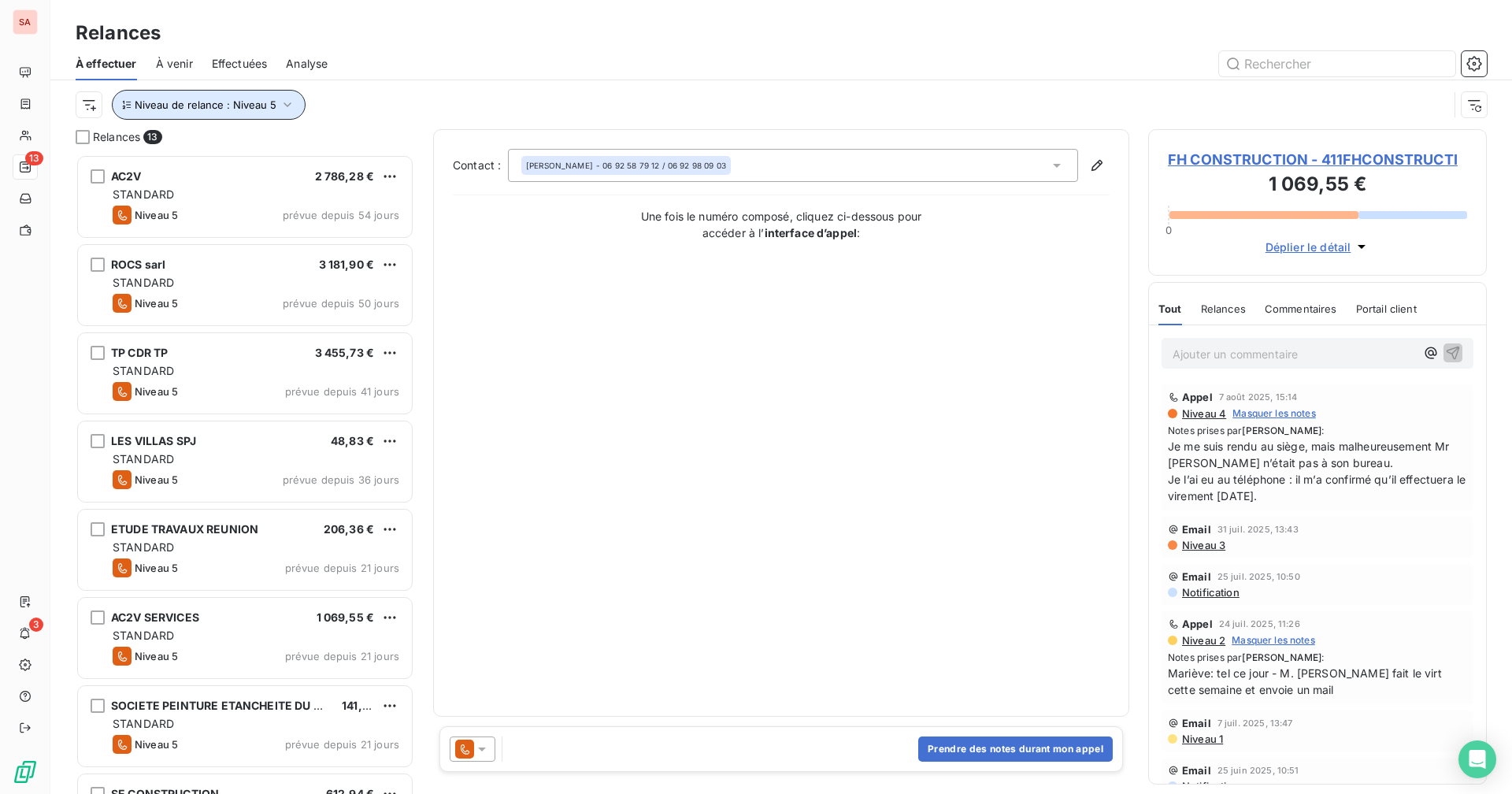
click at [271, 108] on span "Niveau de relance : Niveau 5" at bounding box center [205, 104] width 142 height 13
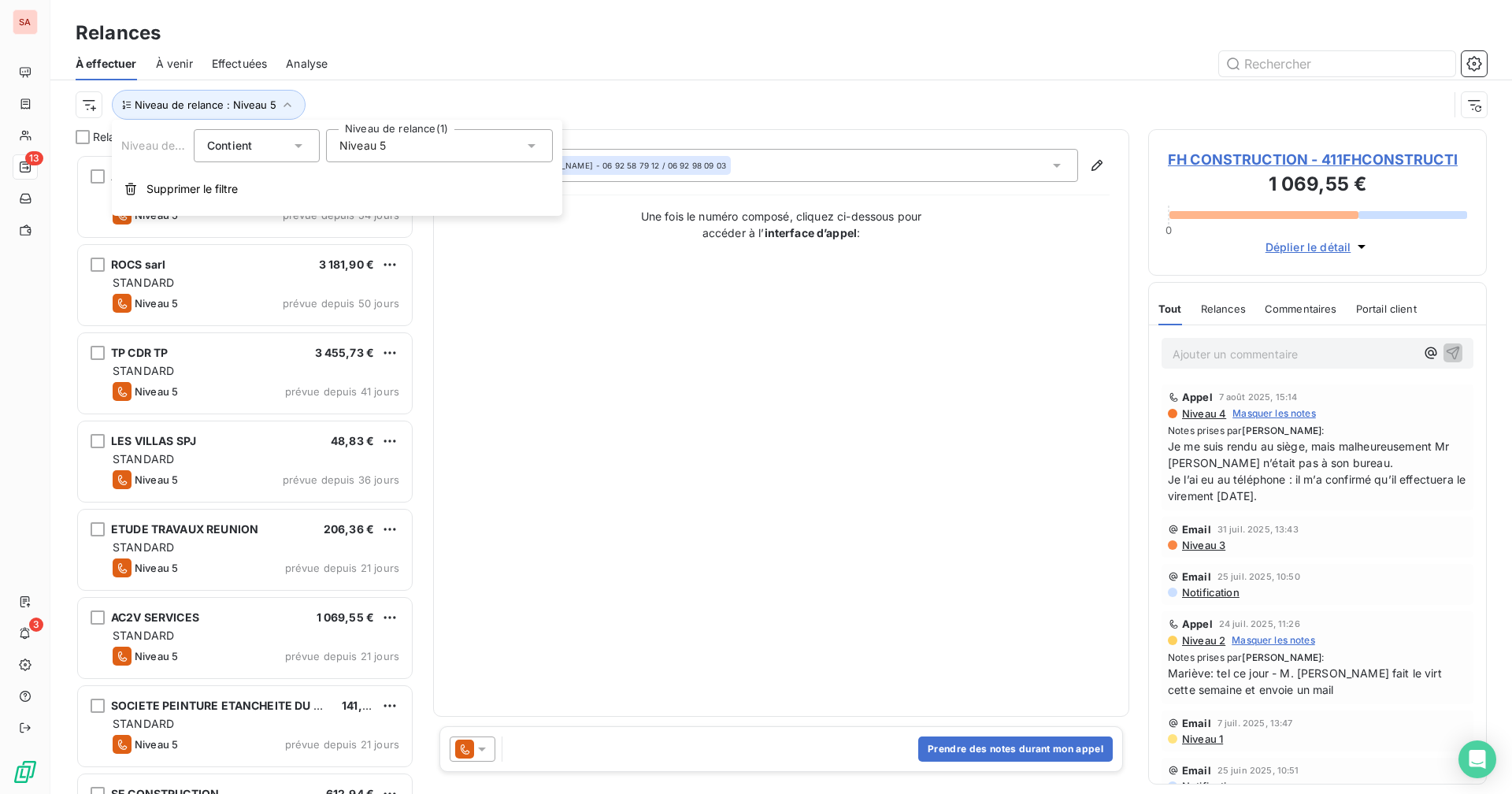
click at [377, 145] on span "Niveau 5" at bounding box center [362, 145] width 46 height 16
click at [345, 322] on icon at bounding box center [342, 321] width 9 height 9
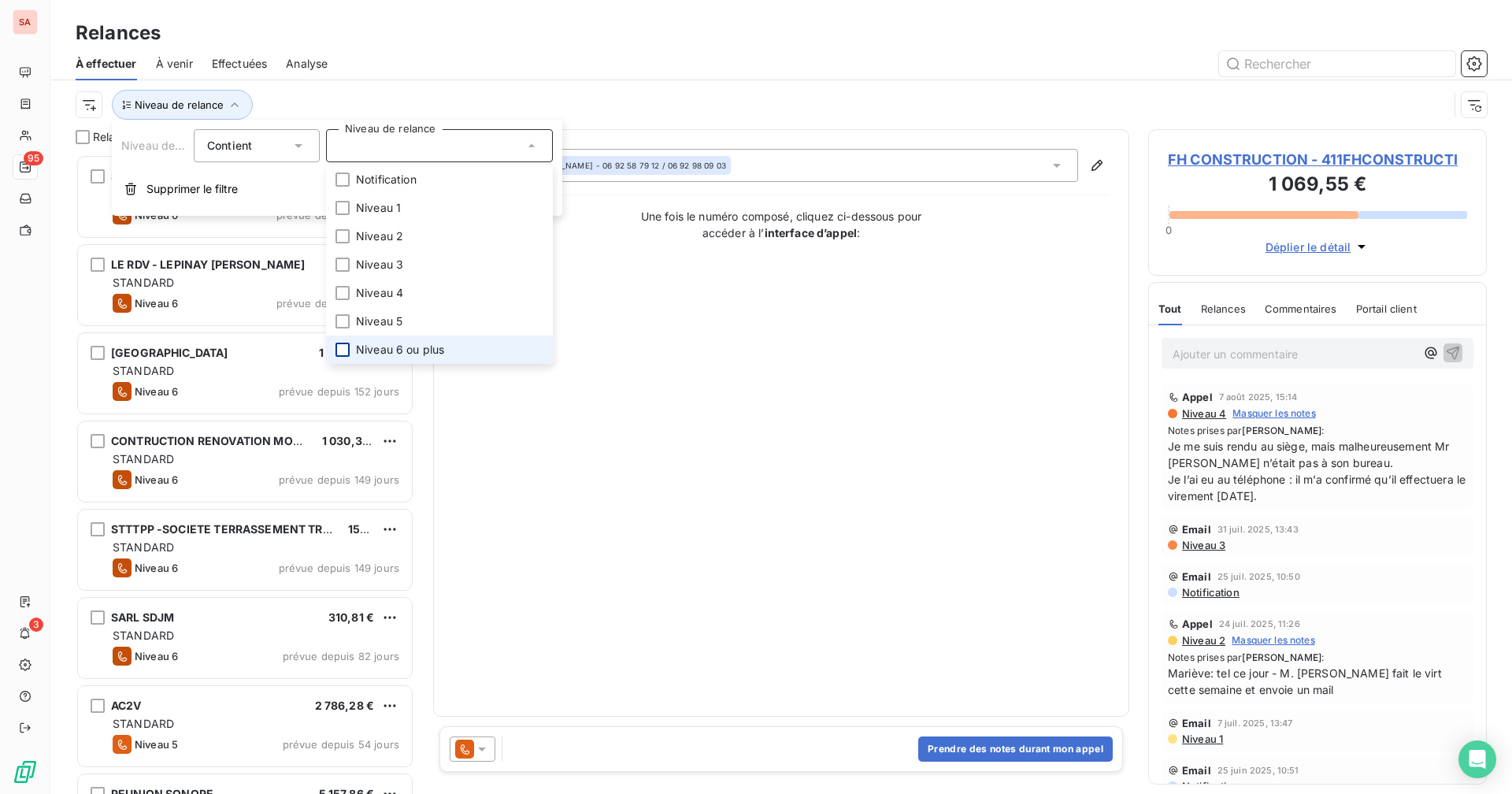
click at [345, 344] on div at bounding box center [342, 350] width 14 height 14
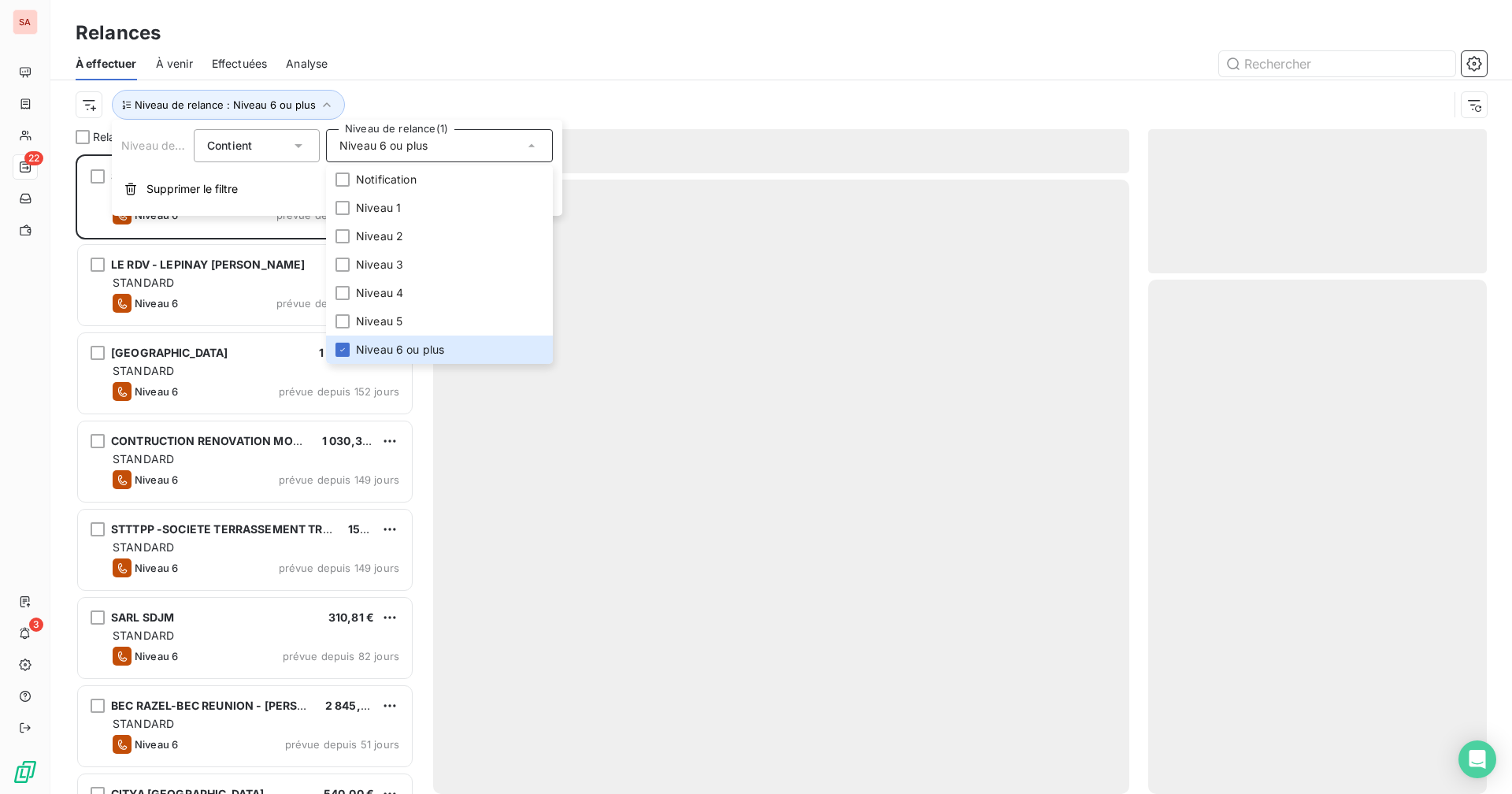
click at [445, 34] on div "Relances" at bounding box center [781, 33] width 1462 height 29
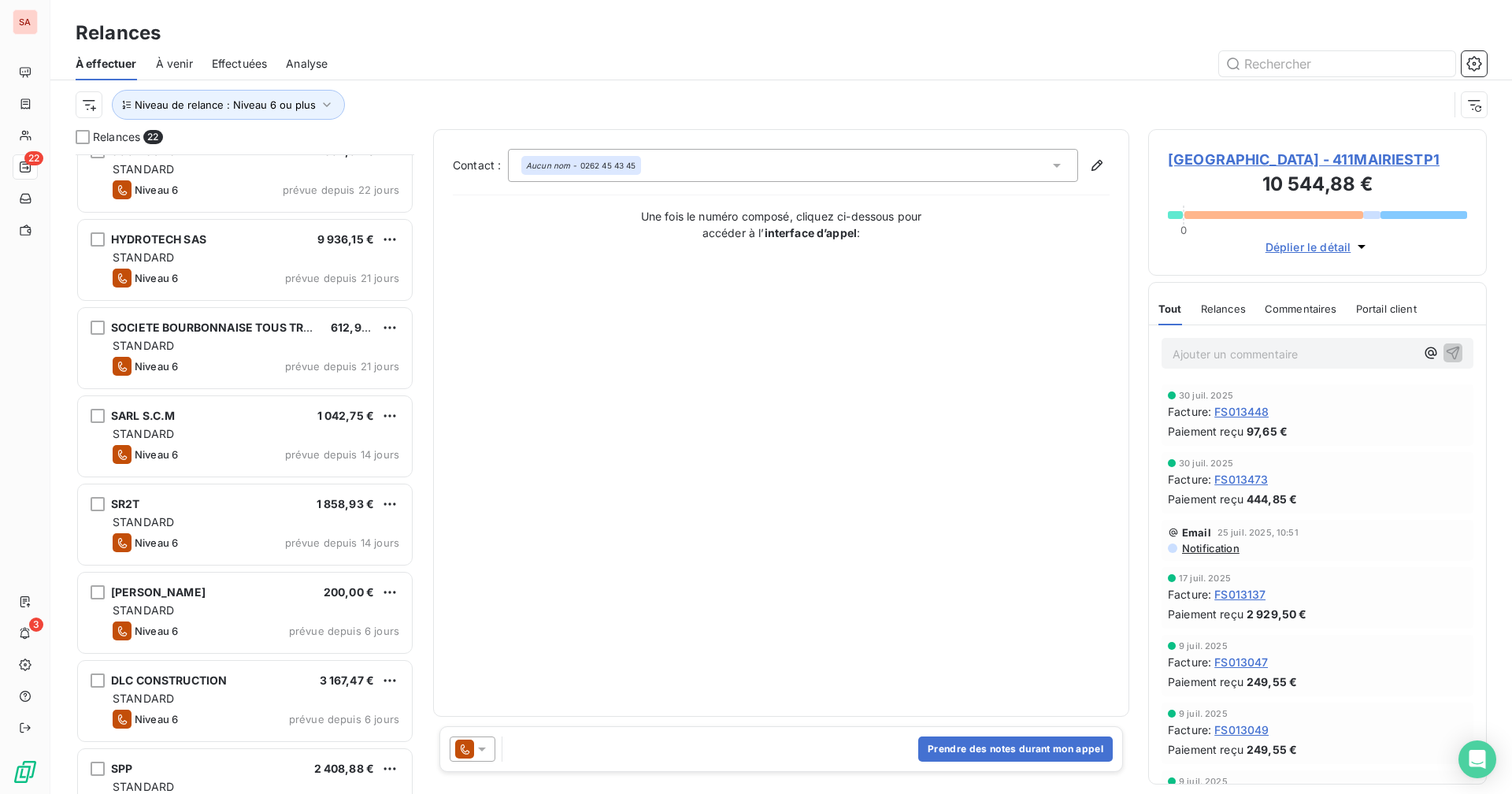
scroll to position [1301, 0]
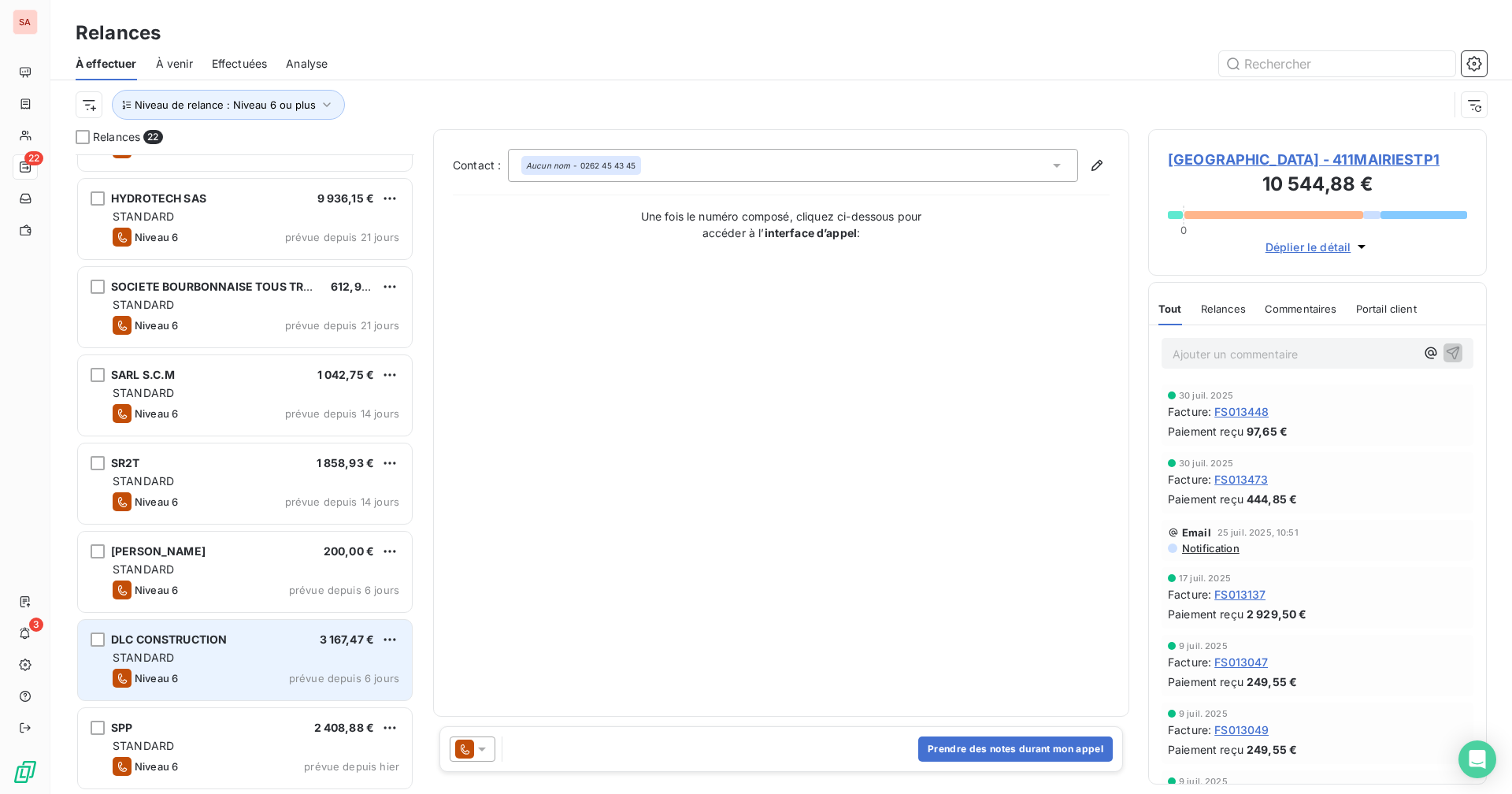
click at [236, 655] on div "STANDARD" at bounding box center [256, 657] width 287 height 16
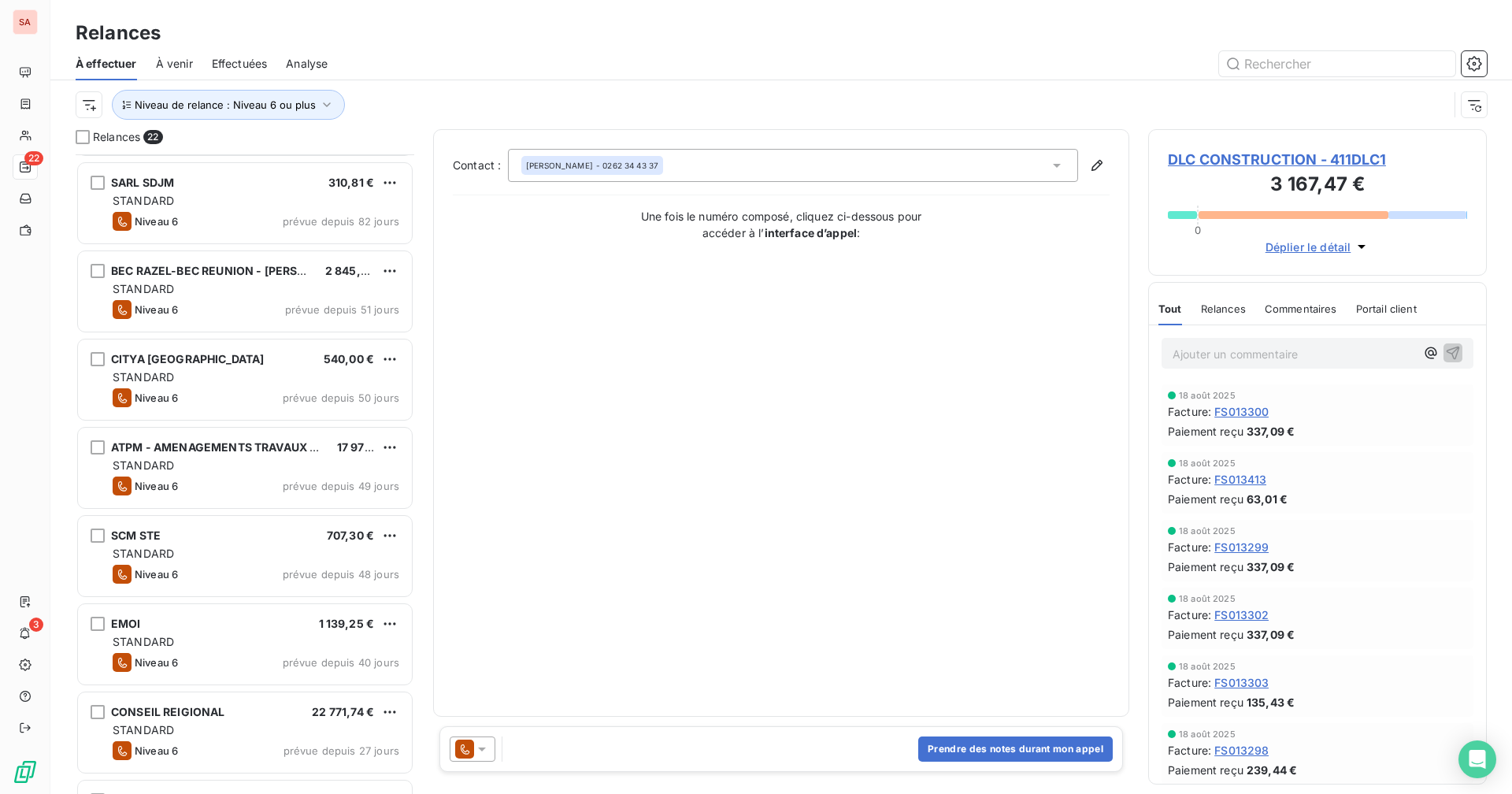
scroll to position [357, 0]
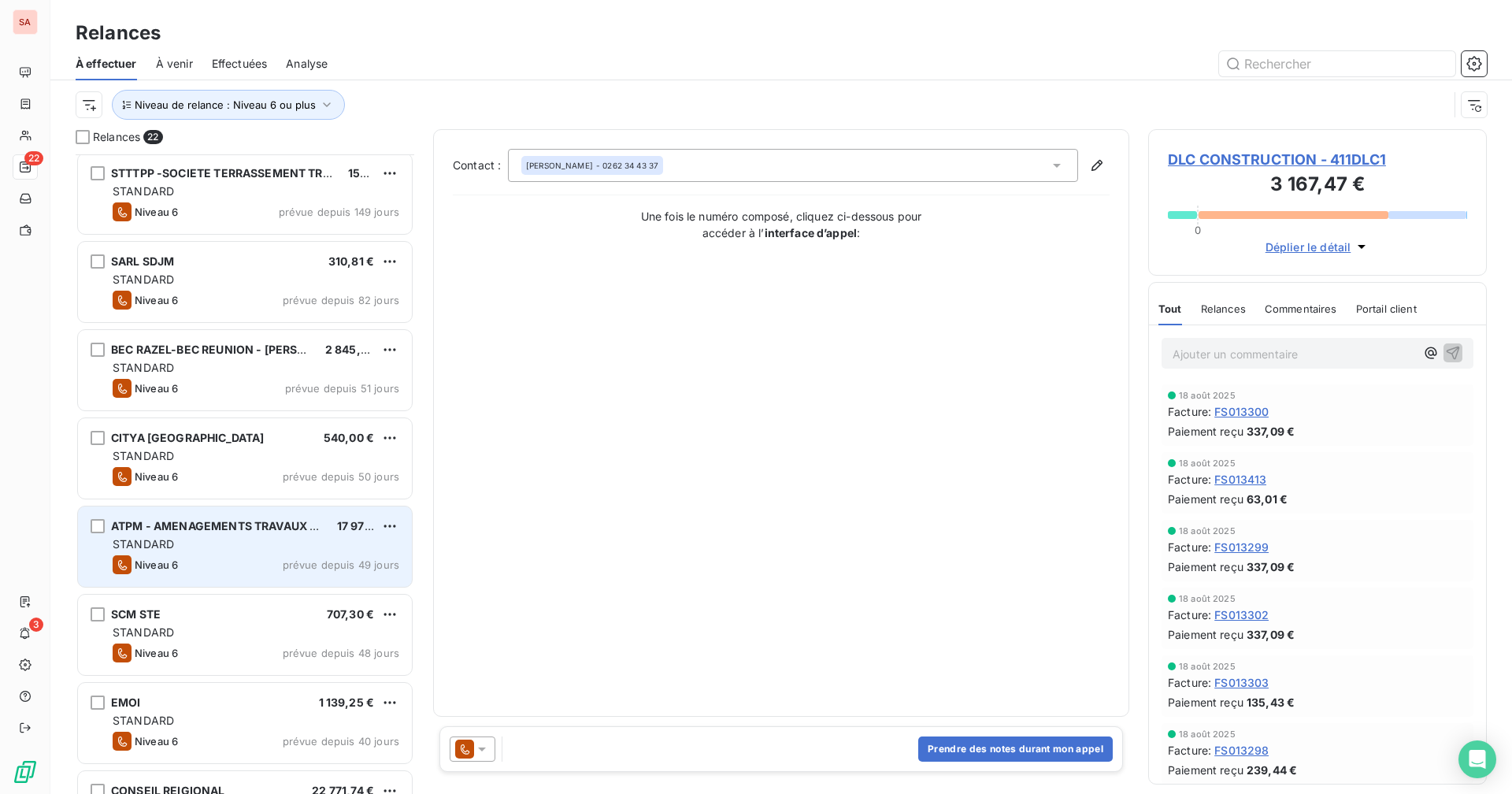
click at [234, 544] on div "STANDARD" at bounding box center [256, 544] width 287 height 16
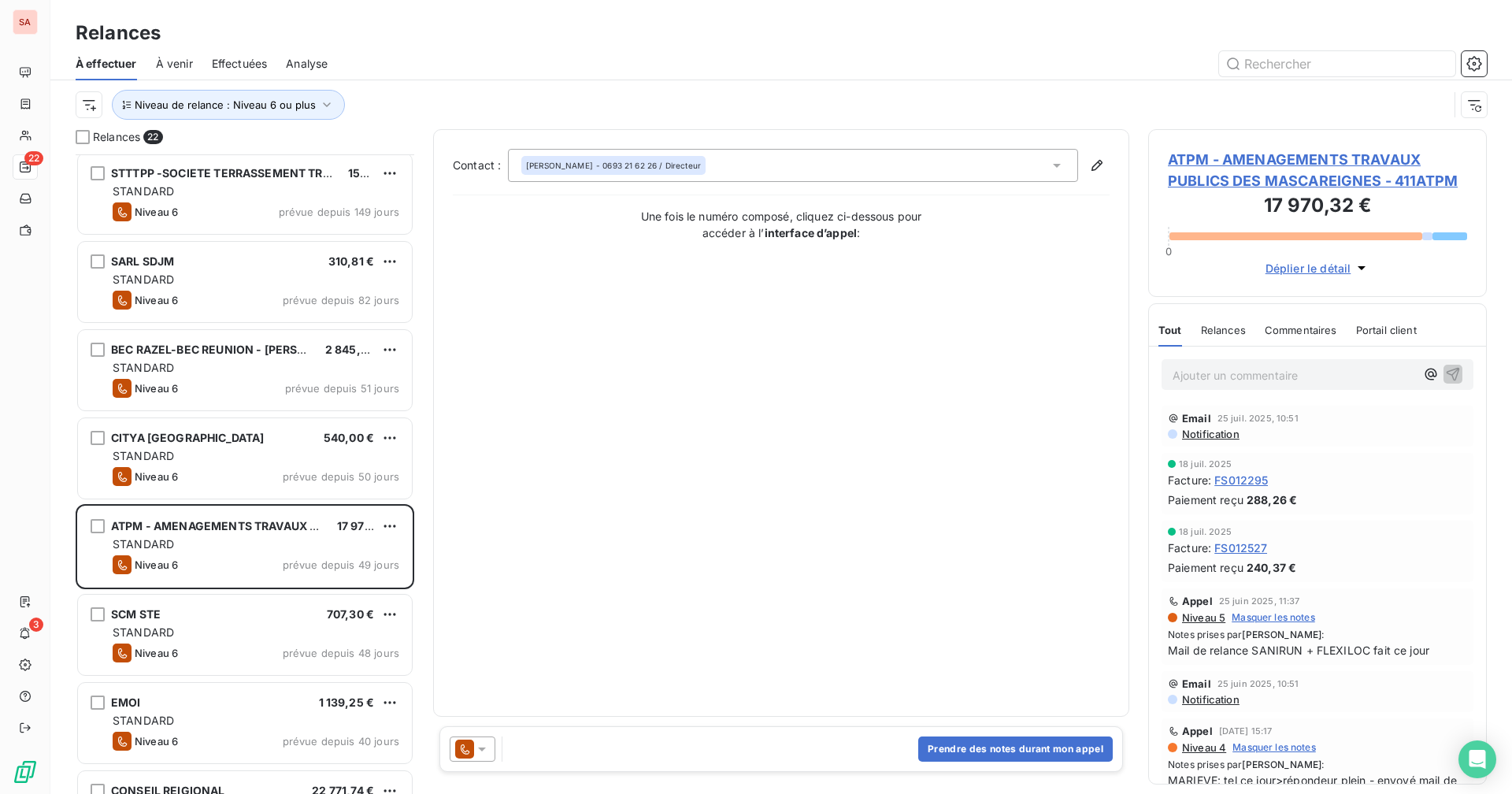
click at [1272, 159] on span "ATPM - AMENAGEMENTS TRAVAUX PUBLICS DES MASCAREIGNES - 411ATPM" at bounding box center [1318, 170] width 299 height 43
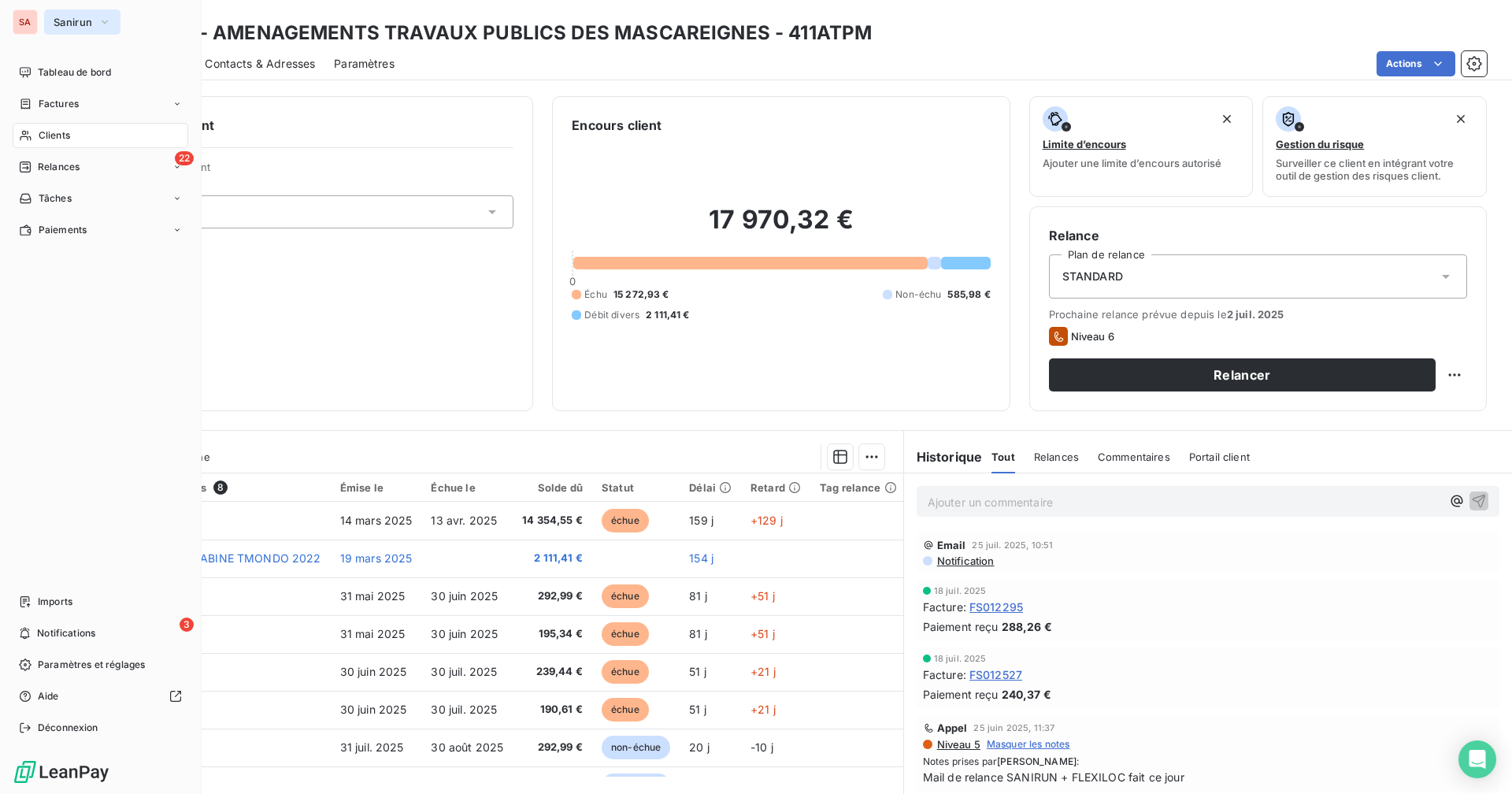
click at [82, 24] on span "Sanirun" at bounding box center [73, 22] width 39 height 13
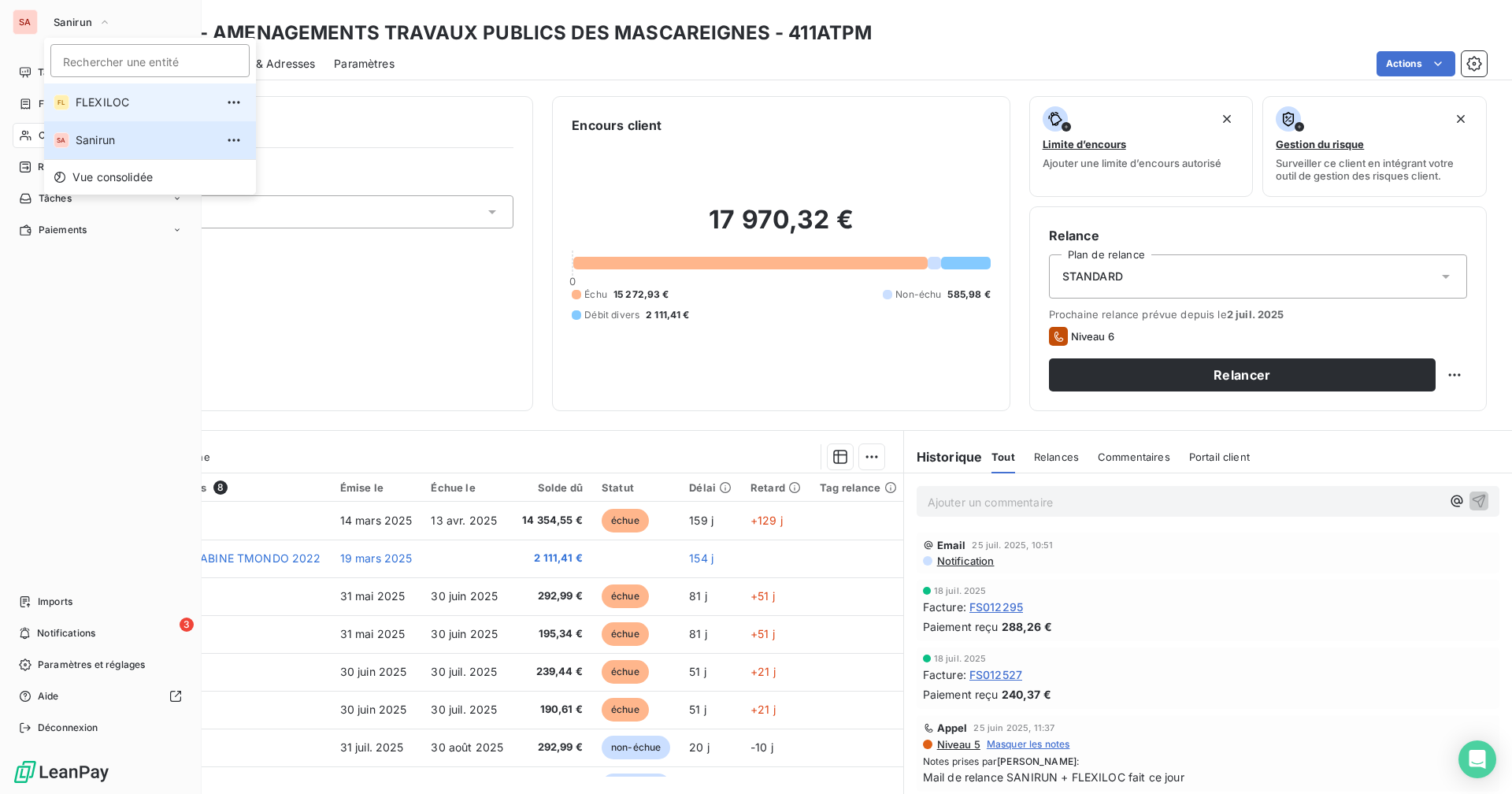
click at [126, 94] on li "FL FLEXILOC" at bounding box center [150, 102] width 212 height 38
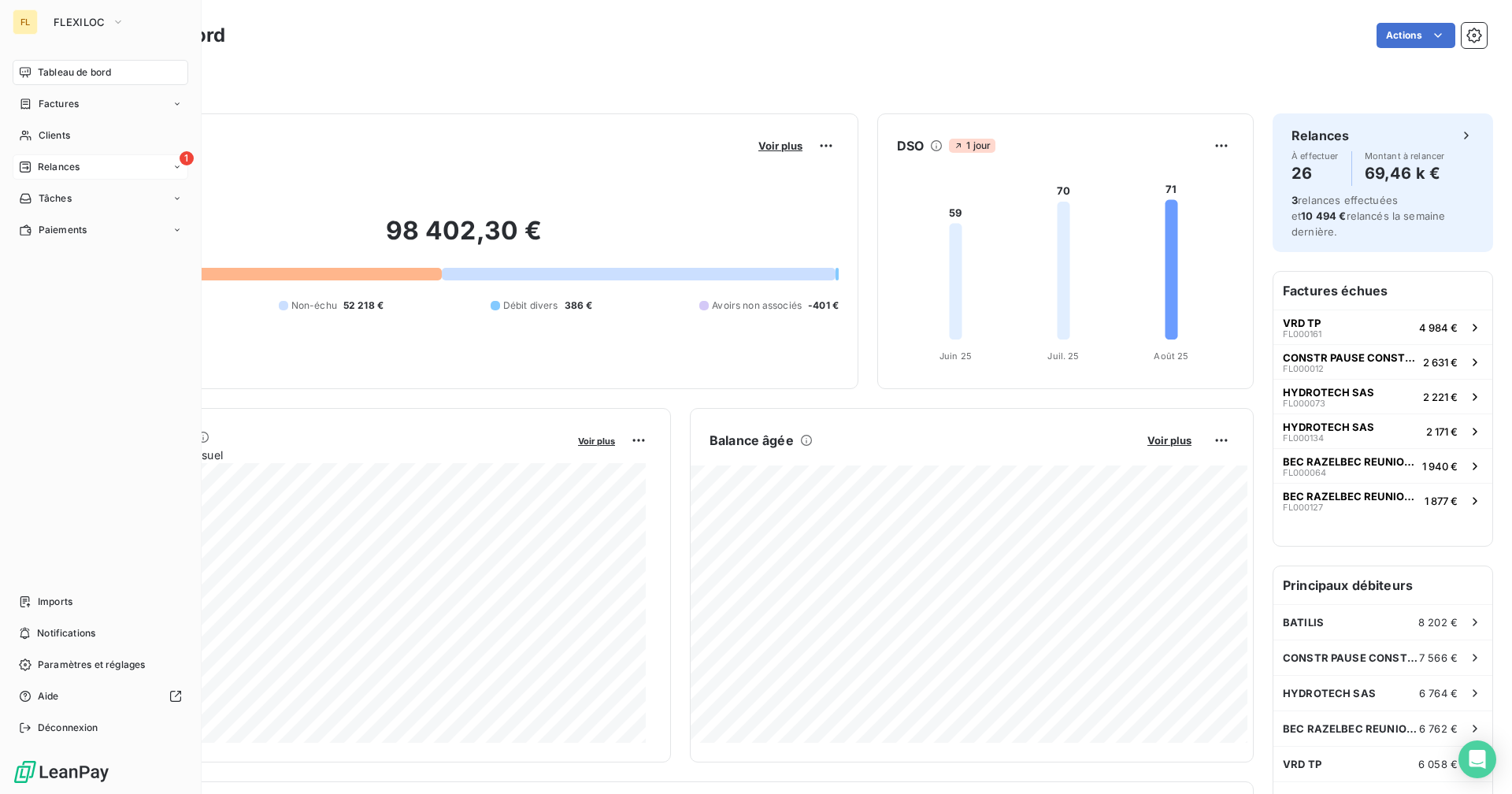
click at [94, 165] on div "1 Relances" at bounding box center [100, 167] width 176 height 25
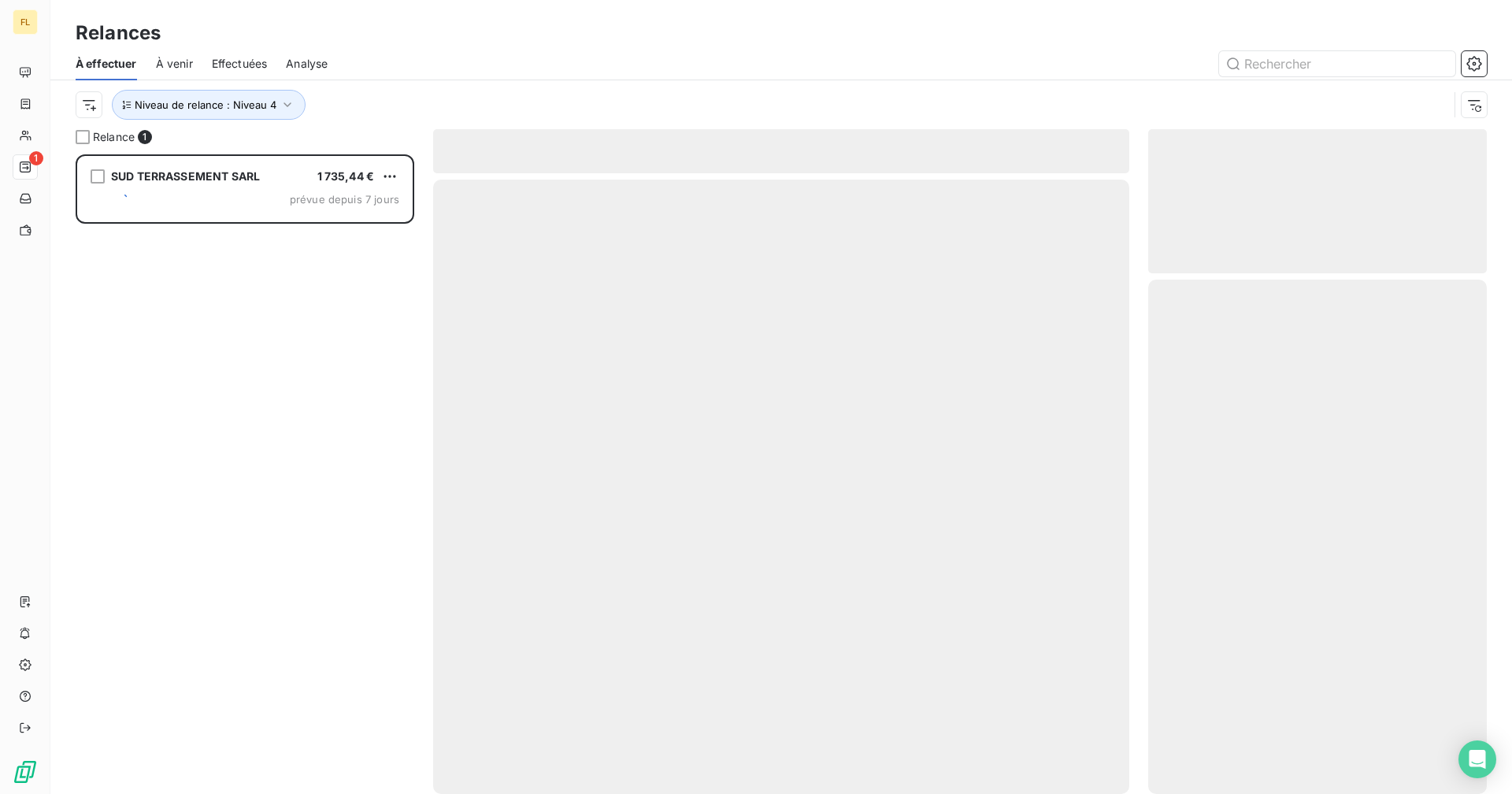
scroll to position [628, 327]
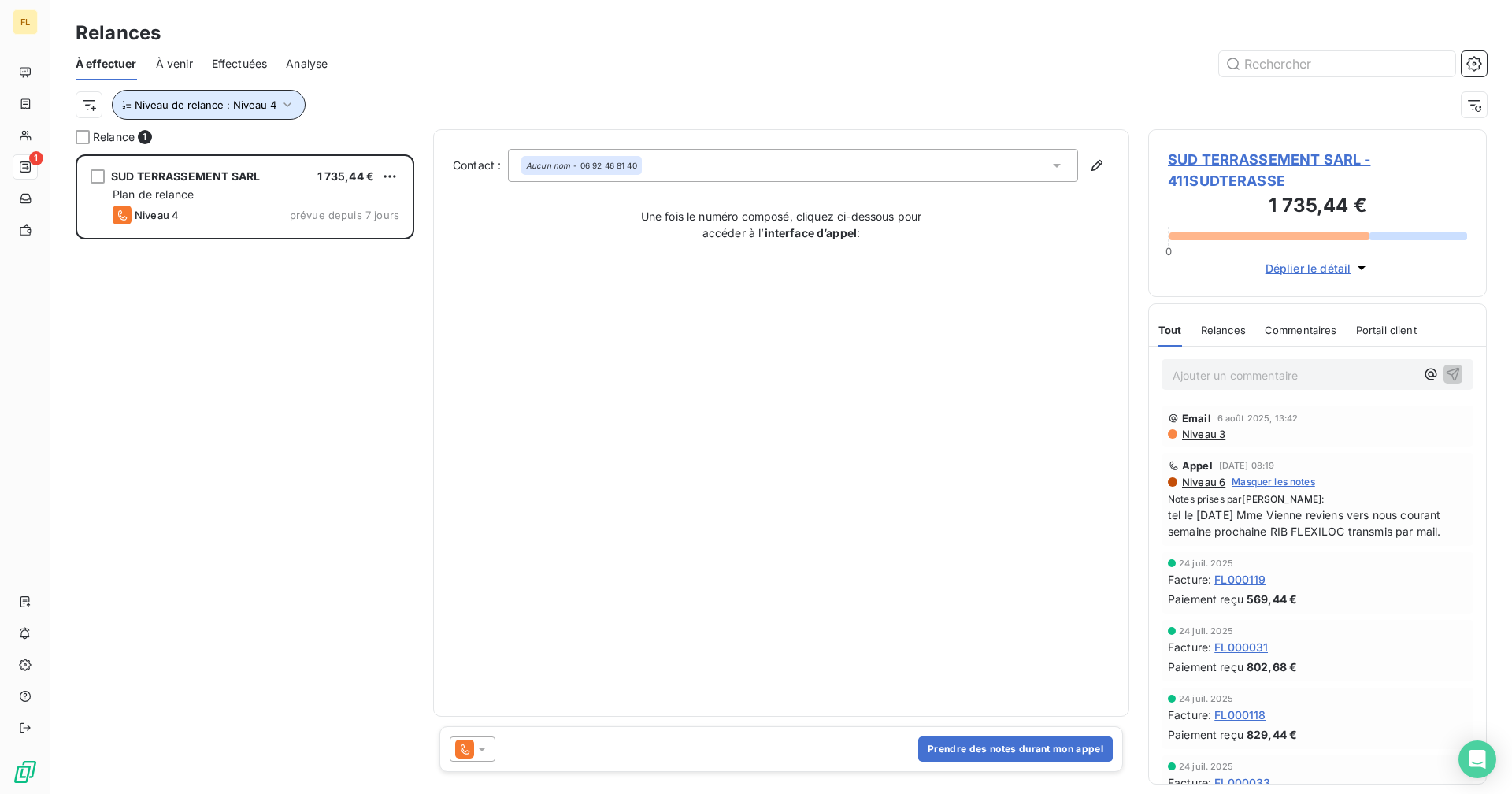
click at [272, 105] on span "Niveau de relance : Niveau 4" at bounding box center [205, 104] width 142 height 13
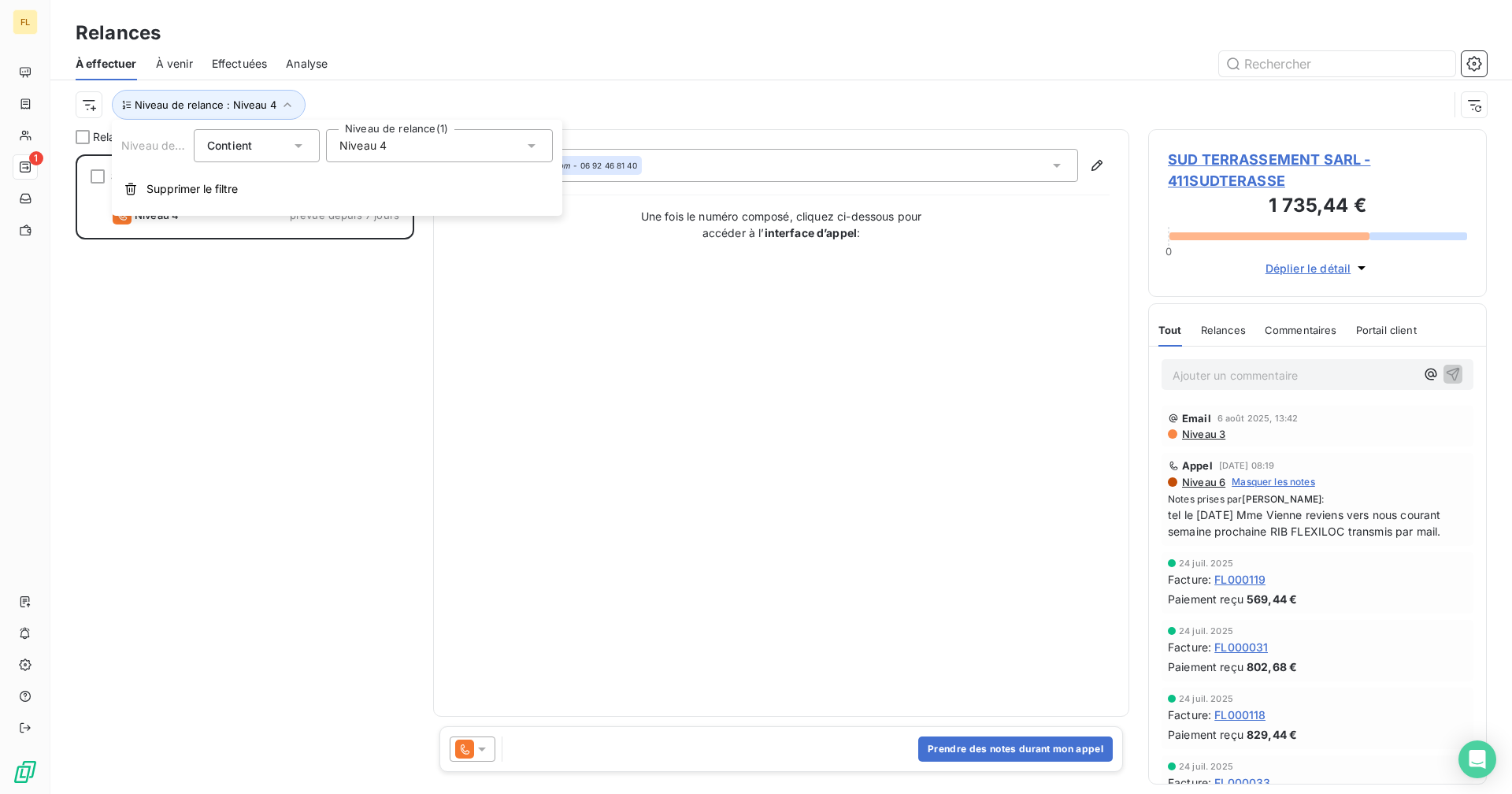
click at [365, 151] on span "Niveau 4" at bounding box center [363, 145] width 47 height 16
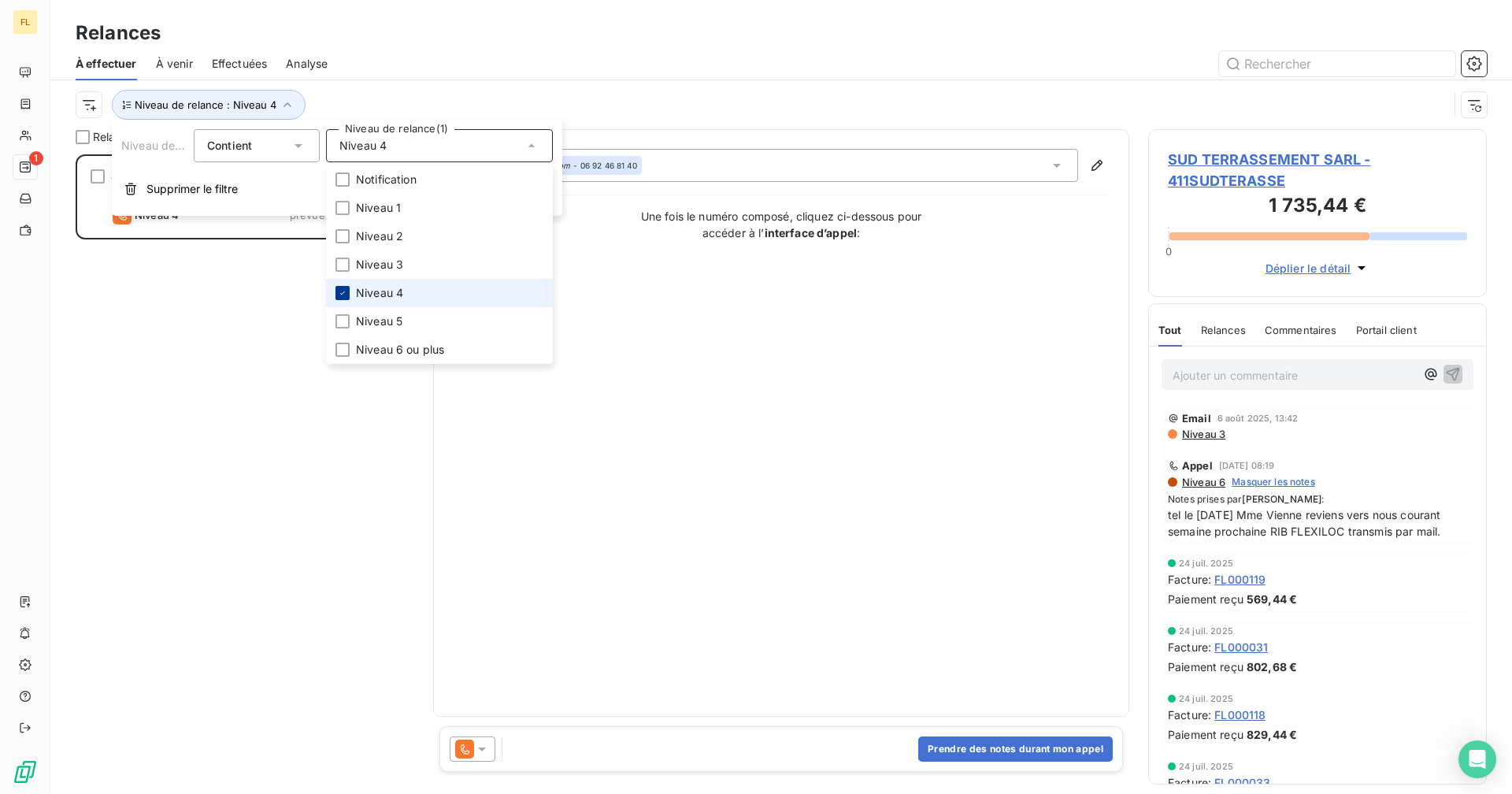
click at [347, 292] on div at bounding box center [342, 292] width 14 height 14
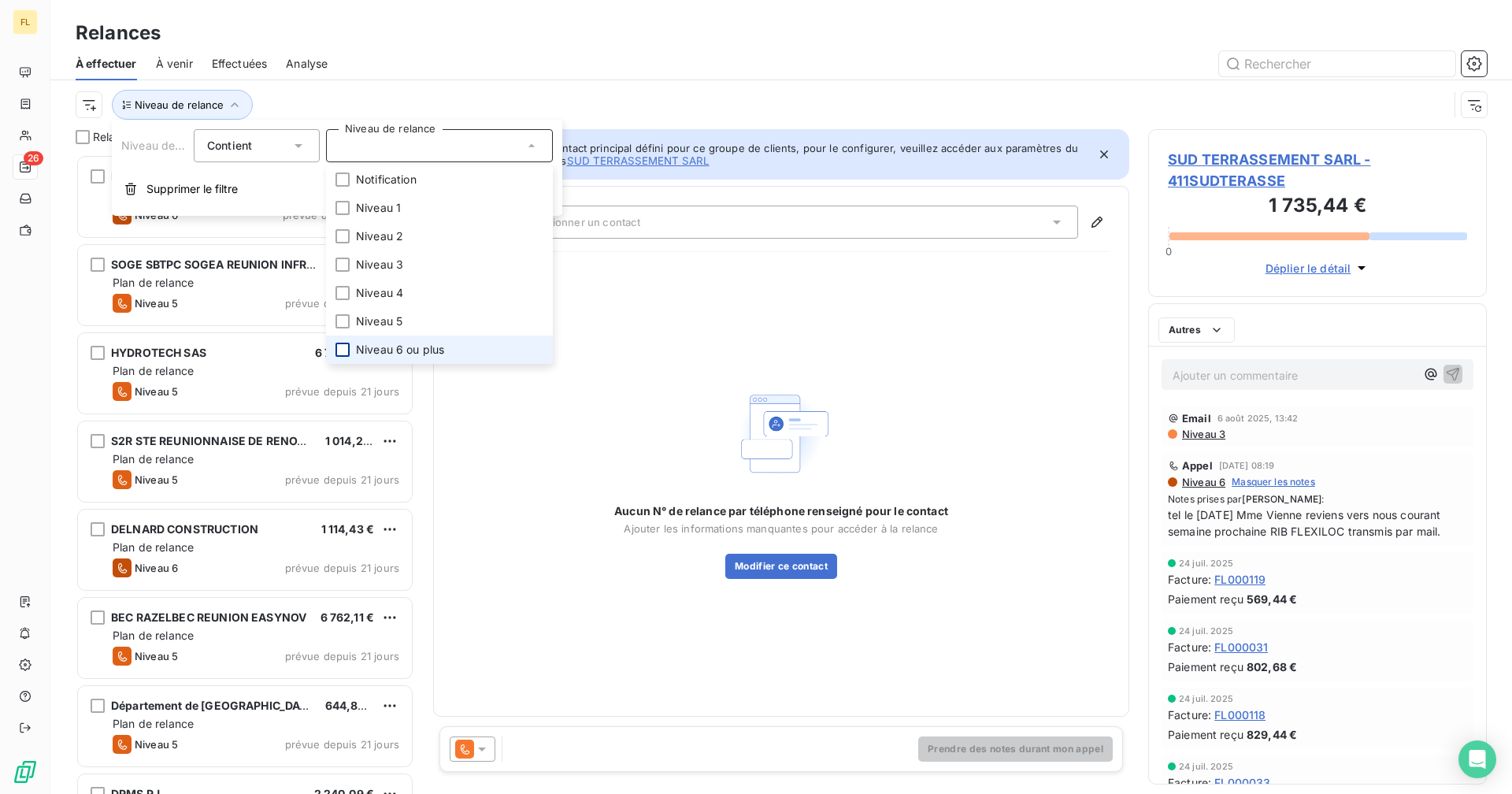
click at [342, 344] on div at bounding box center [342, 350] width 14 height 14
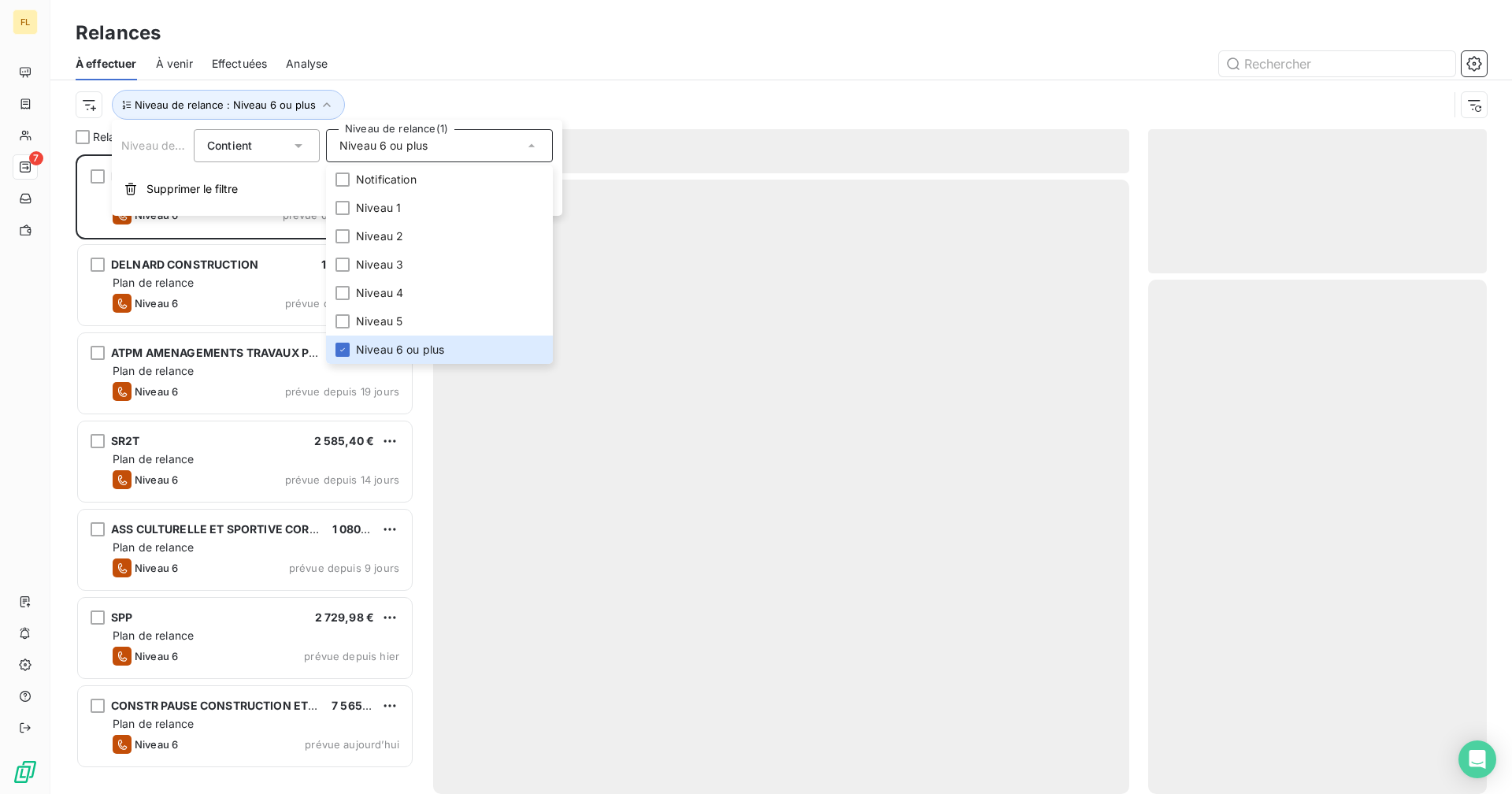
scroll to position [628, 327]
click at [424, 66] on div at bounding box center [916, 64] width 1141 height 25
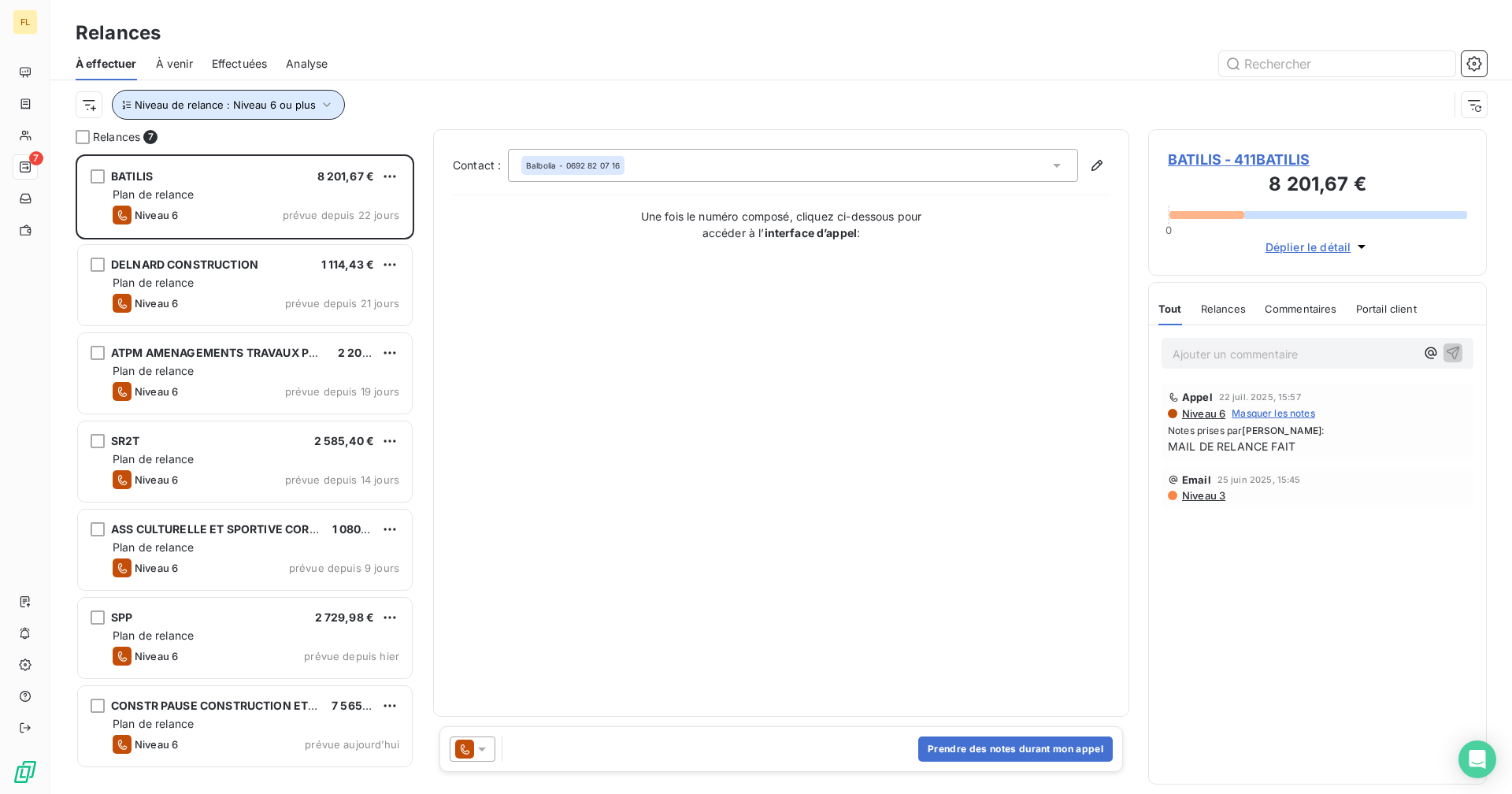
click at [296, 107] on span "Niveau de relance : Niveau 6 ou plus" at bounding box center [225, 104] width 182 height 13
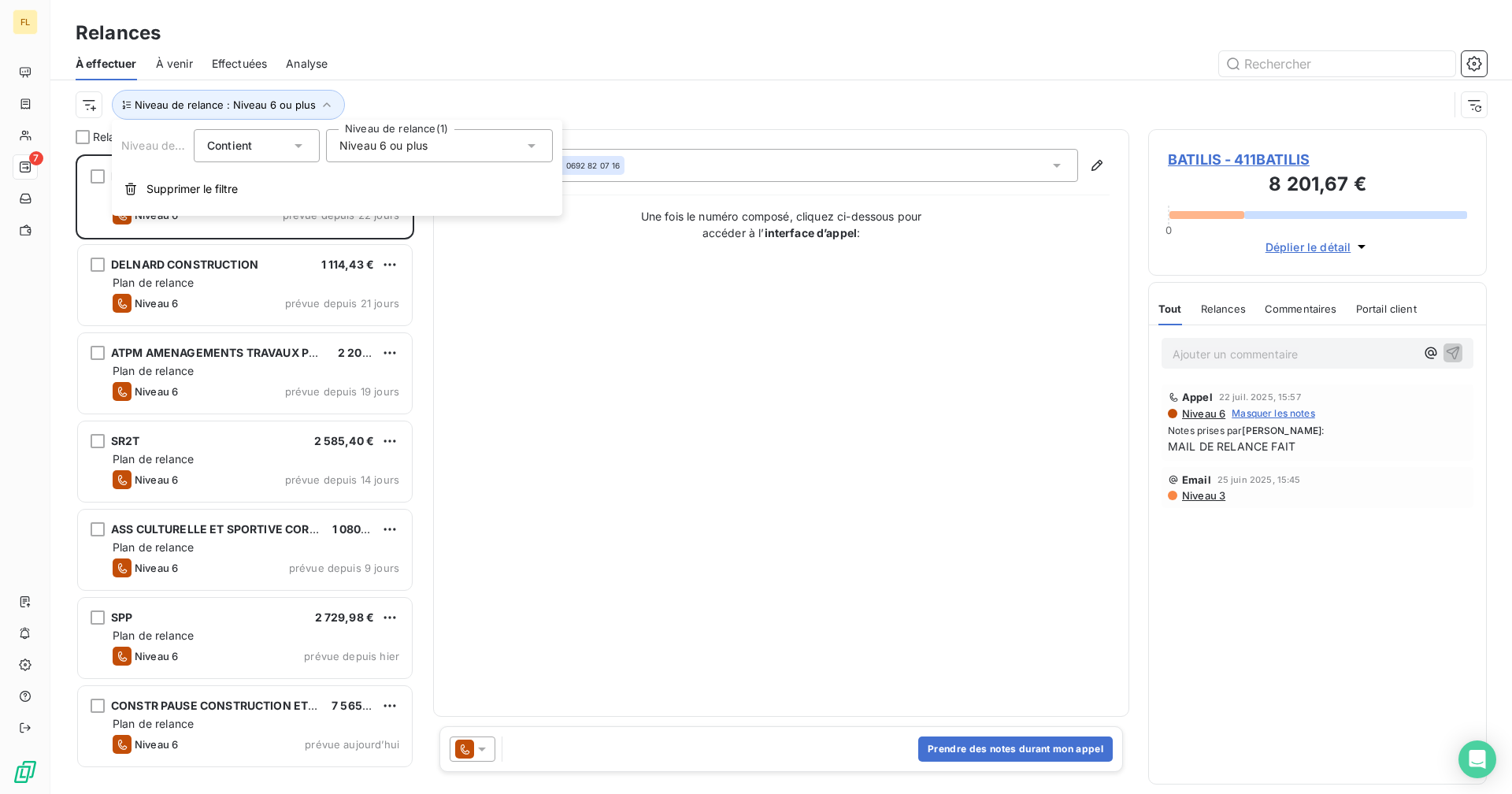
click at [365, 142] on span "Niveau 6 ou plus" at bounding box center [383, 145] width 88 height 16
drag, startPoint x: 344, startPoint y: 355, endPoint x: 342, endPoint y: 336, distance: 19.1
click at [344, 355] on div at bounding box center [342, 350] width 14 height 14
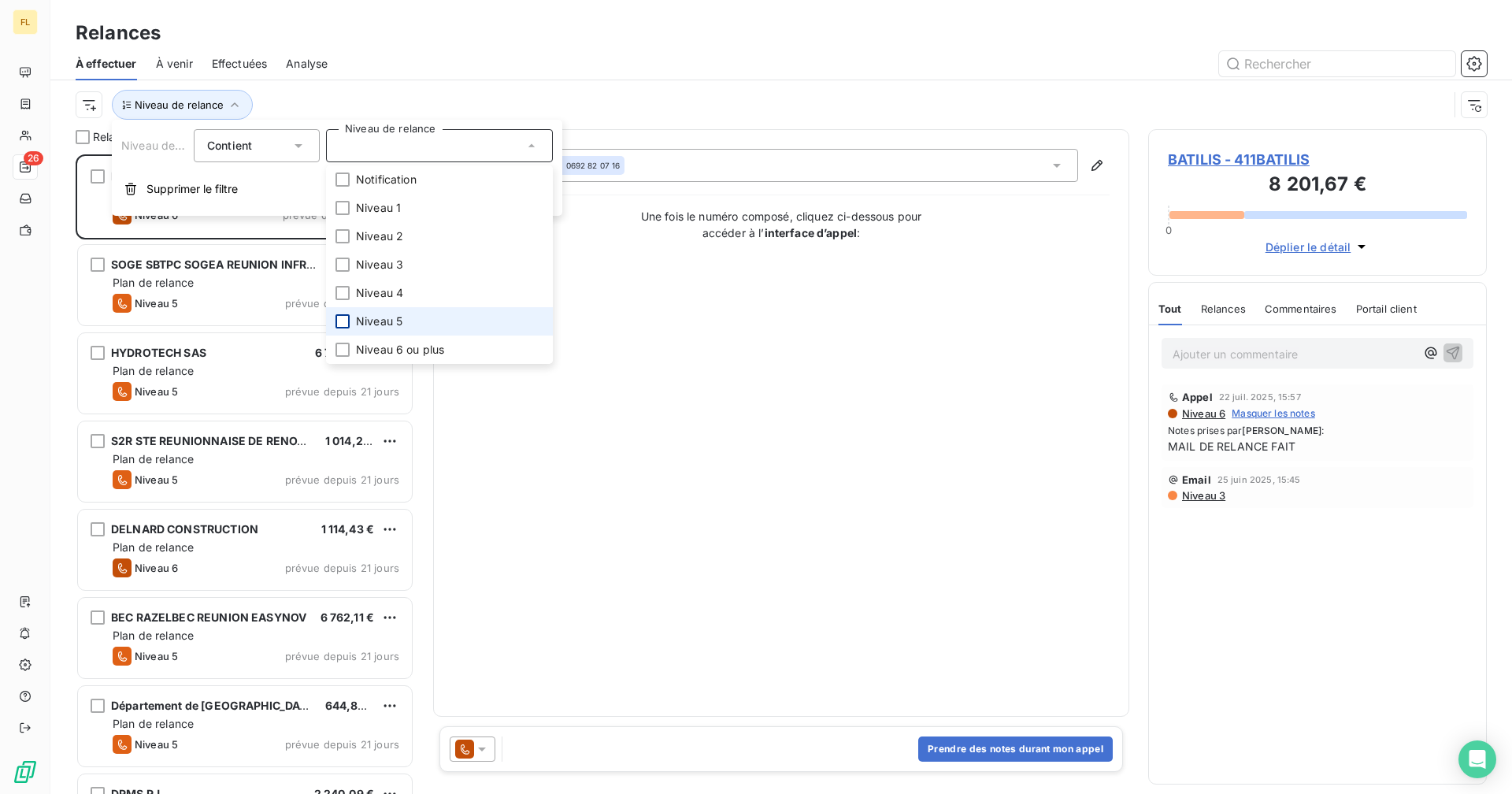
click at [342, 323] on div at bounding box center [342, 321] width 14 height 14
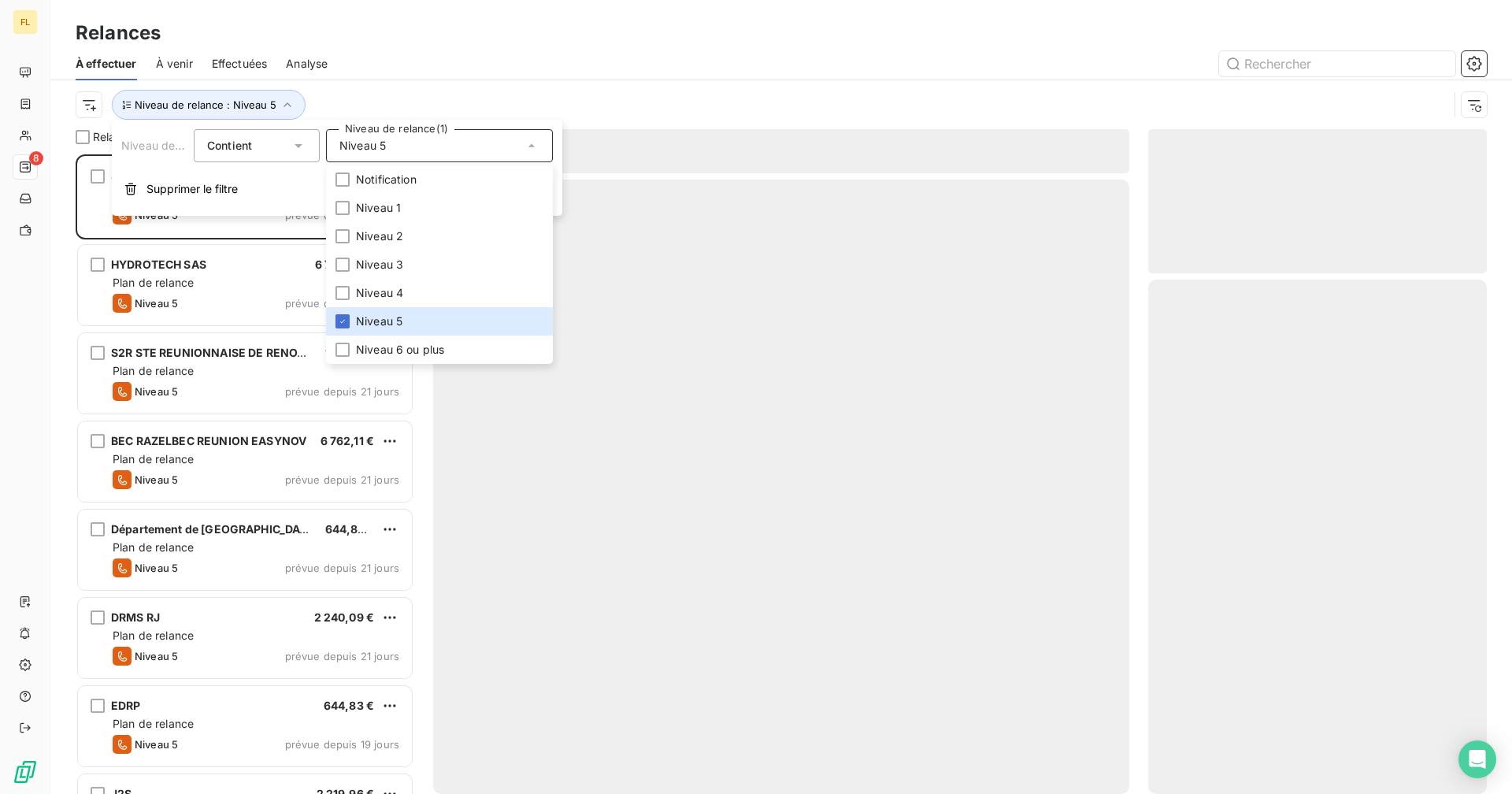
scroll to position [628, 327]
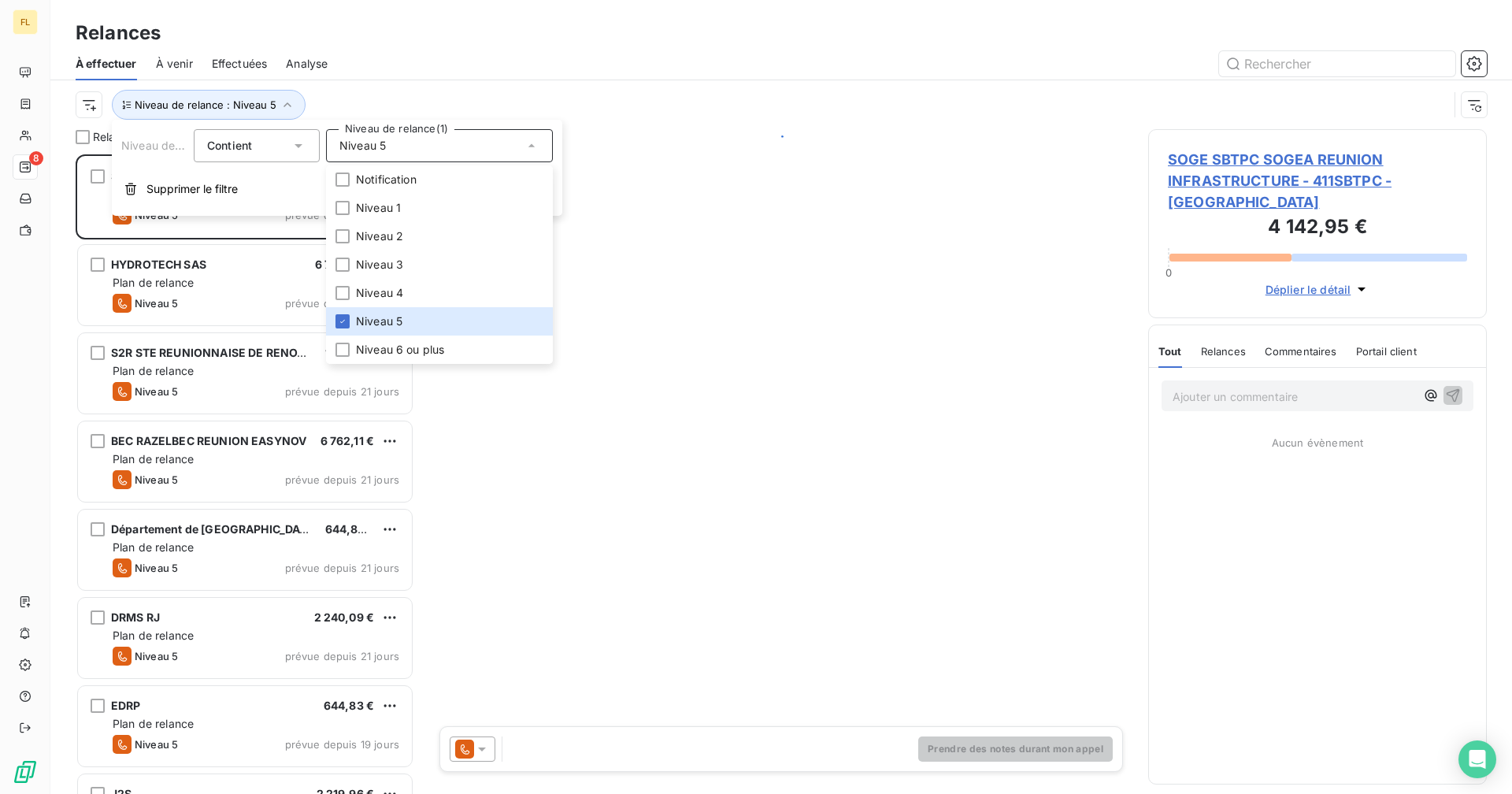
click at [486, 56] on div at bounding box center [916, 64] width 1141 height 25
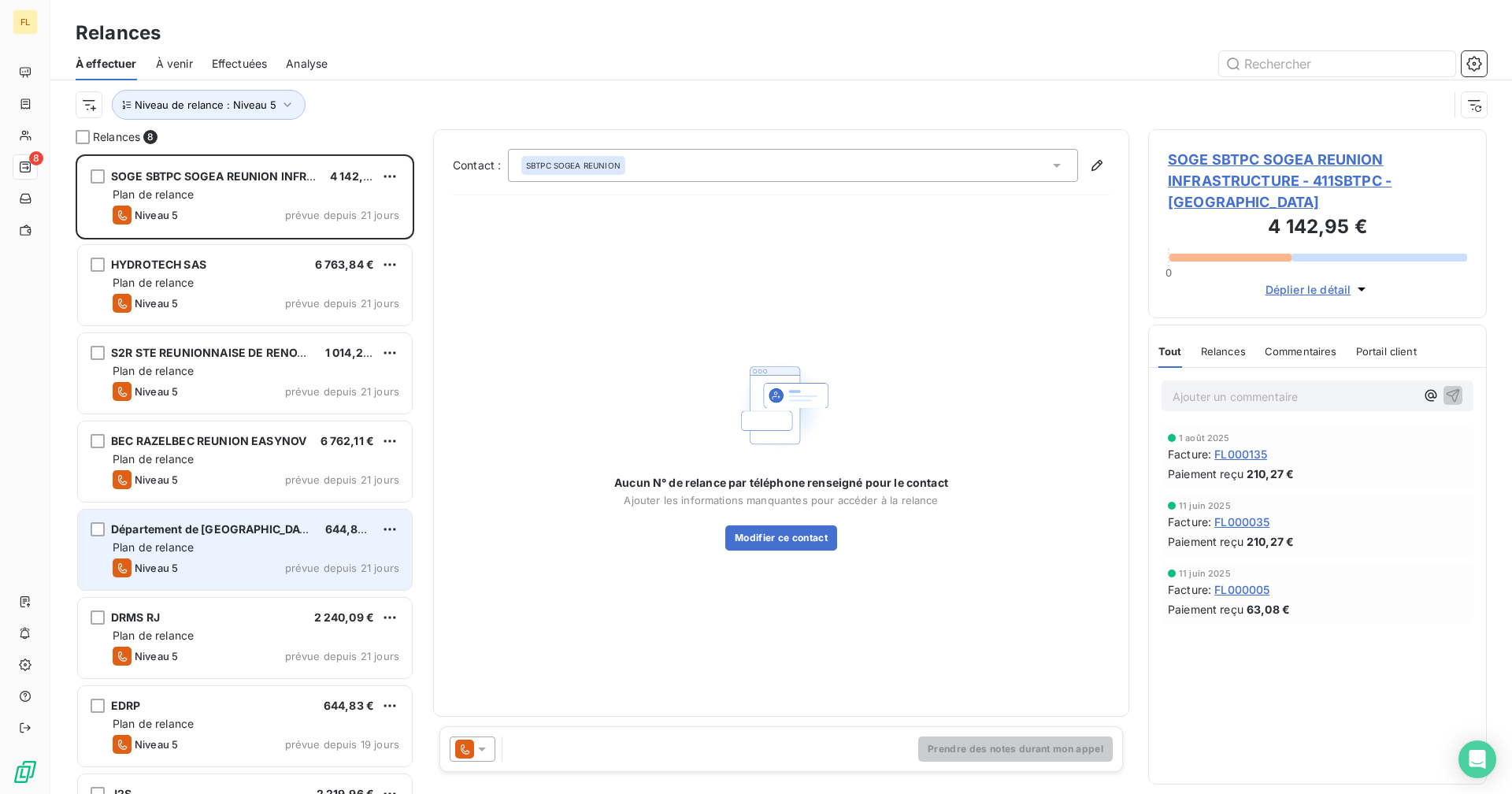
click at [249, 576] on div "Niveau 5 prévue depuis 21 jours" at bounding box center [256, 567] width 287 height 18
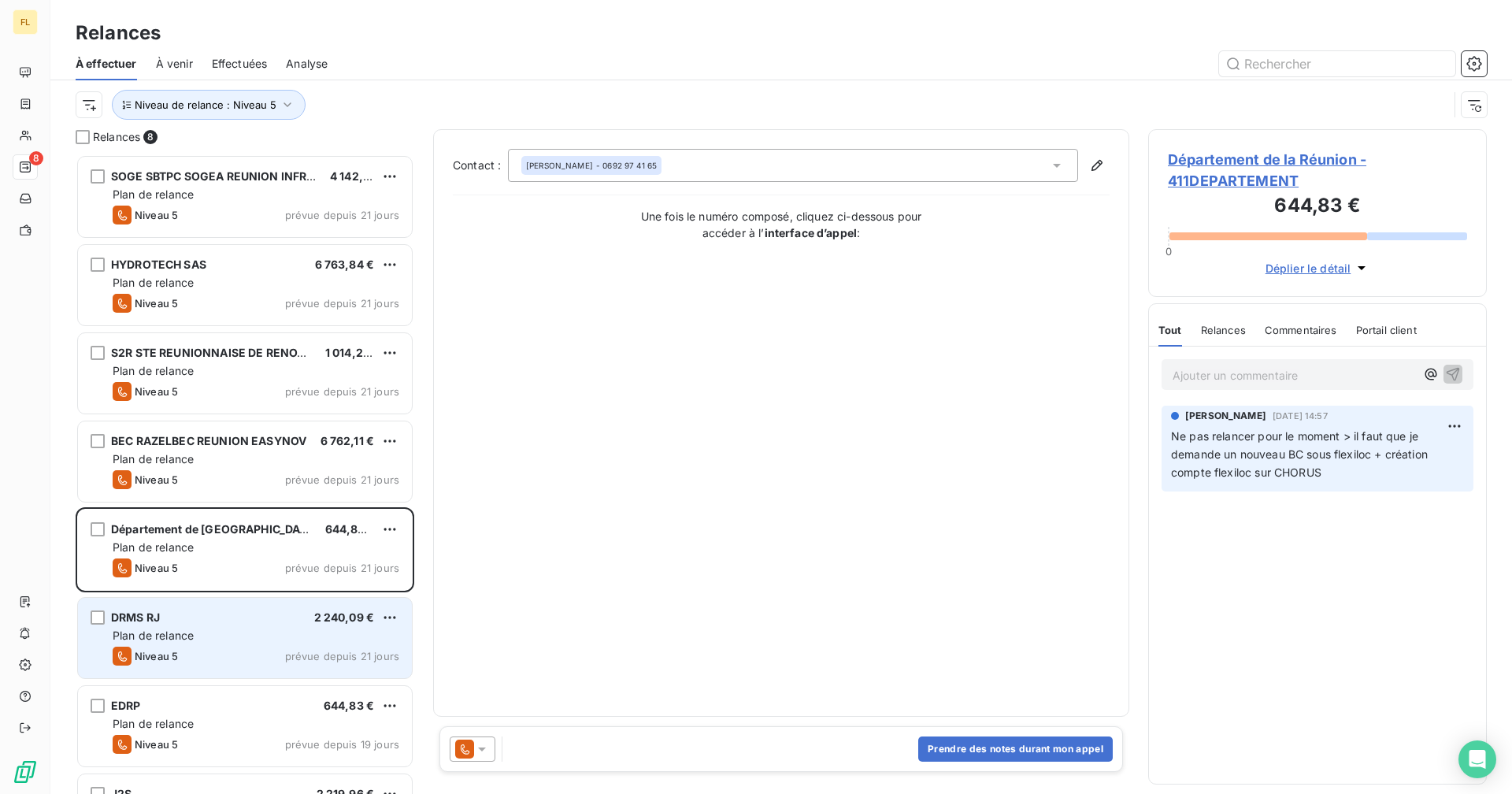
click at [223, 627] on div "DRMS RJ 2 240,09 € Plan de relance Niveau 5 prévue depuis 21 jours" at bounding box center [245, 638] width 334 height 81
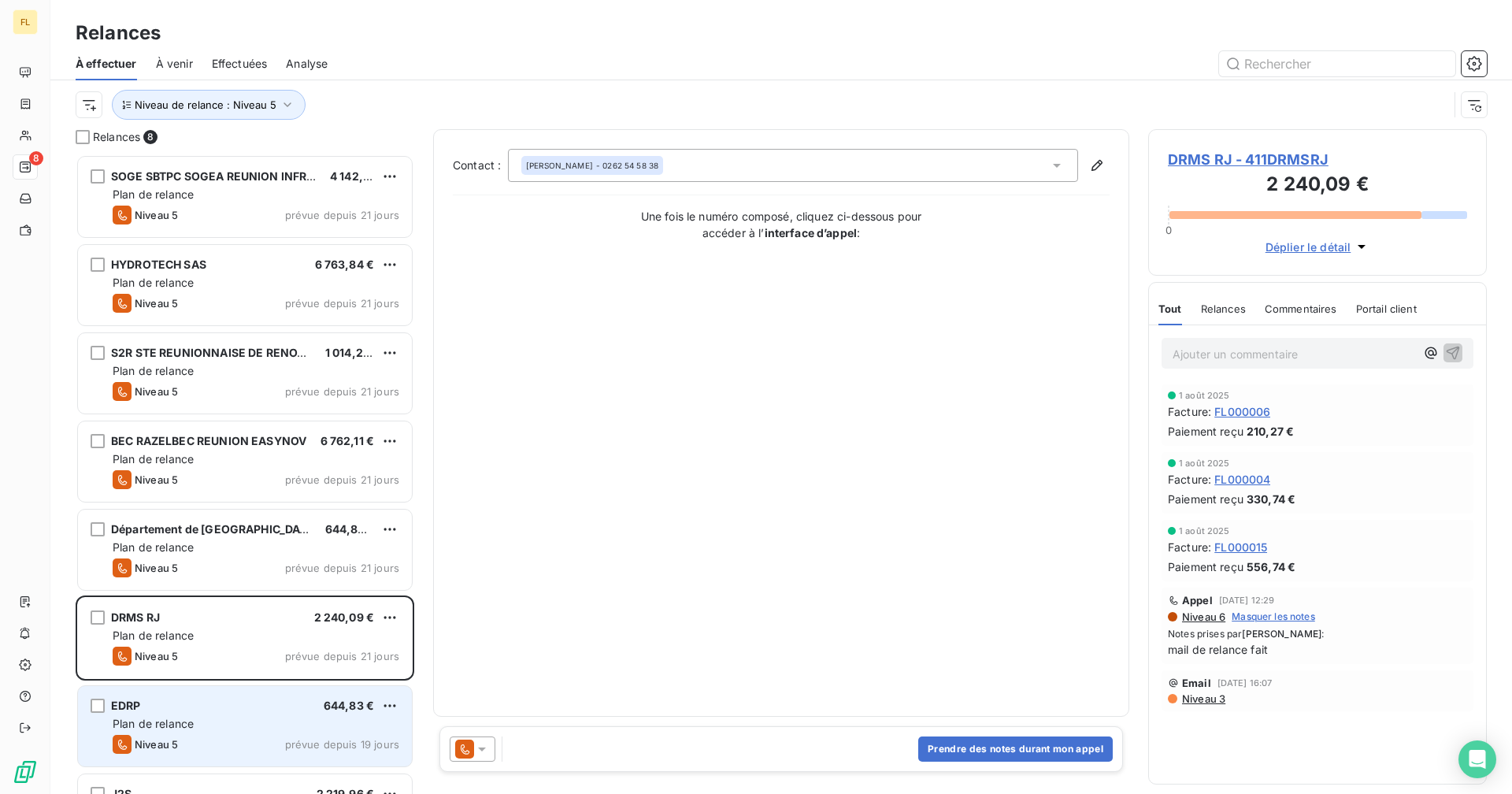
scroll to position [67, 0]
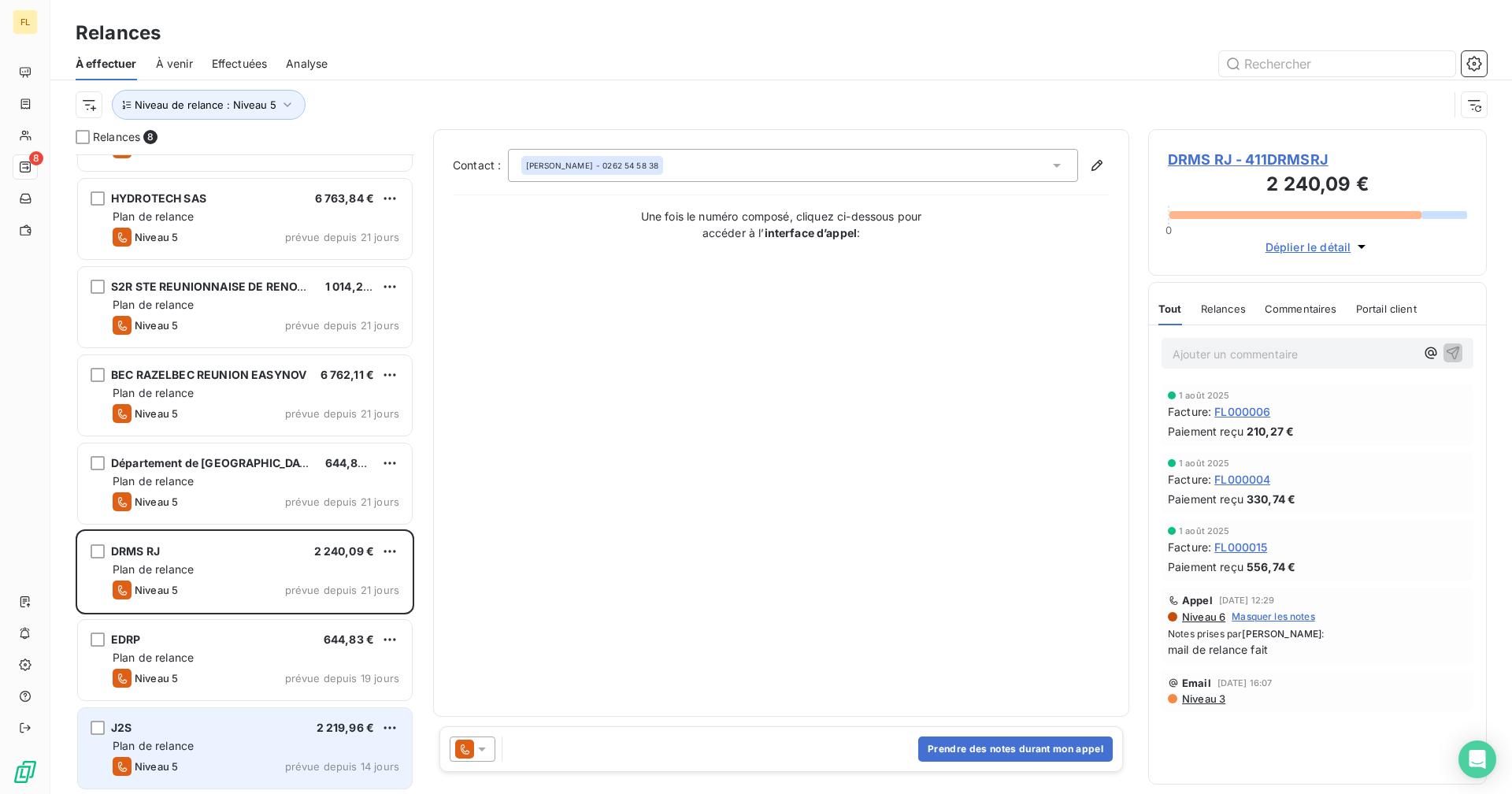
click at [219, 736] on div "J2S 2 219,96 € Plan de relance Niveau 5 prévue depuis 14 jours" at bounding box center [245, 749] width 334 height 81
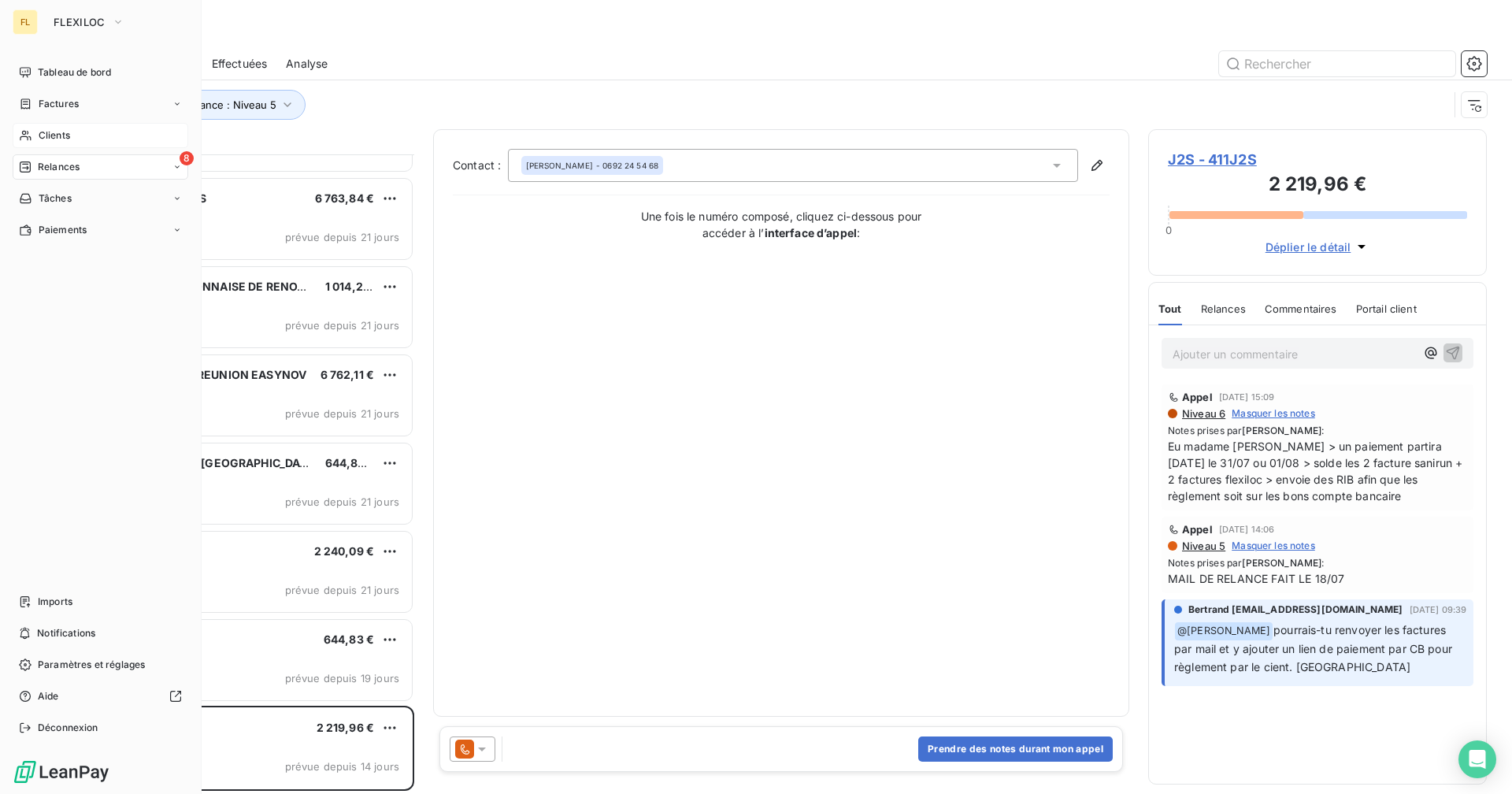
click at [27, 132] on icon at bounding box center [25, 135] width 13 height 13
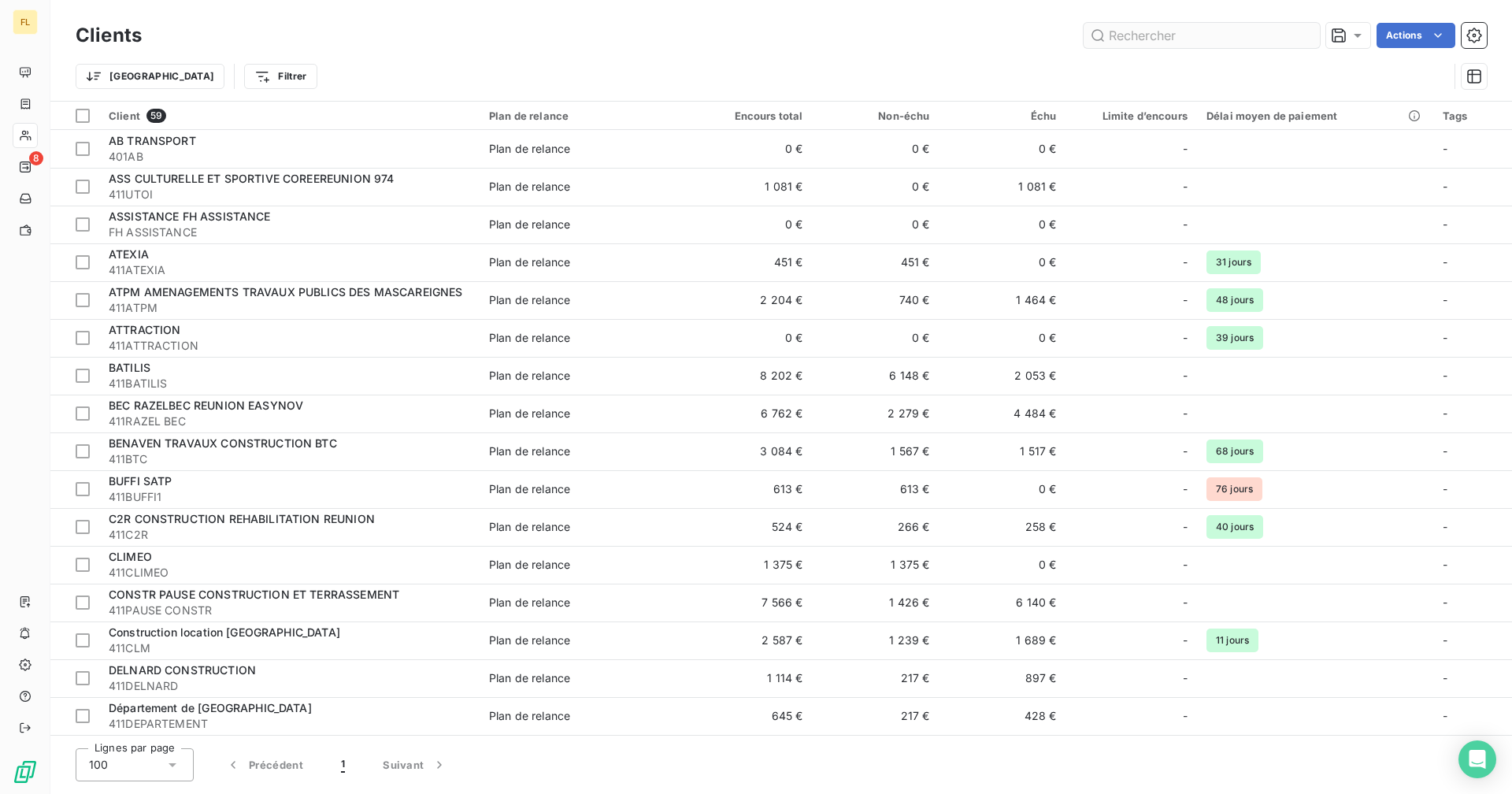
click at [1129, 39] on input "text" at bounding box center [1202, 35] width 236 height 25
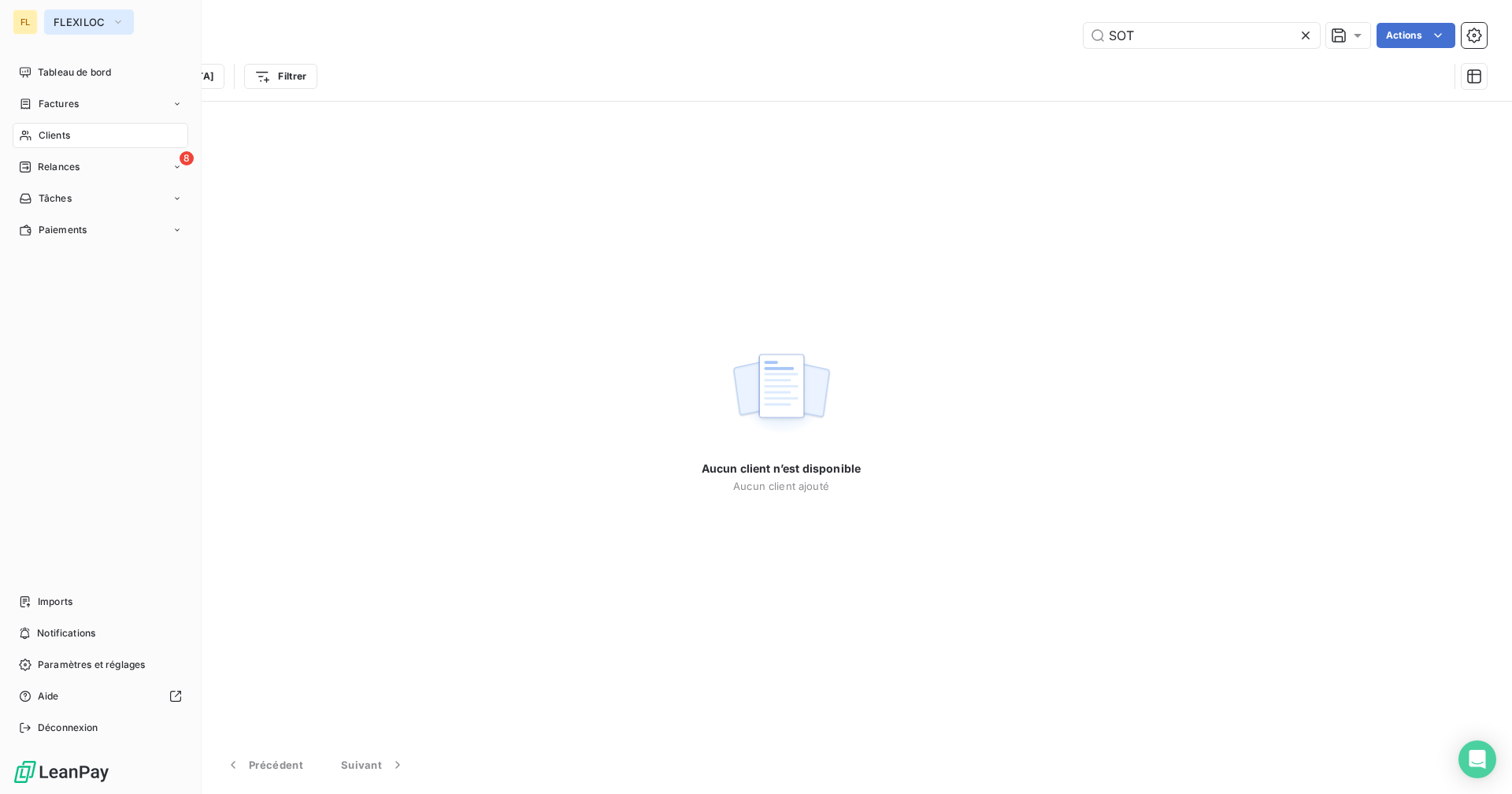
click at [63, 22] on span "FLEXILOC" at bounding box center [80, 22] width 52 height 13
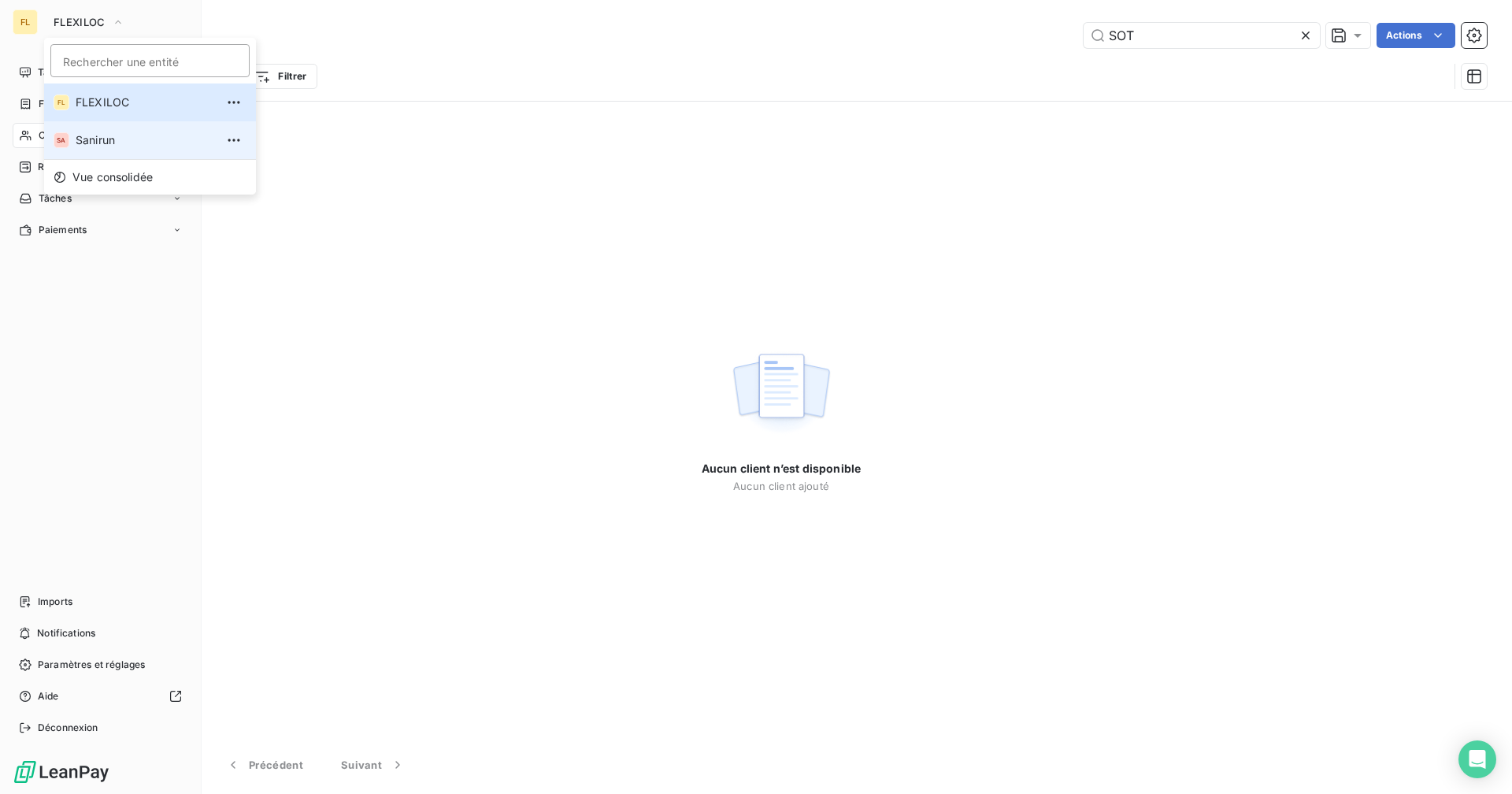
click at [105, 129] on li "SA Sanirun" at bounding box center [150, 139] width 212 height 38
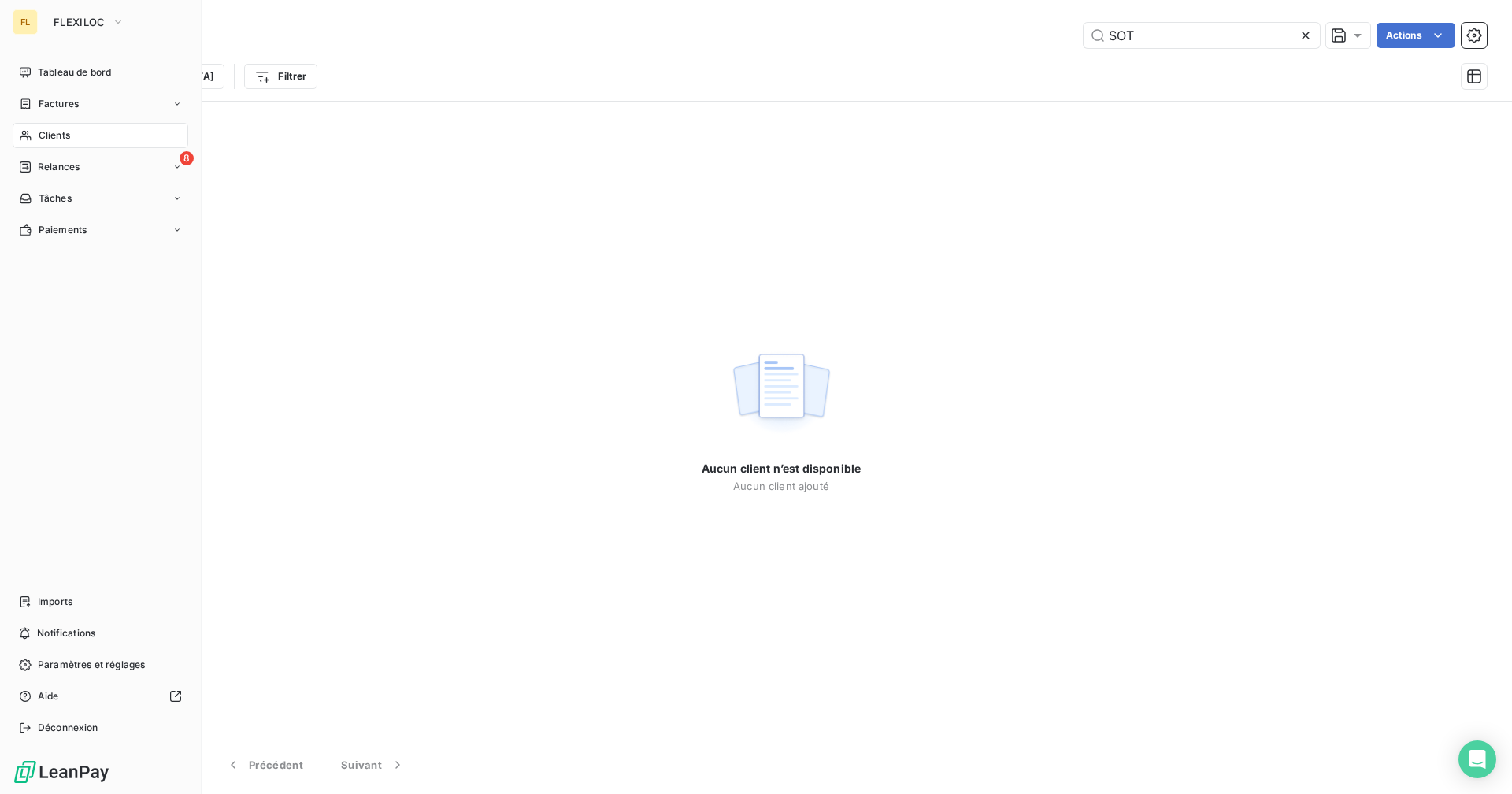
type input "ATPM"
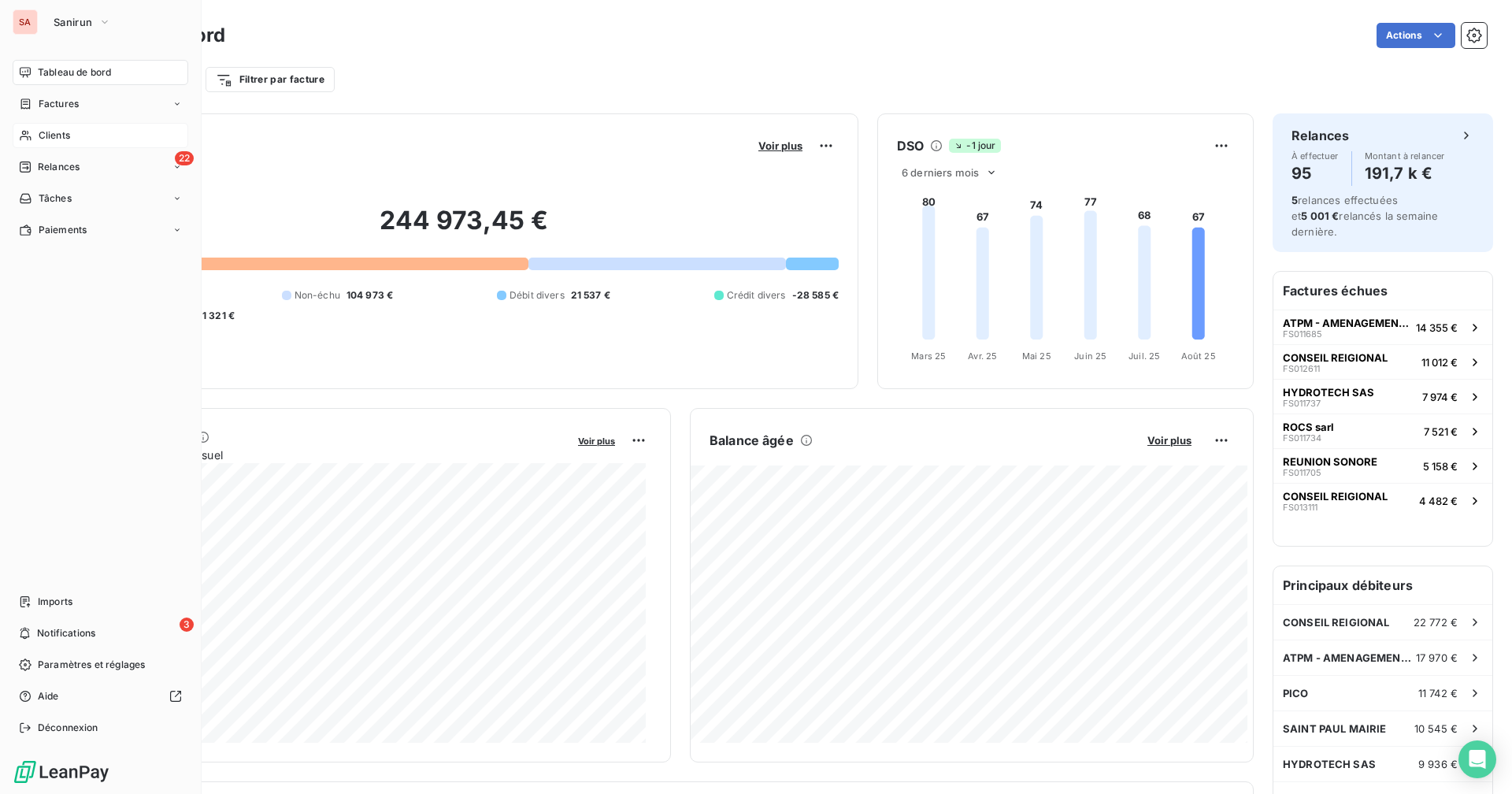
click at [39, 136] on span "Clients" at bounding box center [54, 135] width 31 height 14
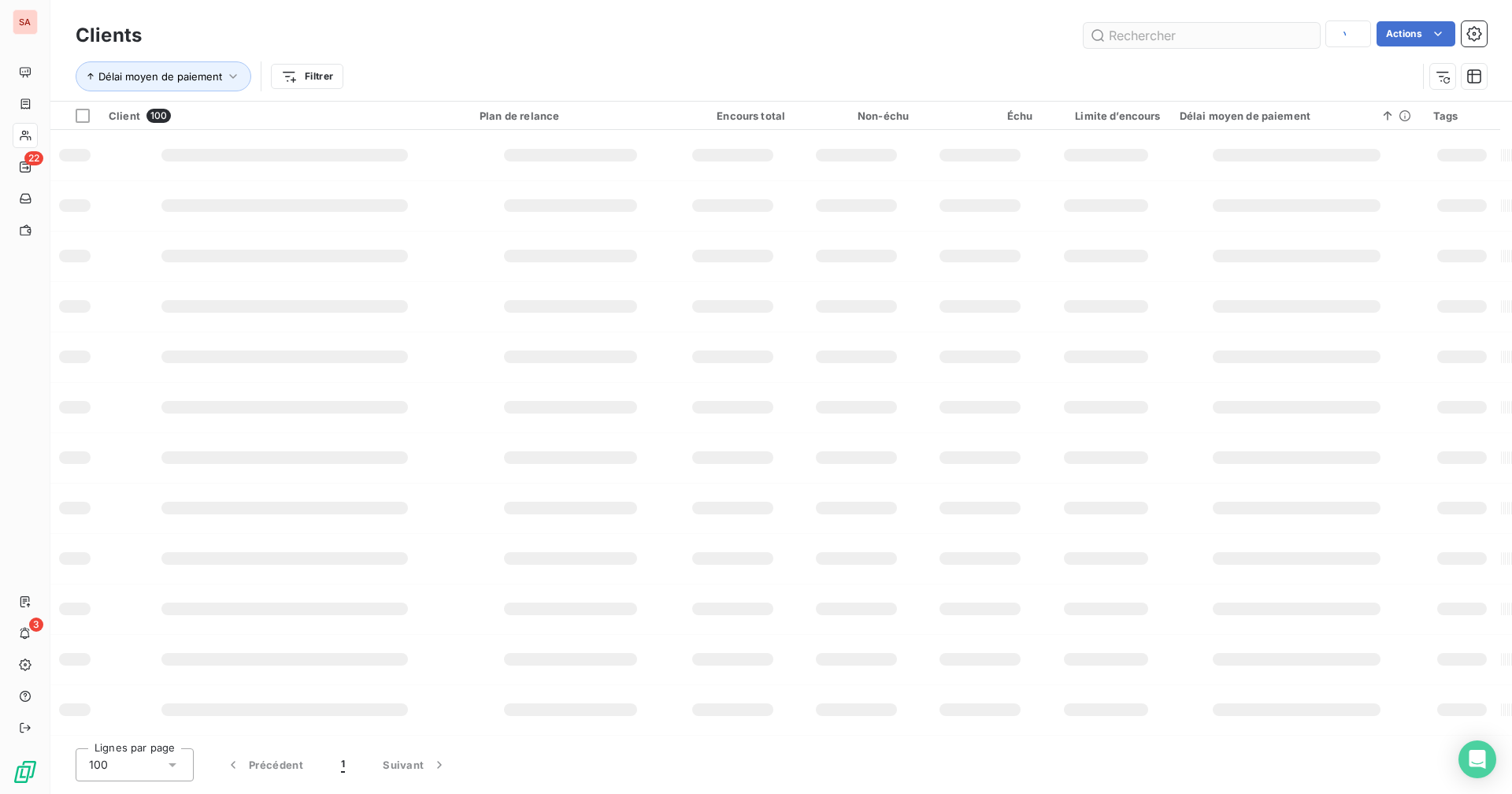
click at [1156, 36] on input "text" at bounding box center [1202, 35] width 236 height 25
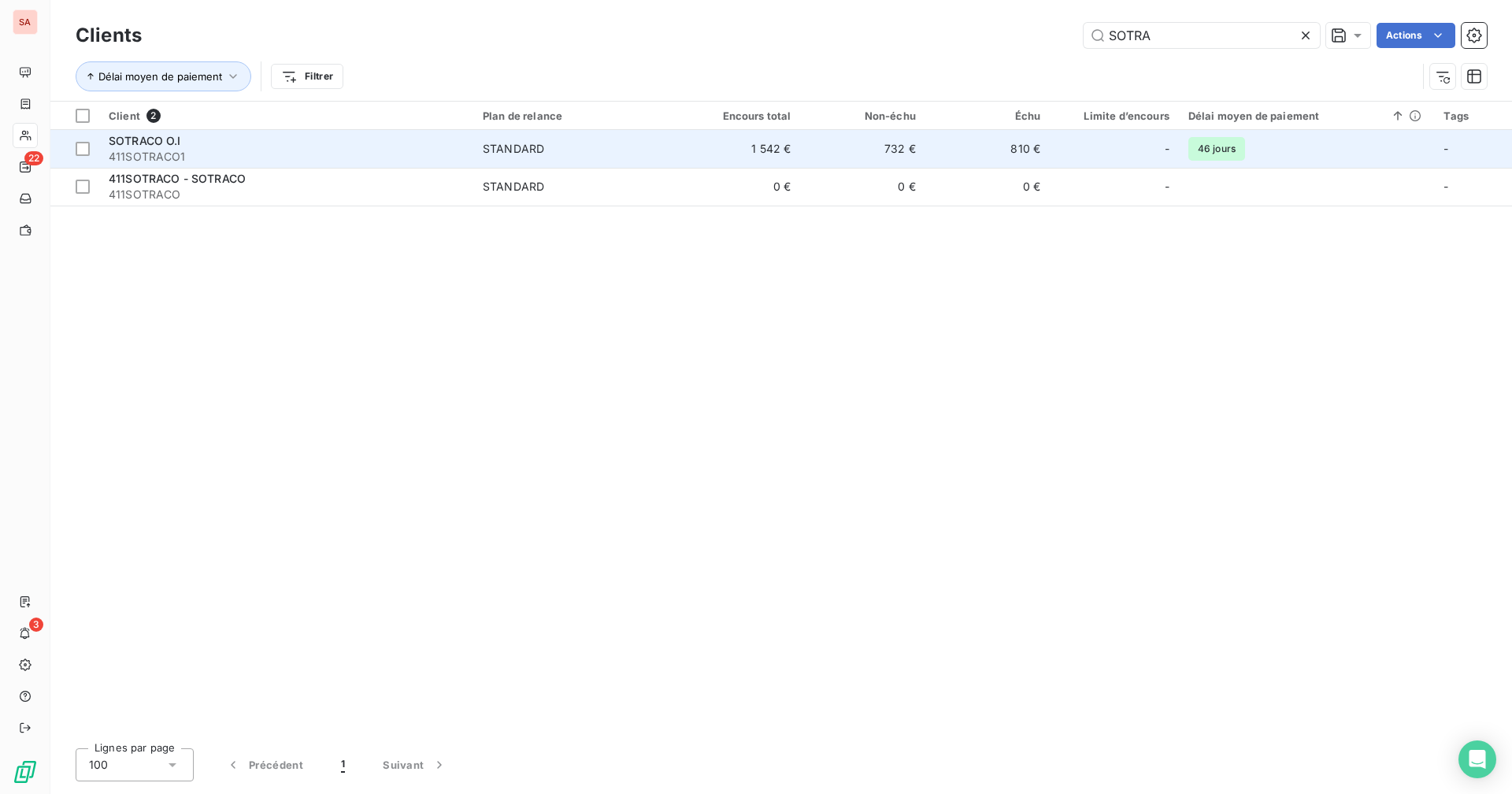
type input "SOTRA"
click at [872, 145] on td "732 €" at bounding box center [863, 149] width 124 height 38
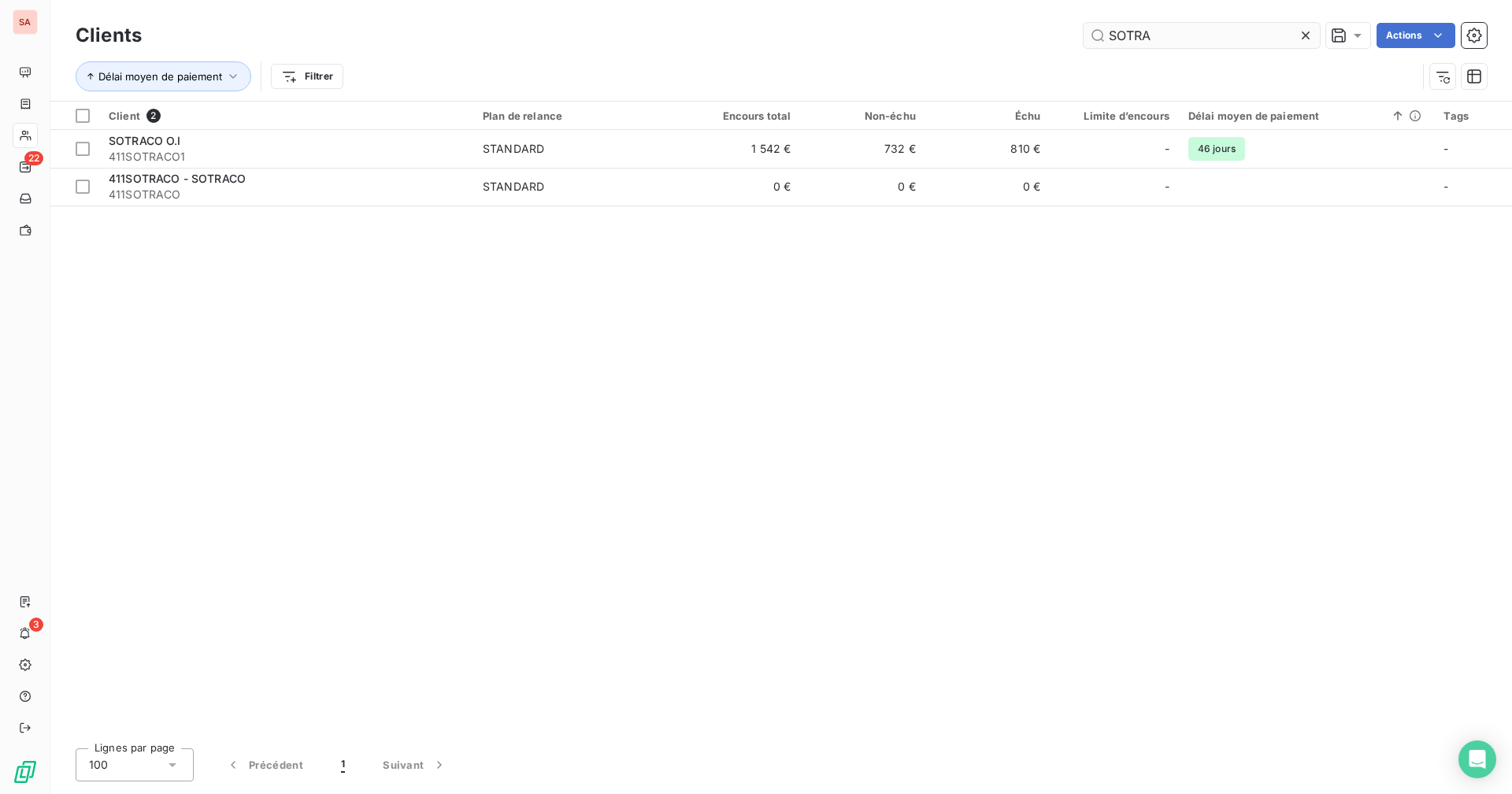
click at [1180, 43] on input "SOTRA" at bounding box center [1202, 35] width 236 height 25
drag, startPoint x: 1130, startPoint y: 35, endPoint x: 1055, endPoint y: 35, distance: 75.0
click at [1055, 35] on div "SOTRA Actions" at bounding box center [824, 35] width 1326 height 25
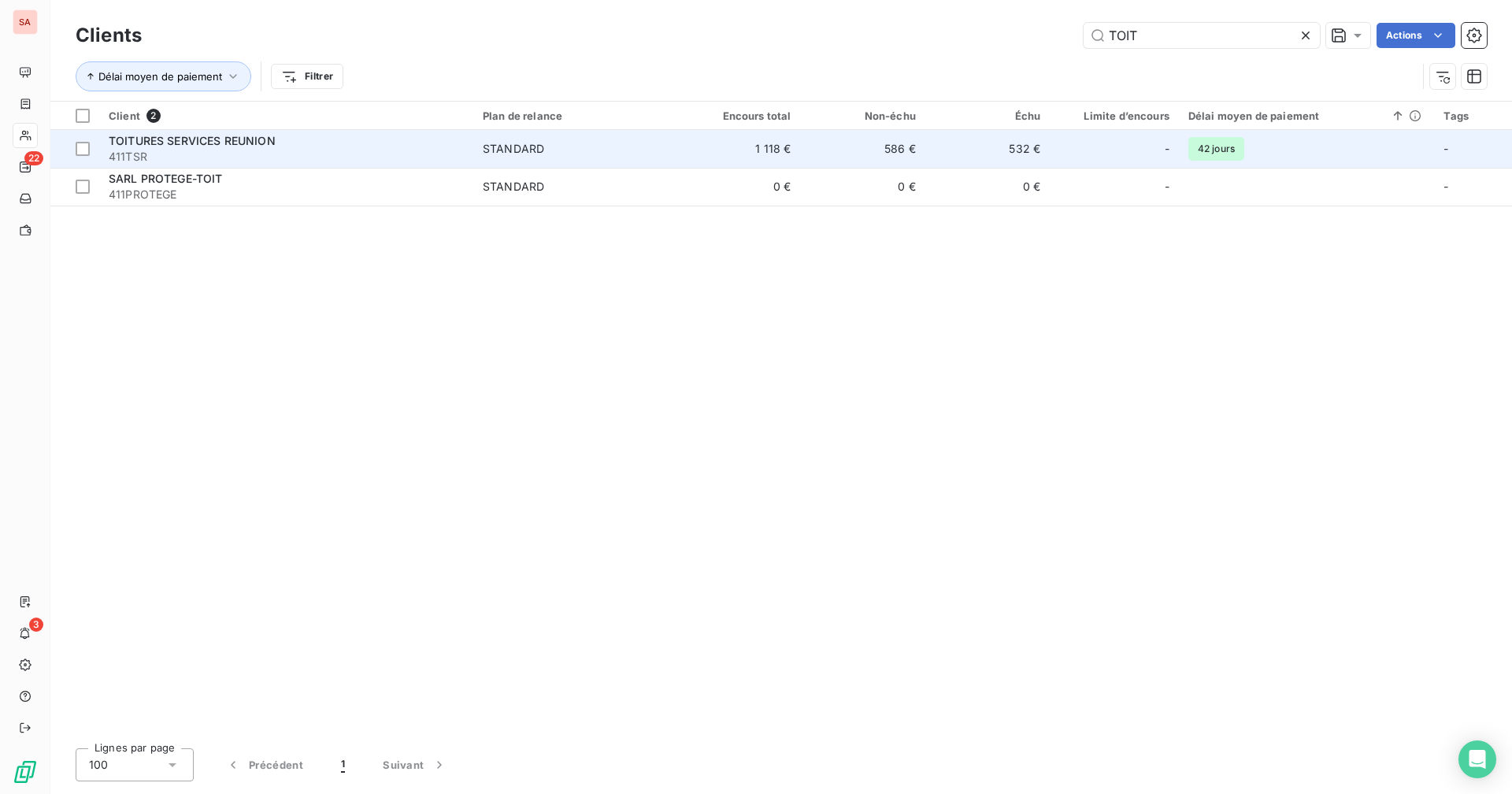
type input "TOIT"
click at [871, 139] on td "586 €" at bounding box center [863, 149] width 124 height 38
